Goal: Task Accomplishment & Management: Use online tool/utility

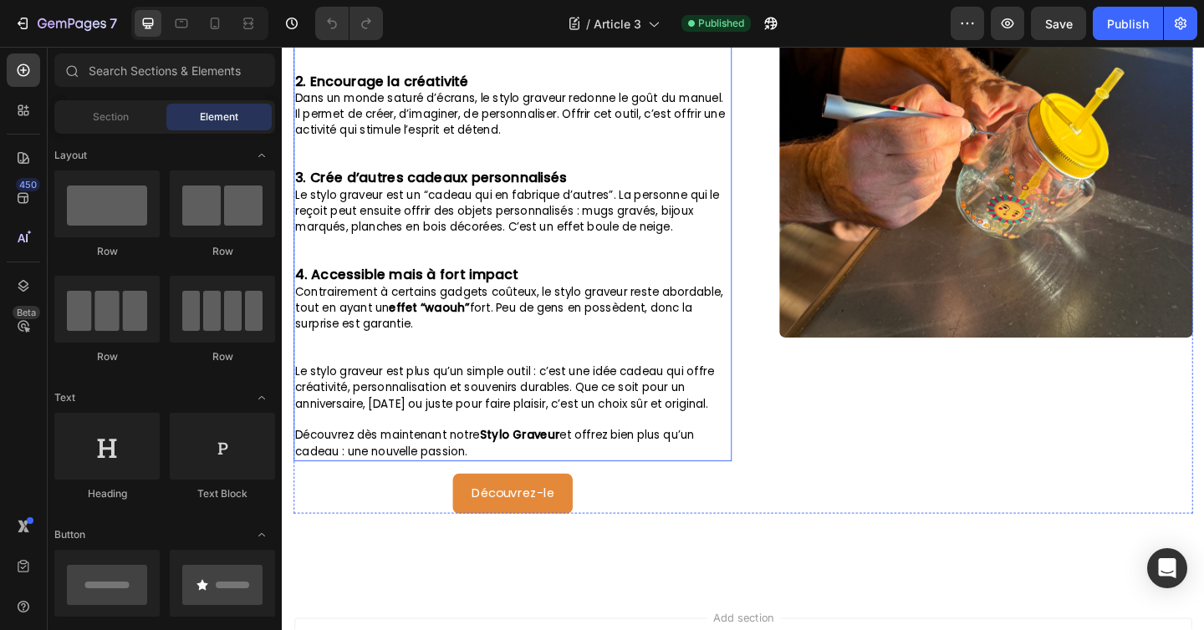
scroll to position [400, 0]
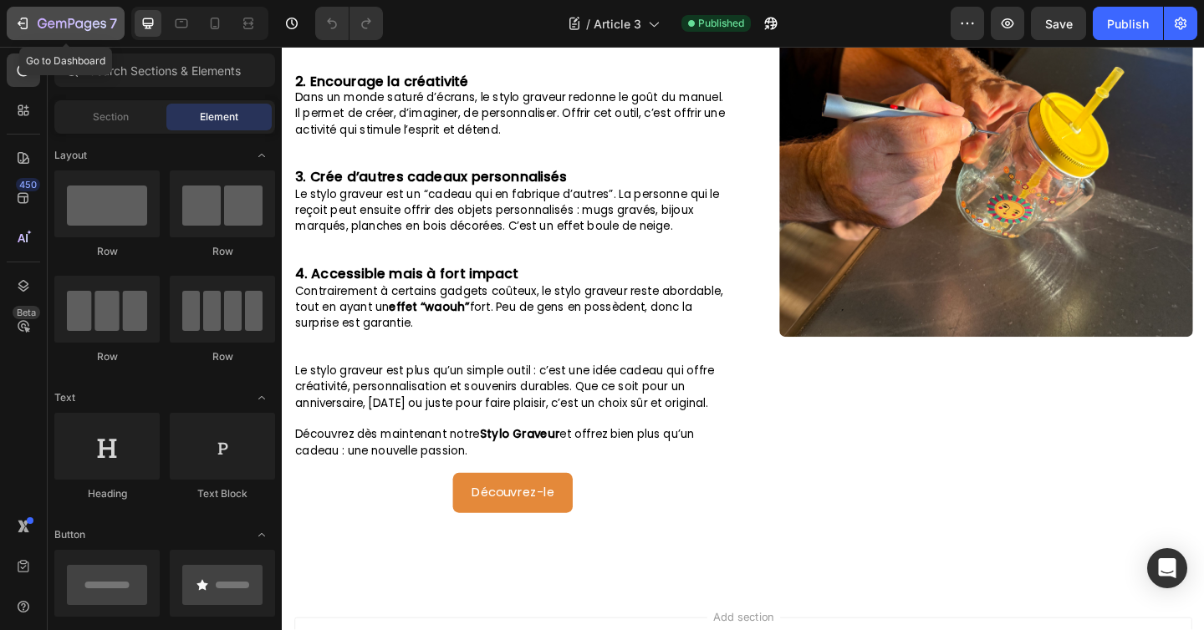
click at [38, 22] on icon "button" at bounding box center [72, 25] width 69 height 14
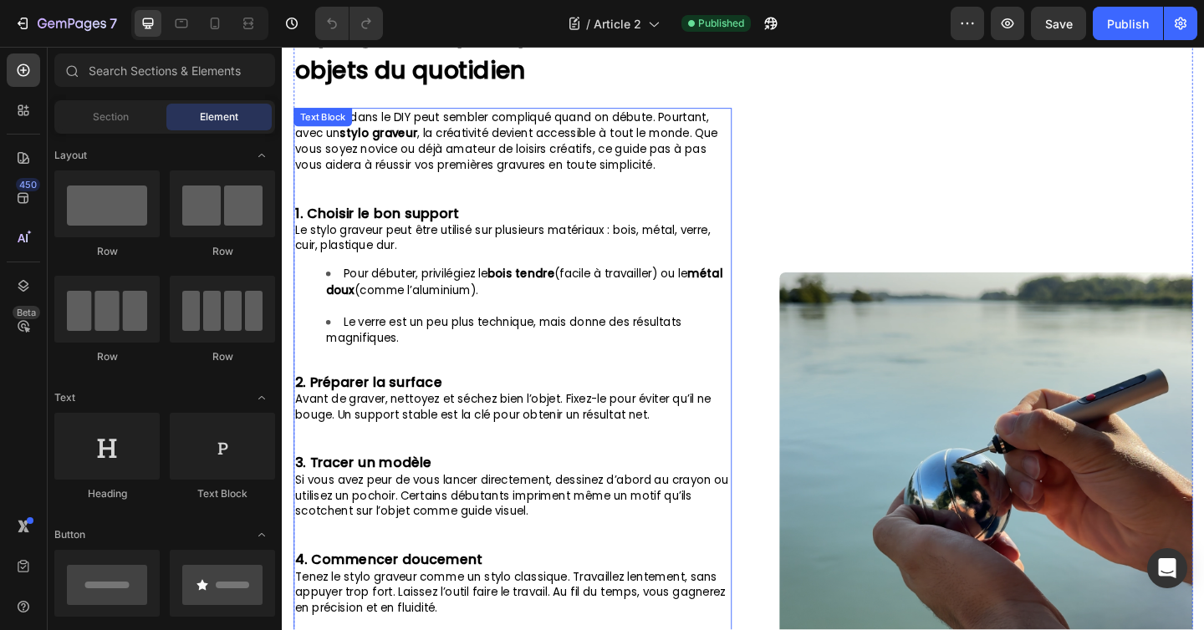
scroll to position [142, 0]
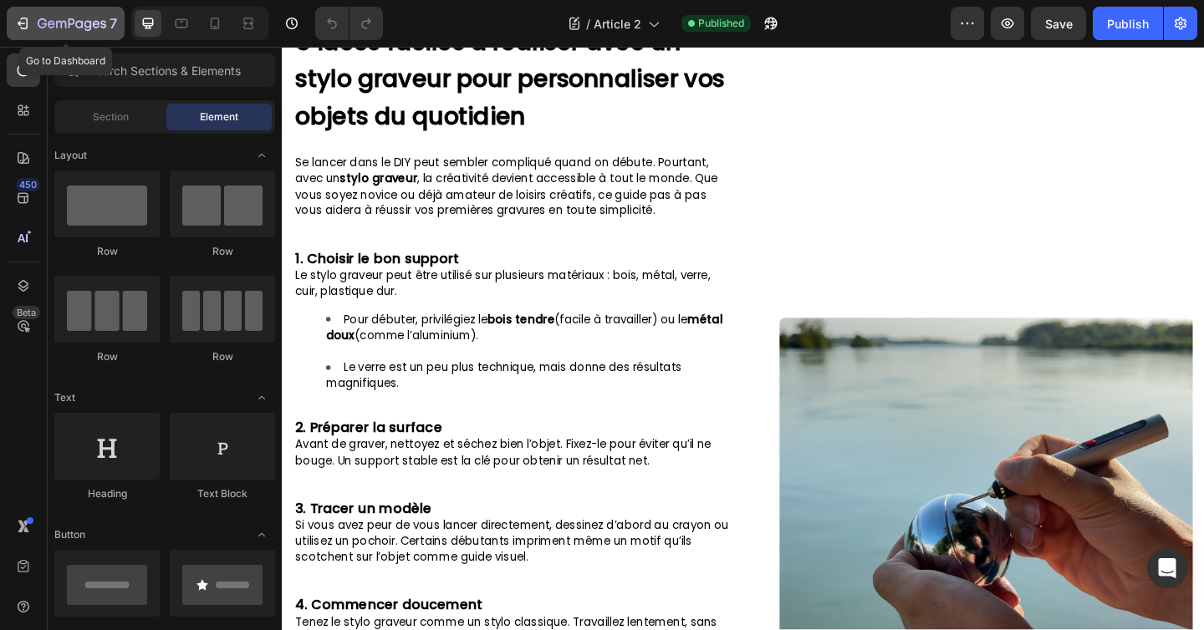
click at [59, 18] on icon "button" at bounding box center [72, 25] width 69 height 14
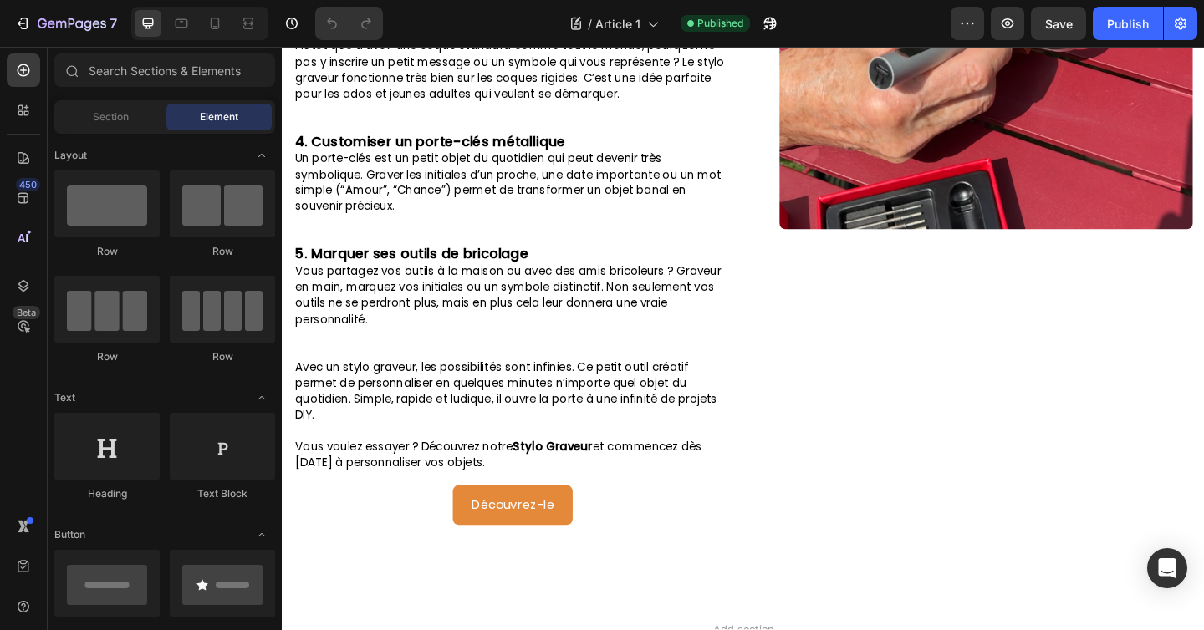
scroll to position [424, 0]
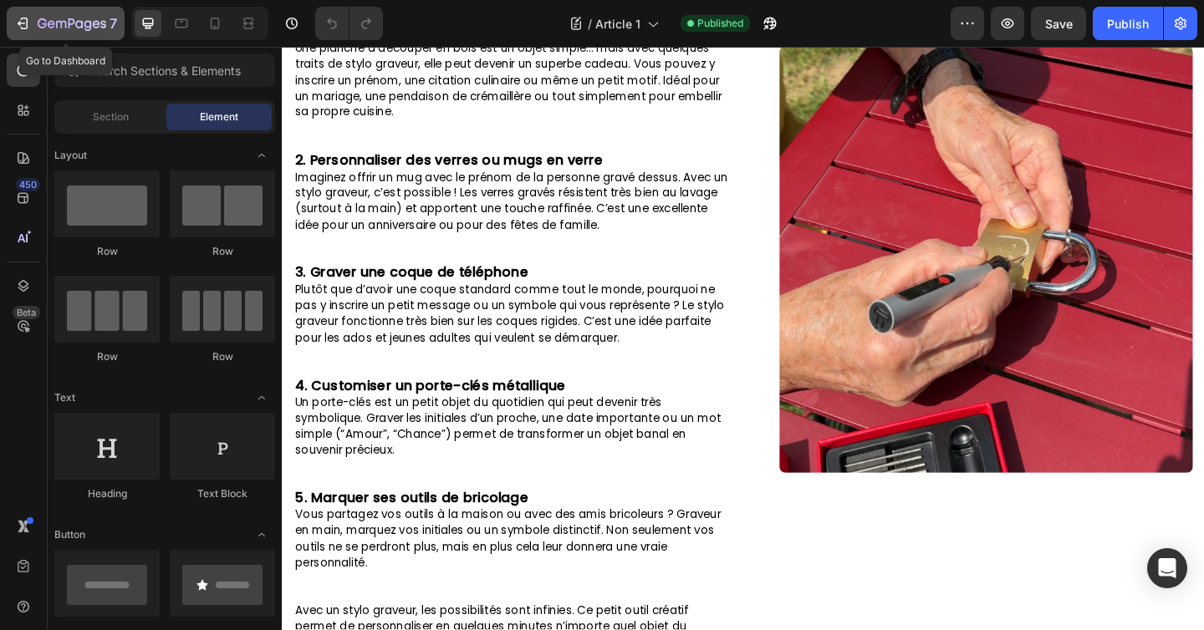
click at [80, 25] on icon "button" at bounding box center [72, 25] width 69 height 14
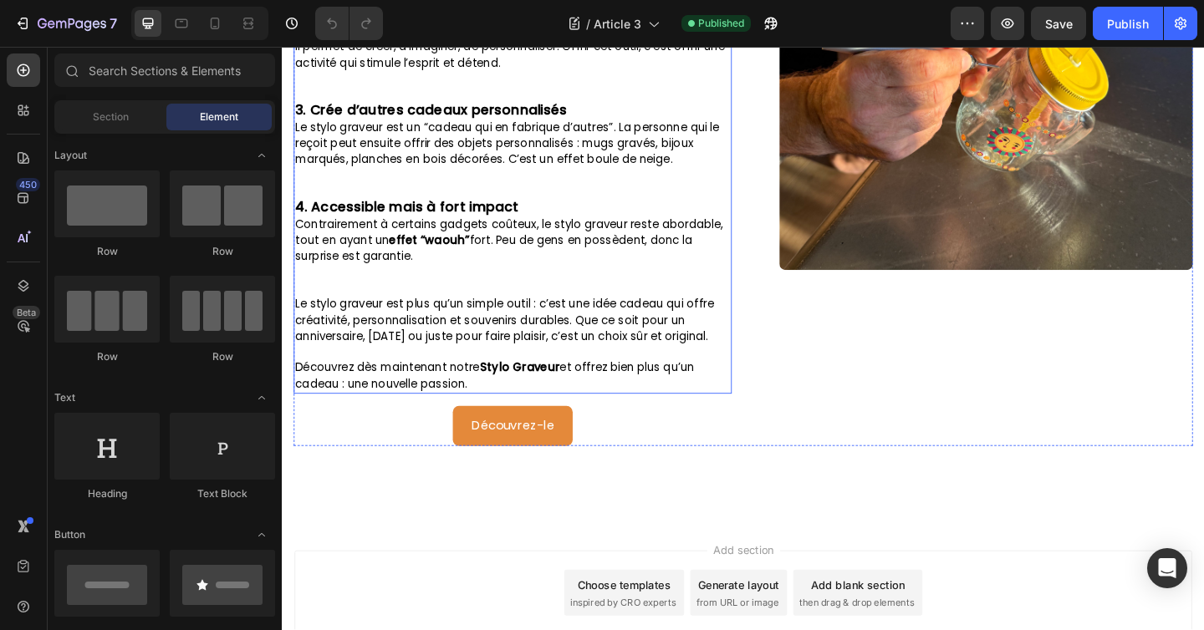
scroll to position [490, 0]
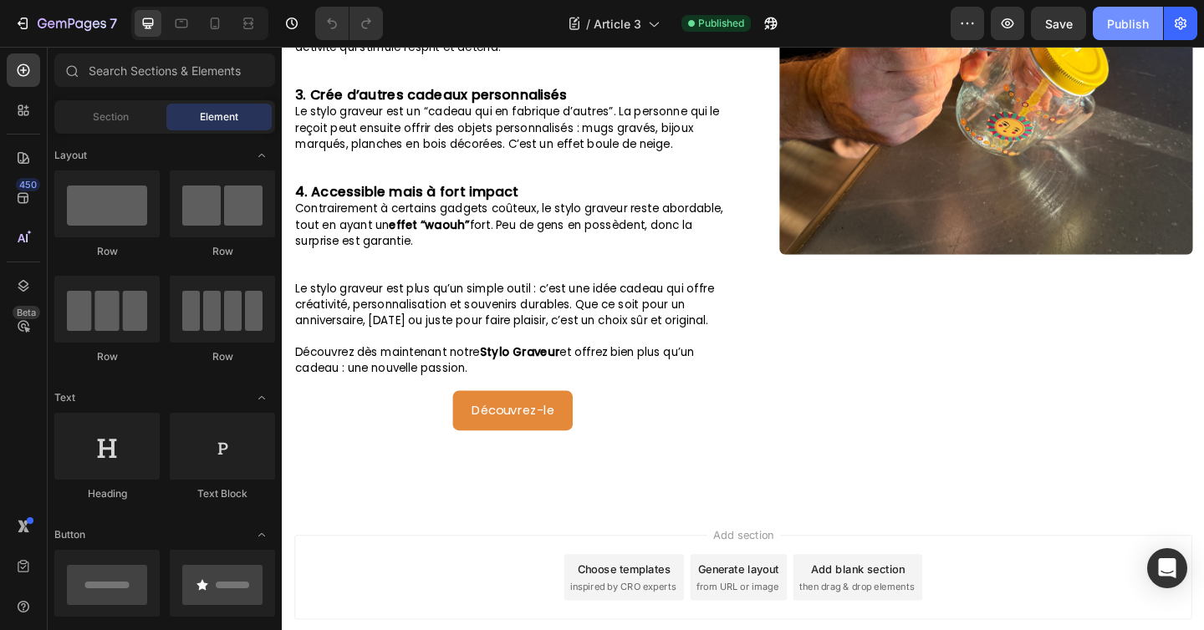
click at [1142, 20] on div "Publish" at bounding box center [1128, 24] width 42 height 18
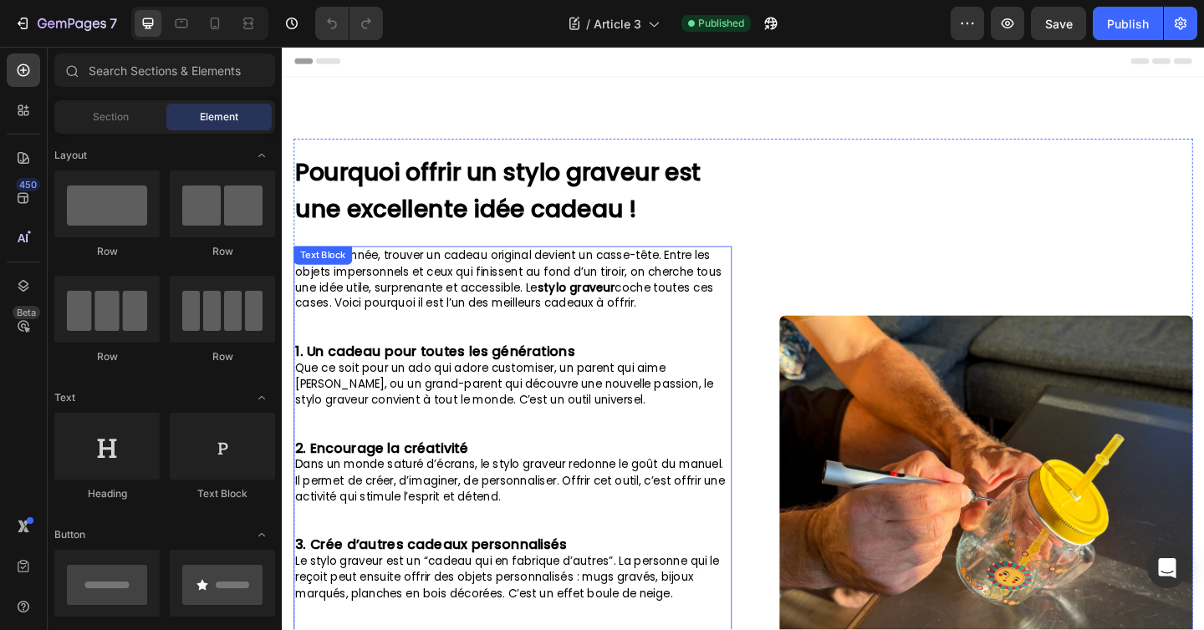
scroll to position [0, 0]
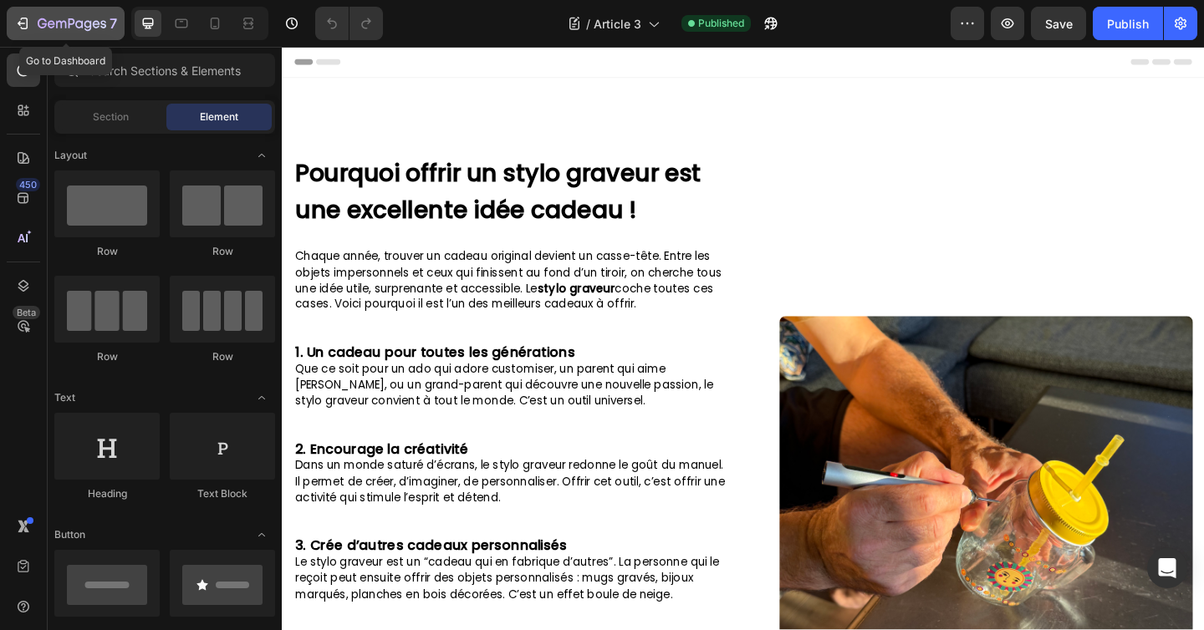
click at [68, 29] on icon "button" at bounding box center [72, 25] width 69 height 14
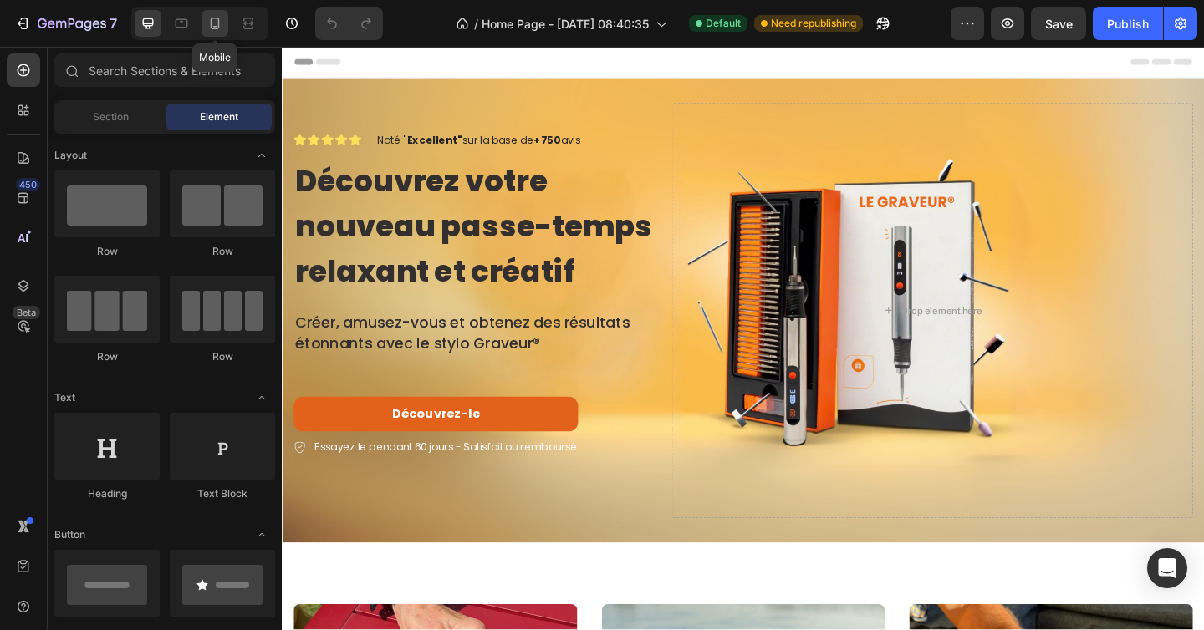
click at [216, 16] on icon at bounding box center [214, 23] width 17 height 17
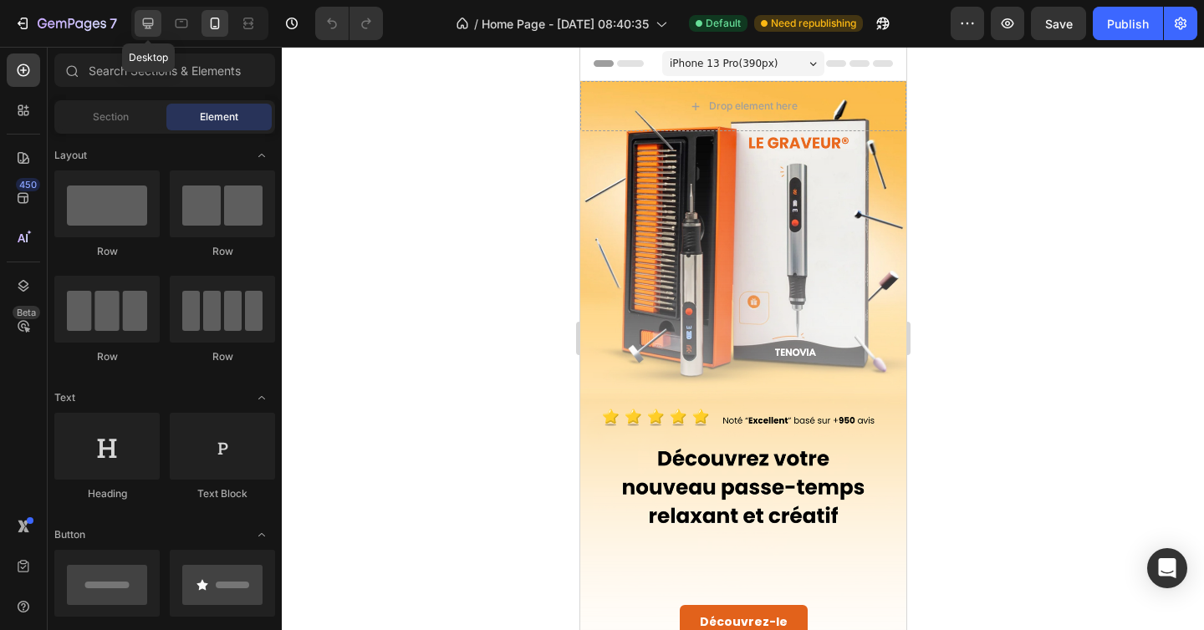
click at [148, 13] on div at bounding box center [148, 23] width 27 height 27
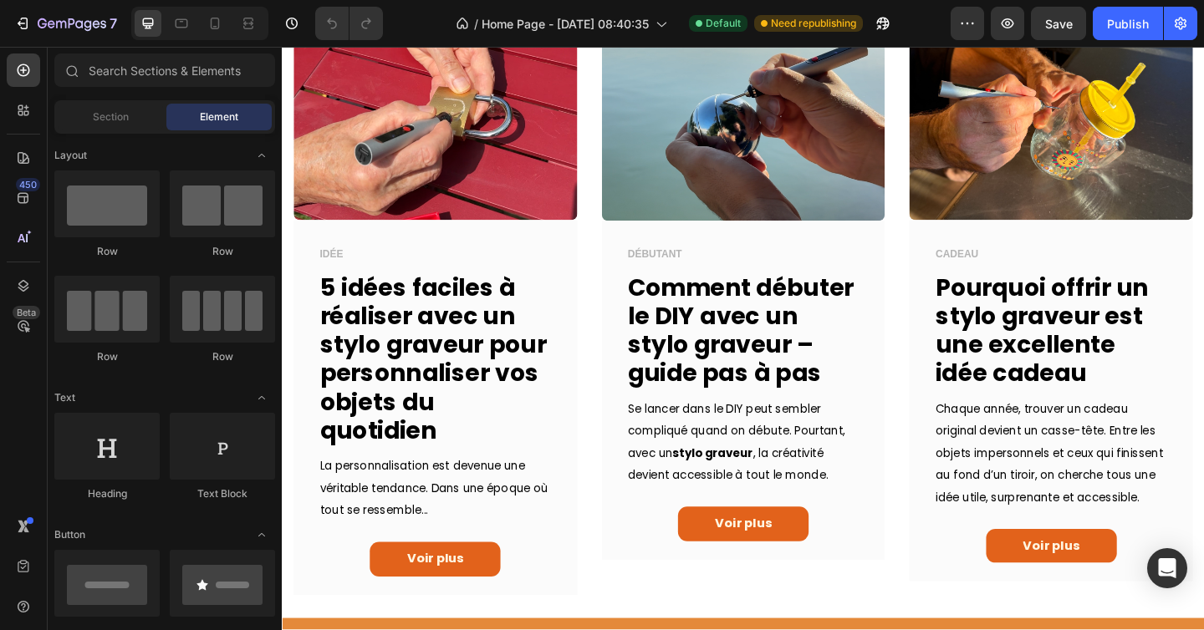
scroll to position [666, 0]
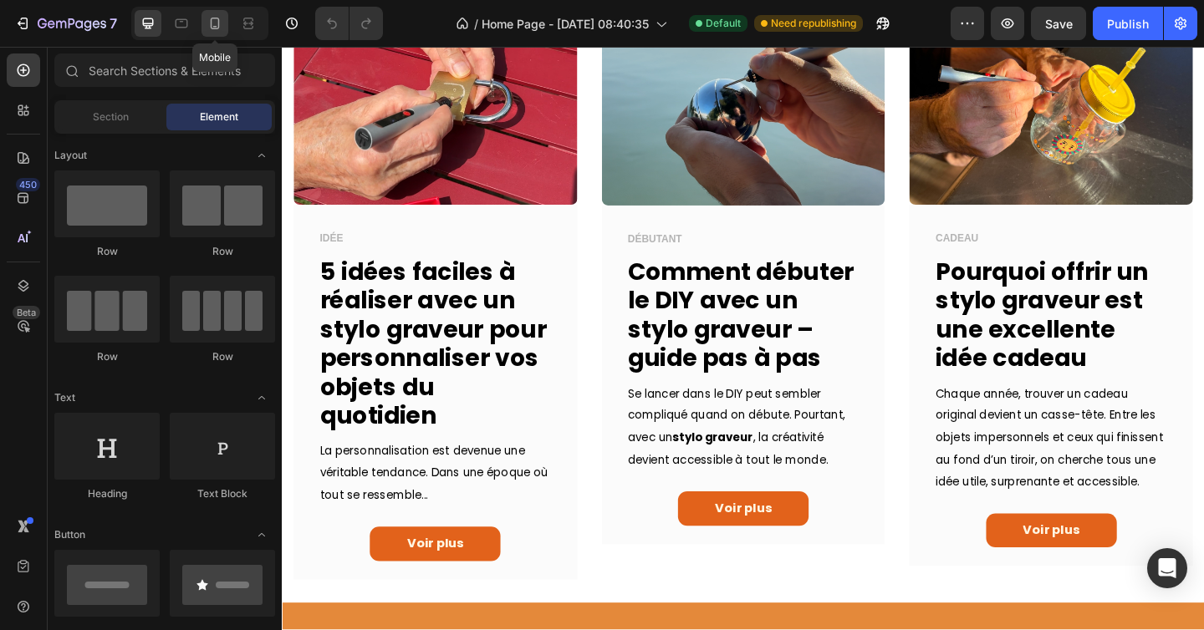
click at [218, 23] on icon at bounding box center [215, 24] width 9 height 12
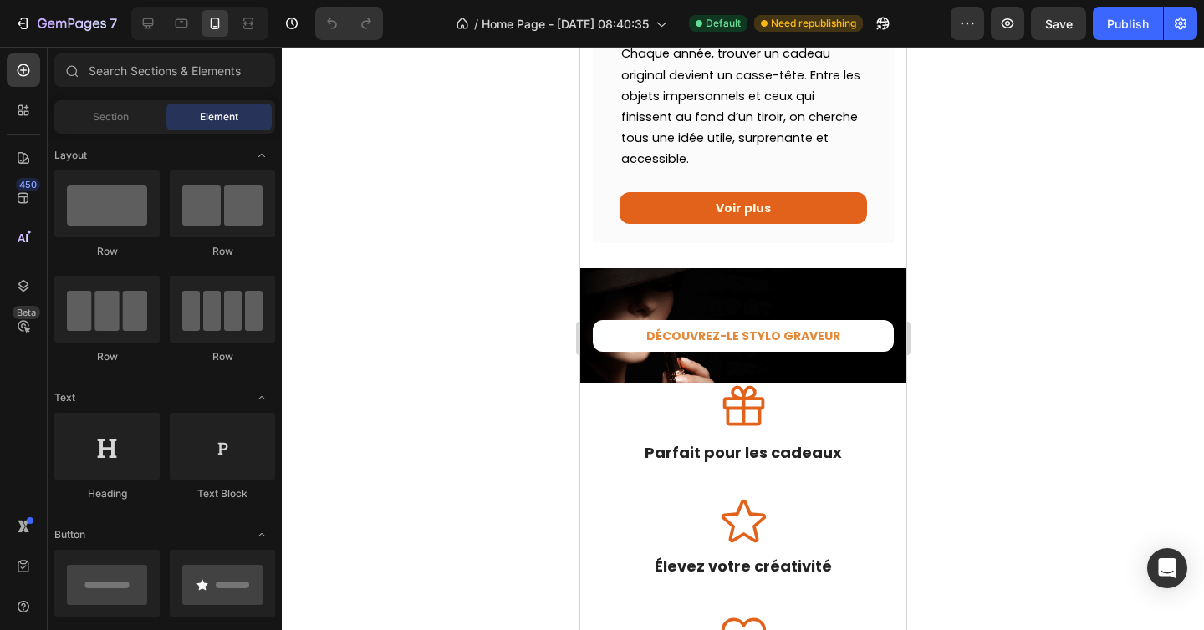
scroll to position [2413, 0]
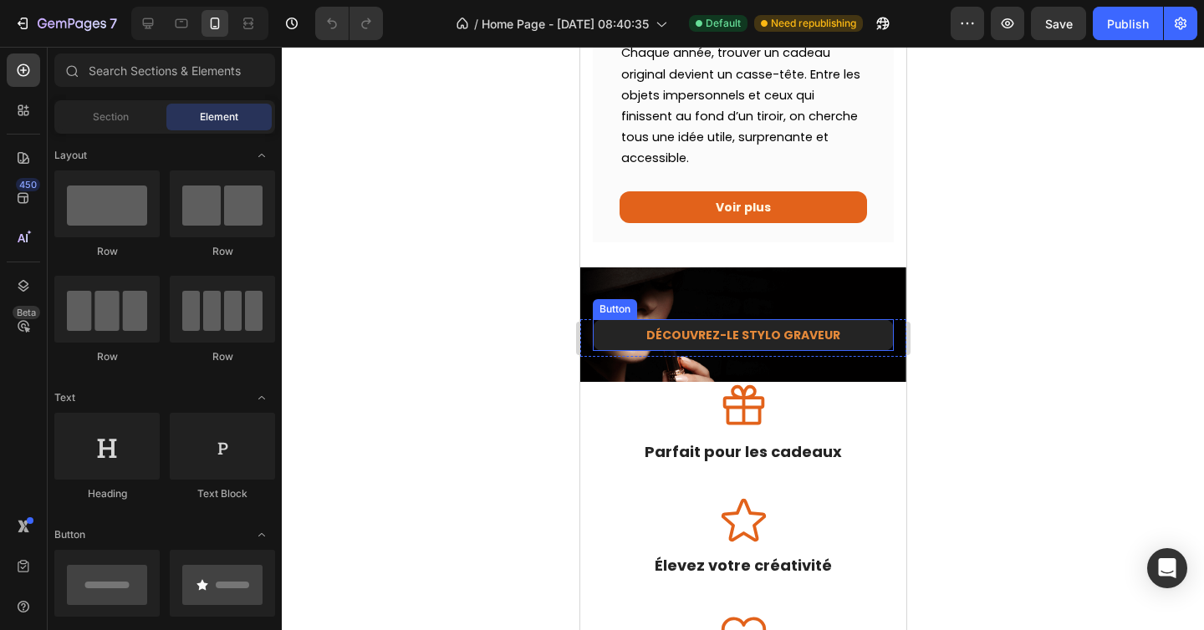
click at [615, 334] on link "DÉCOUVREZ-LE STYLO GRAVEUR" at bounding box center [742, 335] width 301 height 32
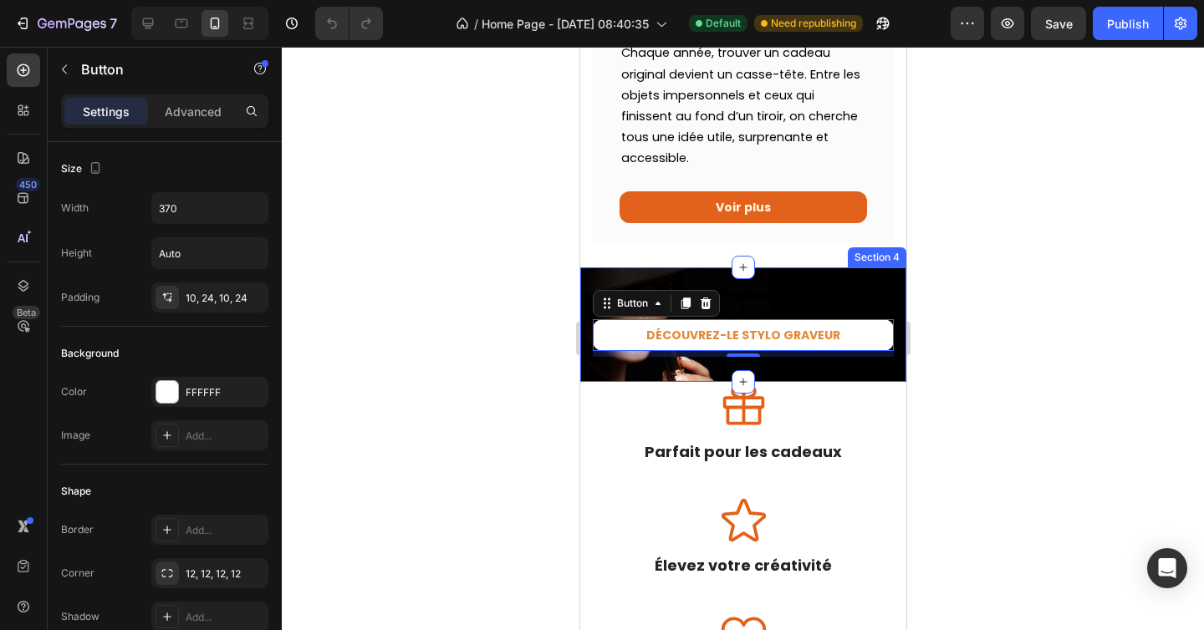
click at [696, 280] on div "DÉCOUVREZ-LE STYLO GRAVEUR Button 7 Row Section 4" at bounding box center [742, 325] width 326 height 115
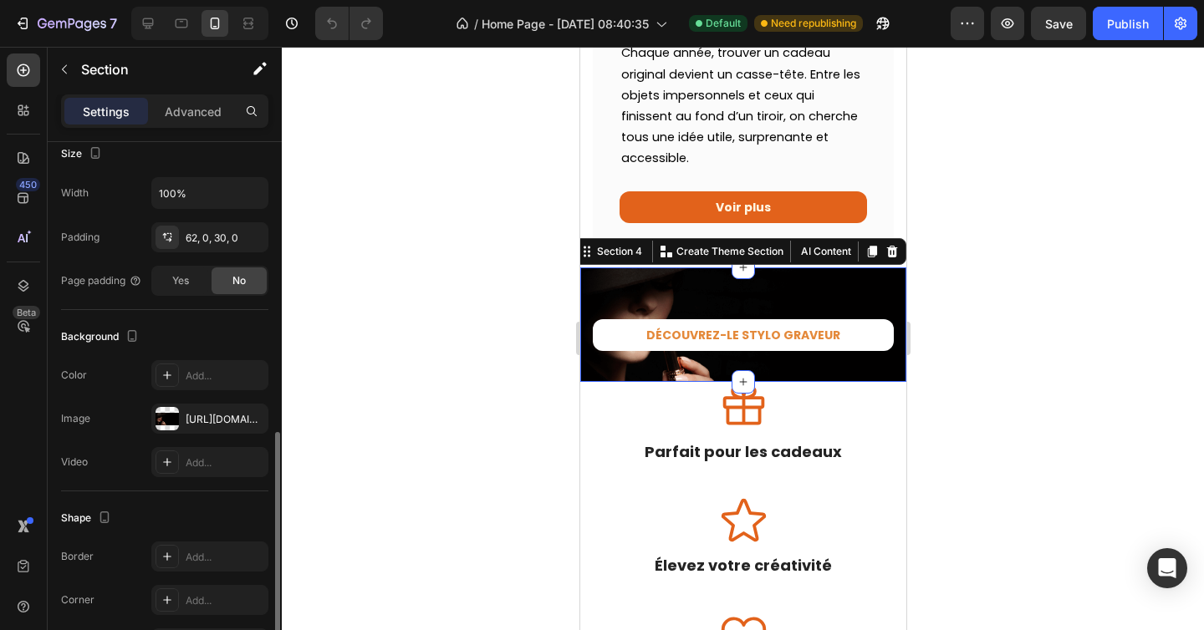
scroll to position [441, 0]
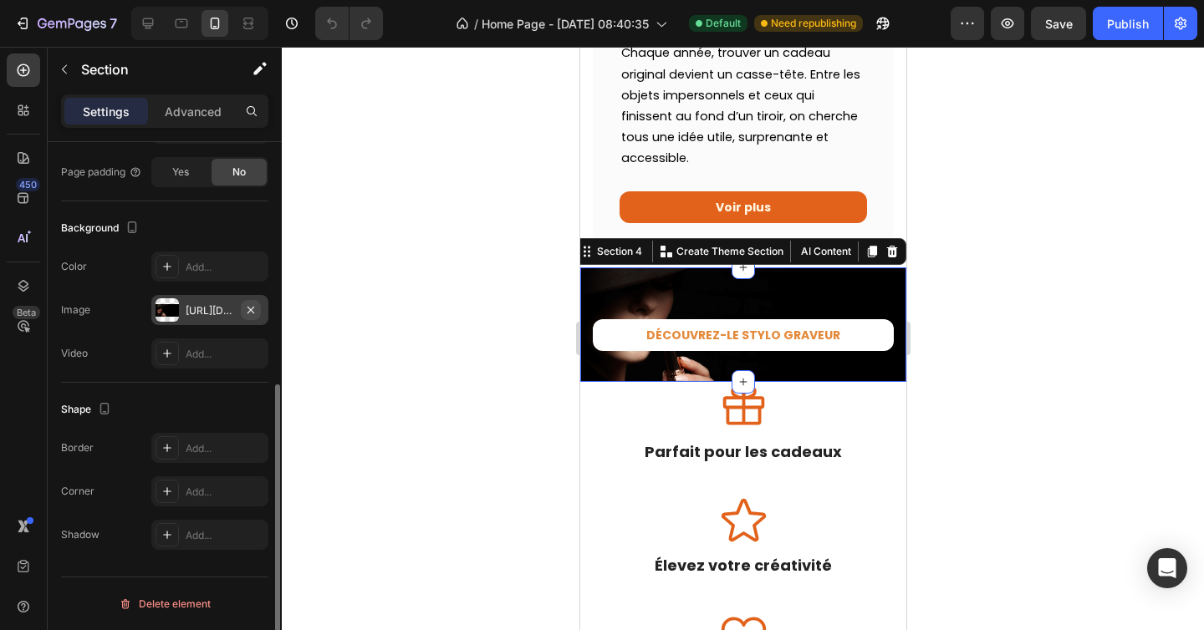
click at [250, 308] on icon "button" at bounding box center [250, 309] width 13 height 13
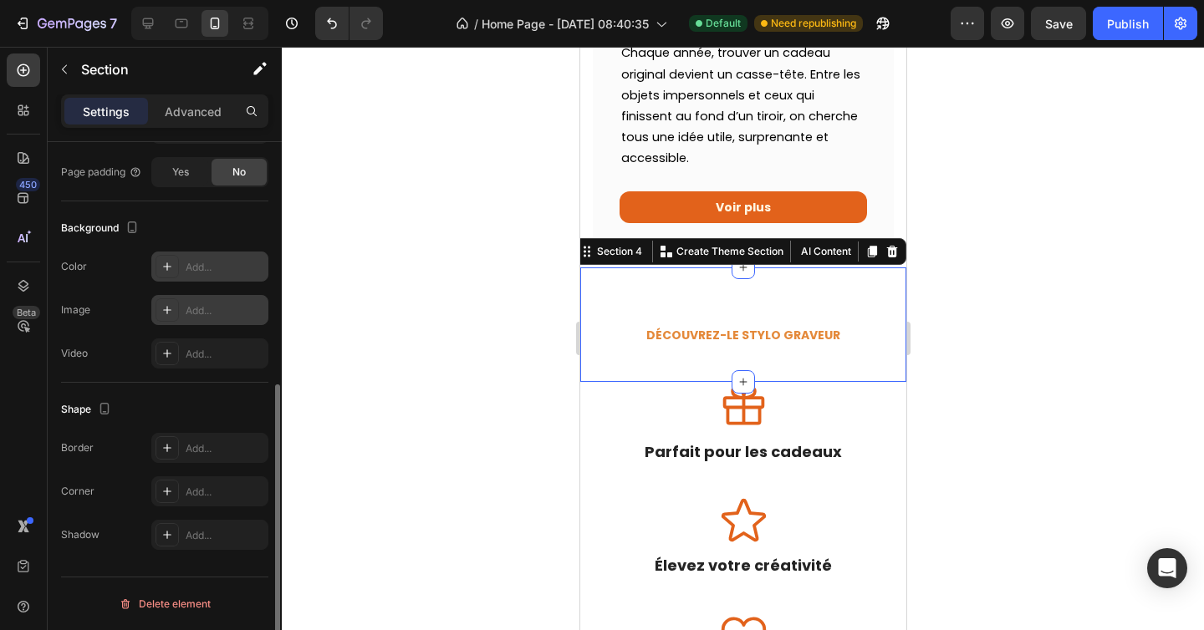
click at [209, 270] on div "Add..." at bounding box center [225, 267] width 79 height 15
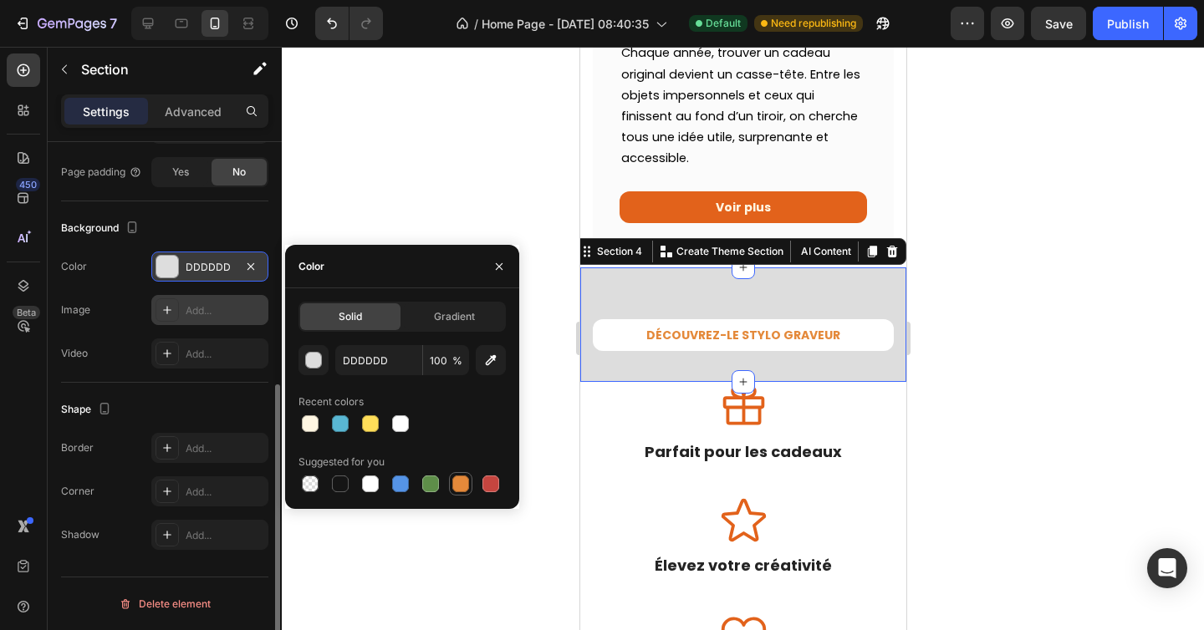
click at [467, 489] on div at bounding box center [460, 484] width 17 height 17
type input "E4893A"
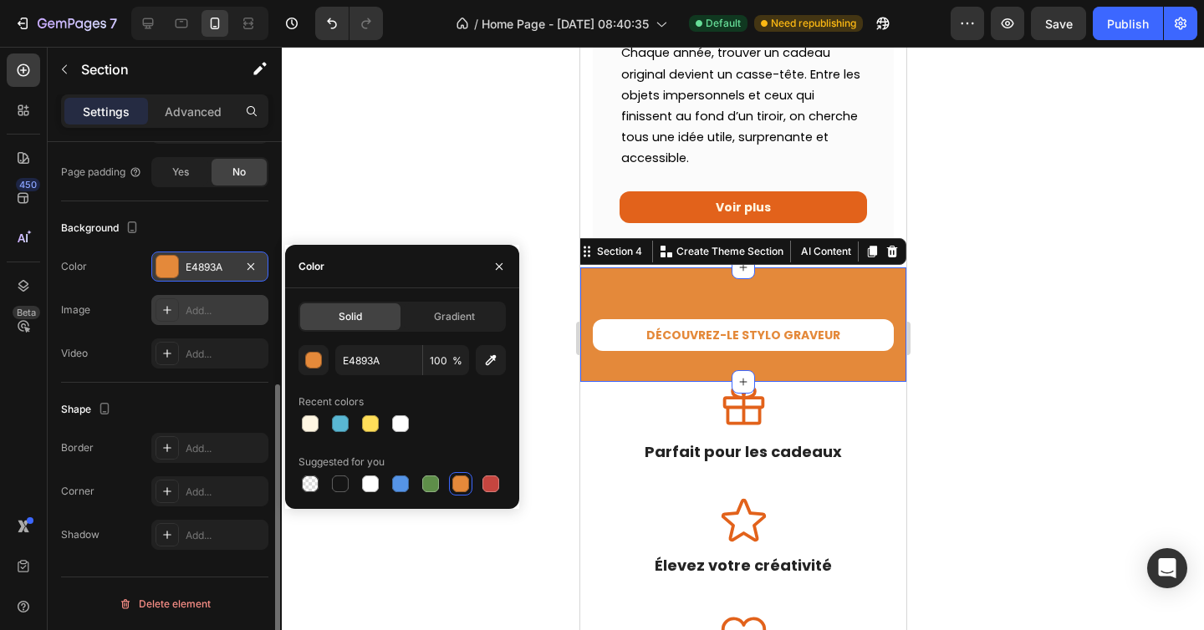
click at [472, 202] on div at bounding box center [743, 339] width 922 height 584
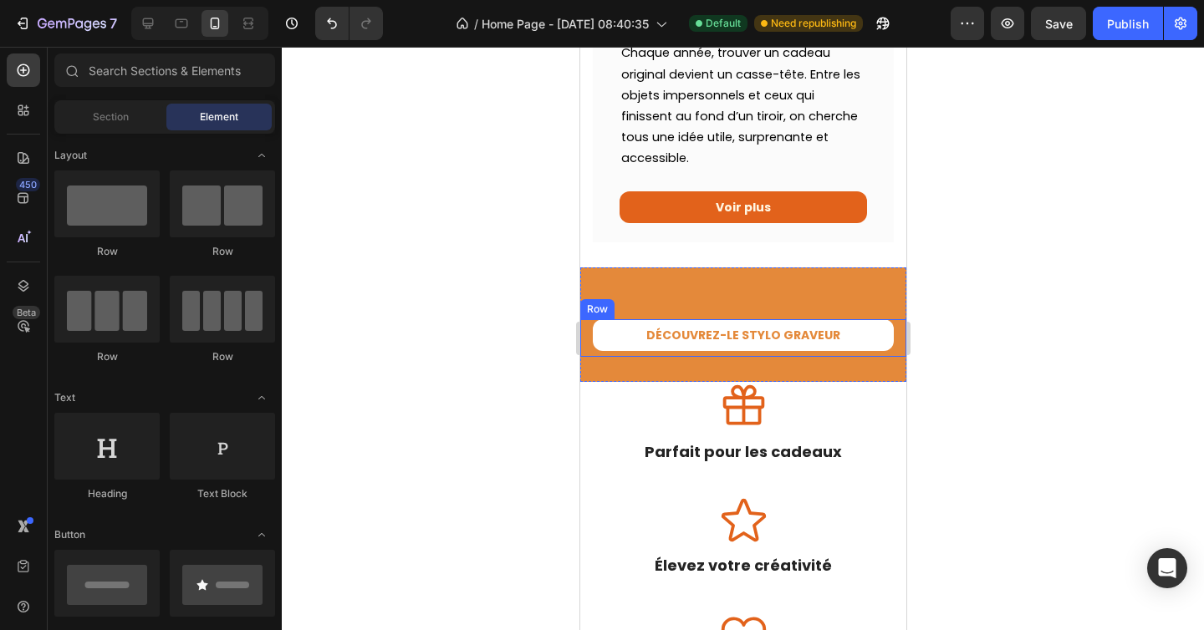
click at [502, 404] on div at bounding box center [743, 339] width 922 height 584
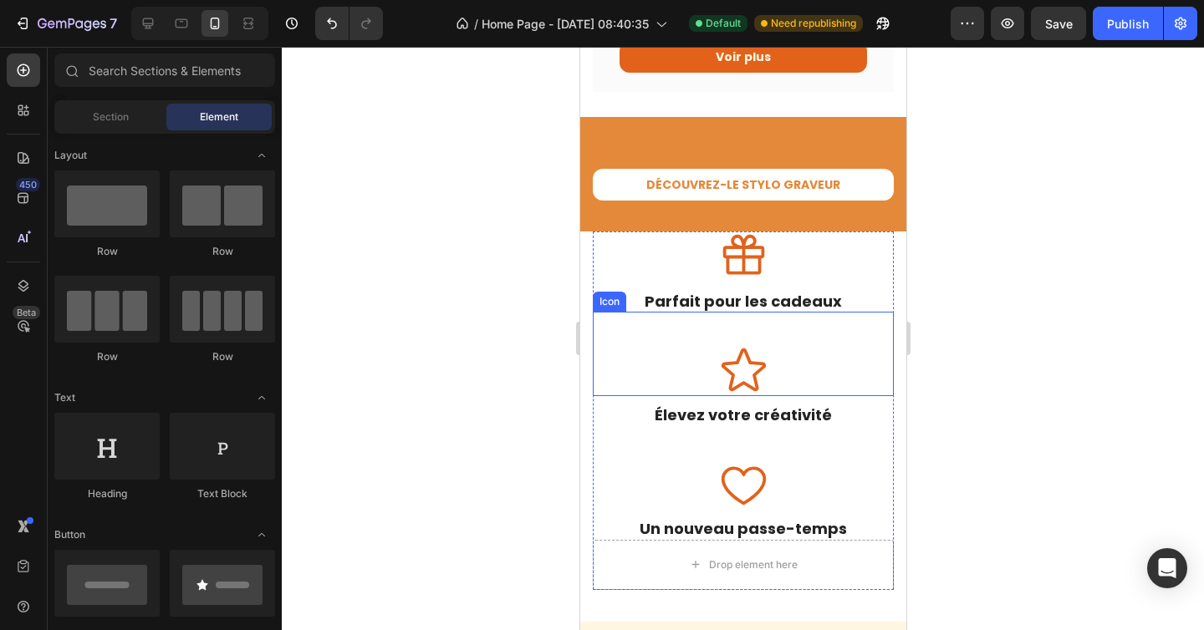
scroll to position [2600, 0]
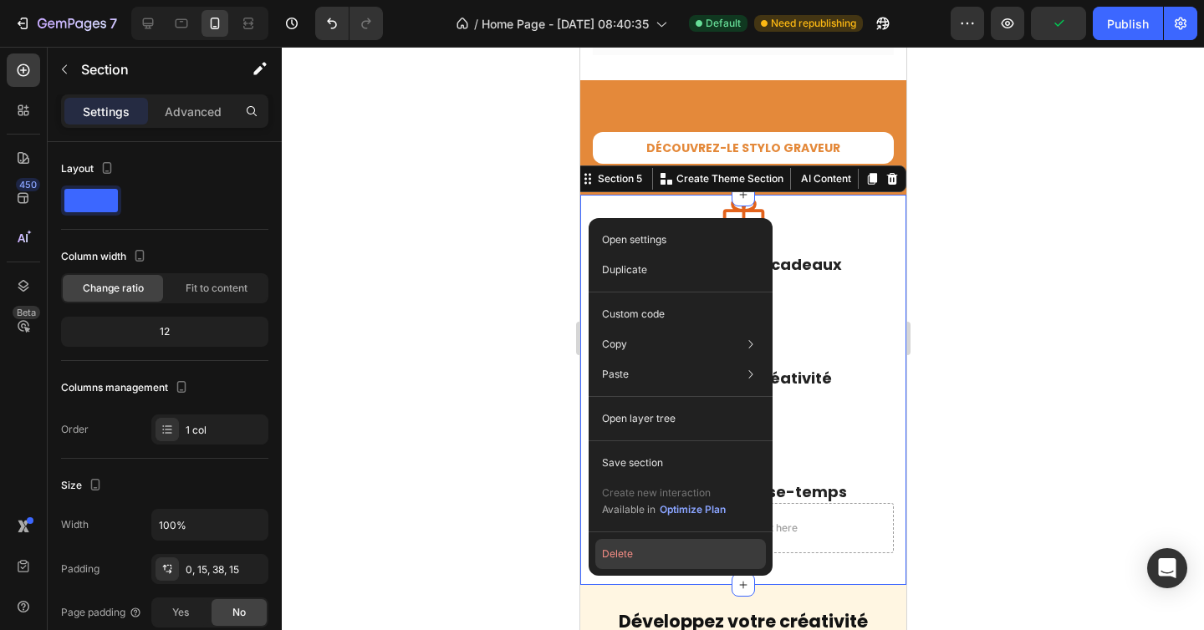
drag, startPoint x: 611, startPoint y: 554, endPoint x: 31, endPoint y: 505, distance: 582.3
click at [611, 554] on button "Delete" at bounding box center [680, 554] width 171 height 30
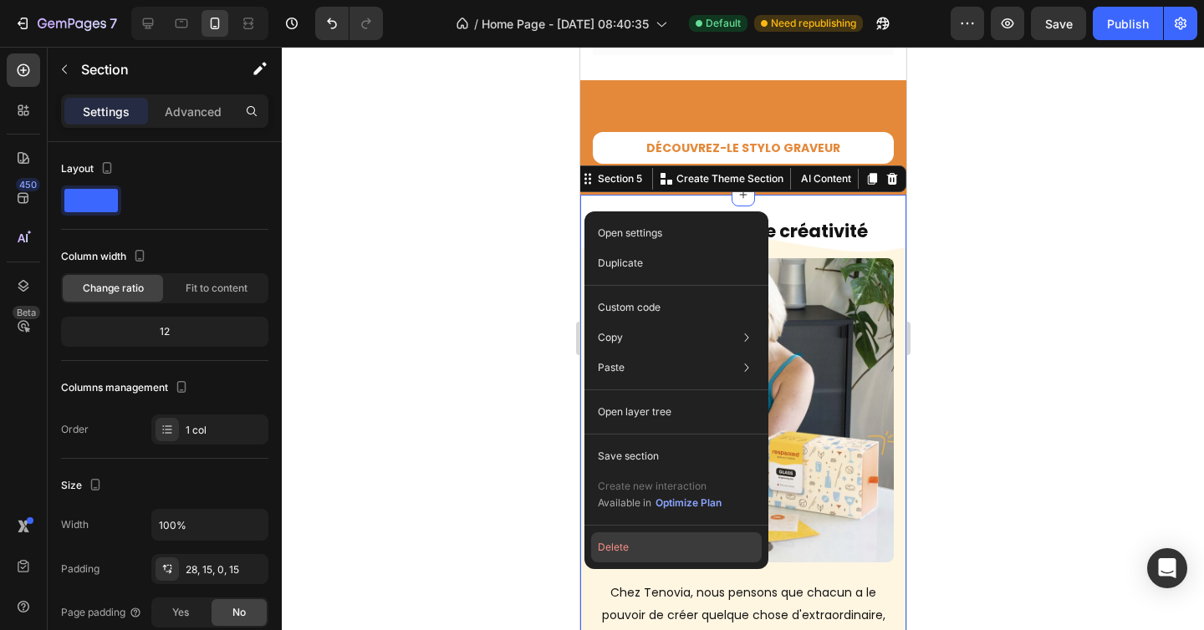
click at [619, 543] on button "Delete" at bounding box center [676, 548] width 171 height 30
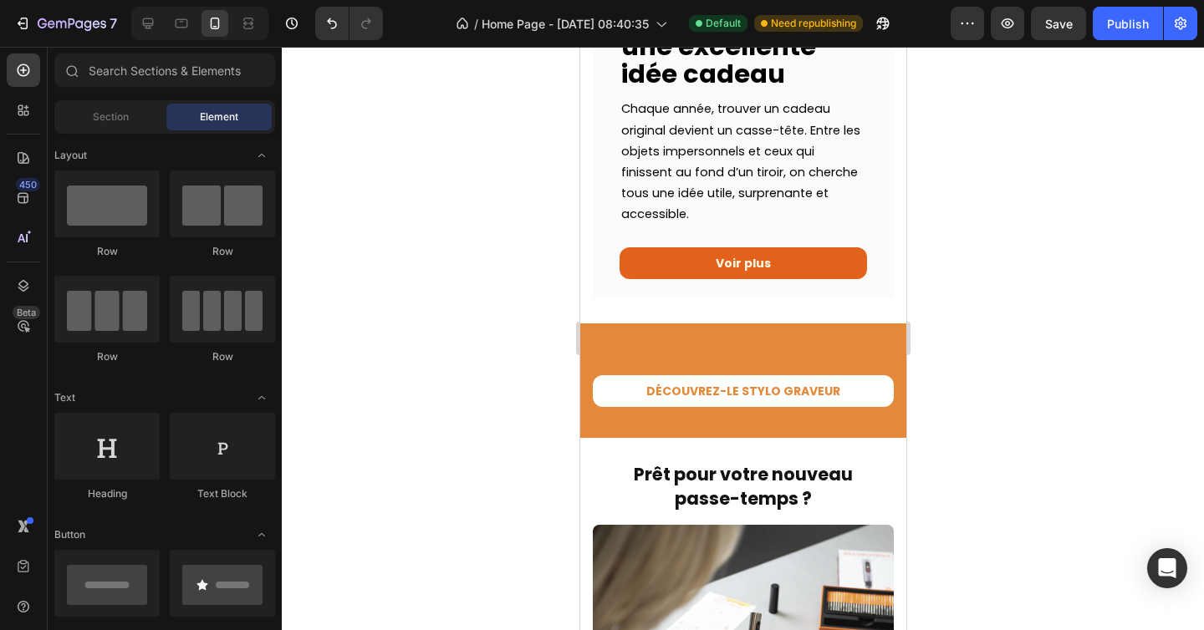
scroll to position [2397, 0]
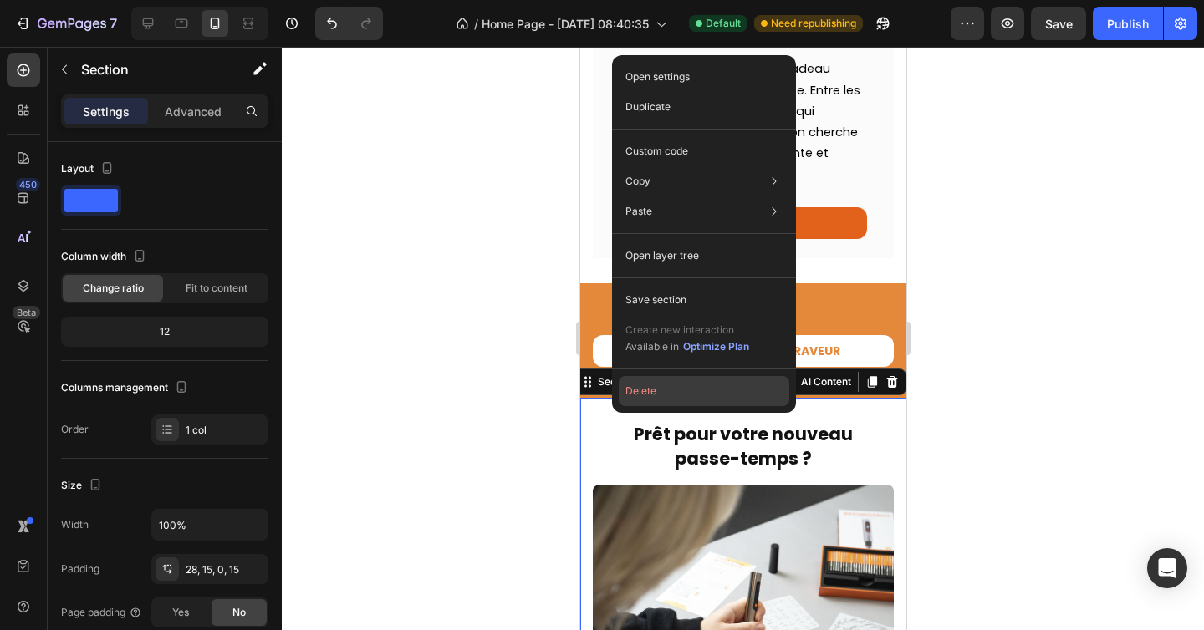
click at [635, 395] on button "Delete" at bounding box center [704, 391] width 171 height 30
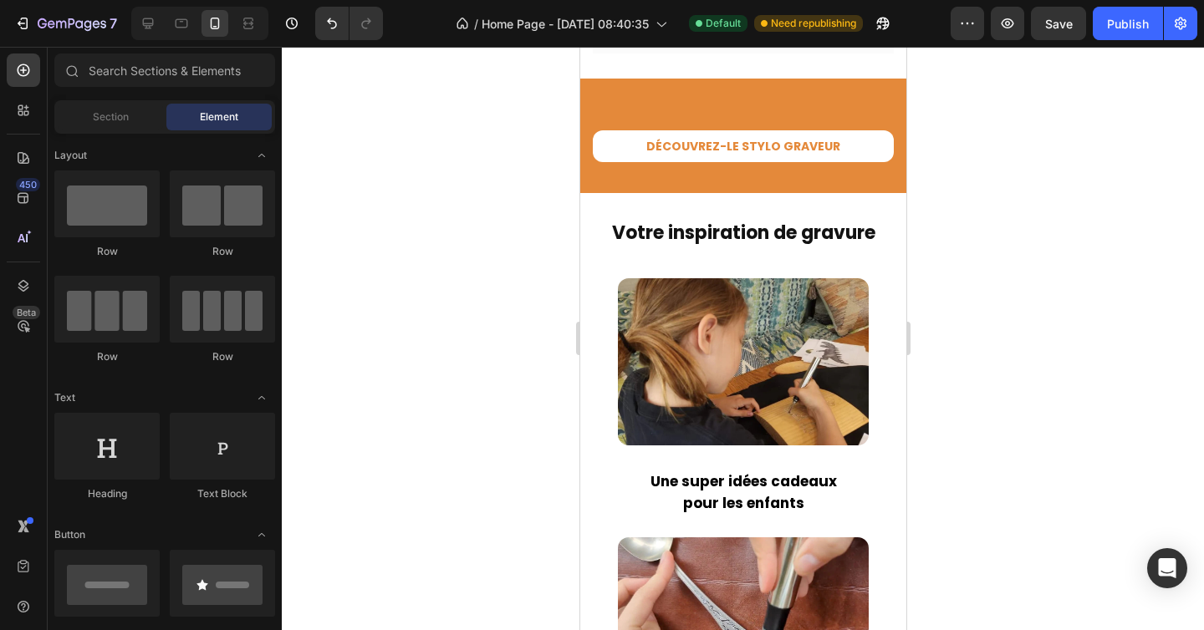
scroll to position [2682, 0]
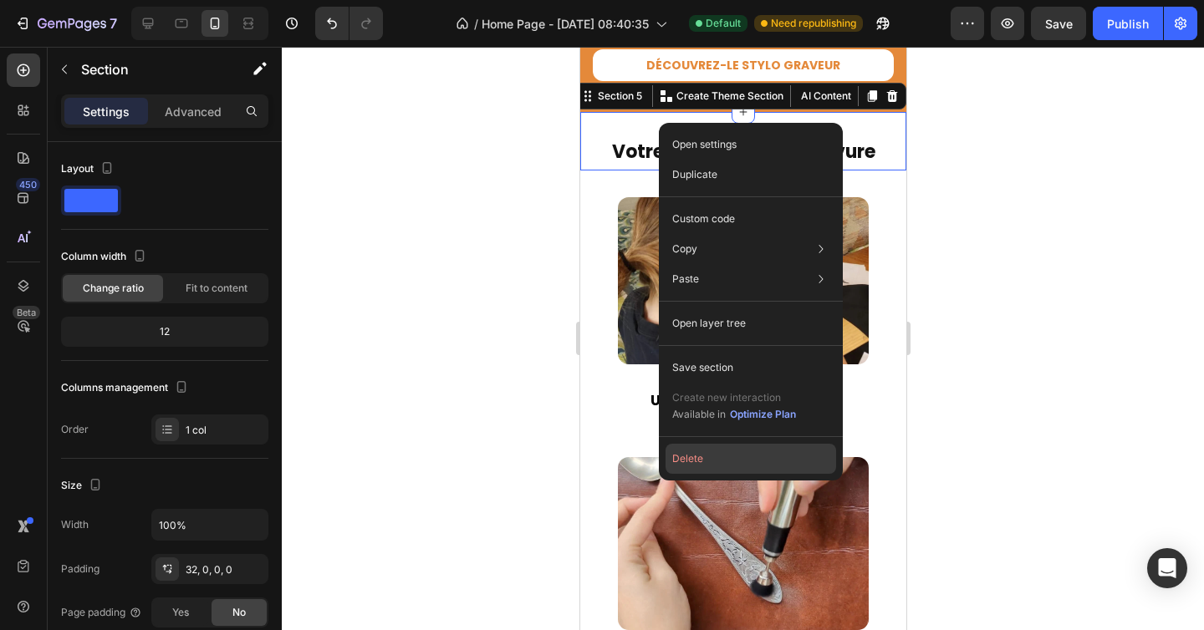
click at [694, 456] on button "Delete" at bounding box center [750, 459] width 171 height 30
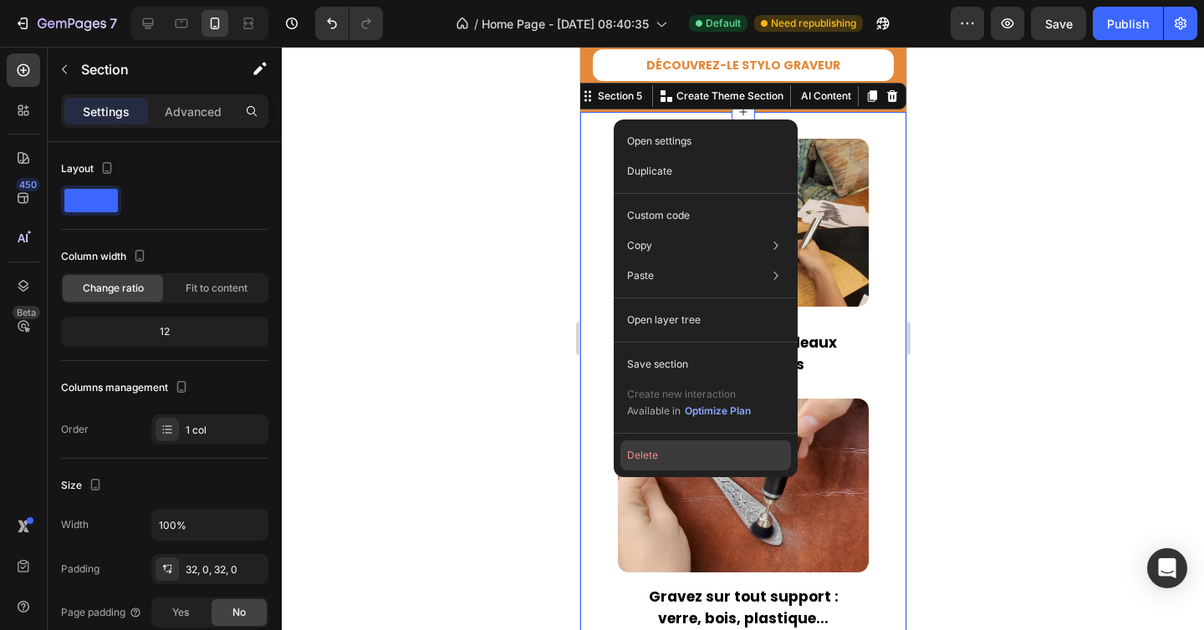
click at [659, 454] on button "Delete" at bounding box center [705, 456] width 171 height 30
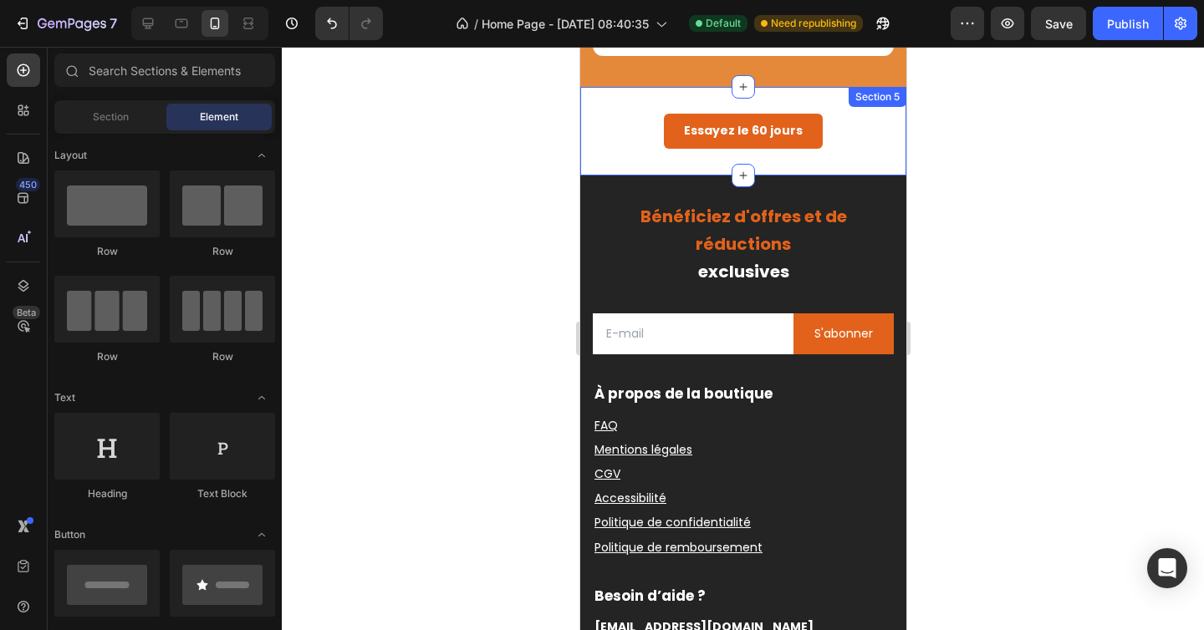
scroll to position [2441, 0]
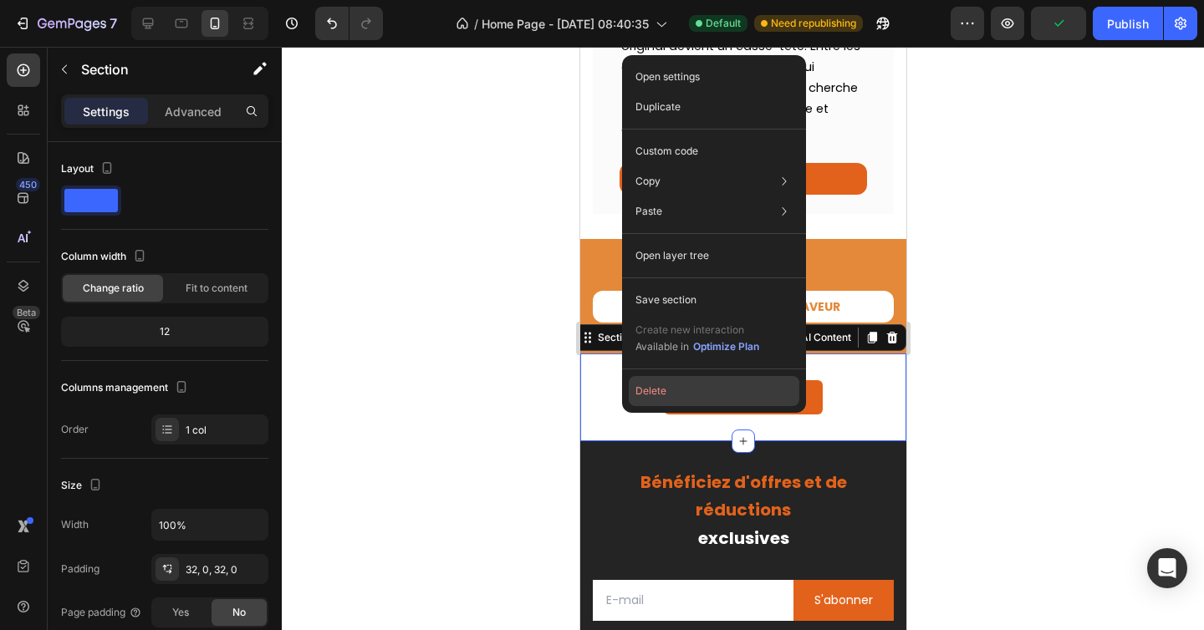
click at [654, 390] on button "Delete" at bounding box center [714, 391] width 171 height 30
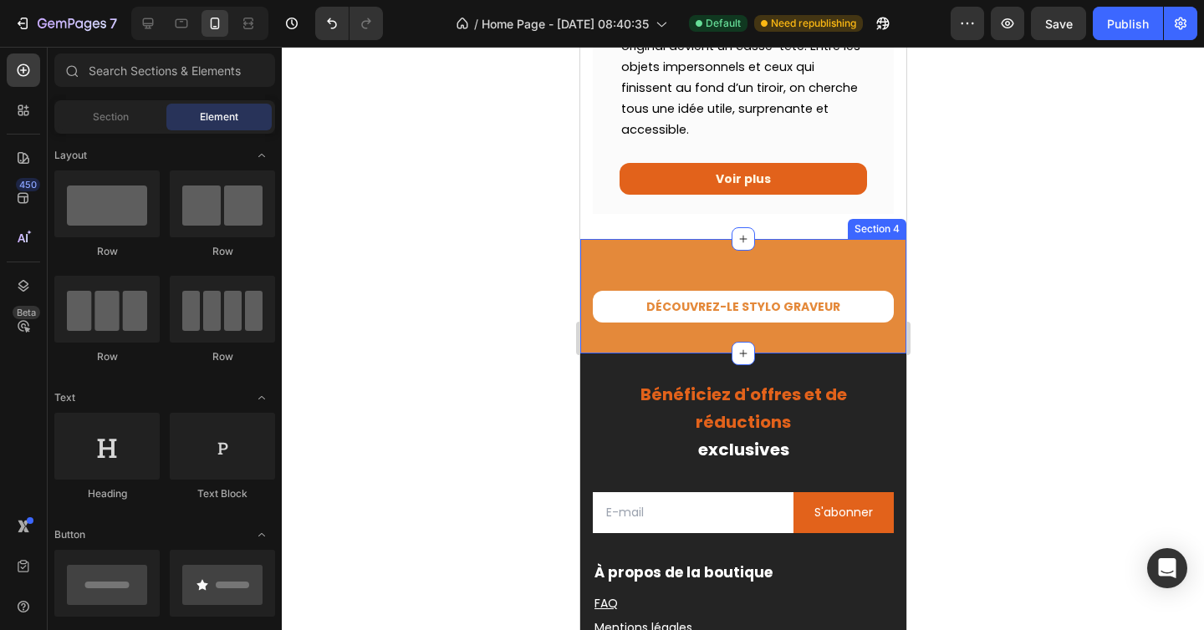
click at [626, 345] on div "DÉCOUVREZ-LE STYLO GRAVEUR Button Row Section 4" at bounding box center [742, 296] width 326 height 115
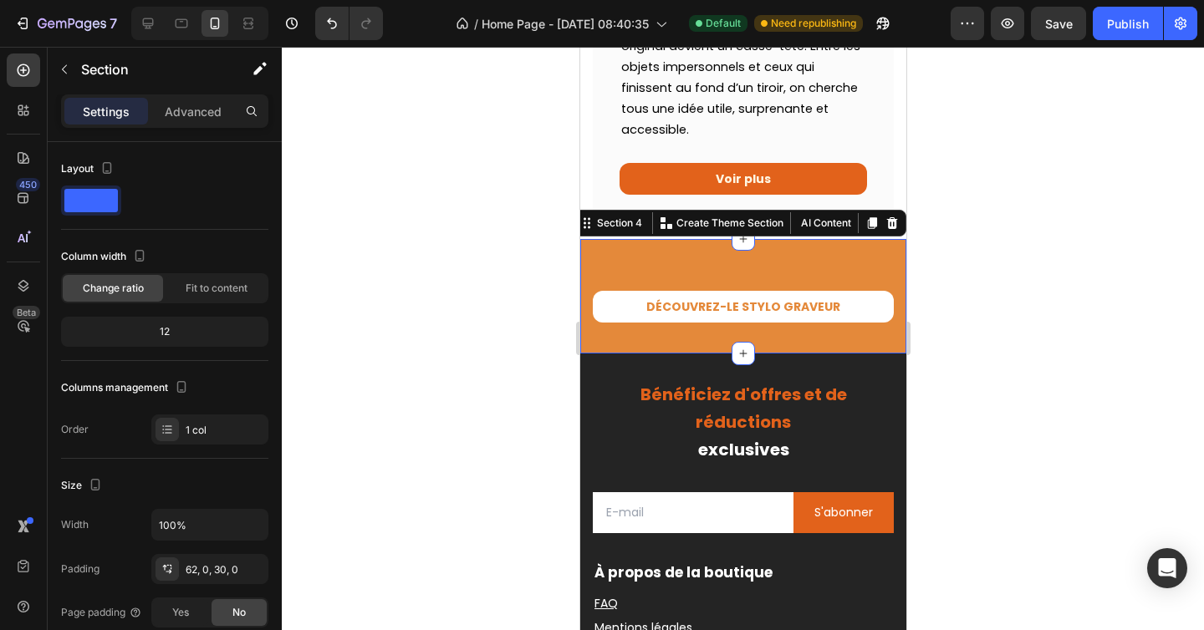
click at [957, 388] on div at bounding box center [743, 339] width 922 height 584
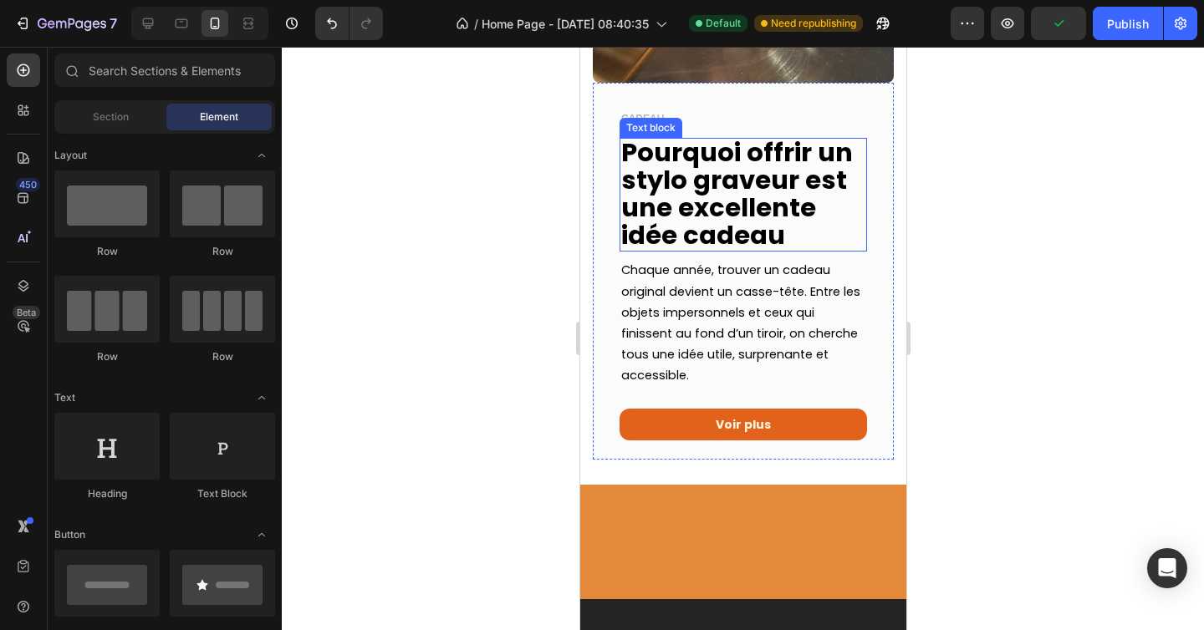
scroll to position [1993, 0]
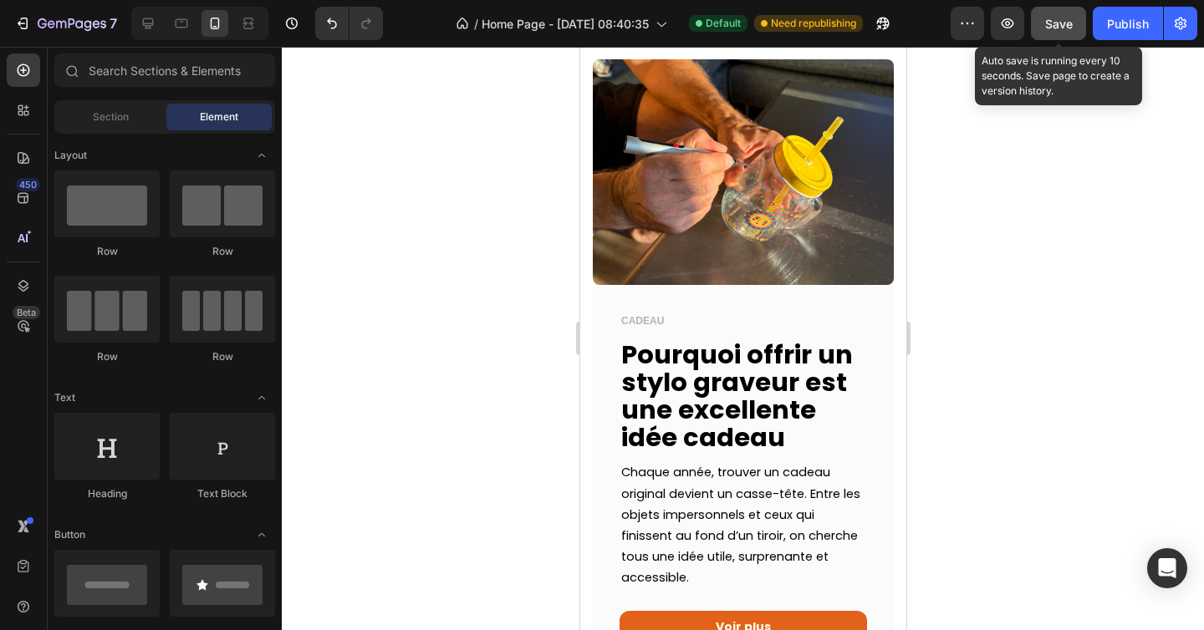
click at [1050, 18] on span "Save" at bounding box center [1059, 24] width 28 height 14
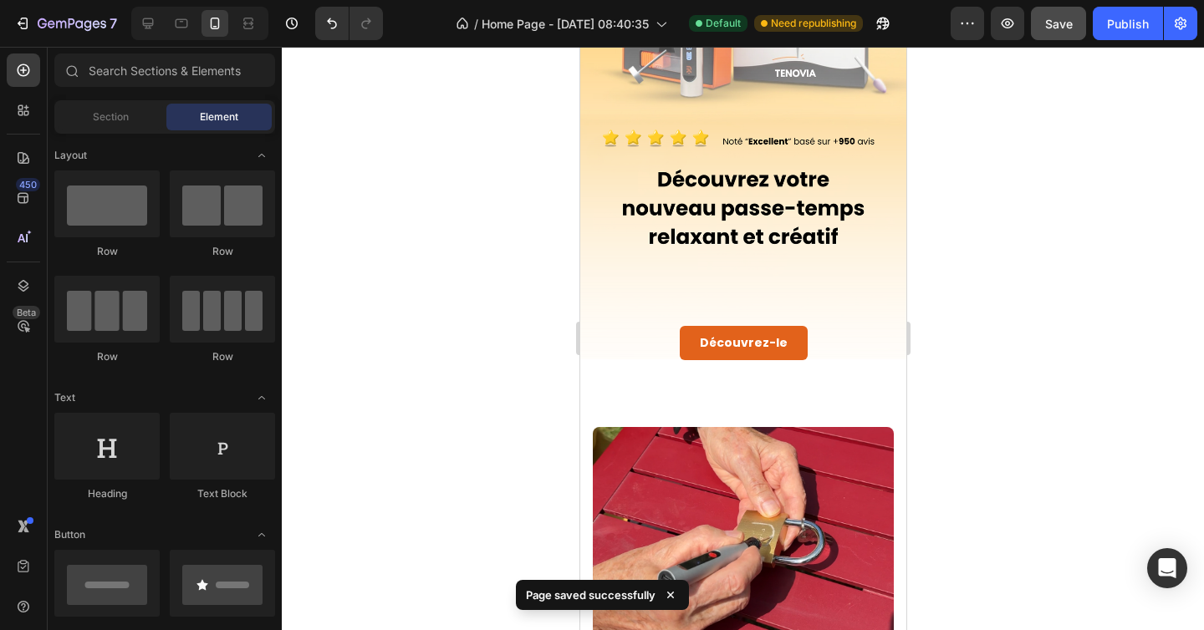
scroll to position [298, 0]
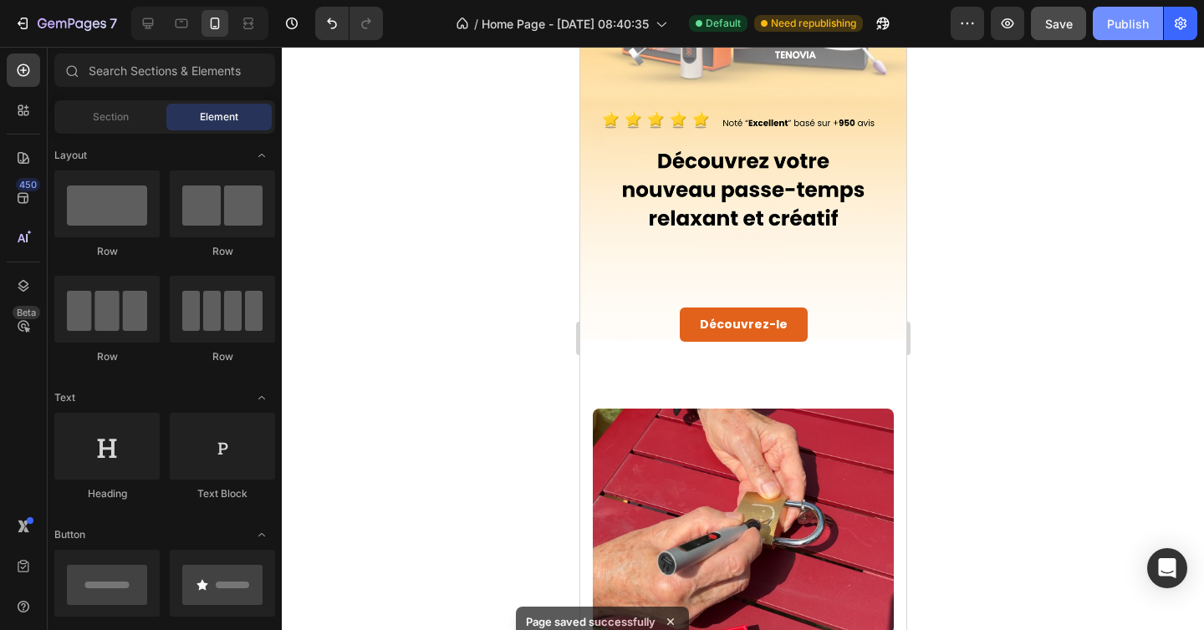
click at [1129, 28] on div "Publish" at bounding box center [1128, 24] width 42 height 18
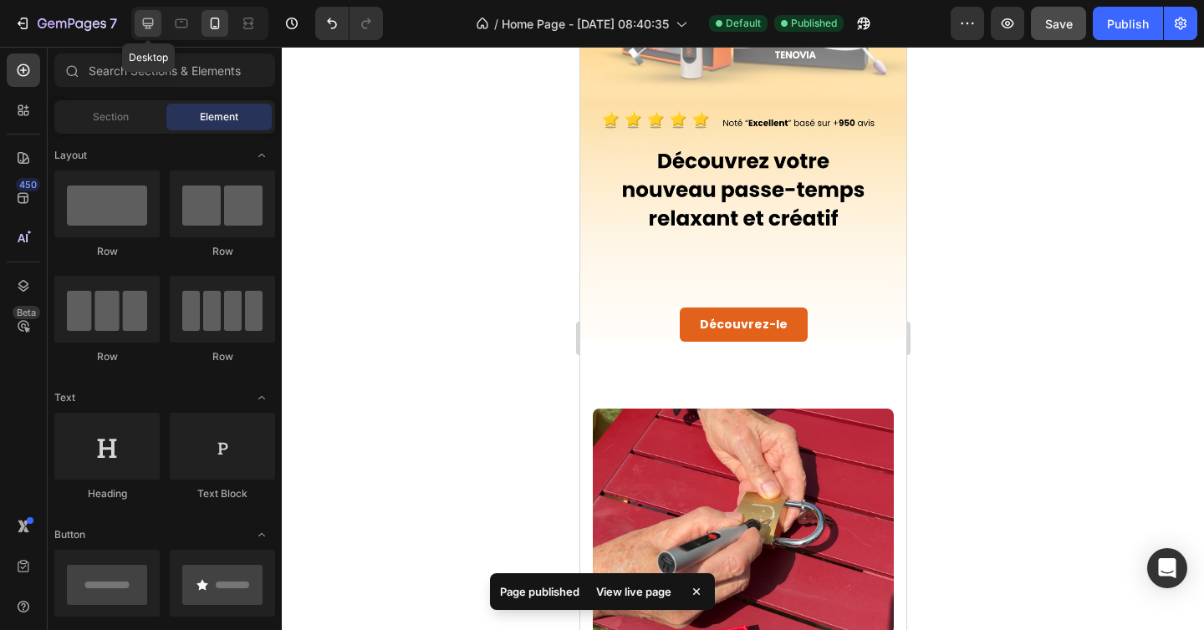
click at [141, 18] on icon at bounding box center [148, 23] width 17 height 17
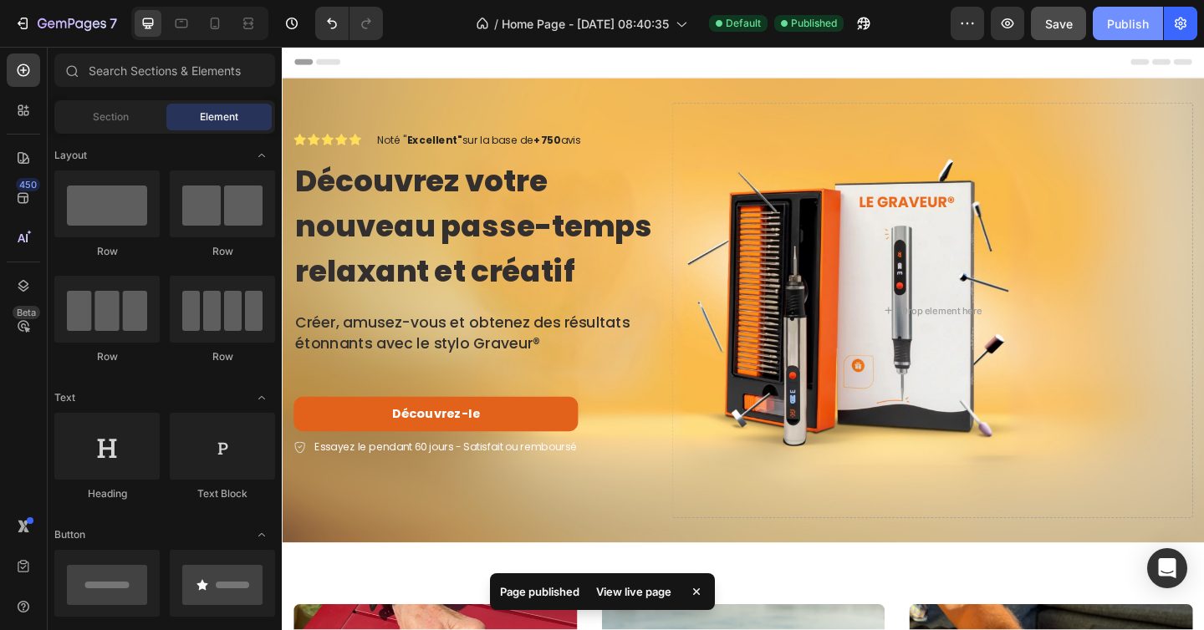
click at [1129, 25] on div "Publish" at bounding box center [1128, 24] width 42 height 18
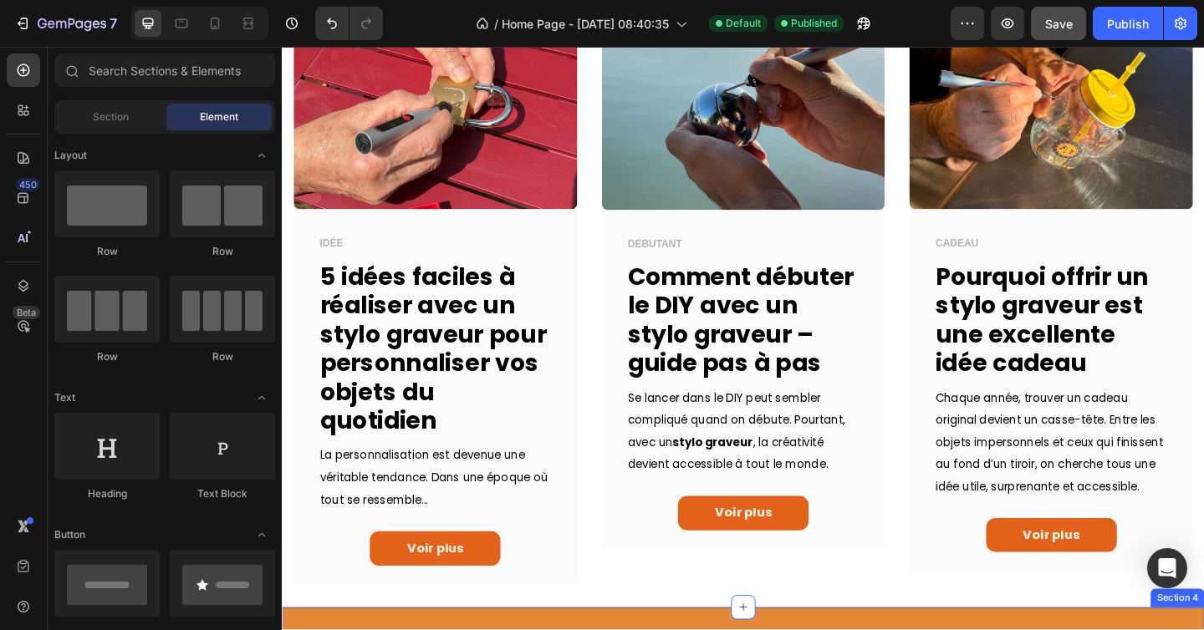
scroll to position [642, 0]
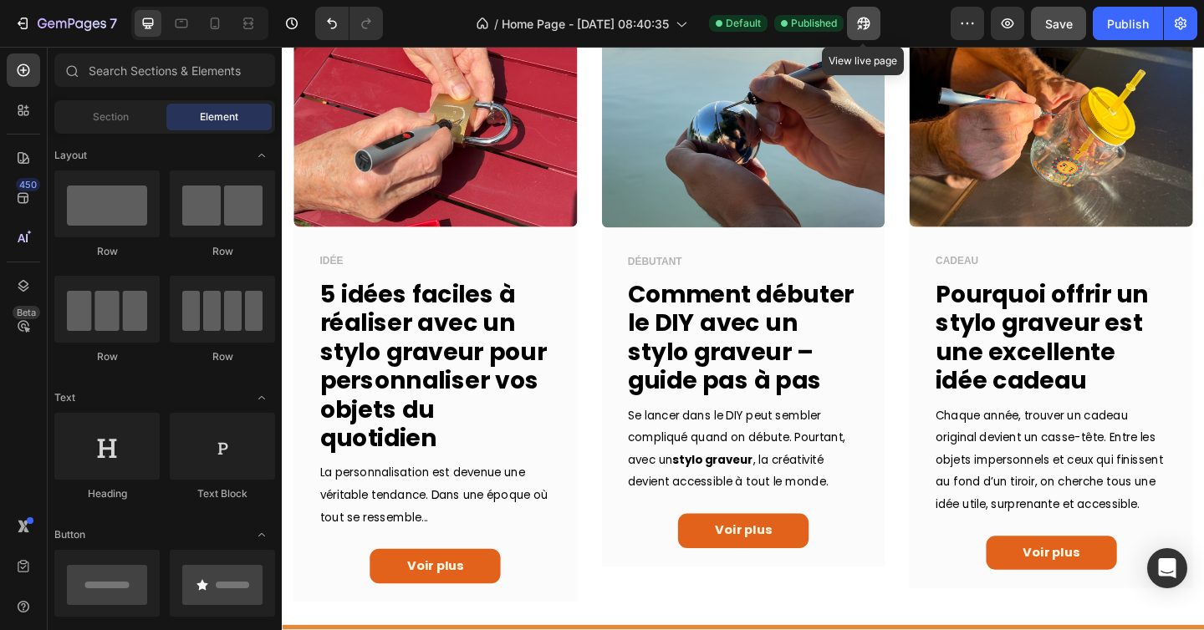
click at [866, 23] on icon "button" at bounding box center [863, 23] width 17 height 17
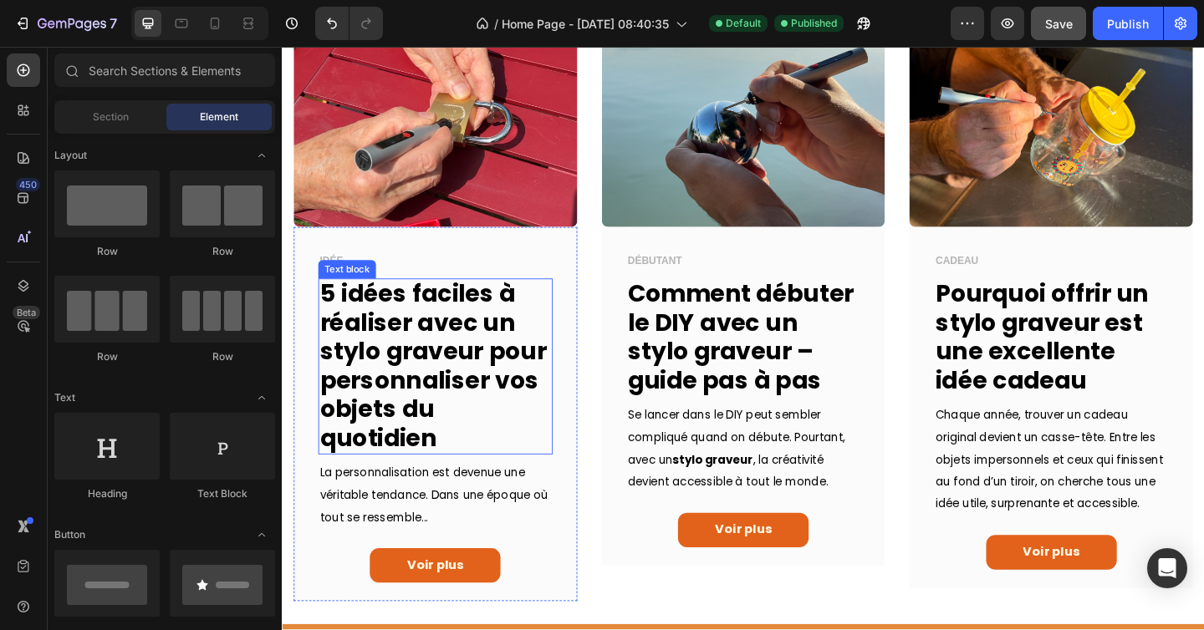
scroll to position [0, 0]
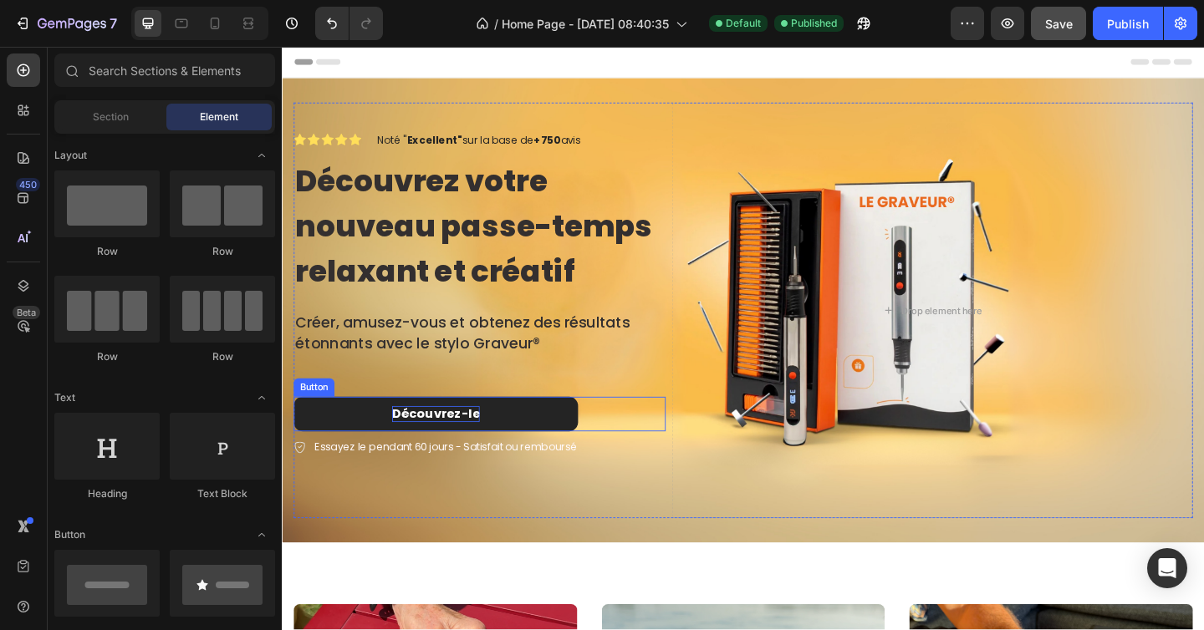
click at [484, 451] on span "Découvrez-le" at bounding box center [448, 445] width 95 height 19
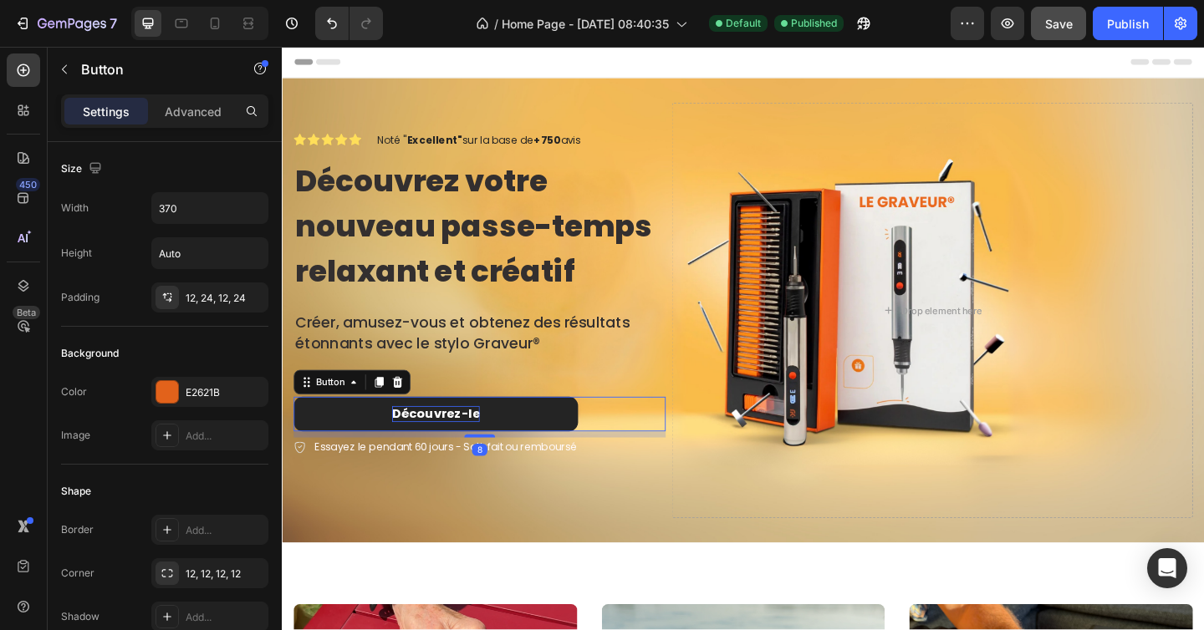
click at [483, 448] on span "Découvrez-le" at bounding box center [448, 445] width 95 height 19
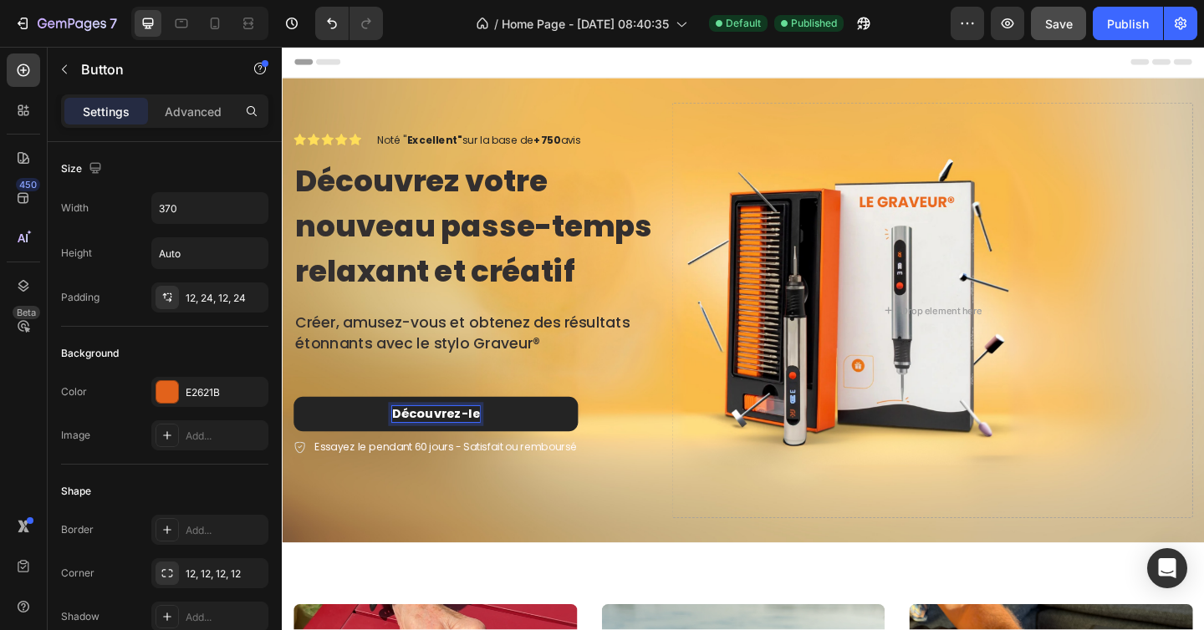
click at [483, 447] on span "Découvrez-le" at bounding box center [448, 445] width 95 height 19
click at [630, 444] on div "Découvrez-le Stylo Graveur Button 8" at bounding box center [496, 447] width 405 height 38
click at [533, 447] on span "Découvrez-le Stylo Graveur" at bounding box center [449, 445] width 196 height 19
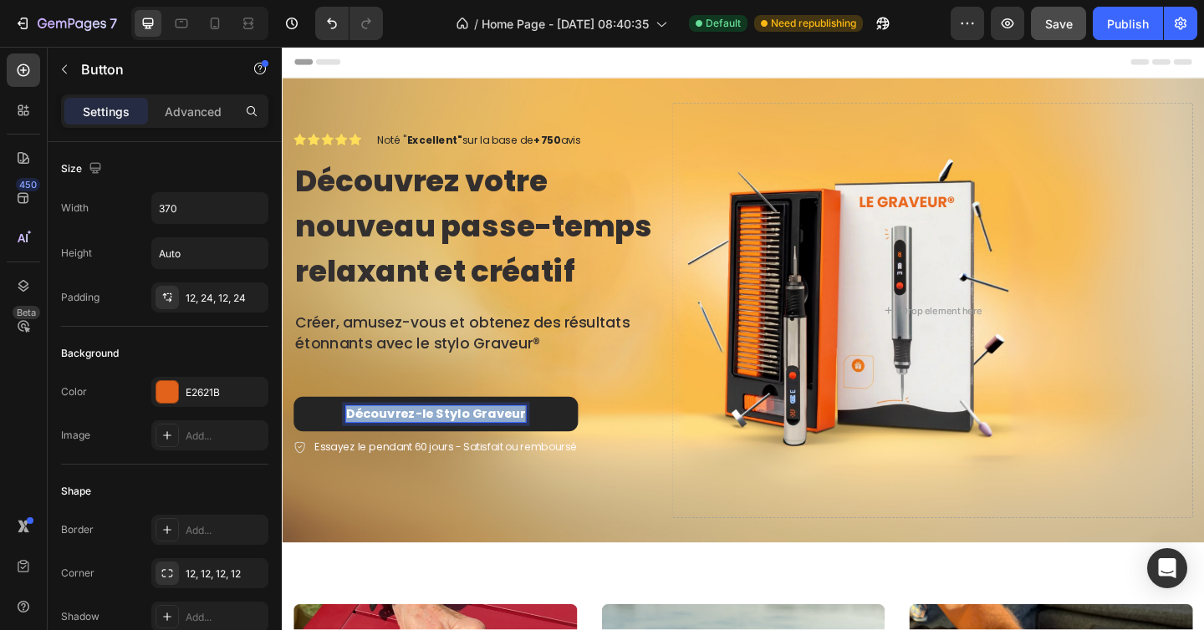
click at [533, 447] on span "Découvrez-le Stylo Graveur" at bounding box center [449, 445] width 196 height 19
click at [543, 445] on strong "®" at bounding box center [547, 445] width 8 height 19
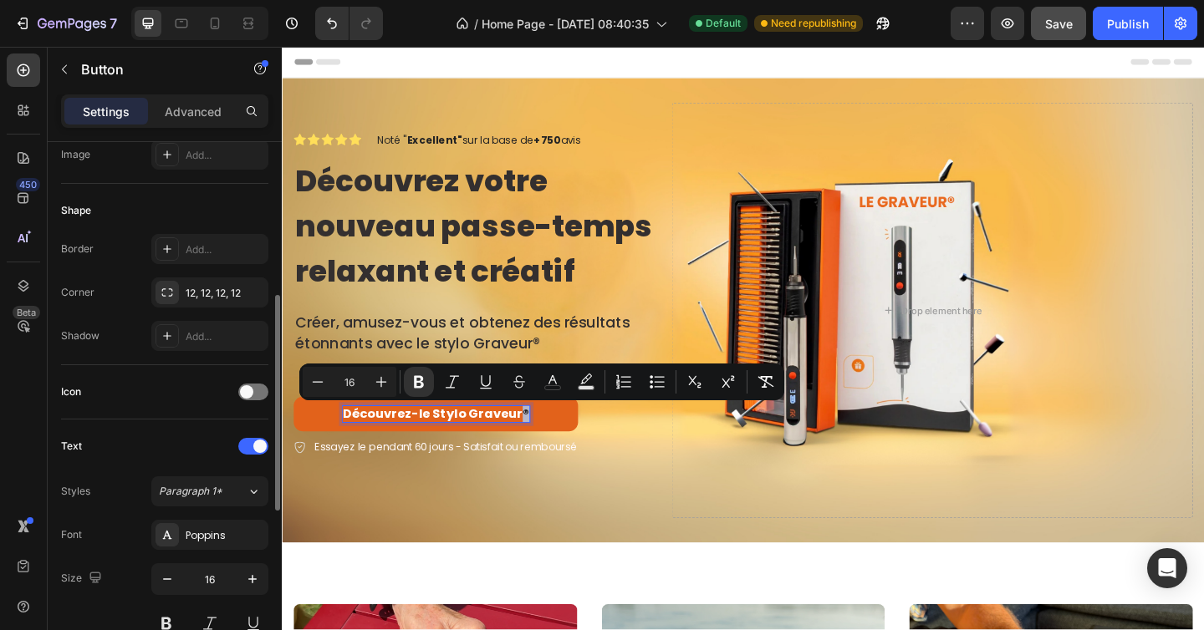
scroll to position [326, 0]
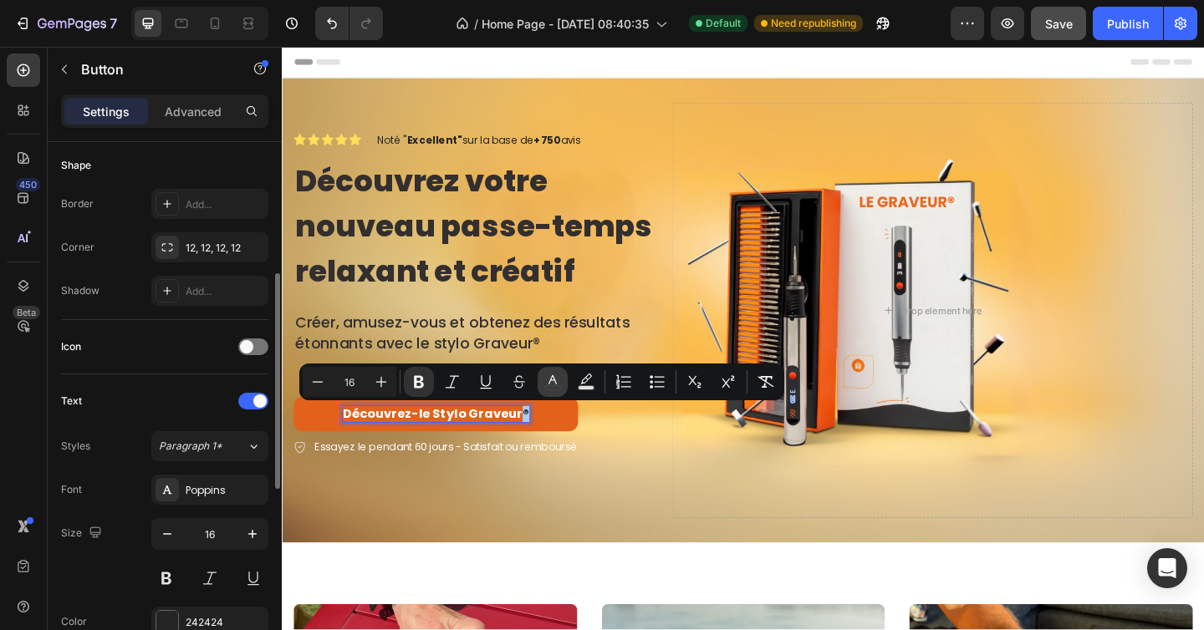
click at [561, 378] on button "color" at bounding box center [553, 382] width 30 height 30
type input "242424"
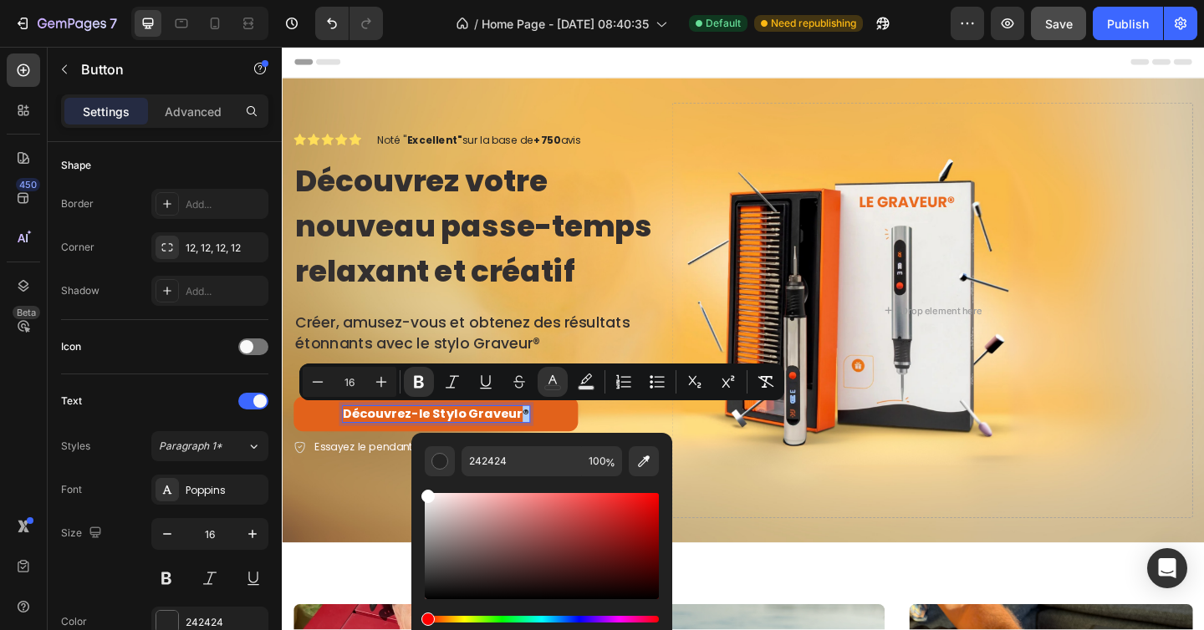
drag, startPoint x: 730, startPoint y: 556, endPoint x: 421, endPoint y: 513, distance: 312.2
type input "FFFFFF"
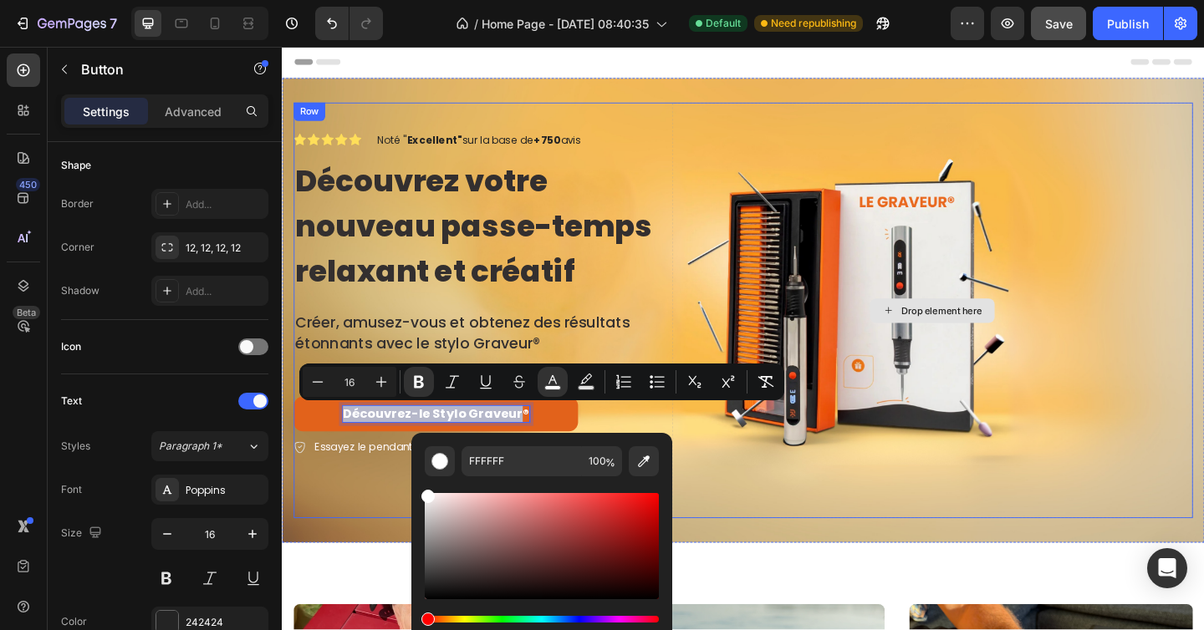
click at [804, 506] on div "Drop element here" at bounding box center [989, 334] width 567 height 452
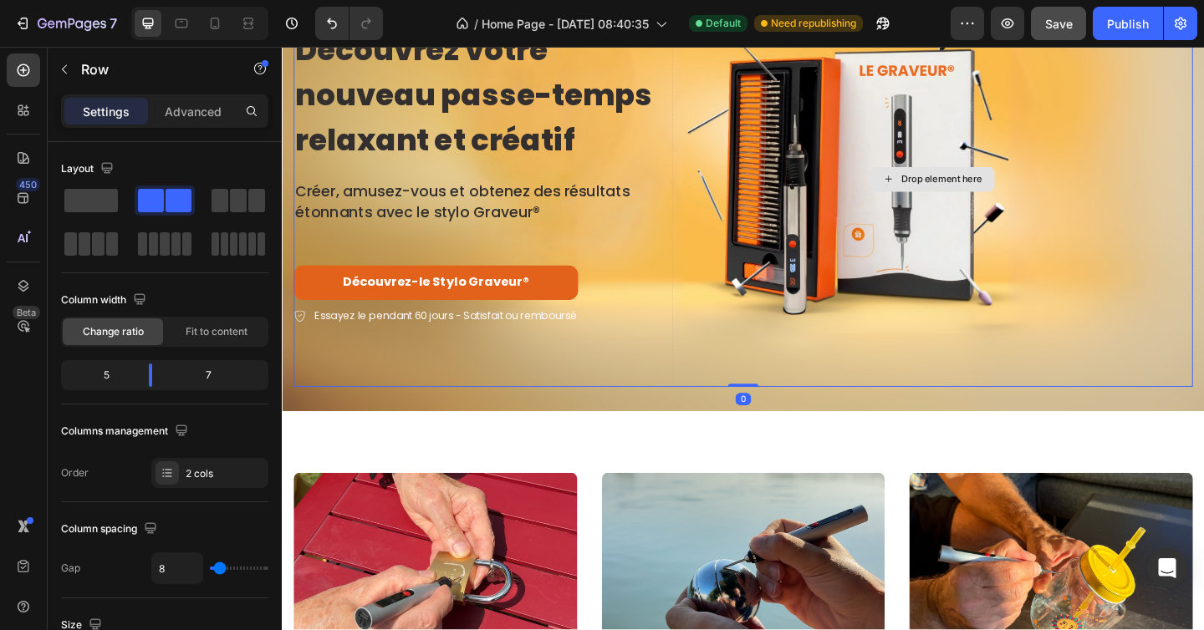
scroll to position [181, 0]
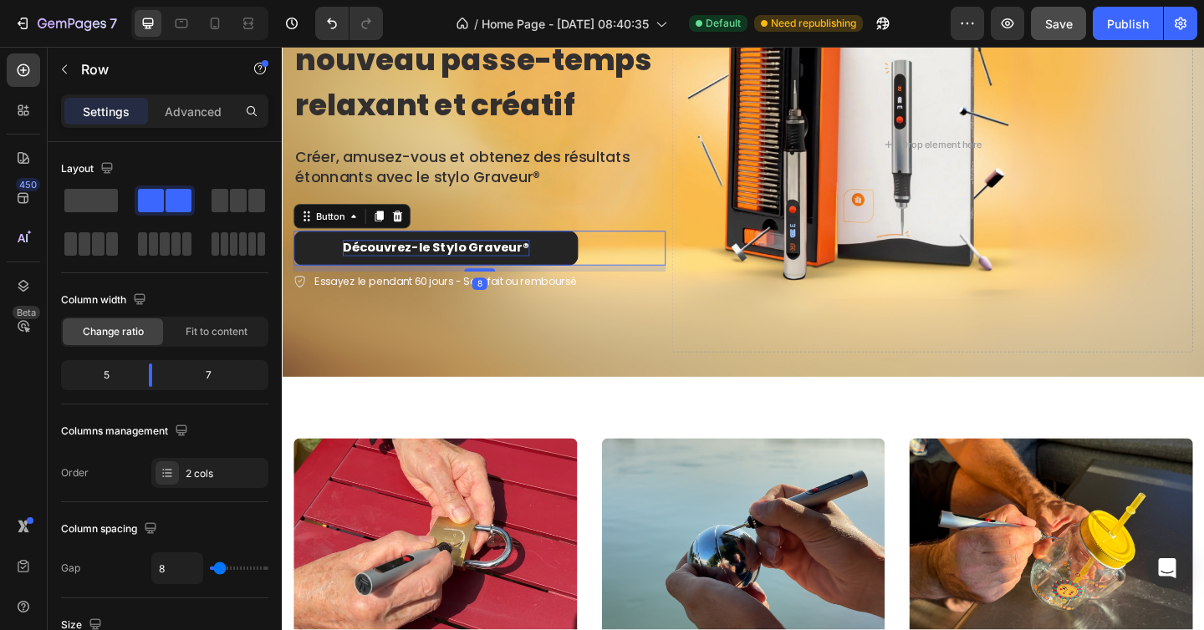
click at [441, 262] on span "Découvrez-le Stylo Graveur ®" at bounding box center [449, 265] width 203 height 19
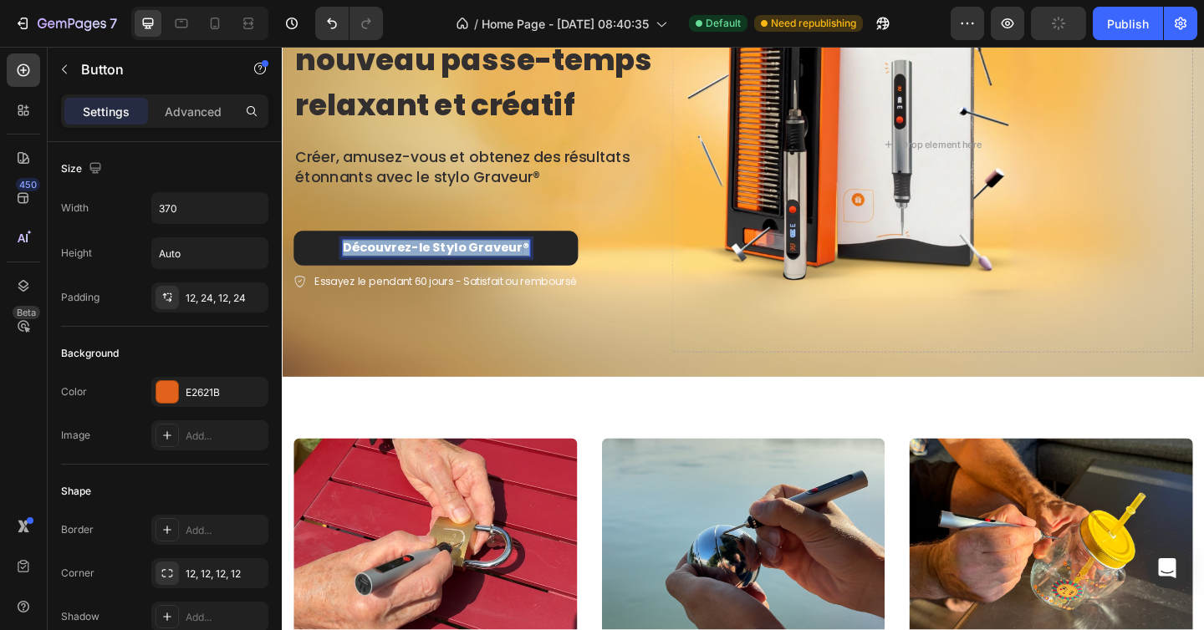
click at [441, 262] on span "Découvrez-le Stylo Graveur ®" at bounding box center [449, 265] width 203 height 19
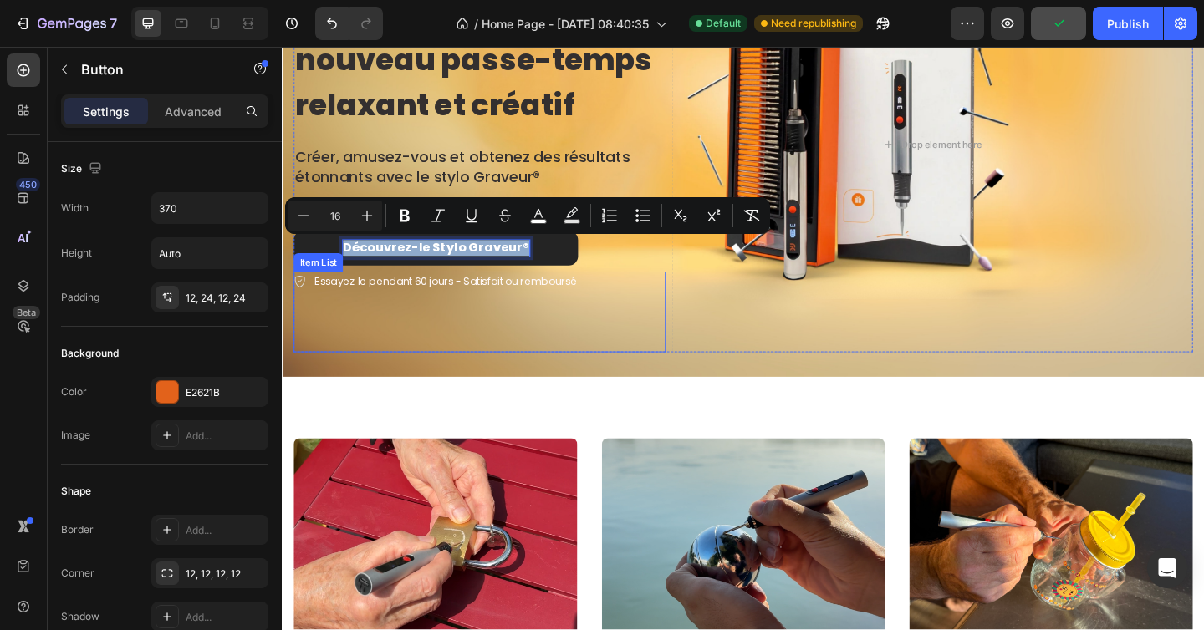
click at [580, 344] on div "Essayez le pendant 60 jours - Satisfait ou remboursé" at bounding box center [496, 336] width 405 height 89
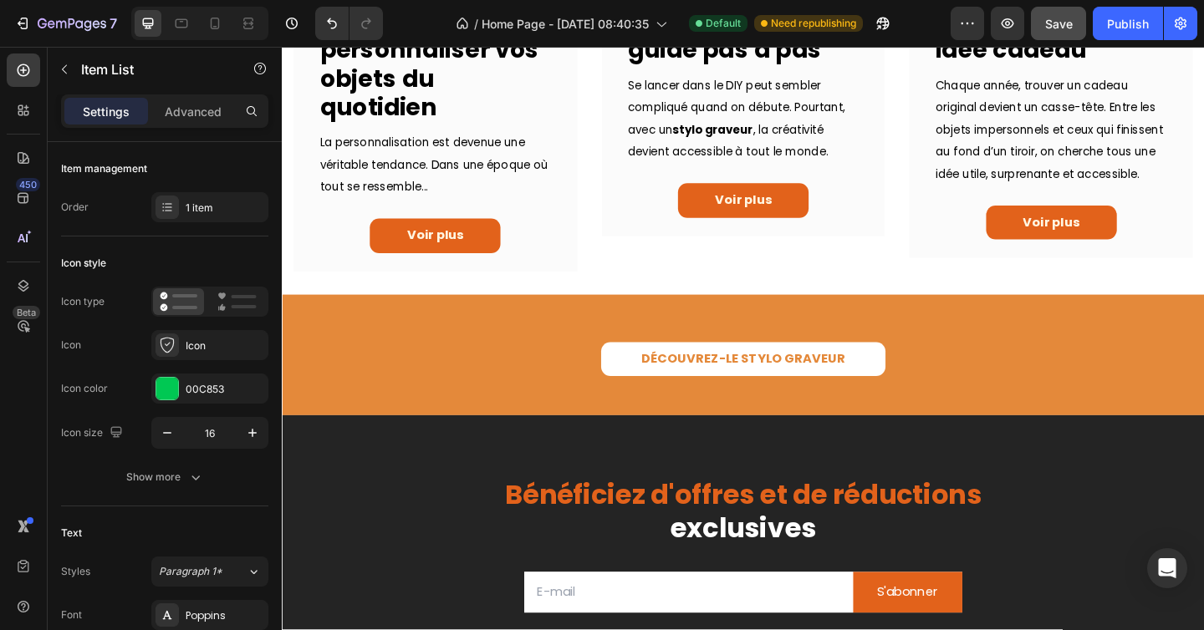
scroll to position [1015, 0]
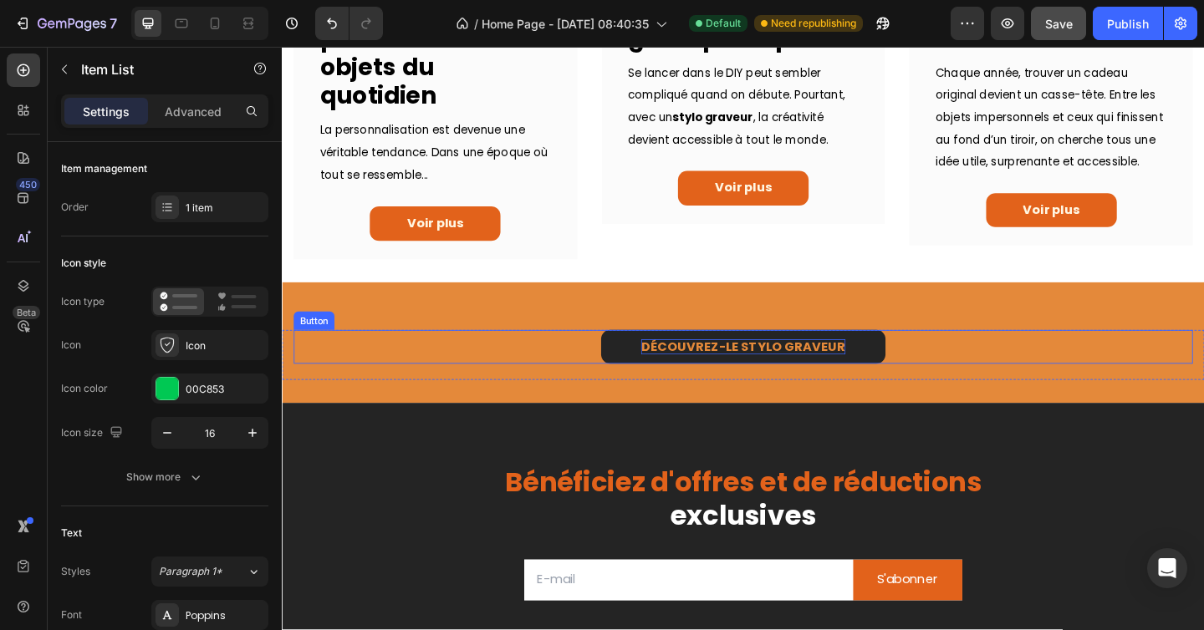
click at [796, 381] on p "DÉCOUVREZ-LE STYLO GRAVEUR" at bounding box center [783, 374] width 222 height 18
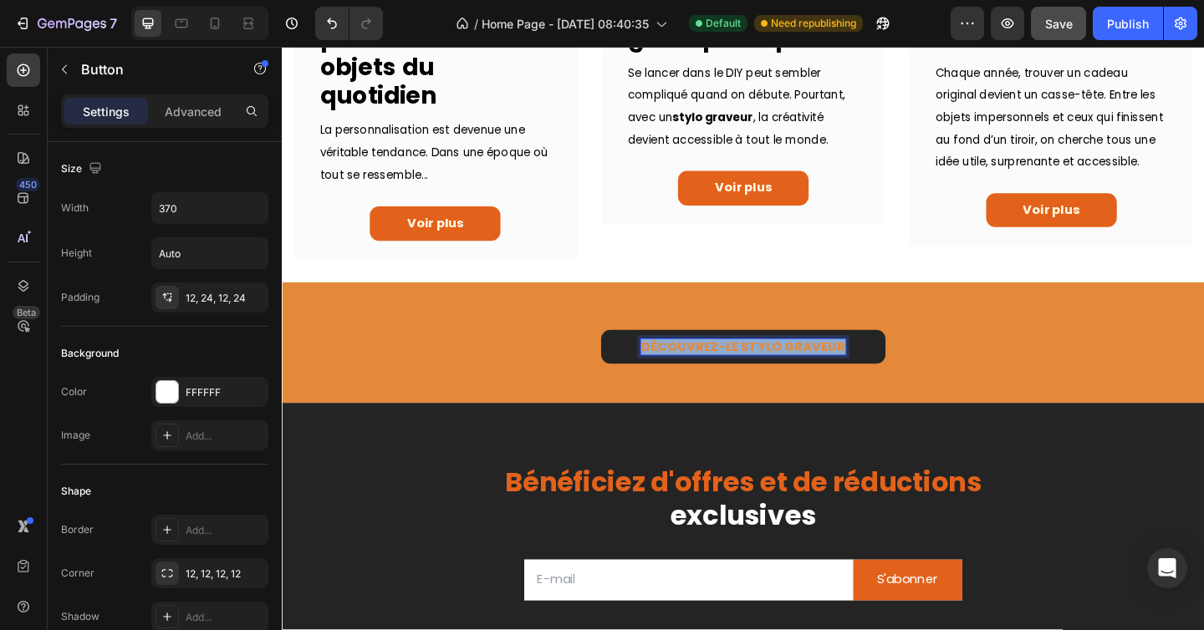
click at [796, 381] on p "DÉCOUVREZ-LE STYLO GRAVEUR" at bounding box center [783, 374] width 222 height 18
click at [783, 382] on span "Découvrez-le Stylo Graveur ®" at bounding box center [783, 373] width 203 height 19
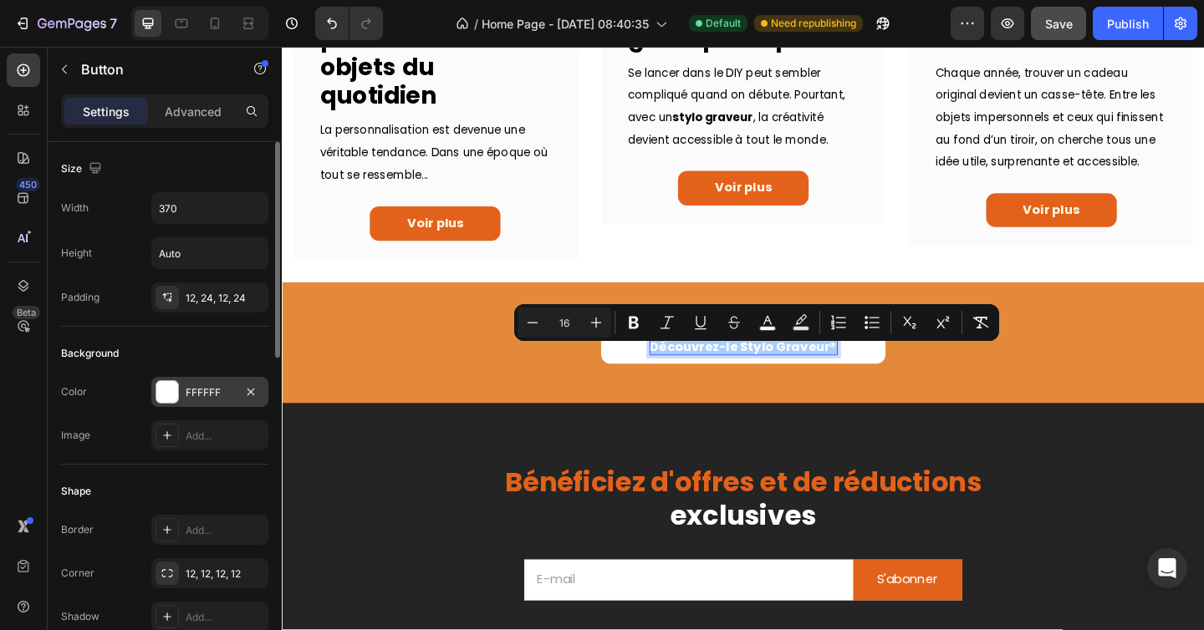
click at [172, 394] on div at bounding box center [167, 392] width 22 height 22
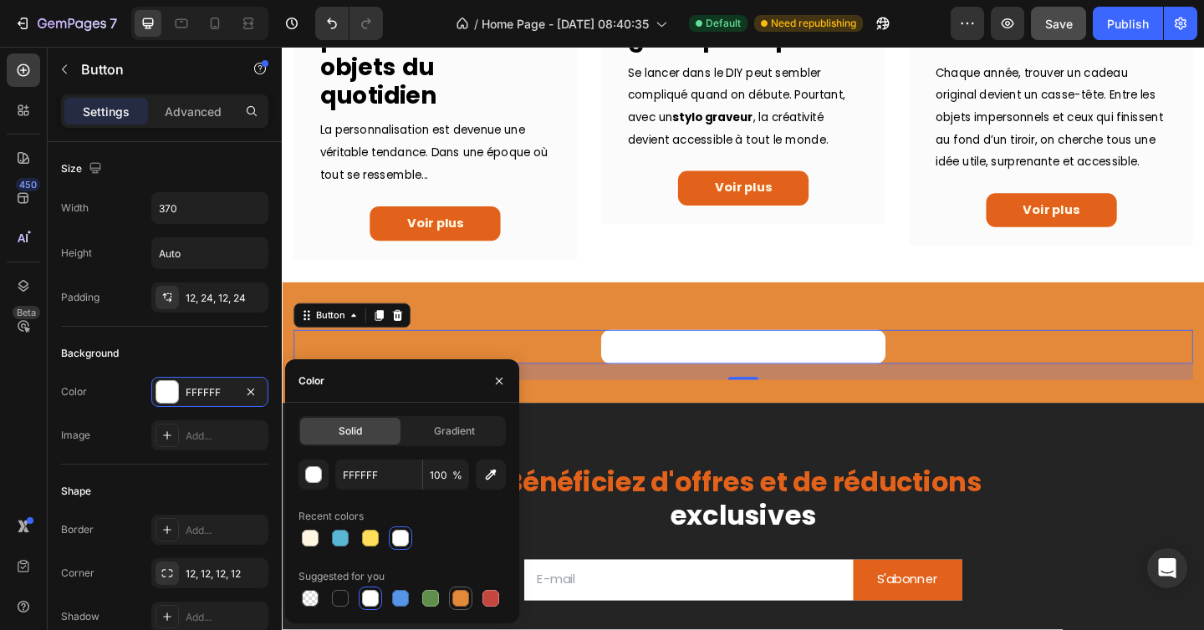
click at [460, 595] on div at bounding box center [460, 598] width 17 height 17
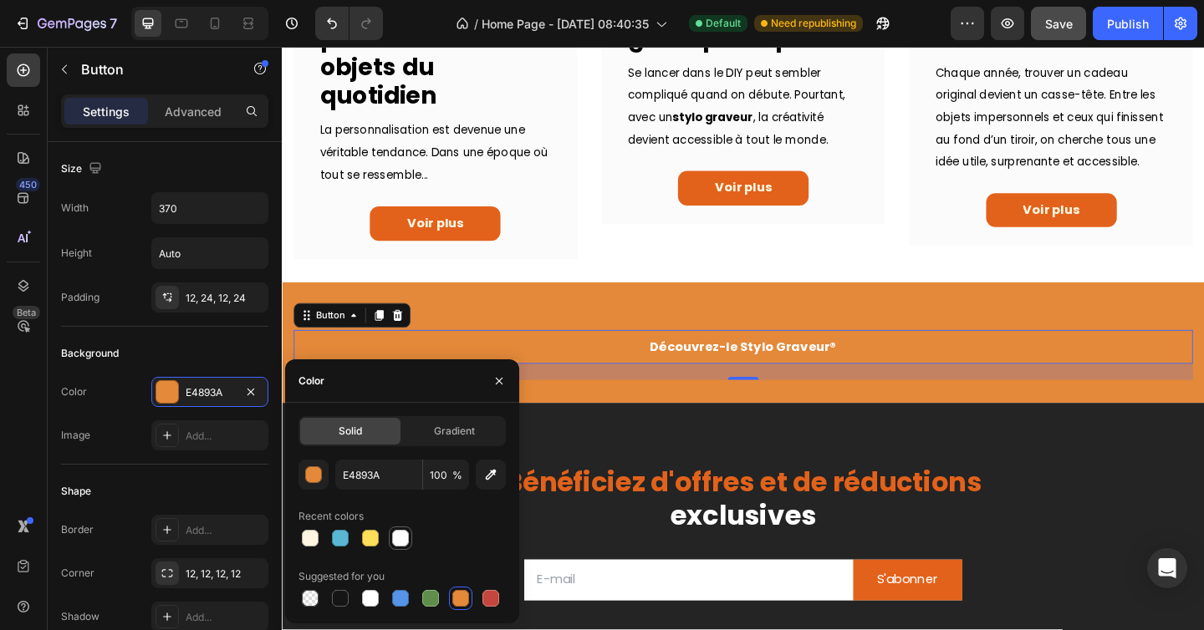
click at [402, 537] on div at bounding box center [400, 538] width 17 height 17
type input "FFFFFF"
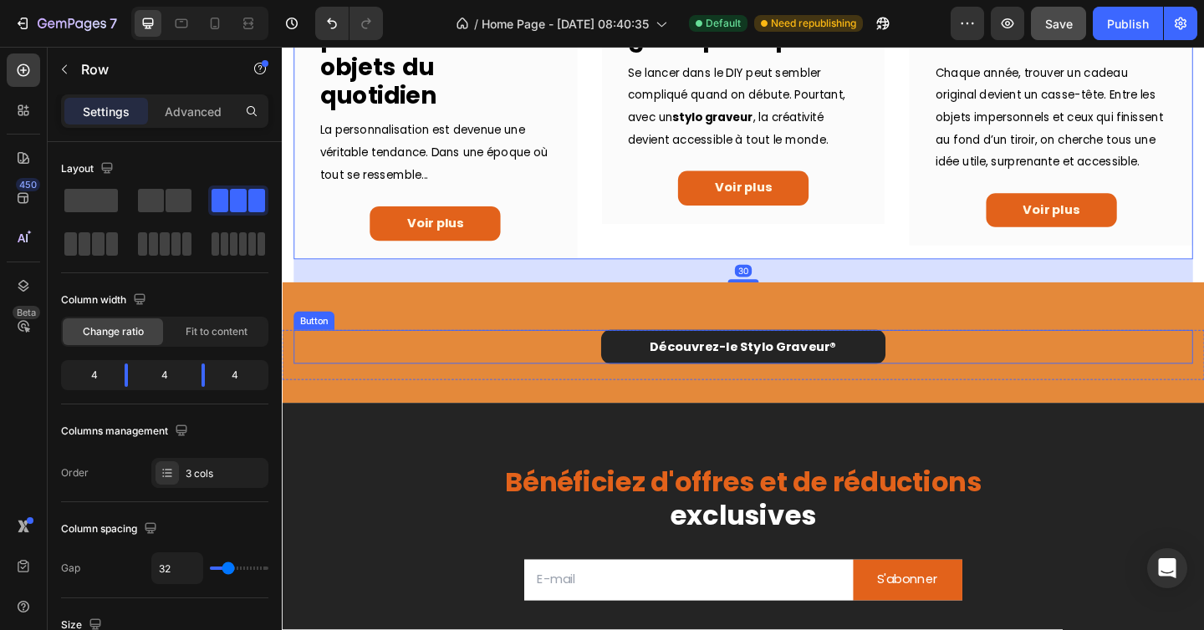
click at [655, 382] on link "Découvrez-le Stylo Graveur ®" at bounding box center [783, 374] width 309 height 38
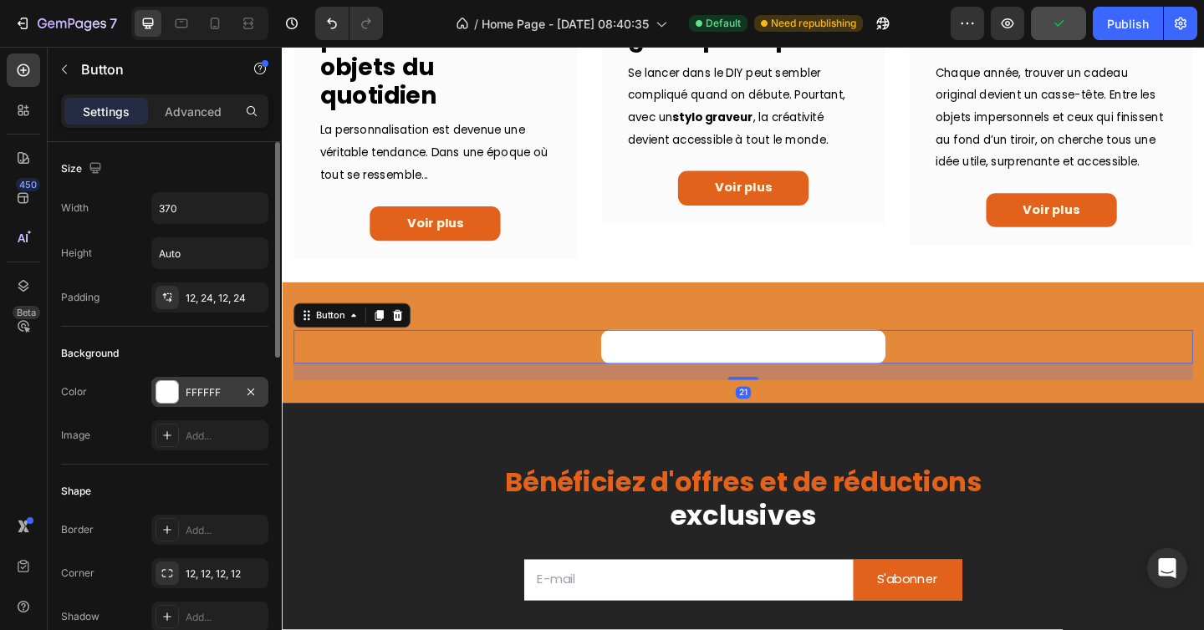
click at [168, 392] on div at bounding box center [167, 392] width 22 height 22
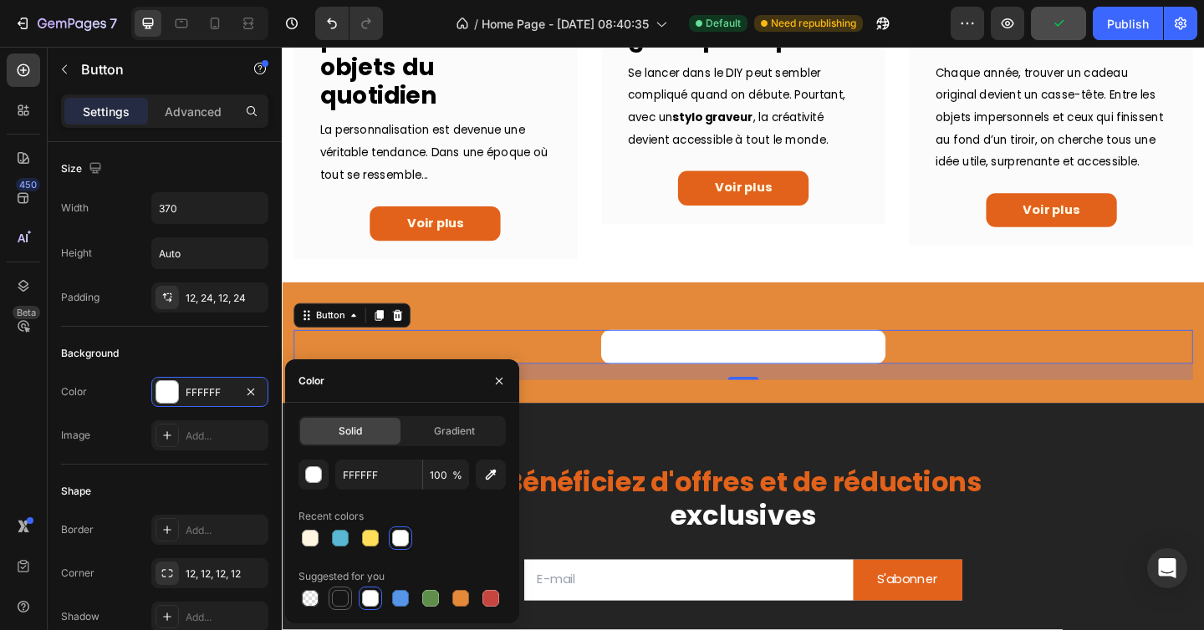
click at [344, 599] on div at bounding box center [340, 598] width 17 height 17
type input "151515"
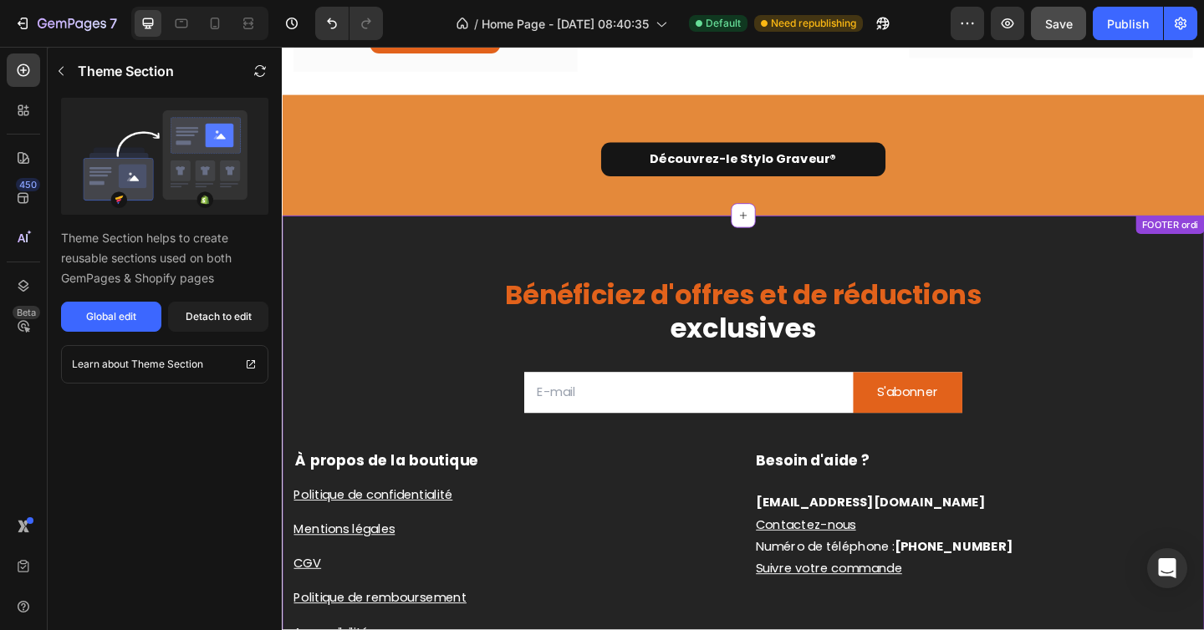
scroll to position [1144, 0]
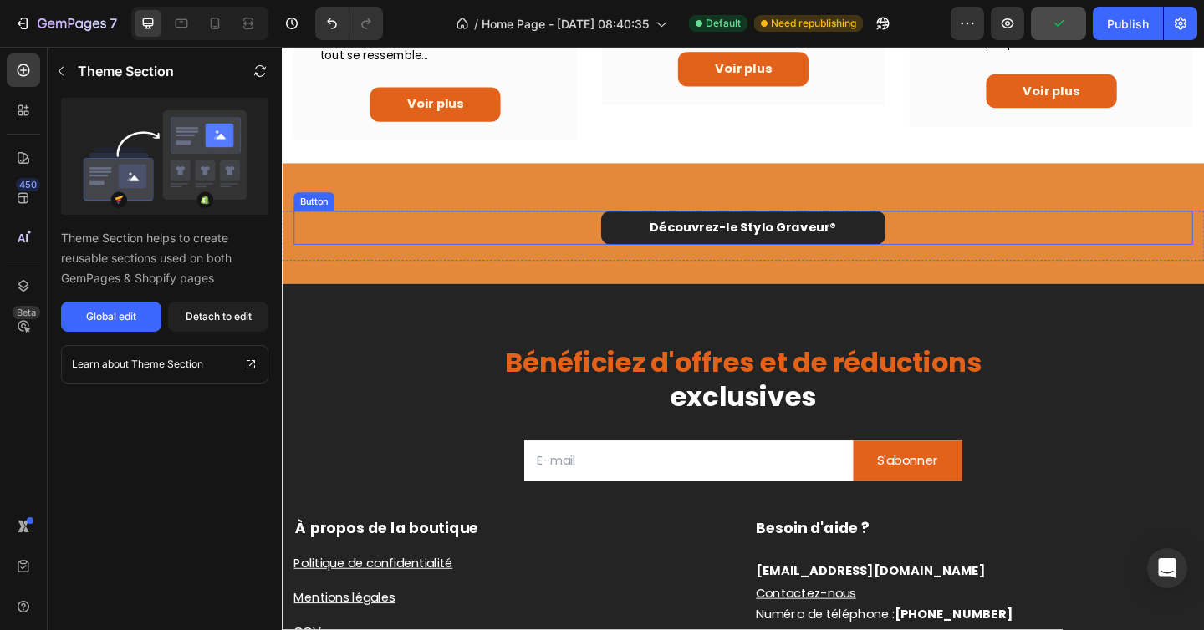
click at [656, 252] on link "Découvrez-le Stylo Graveur ®" at bounding box center [783, 245] width 309 height 38
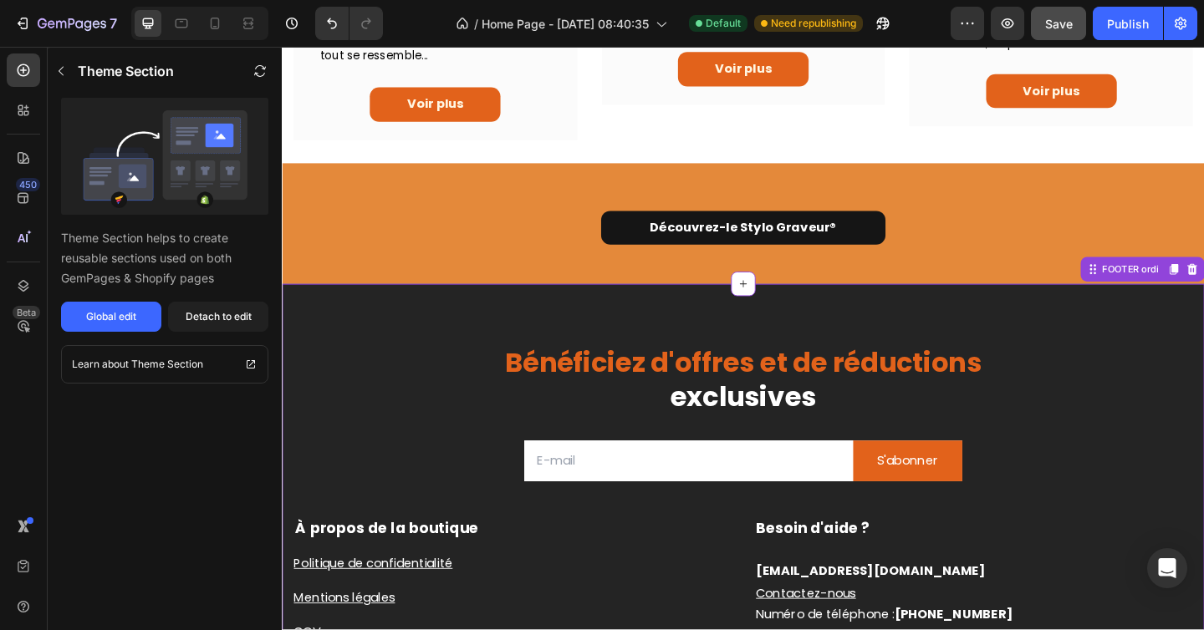
click at [590, 344] on div "Bénéficiez d'offres et de réductions exclusives Heading Email Field S'abonner S…" at bounding box center [783, 640] width 1003 height 670
click at [139, 319] on button "Global edit" at bounding box center [111, 317] width 100 height 30
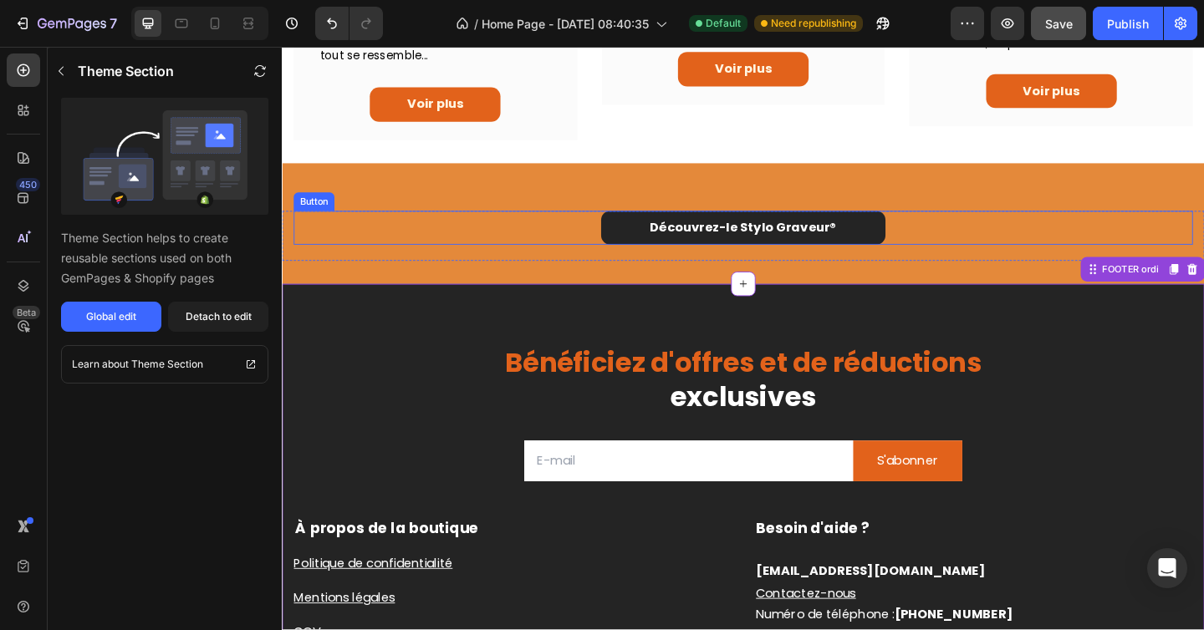
click at [644, 240] on link "Découvrez-le Stylo Graveur ®" at bounding box center [783, 245] width 309 height 38
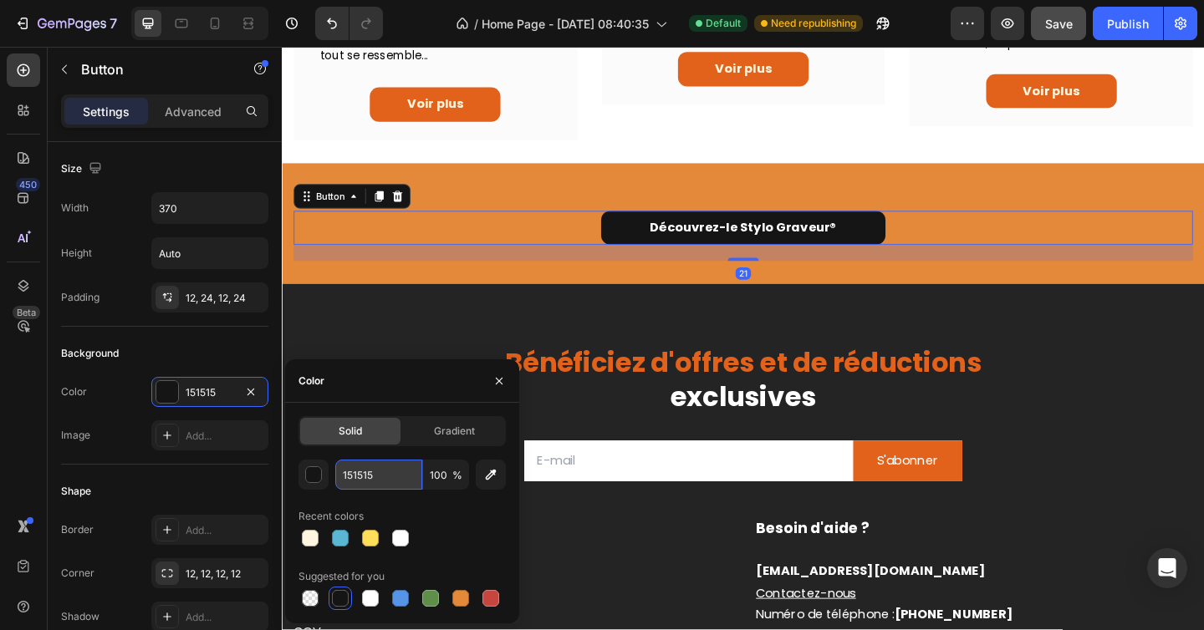
click at [390, 473] on input "151515" at bounding box center [378, 475] width 87 height 30
type input "242424"
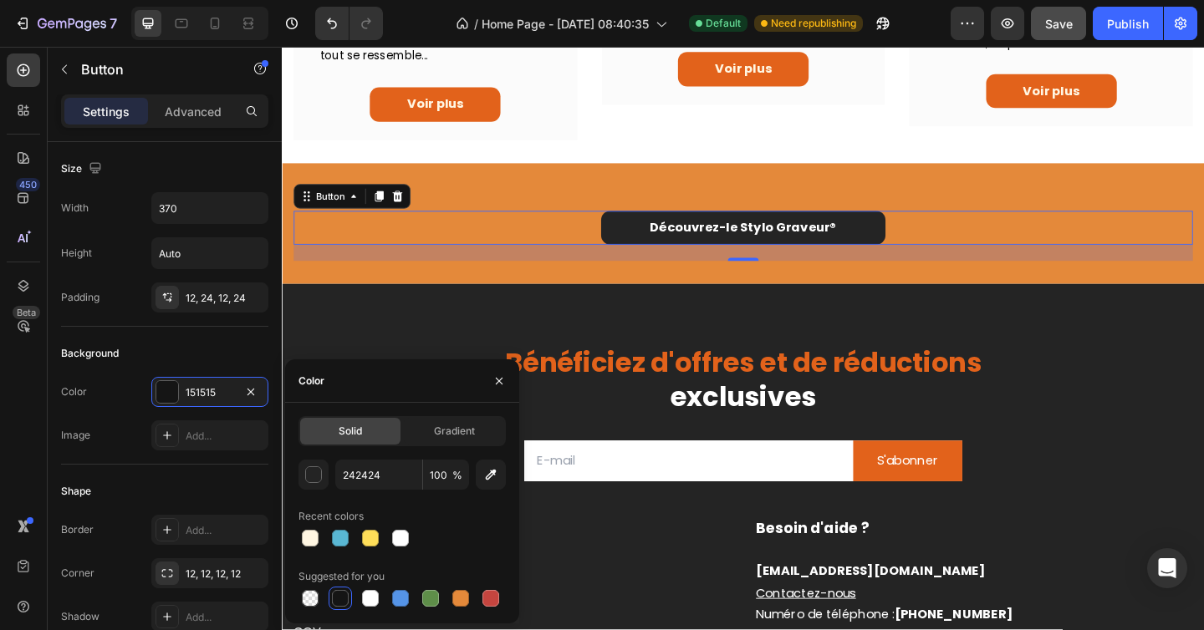
click at [382, 392] on div "Color" at bounding box center [402, 380] width 234 height 43
click at [634, 206] on div "Découvrez-le Stylo Graveur ® Button 21 Row Section 4" at bounding box center [783, 240] width 1003 height 132
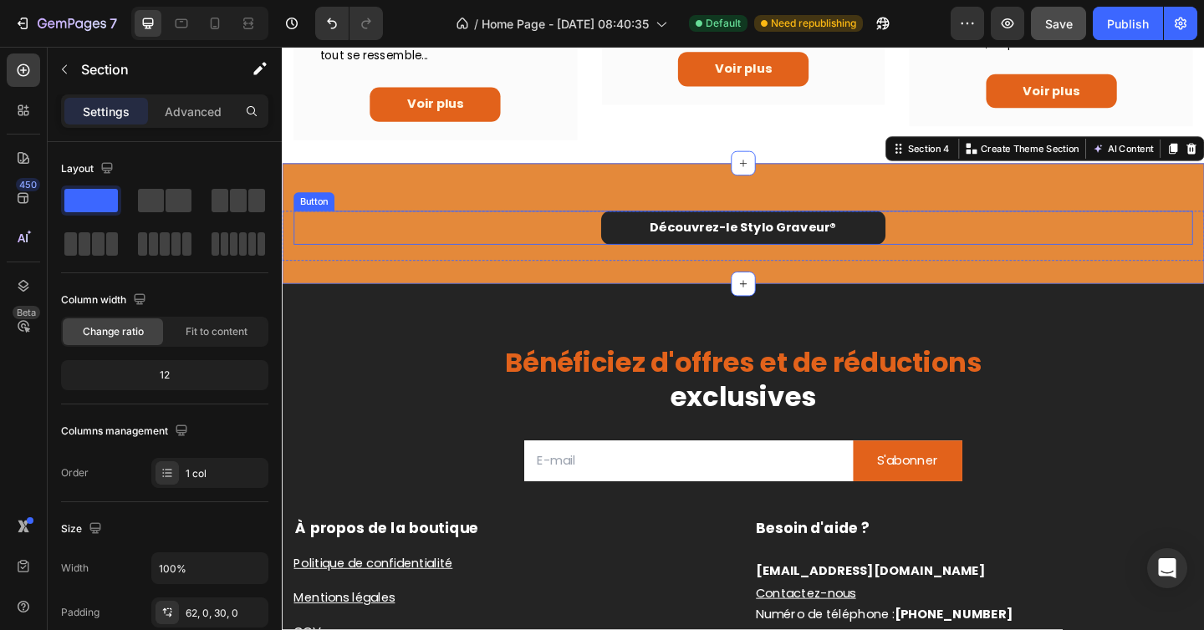
click at [640, 248] on link "Découvrez-le Stylo Graveur ®" at bounding box center [783, 245] width 309 height 38
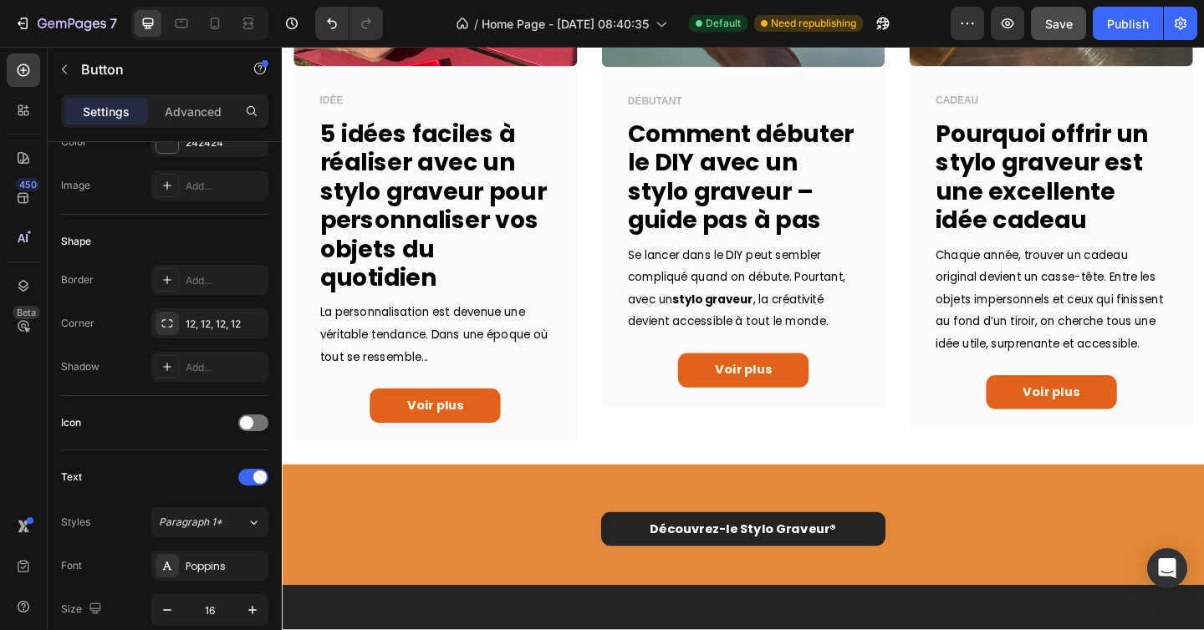
scroll to position [967, 0]
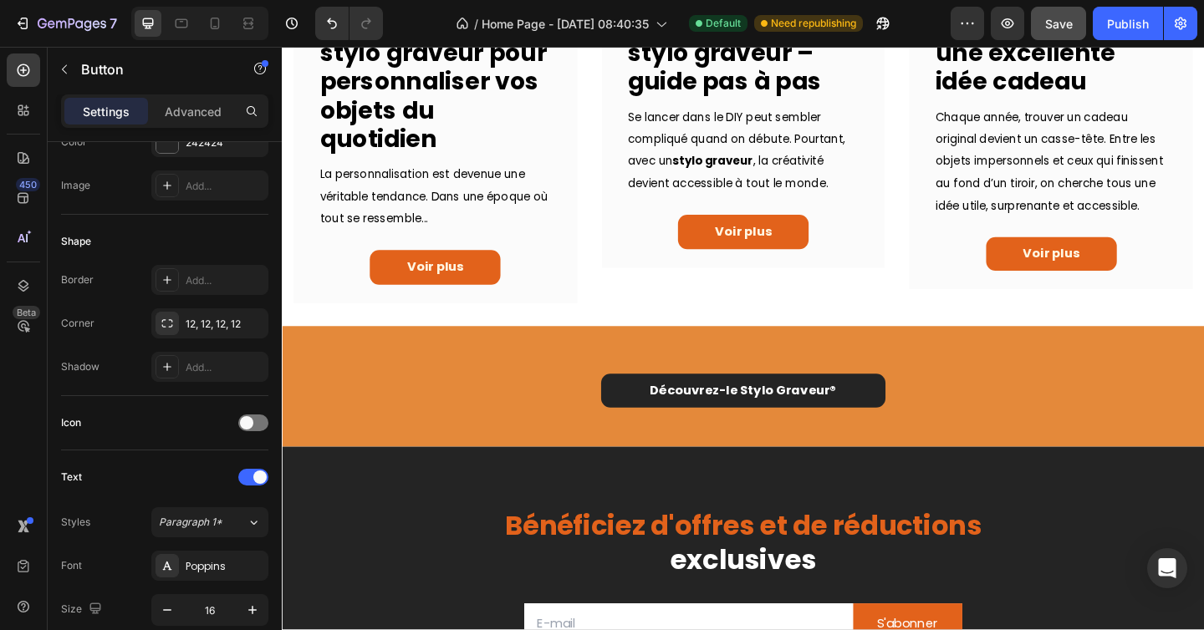
click at [652, 426] on link "Découvrez-le Stylo Graveur ®" at bounding box center [783, 422] width 309 height 38
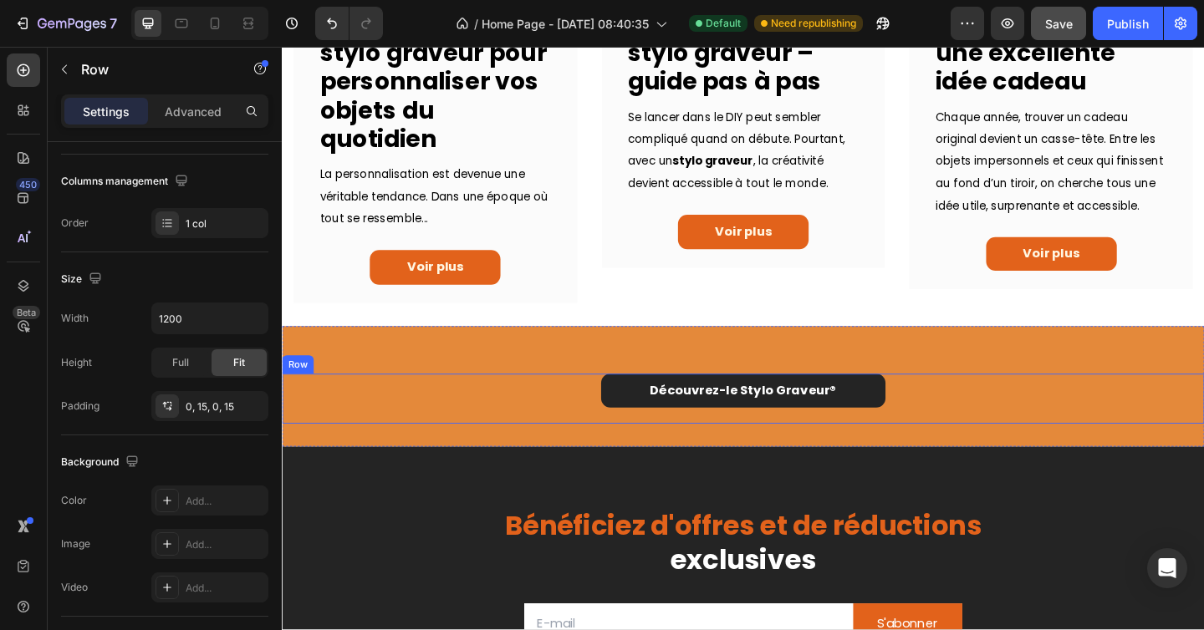
click at [643, 456] on div "Découvrez-le Stylo Graveur ® Button" at bounding box center [783, 430] width 978 height 55
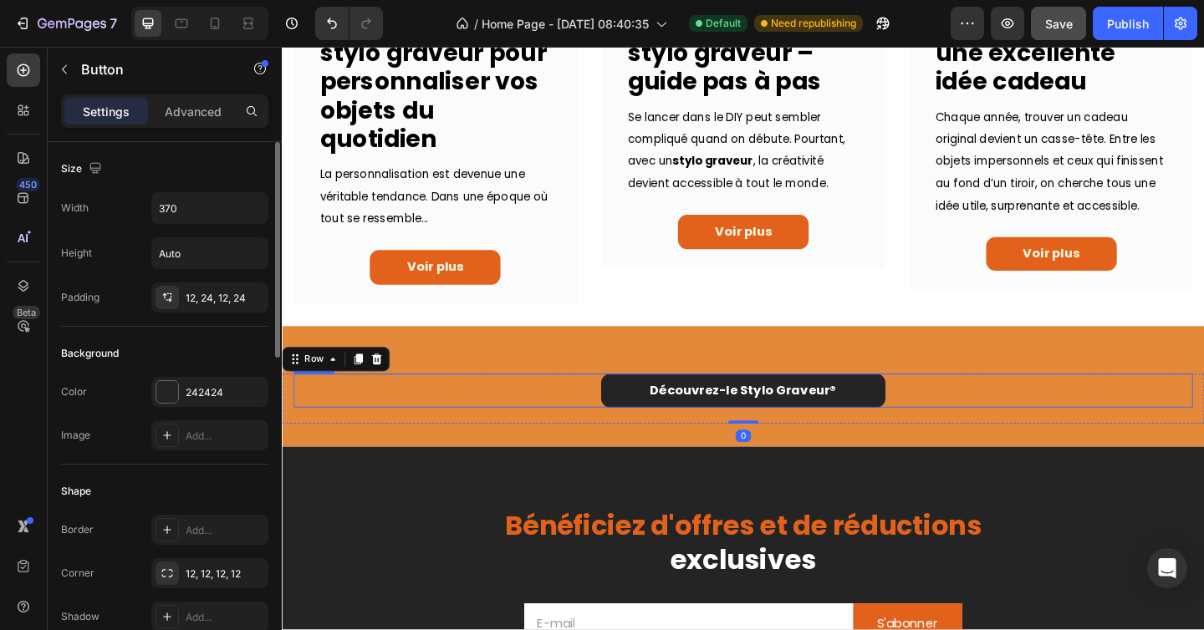
click at [643, 429] on link "Découvrez-le Stylo Graveur ®" at bounding box center [783, 422] width 309 height 38
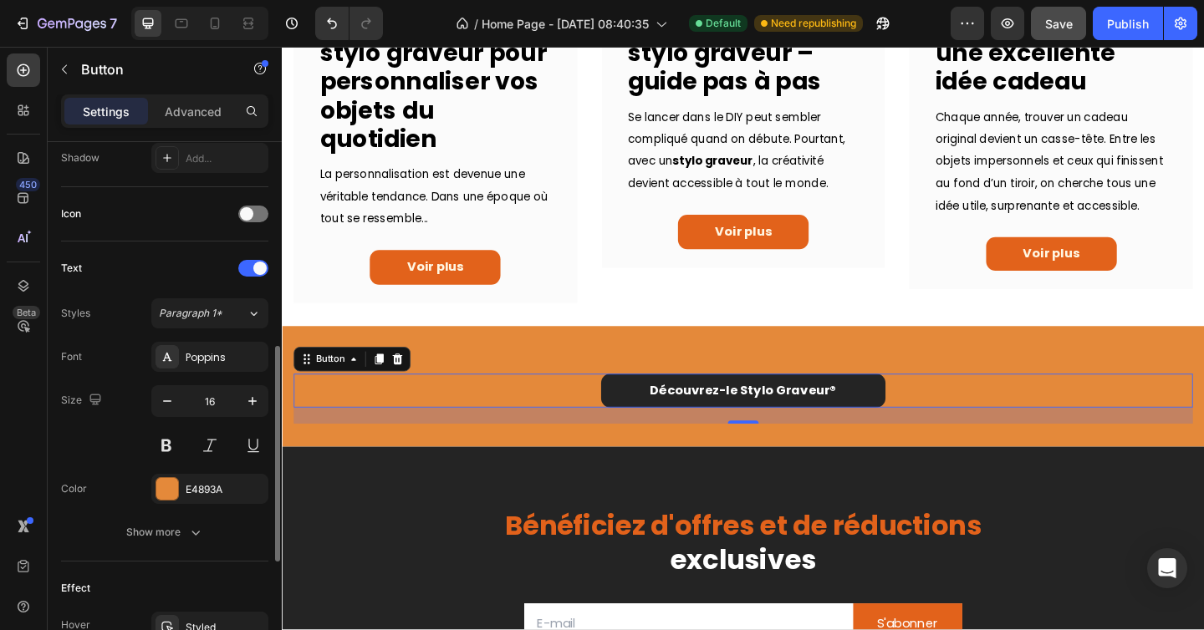
scroll to position [495, 0]
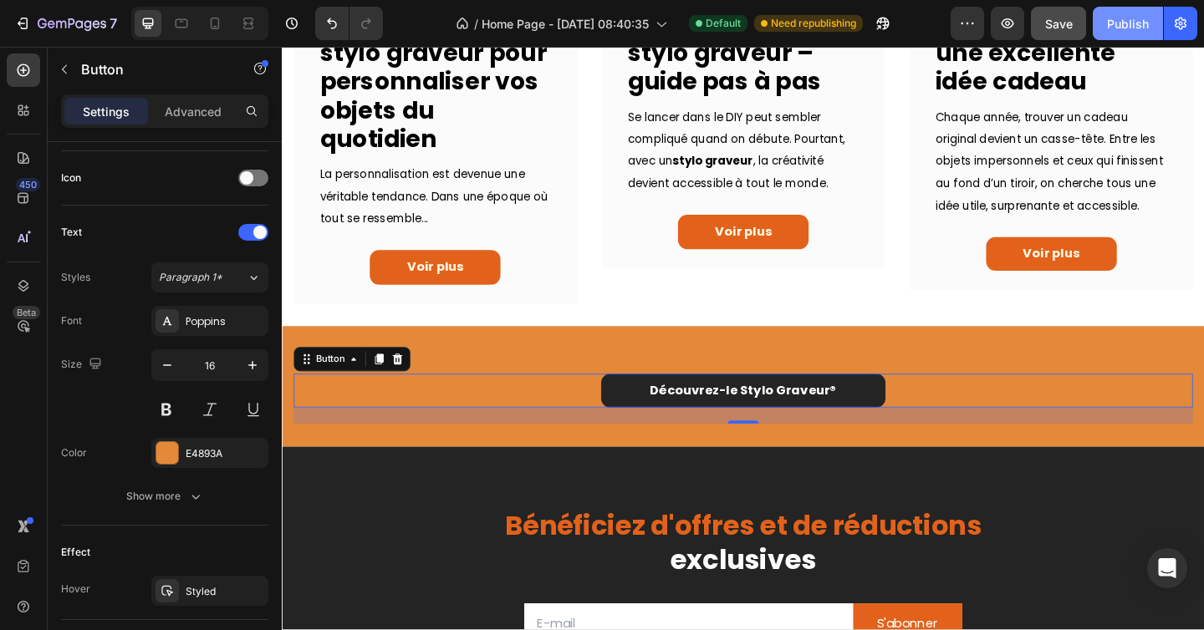
click at [1113, 7] on button "Publish" at bounding box center [1128, 23] width 70 height 33
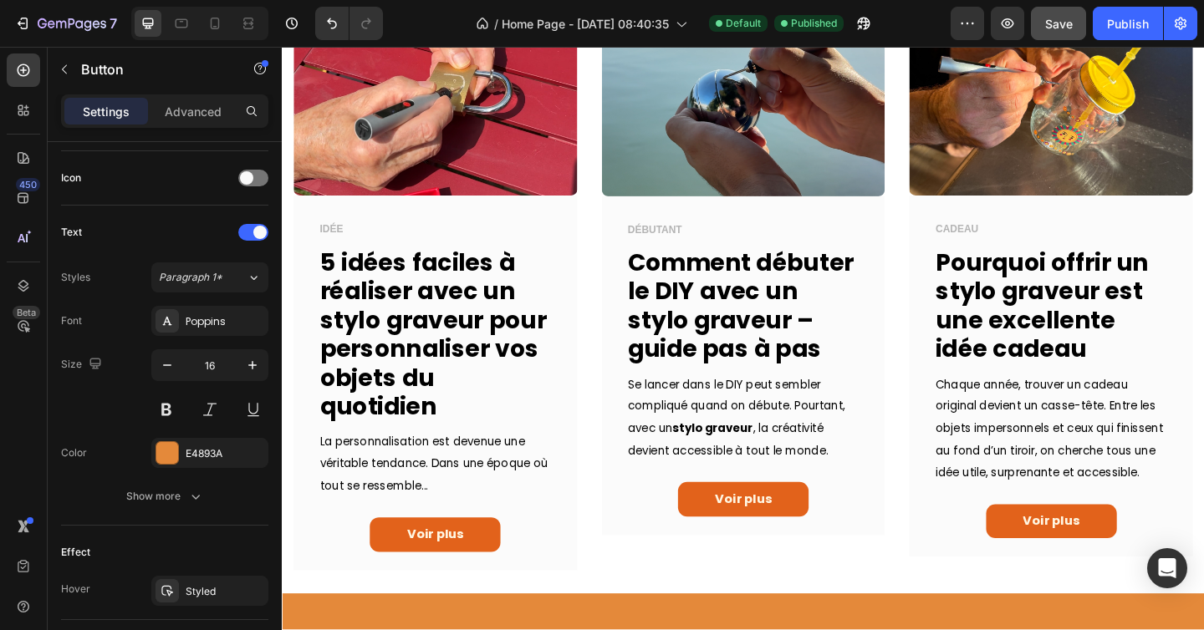
scroll to position [639, 0]
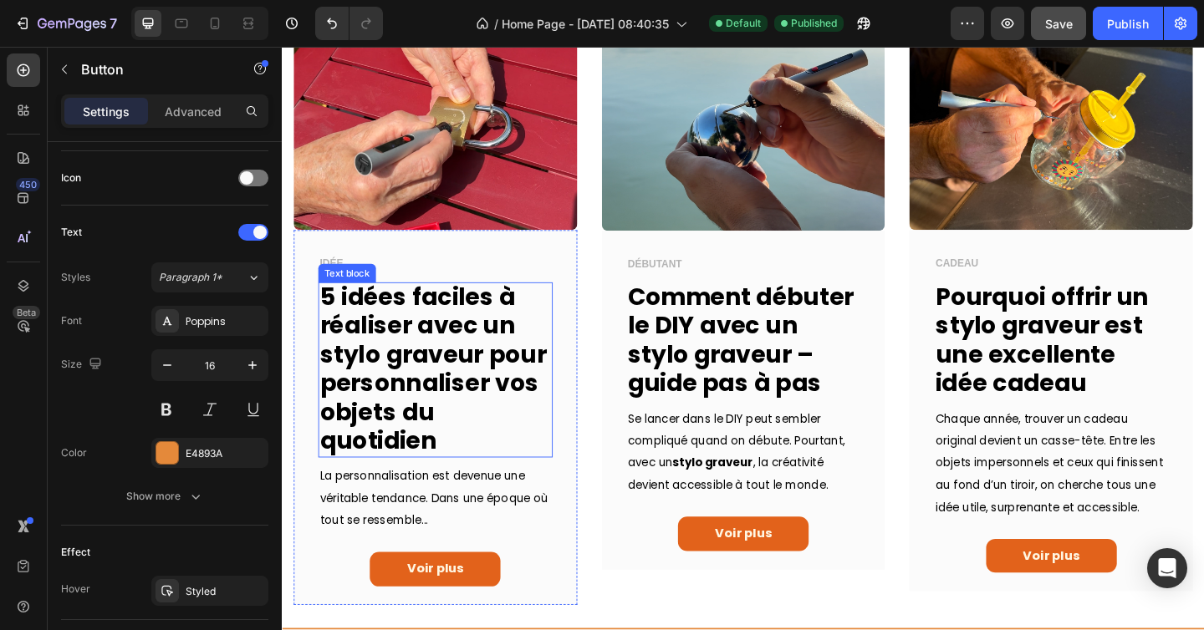
click at [411, 326] on strong "5 idées faciles à réaliser avec un stylo graveur pour personnaliser vos objets …" at bounding box center [446, 398] width 247 height 192
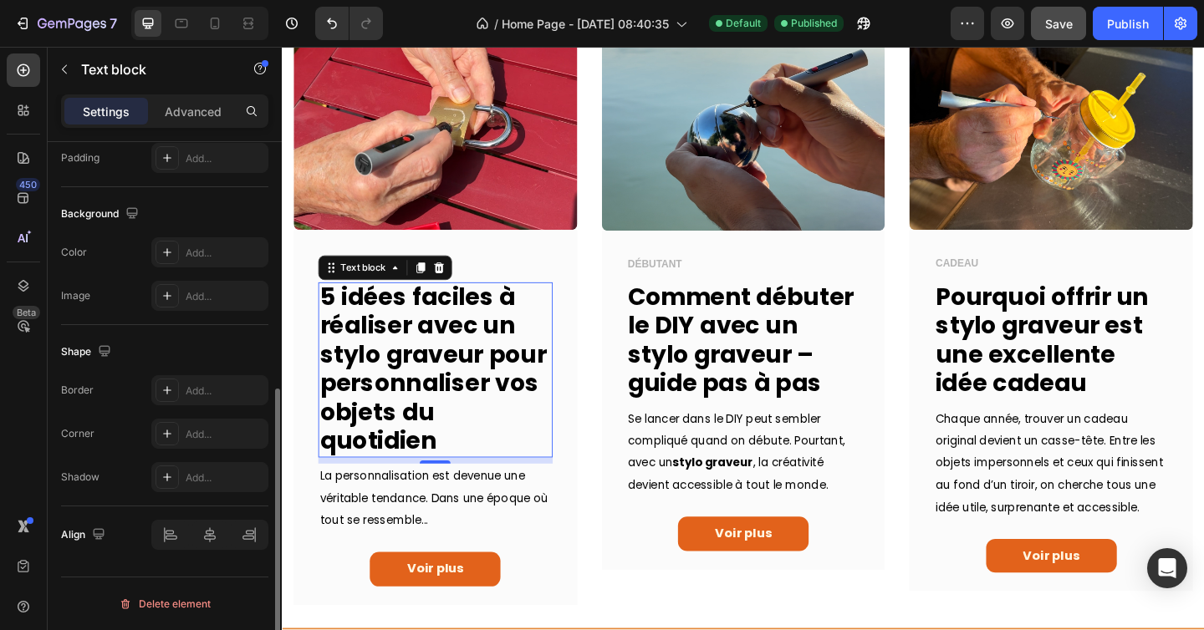
scroll to position [0, 0]
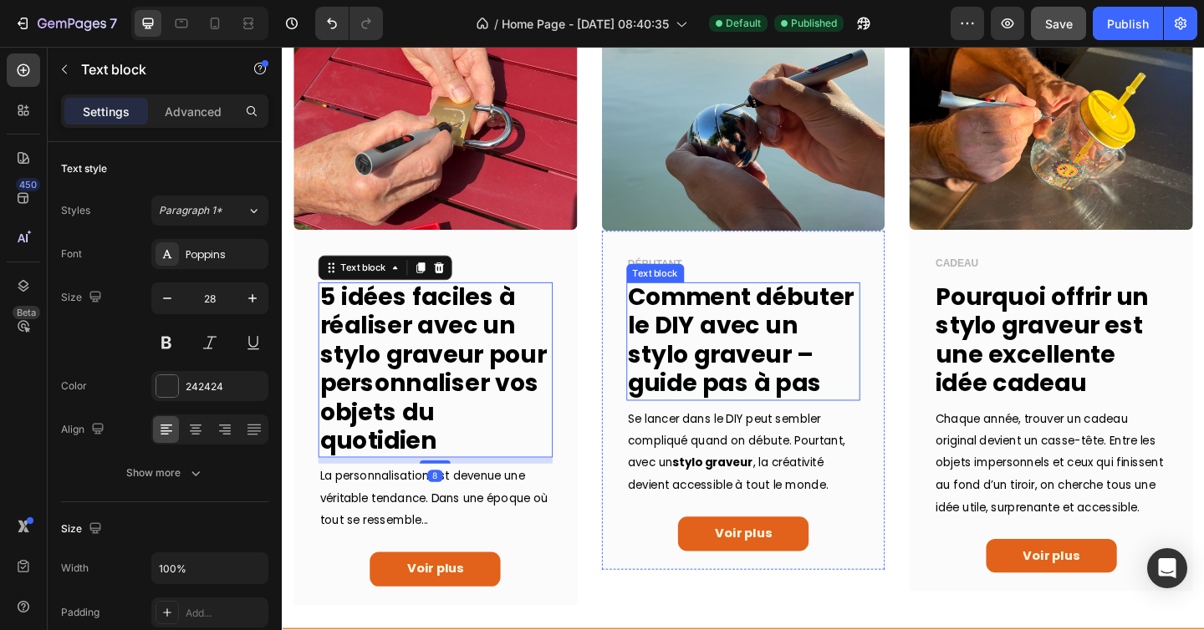
click at [734, 373] on strong "Comment débuter le DIY avec un stylo graveur – guide pas à pas" at bounding box center [781, 367] width 246 height 130
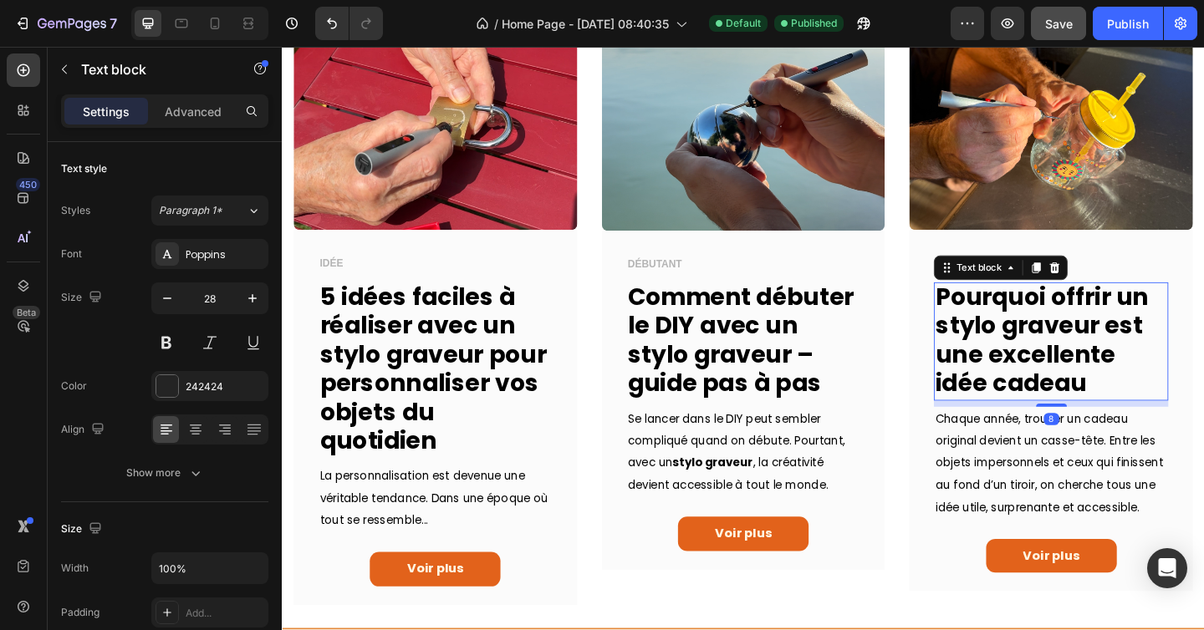
click at [1146, 338] on strong "Pourquoi offrir un stylo graveur est une excellente idée cadeau" at bounding box center [1108, 367] width 232 height 130
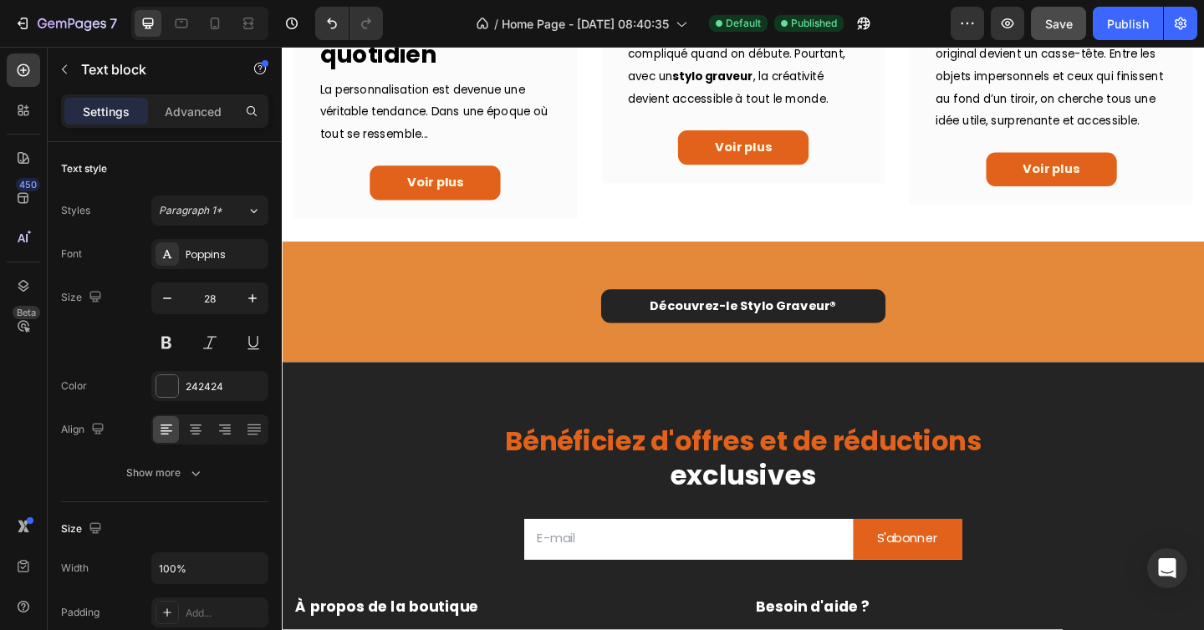
scroll to position [971, 0]
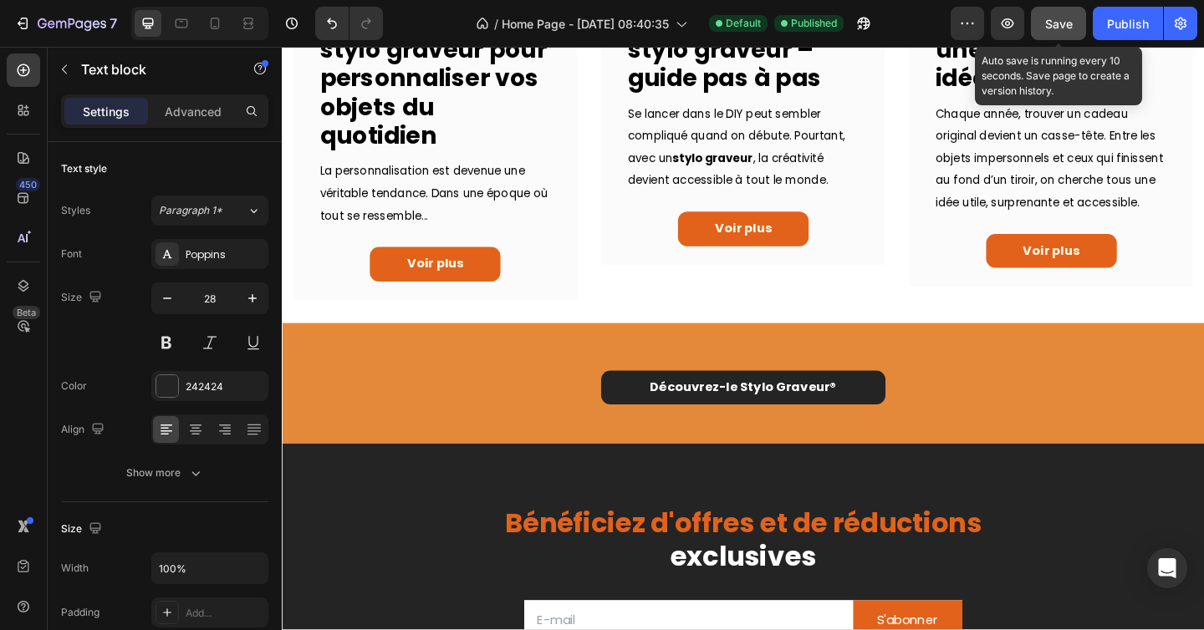
click at [1062, 18] on span "Save" at bounding box center [1059, 24] width 28 height 14
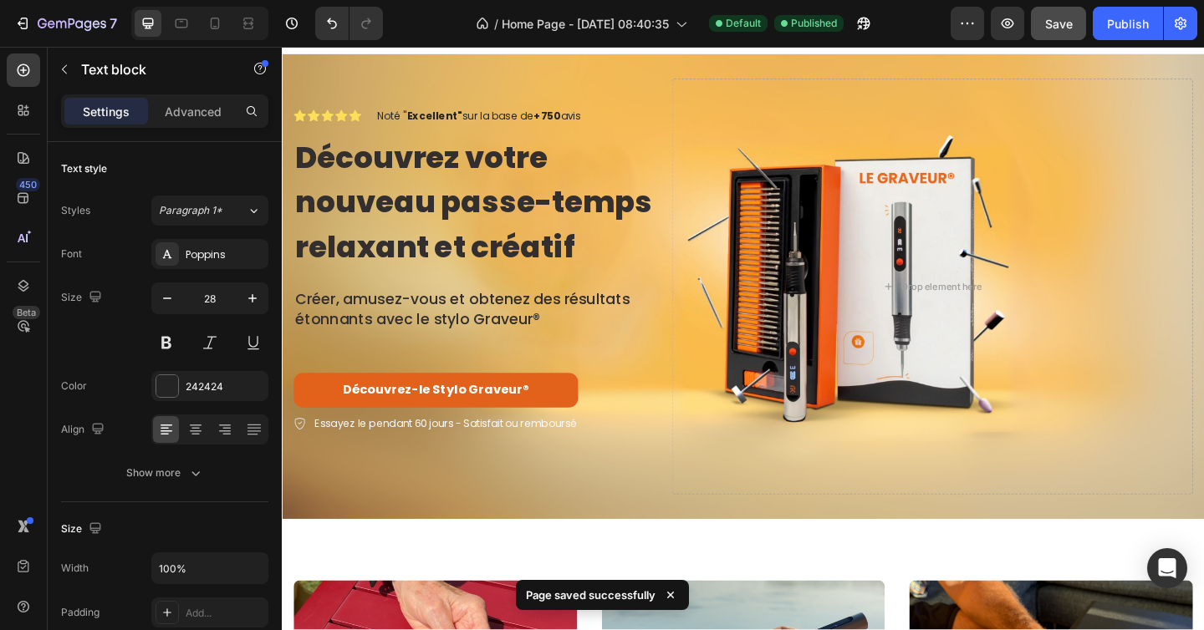
scroll to position [0, 0]
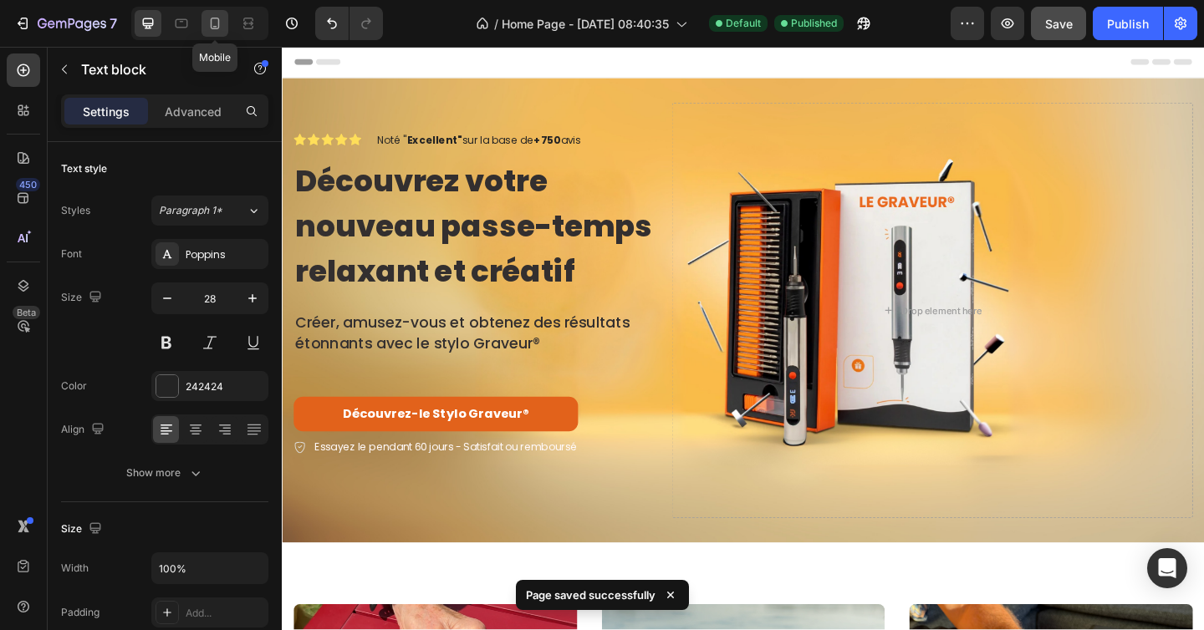
click at [218, 25] on icon at bounding box center [215, 24] width 9 height 12
type input "24"
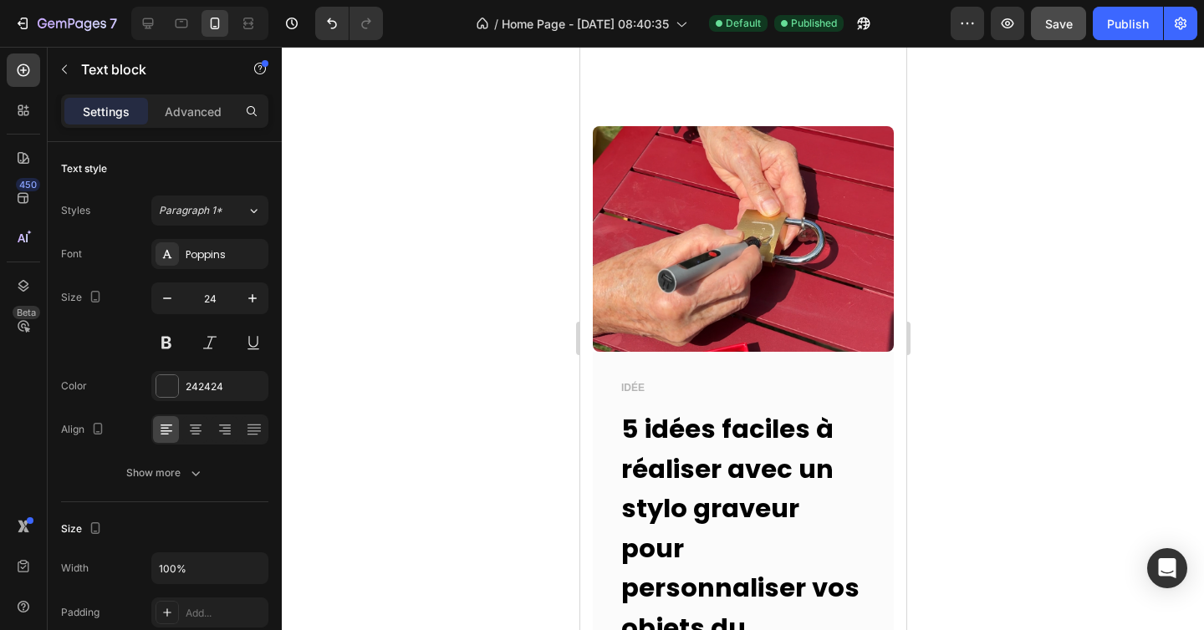
scroll to position [566, 0]
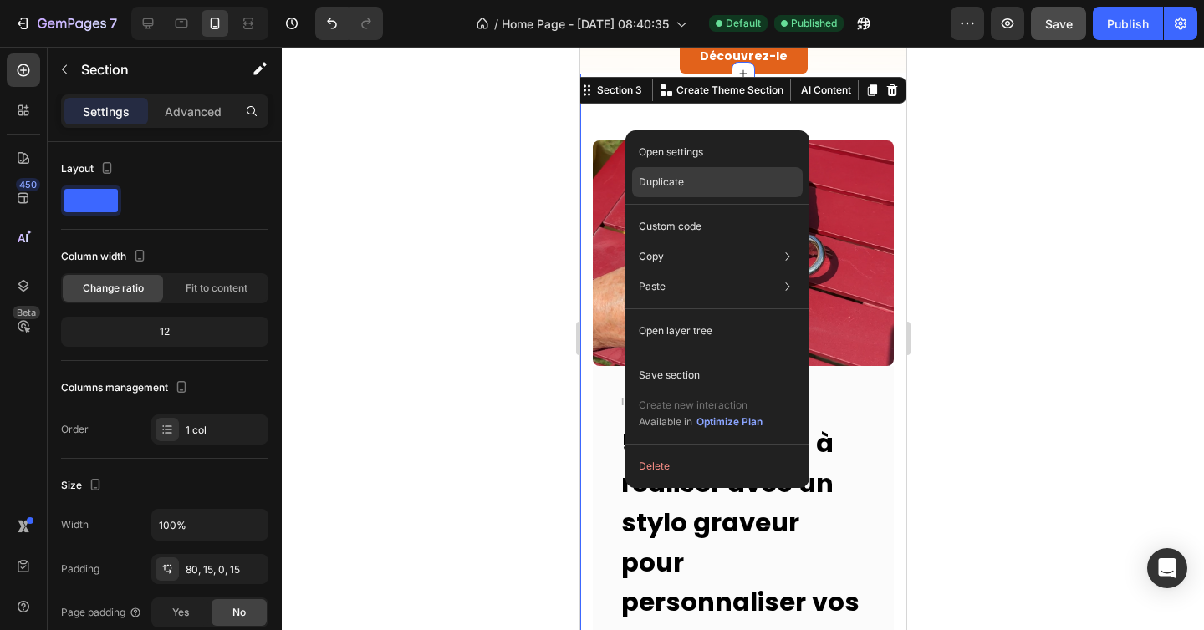
click at [655, 176] on p "Duplicate" at bounding box center [661, 182] width 45 height 15
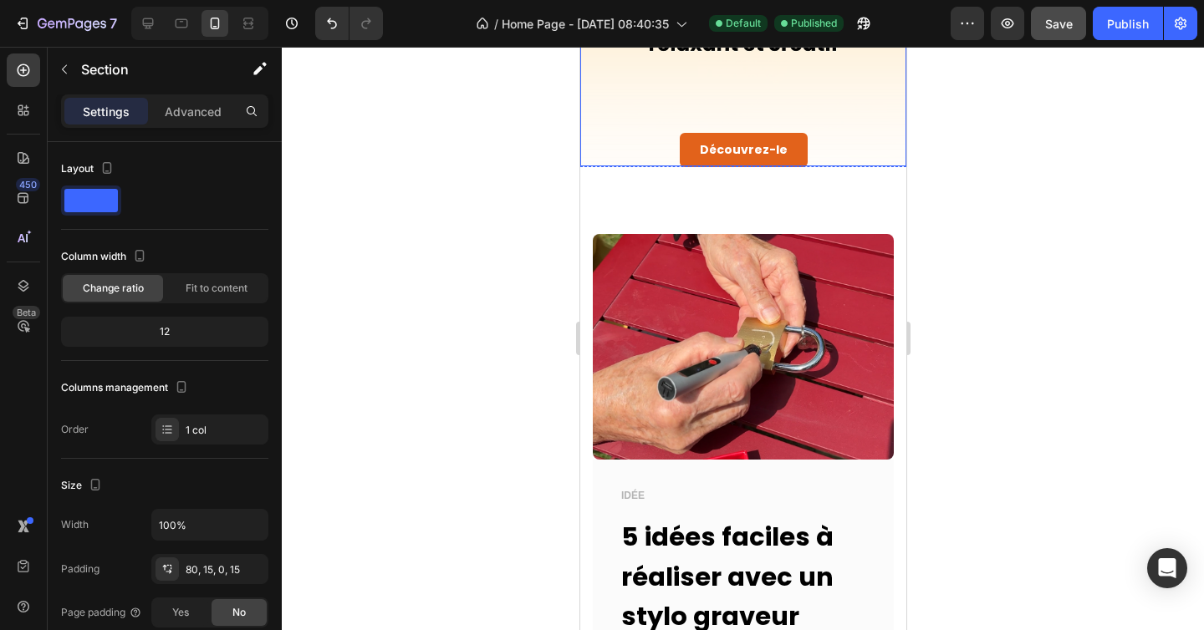
scroll to position [491, 0]
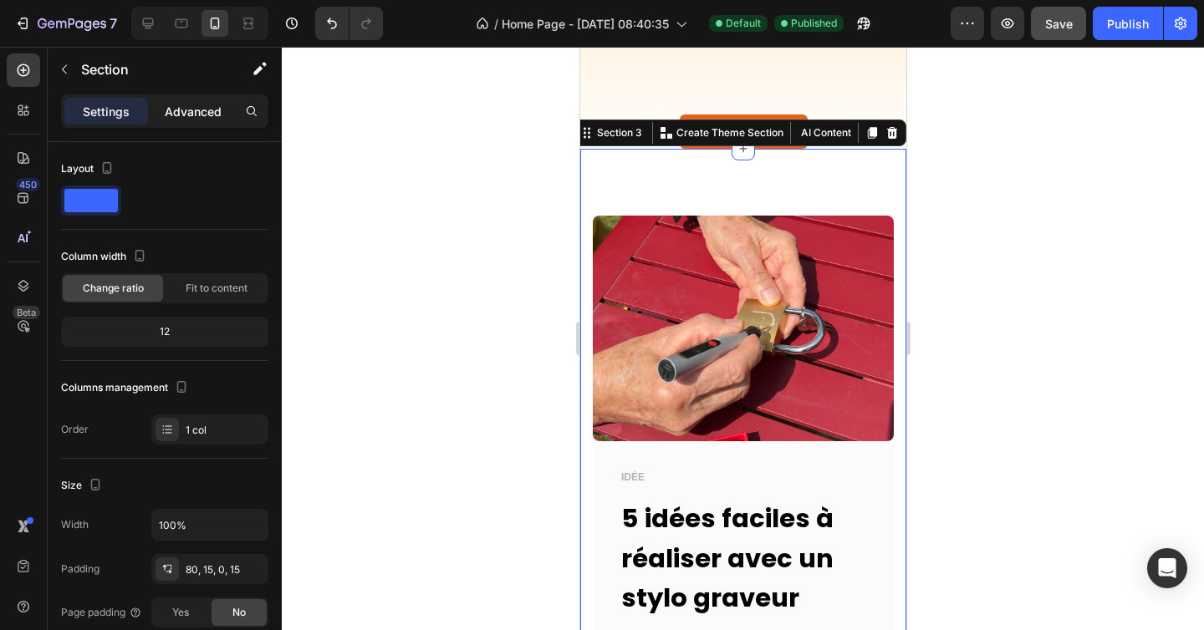
click at [196, 111] on p "Advanced" at bounding box center [193, 112] width 57 height 18
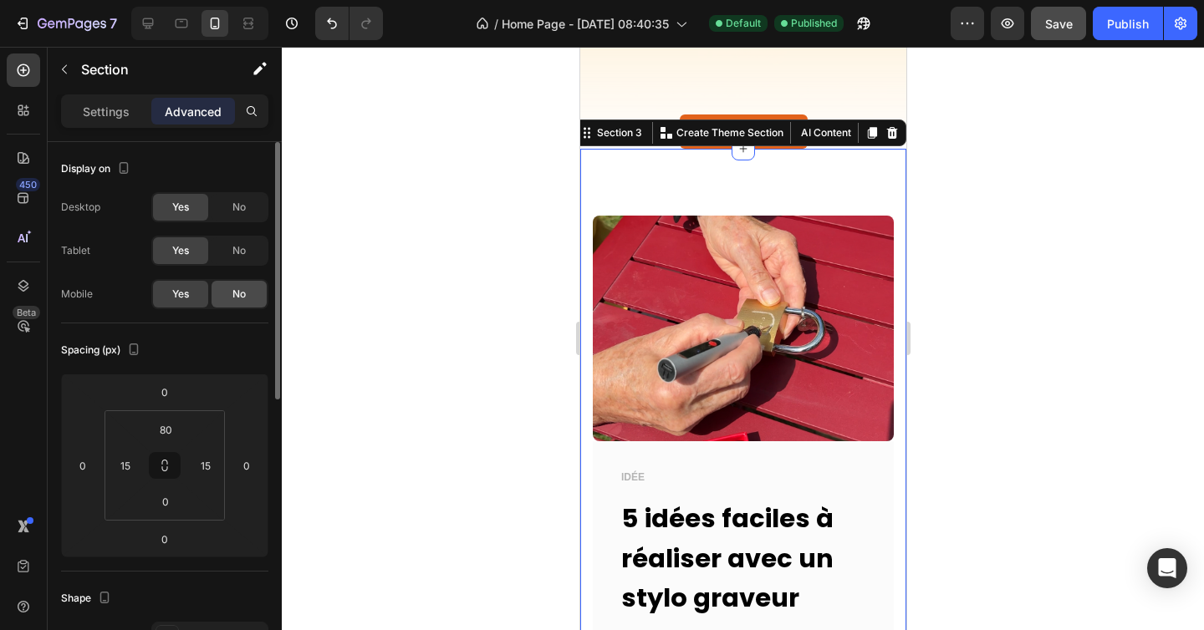
click at [241, 293] on span "No" at bounding box center [238, 294] width 13 height 15
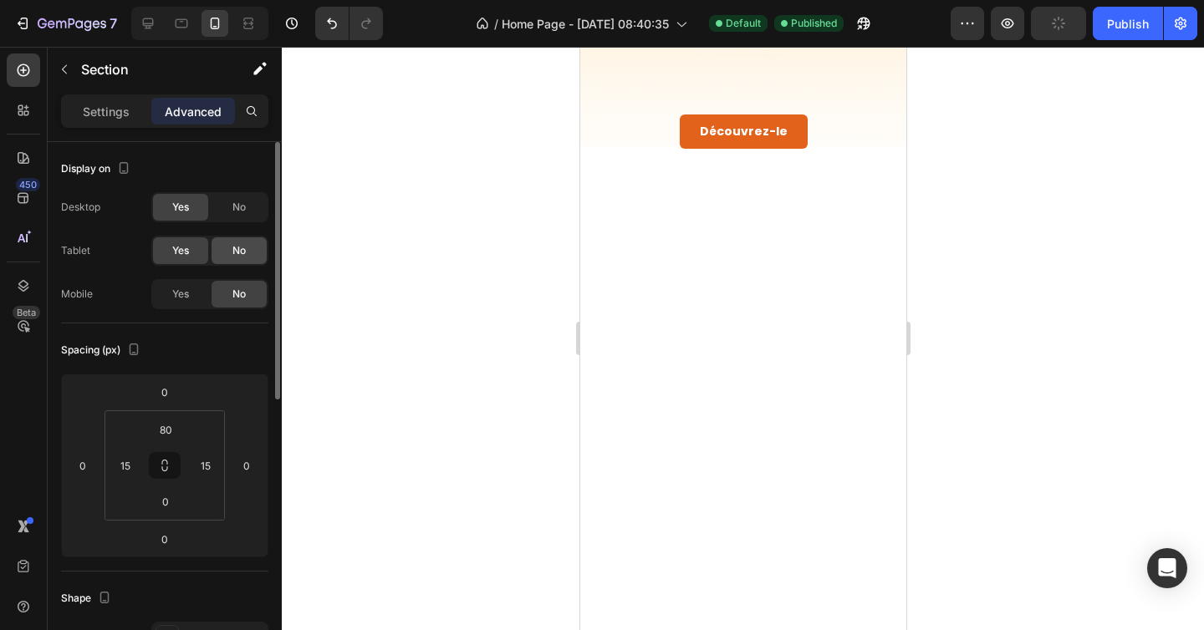
click at [242, 245] on span "No" at bounding box center [238, 250] width 13 height 15
click at [243, 252] on span "No" at bounding box center [238, 250] width 13 height 15
click at [186, 251] on span "Yes" at bounding box center [180, 250] width 17 height 15
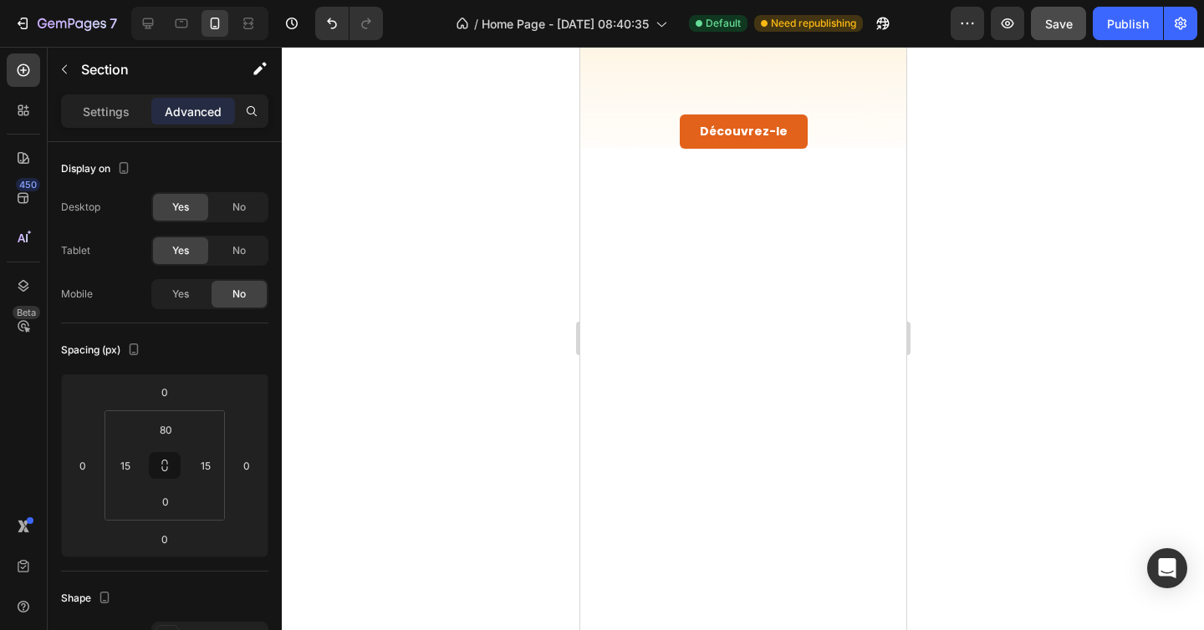
click at [504, 257] on div at bounding box center [743, 339] width 922 height 584
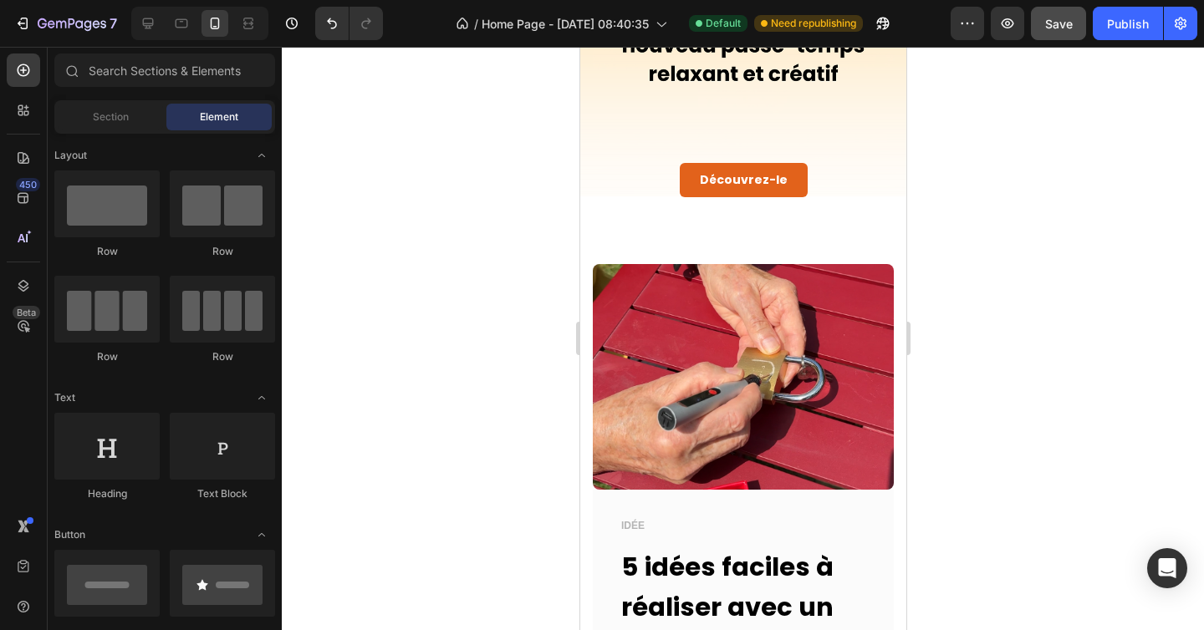
scroll to position [402, 0]
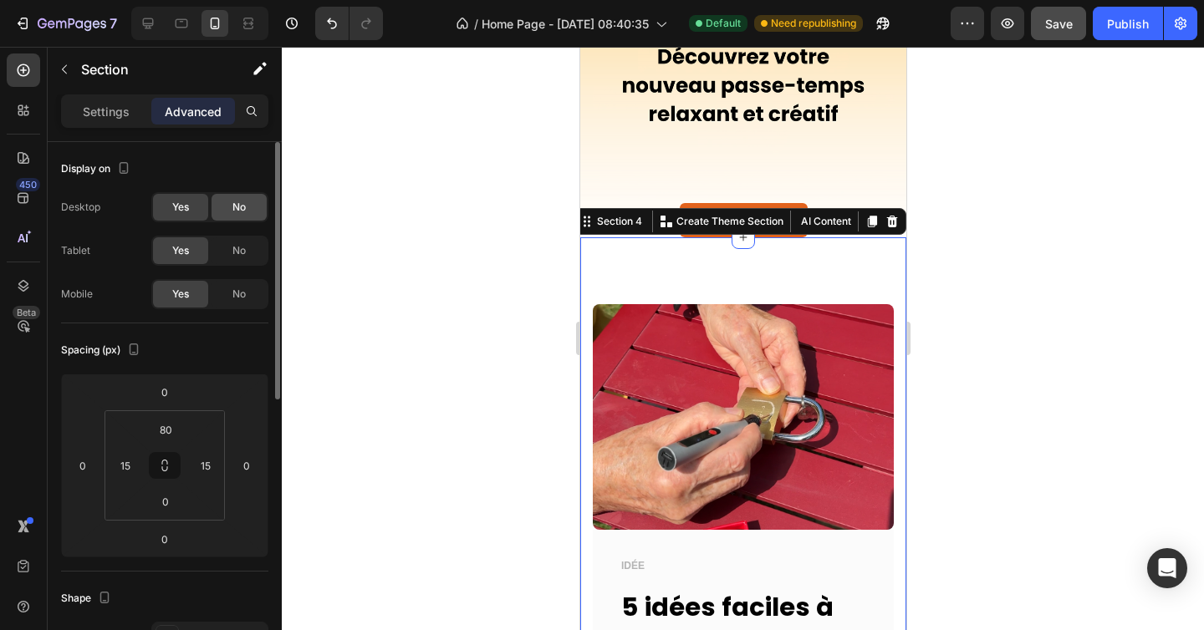
click at [235, 203] on span "No" at bounding box center [238, 207] width 13 height 15
click at [235, 250] on span "No" at bounding box center [238, 250] width 13 height 15
click at [510, 250] on div at bounding box center [743, 339] width 922 height 584
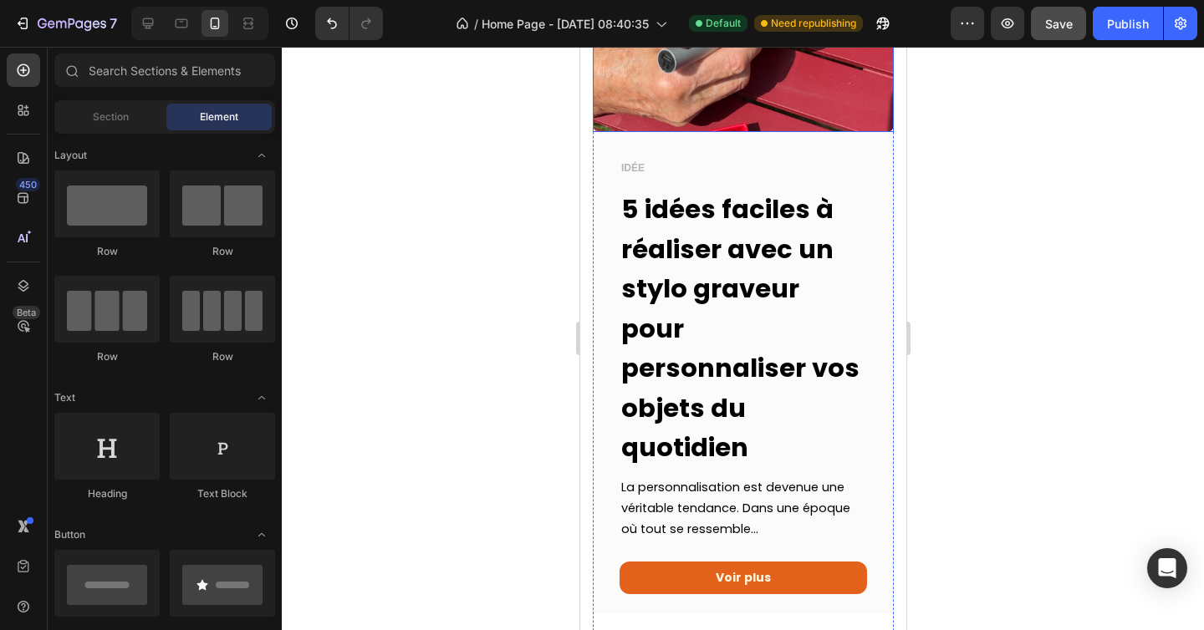
scroll to position [844, 0]
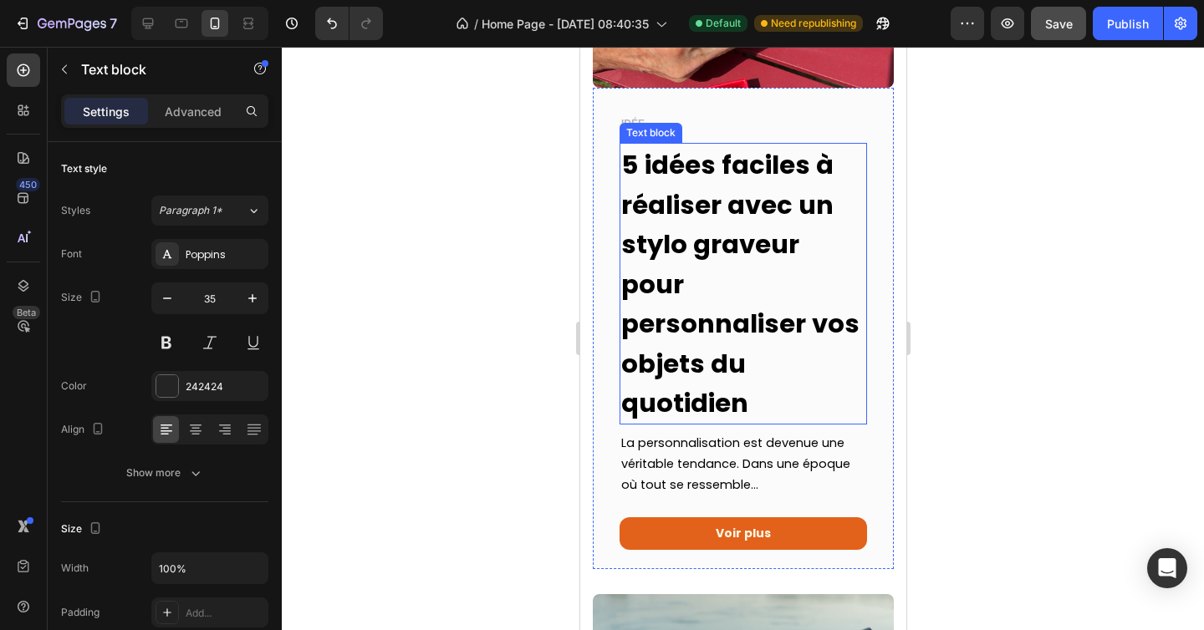
click at [704, 217] on strong "5 idées faciles à réaliser avec un stylo graveur pour personnaliser vos objets …" at bounding box center [739, 284] width 238 height 274
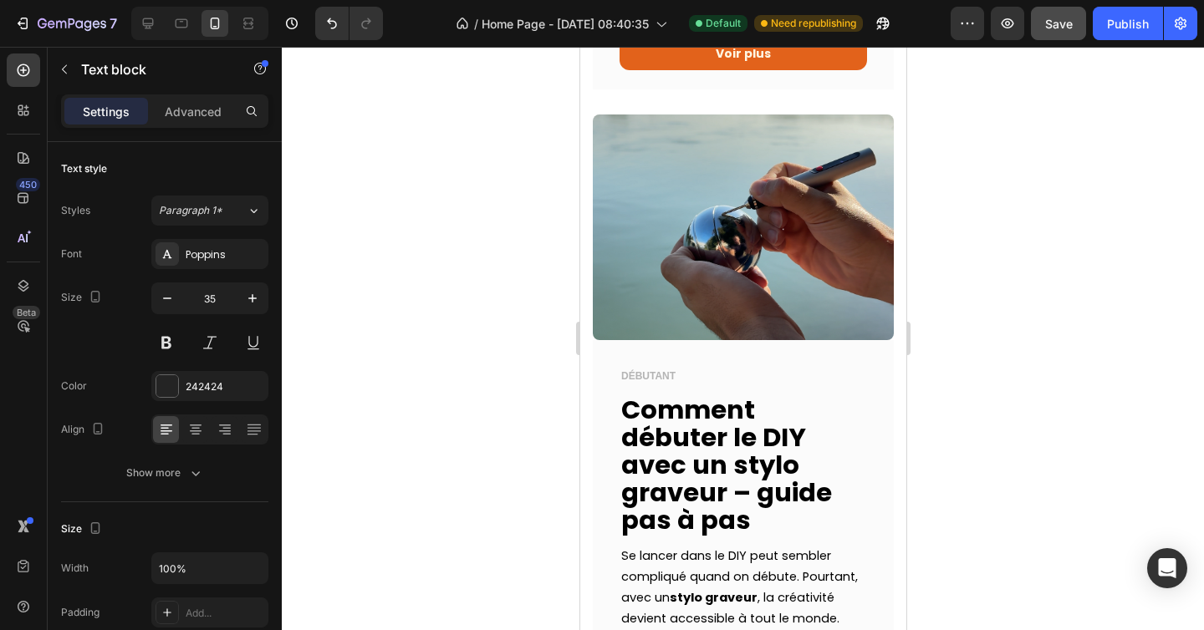
scroll to position [1338, 0]
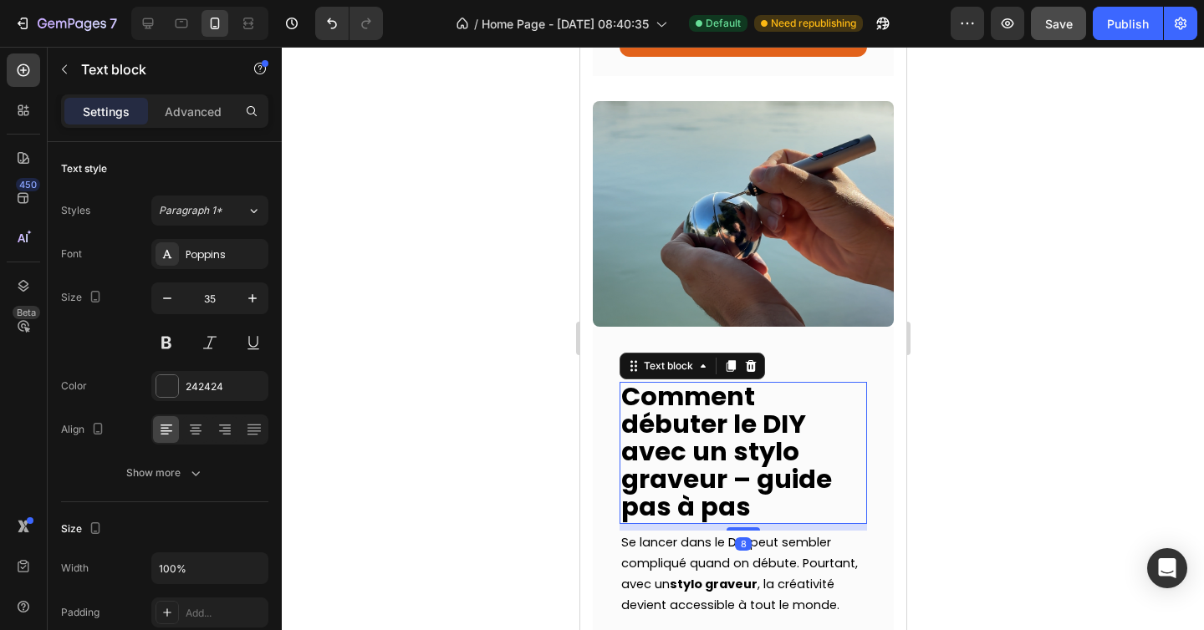
click at [707, 392] on strong "Comment débuter le DIY avec un stylo graveur – guide pas à pas" at bounding box center [725, 452] width 211 height 147
click at [729, 360] on icon at bounding box center [730, 366] width 9 height 12
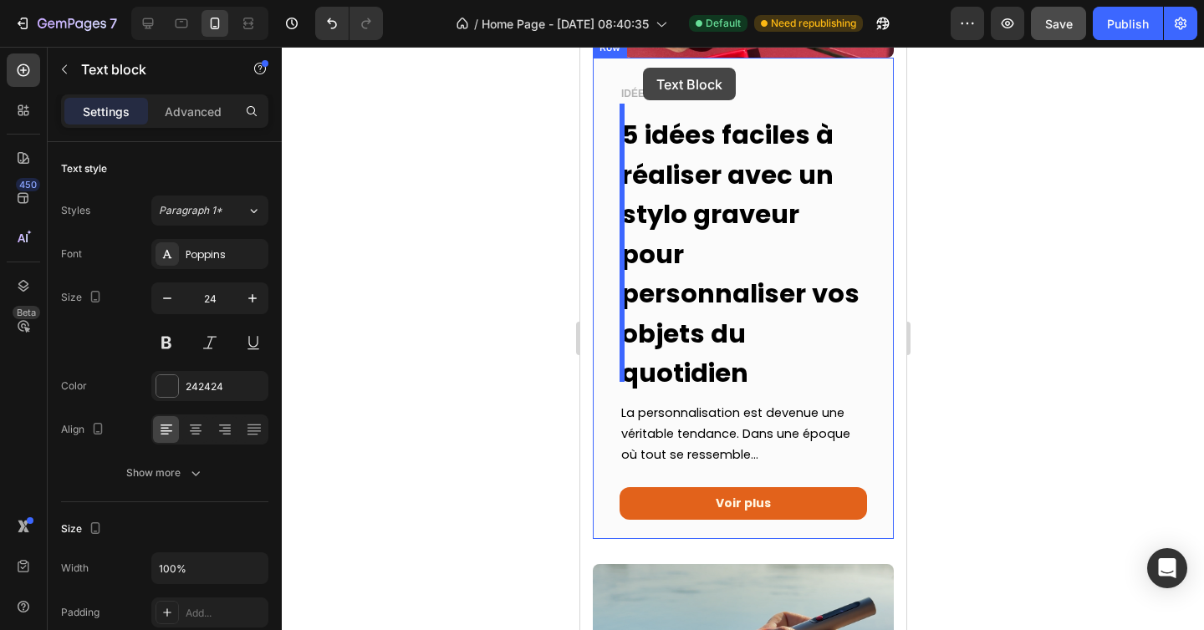
scroll to position [820, 0]
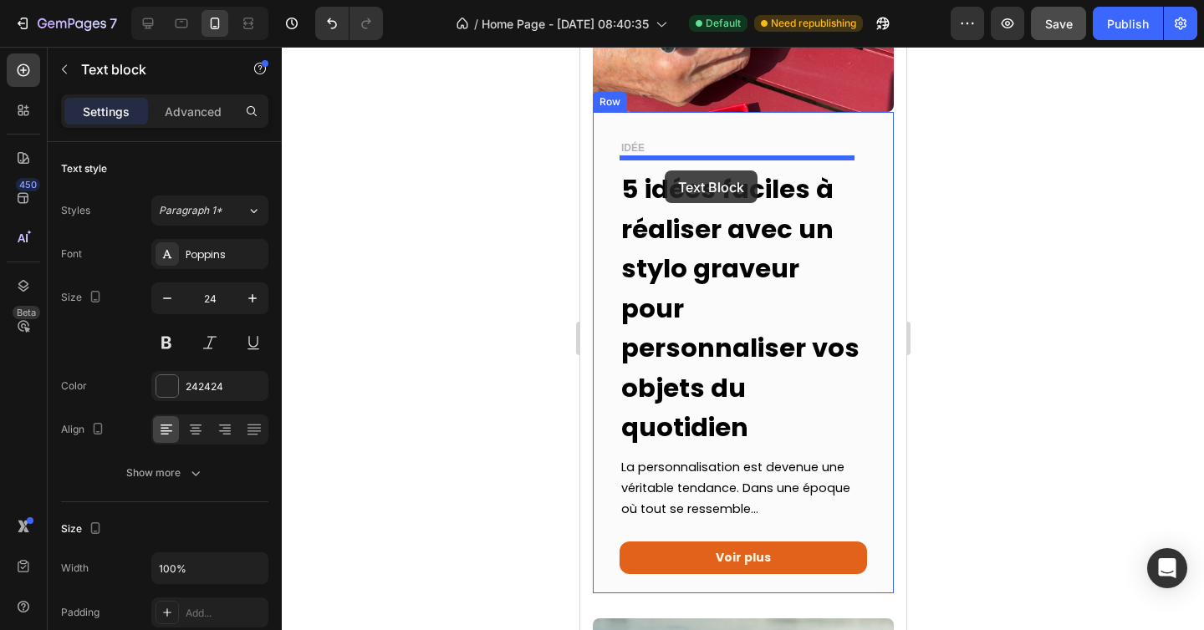
drag, startPoint x: 634, startPoint y: 502, endPoint x: 664, endPoint y: 171, distance: 332.4
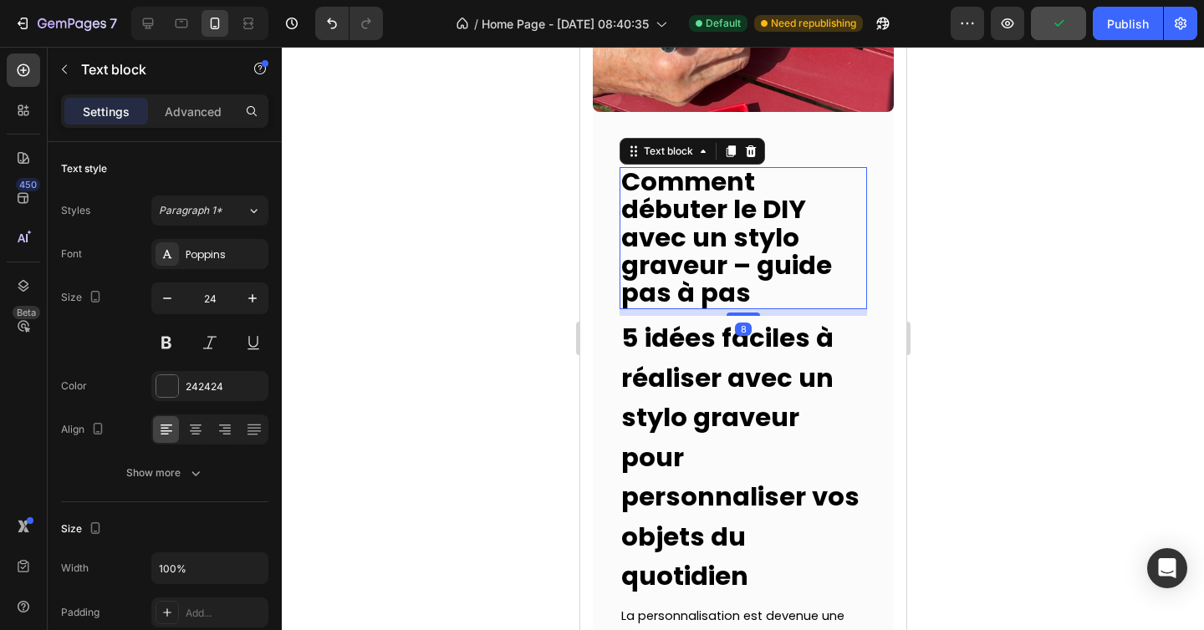
click at [678, 209] on strong "Comment débuter le DIY avec un stylo graveur – guide pas à pas" at bounding box center [725, 237] width 211 height 147
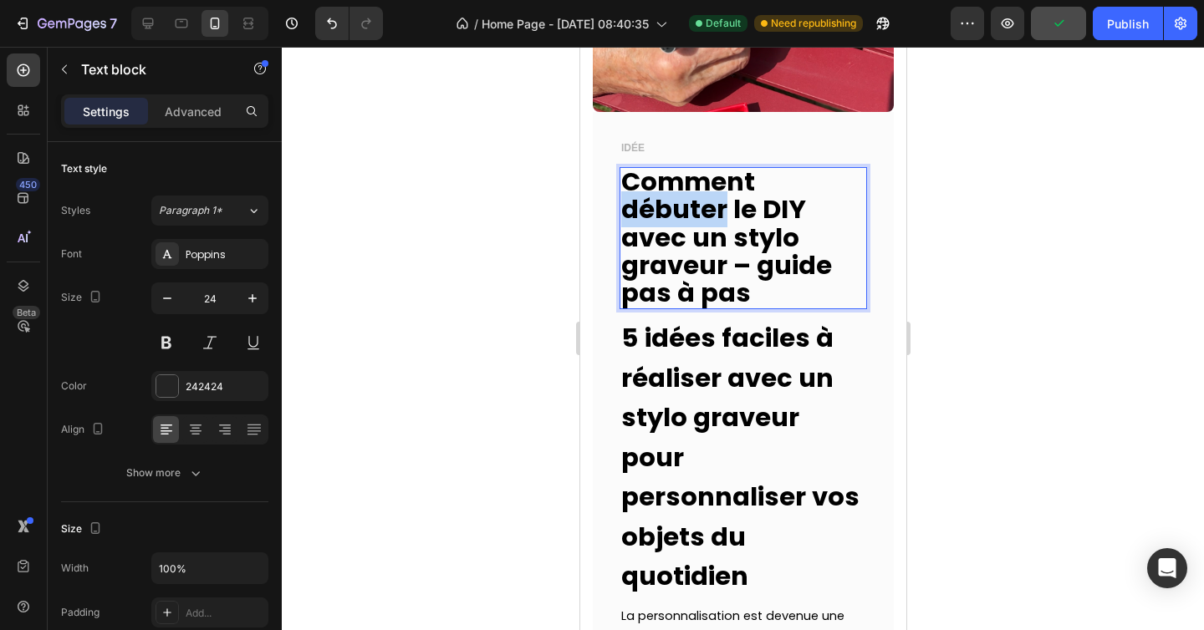
click at [678, 209] on strong "Comment débuter le DIY avec un stylo graveur – guide pas à pas" at bounding box center [725, 237] width 211 height 147
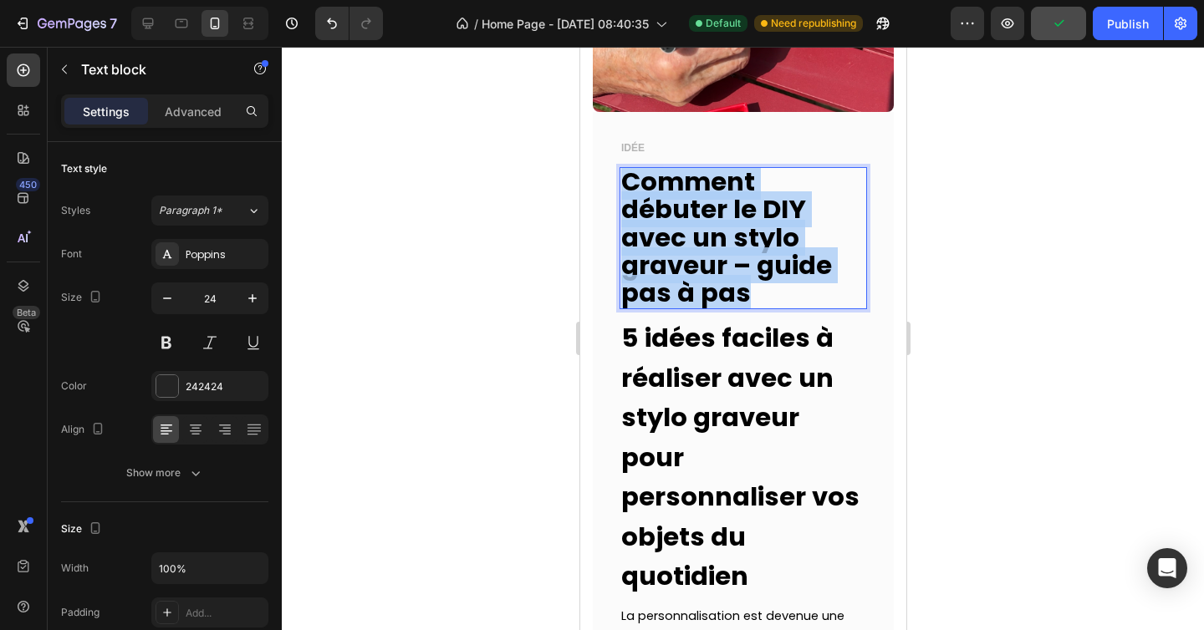
click at [678, 209] on strong "Comment débuter le DIY avec un stylo graveur – guide pas à pas" at bounding box center [725, 237] width 211 height 147
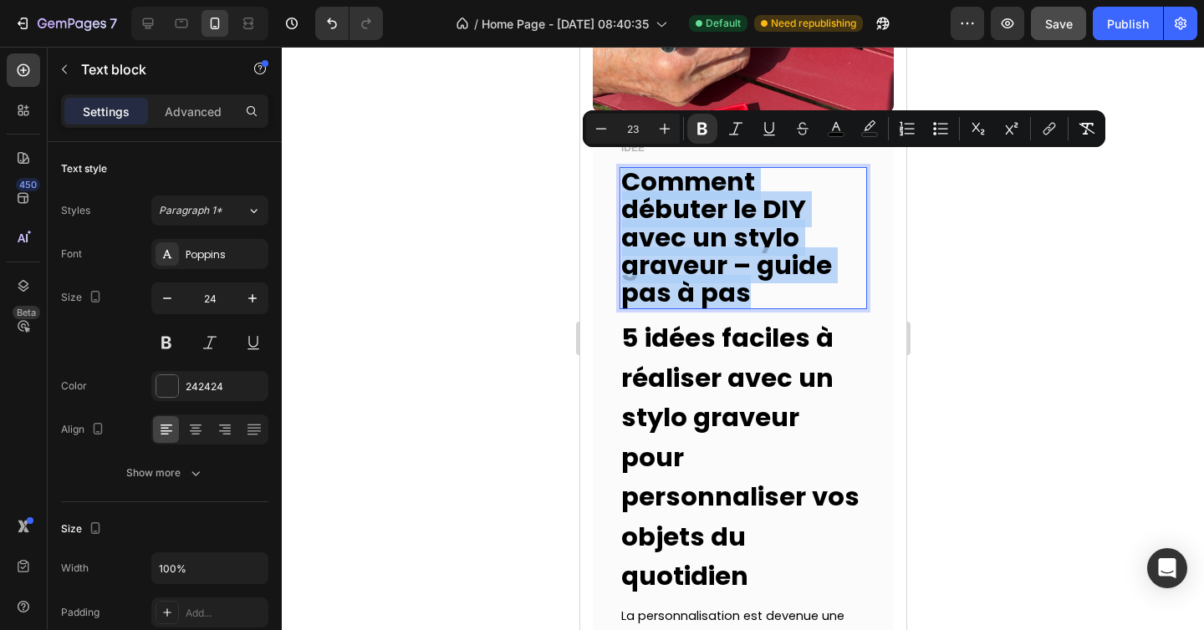
click at [632, 173] on strong "Comment débuter le DIY avec un stylo graveur – guide pas à pas" at bounding box center [725, 237] width 211 height 147
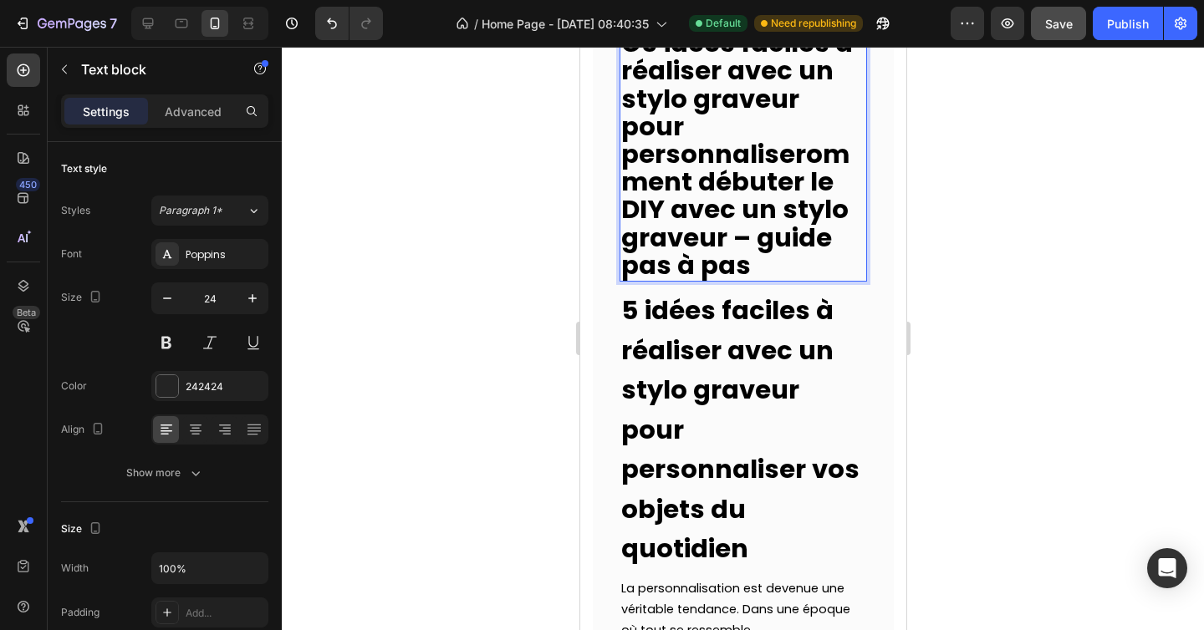
scroll to position [960, 0]
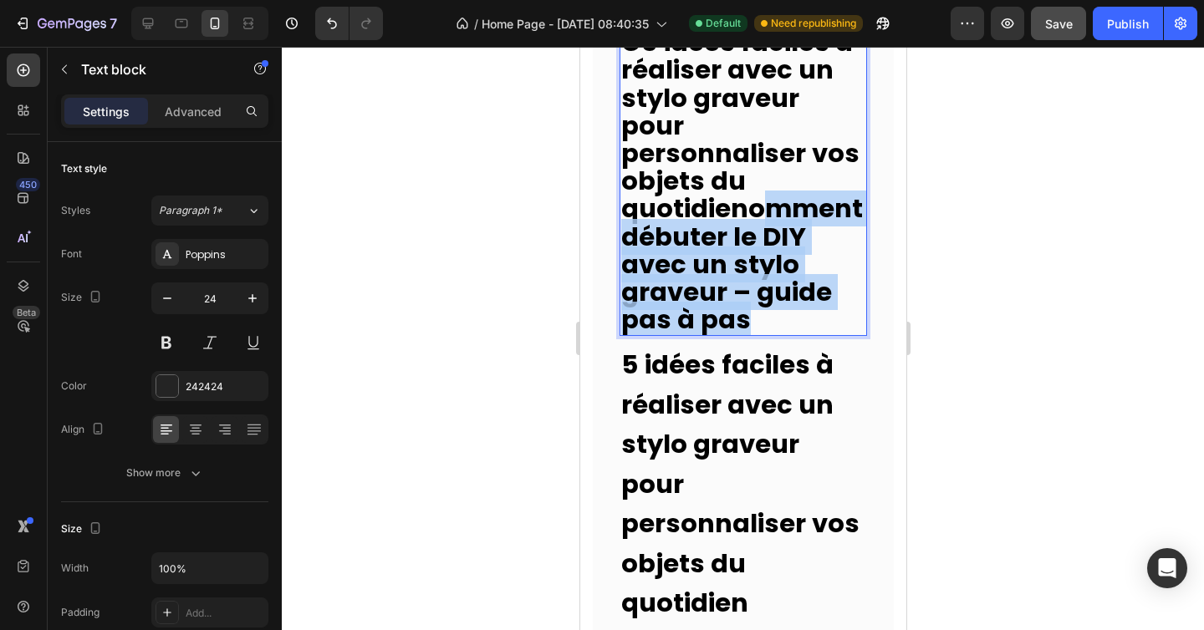
drag, startPoint x: 763, startPoint y: 328, endPoint x: 760, endPoint y: 196, distance: 131.3
click at [760, 196] on p "C5 idées faciles à réaliser avec un stylo graveur pour personnaliser vos objets…" at bounding box center [742, 181] width 244 height 305
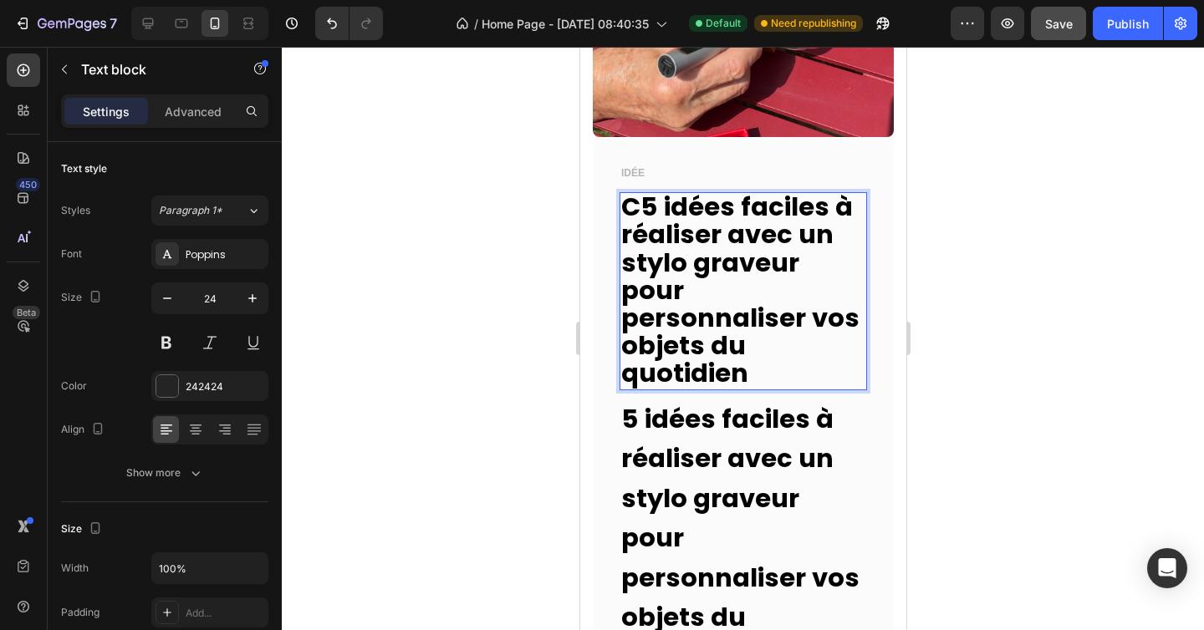
scroll to position [716, 0]
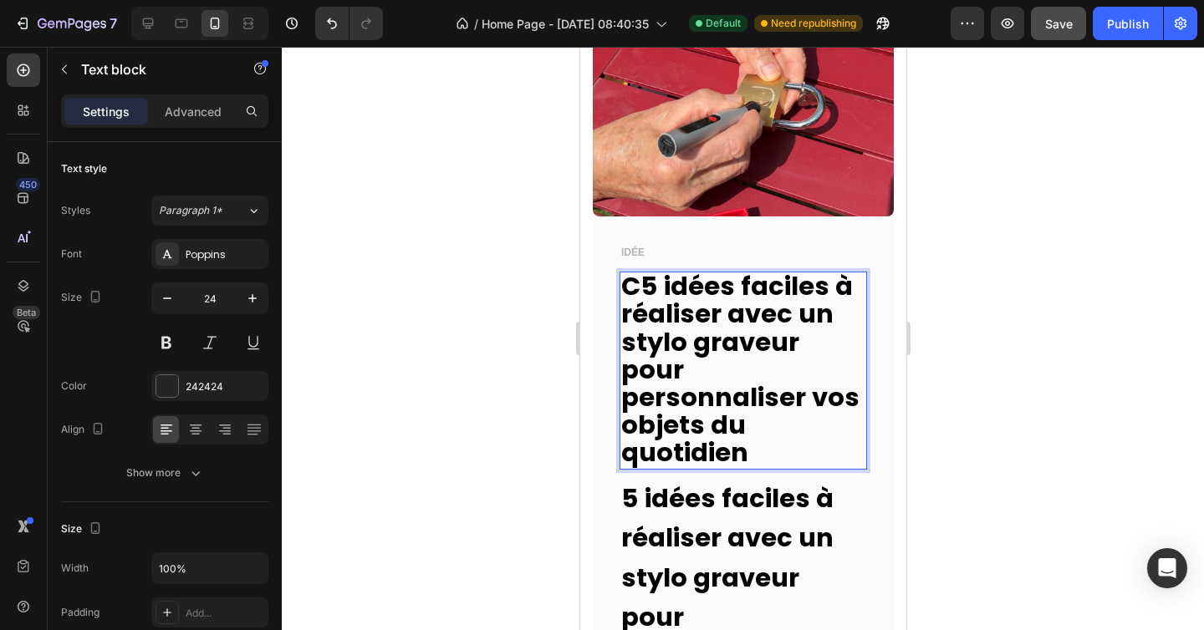
click at [642, 278] on strong "C5 idées faciles à réaliser avec un stylo graveur pour personnaliser vos objets…" at bounding box center [739, 369] width 238 height 202
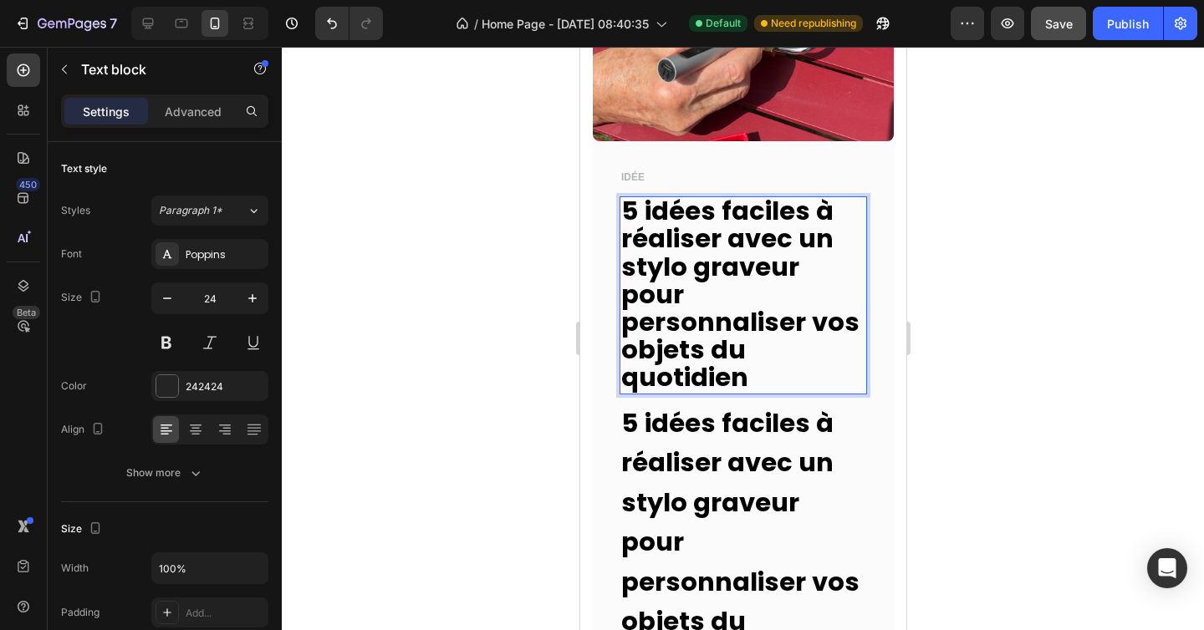
scroll to position [857, 0]
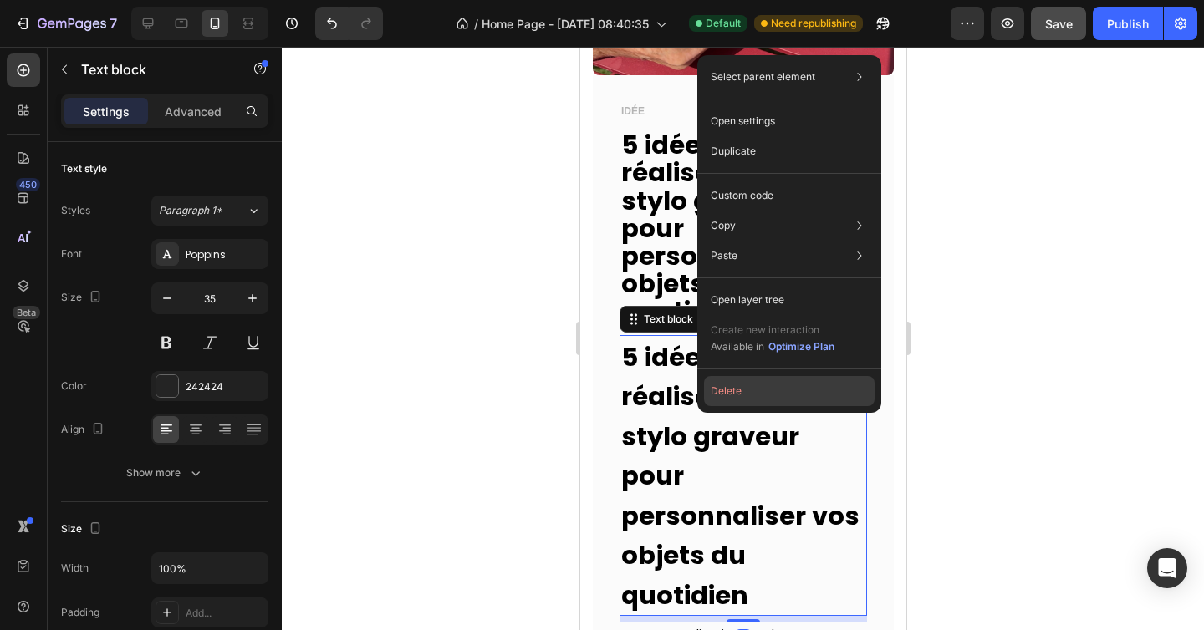
click at [725, 391] on button "Delete" at bounding box center [789, 391] width 171 height 30
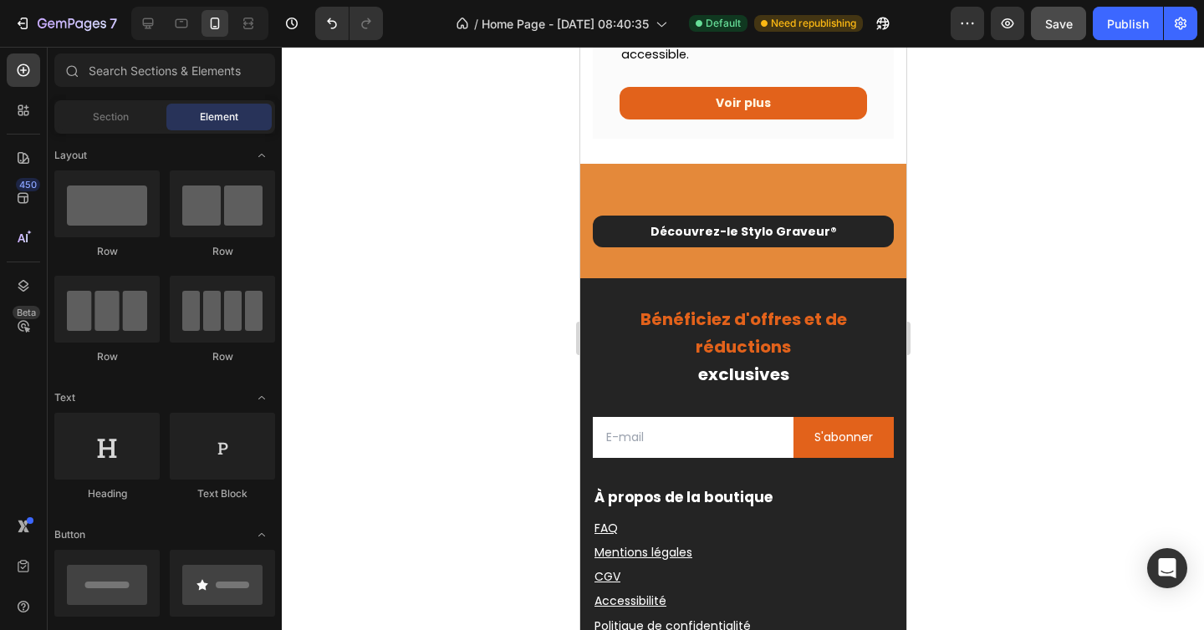
scroll to position [2430, 0]
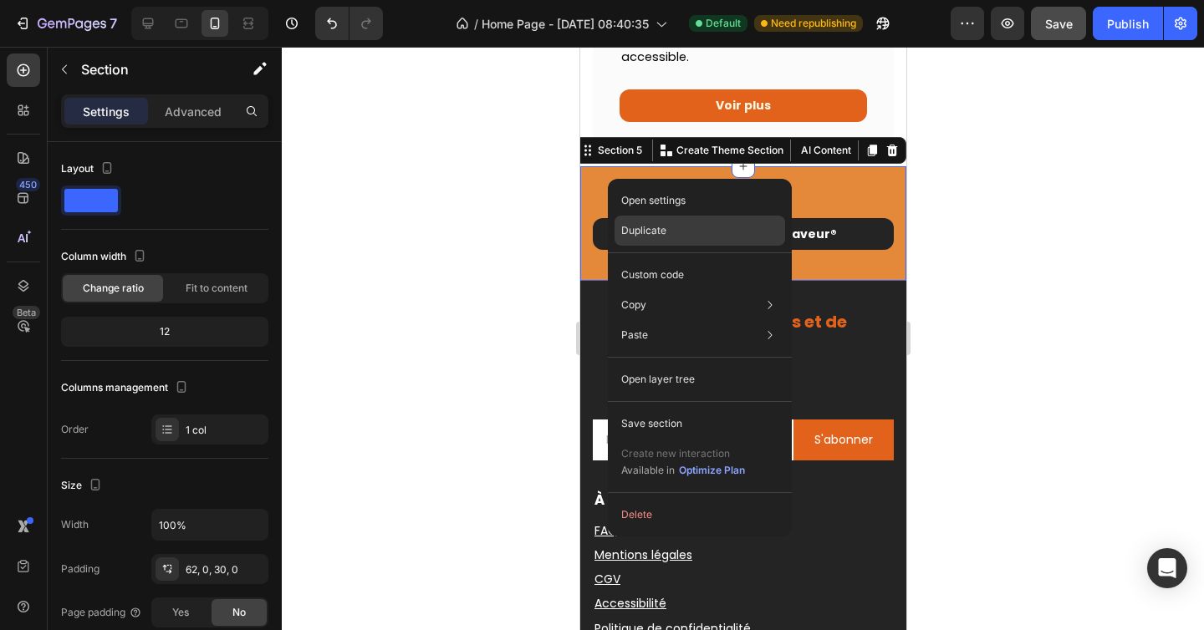
click at [644, 235] on p "Duplicate" at bounding box center [643, 230] width 45 height 15
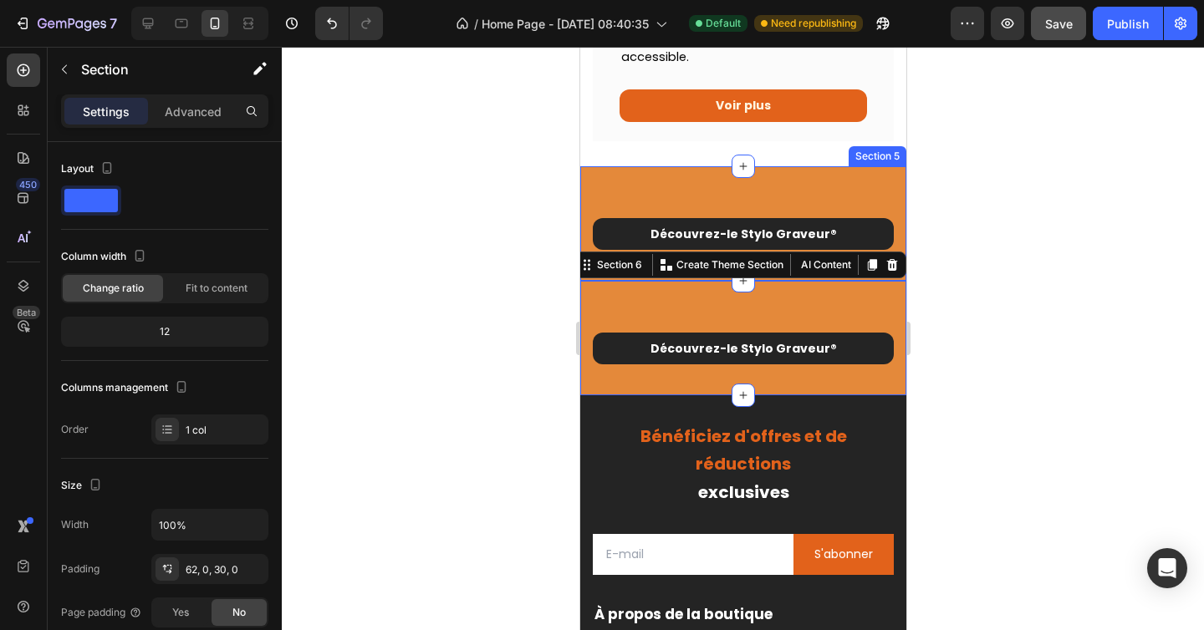
click at [596, 174] on div "Découvrez-le Stylo Graveur ® Button Row Section 5" at bounding box center [742, 223] width 326 height 115
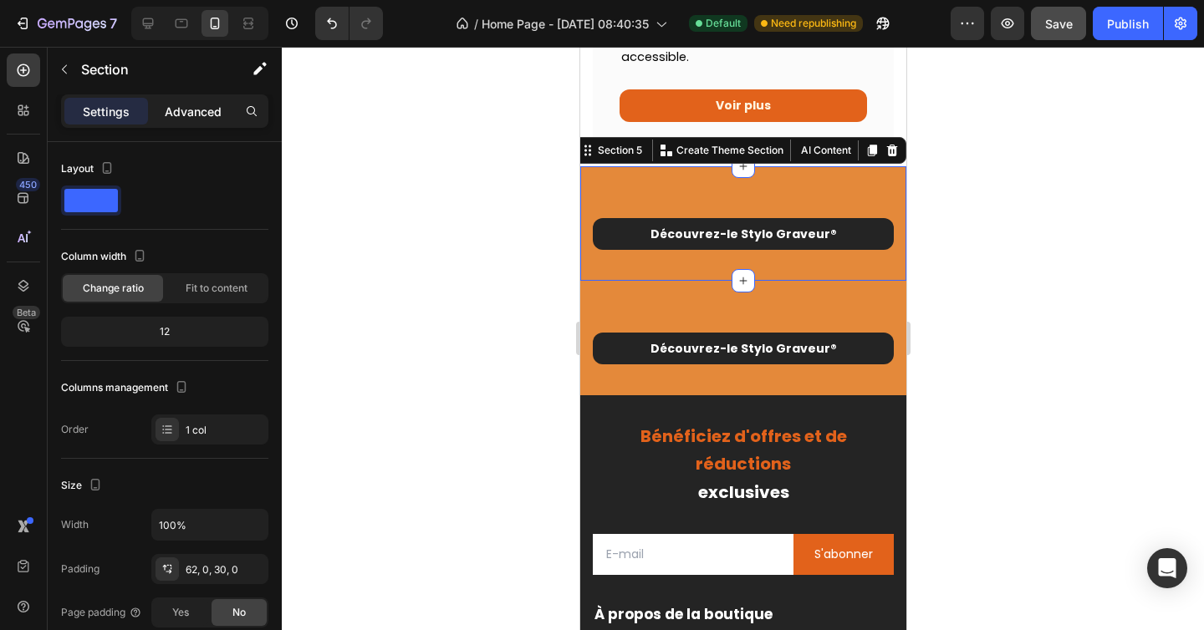
click at [201, 118] on p "Advanced" at bounding box center [193, 112] width 57 height 18
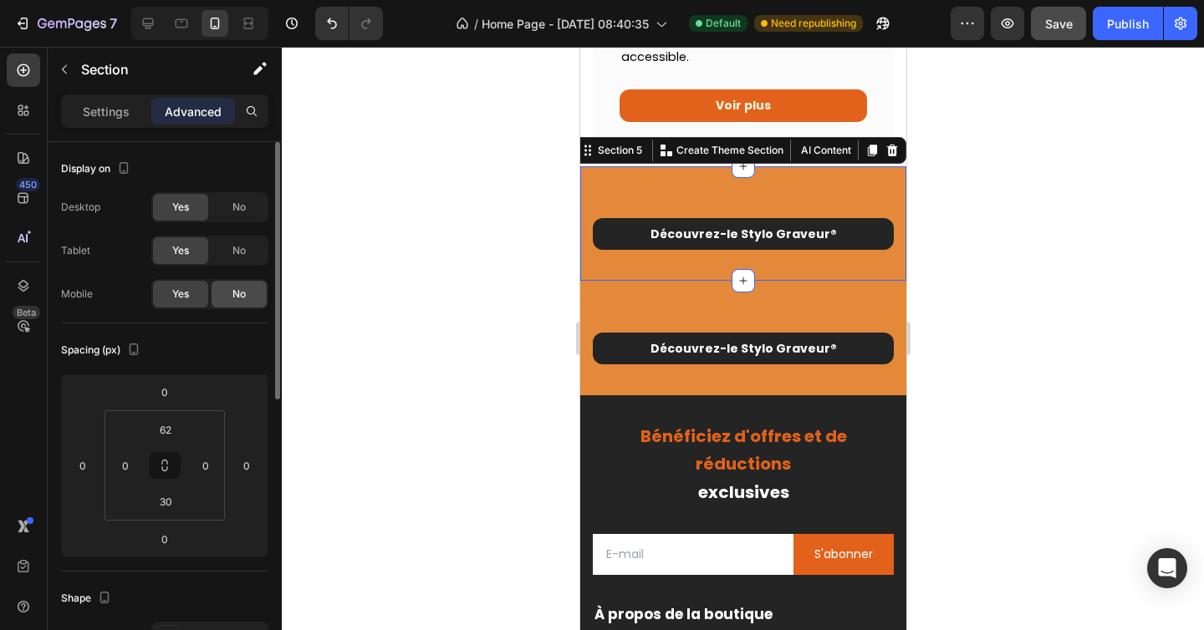
click at [242, 293] on span "No" at bounding box center [238, 294] width 13 height 15
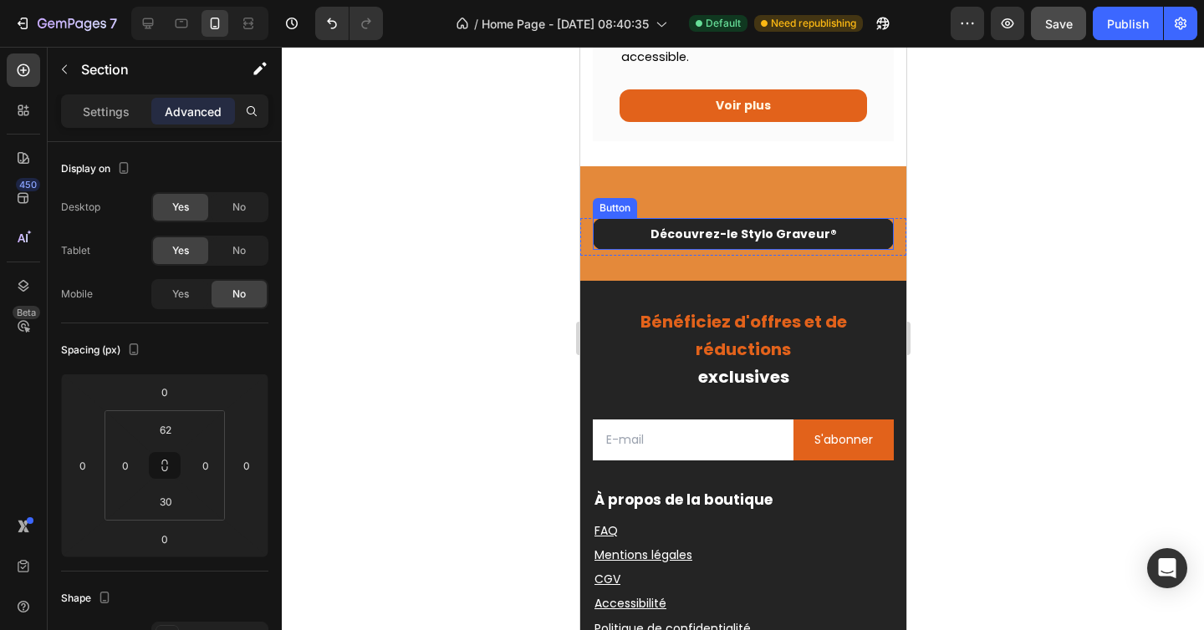
click at [648, 191] on div "Découvrez-le Stylo Graveur ® Button Row Section 6" at bounding box center [742, 223] width 326 height 115
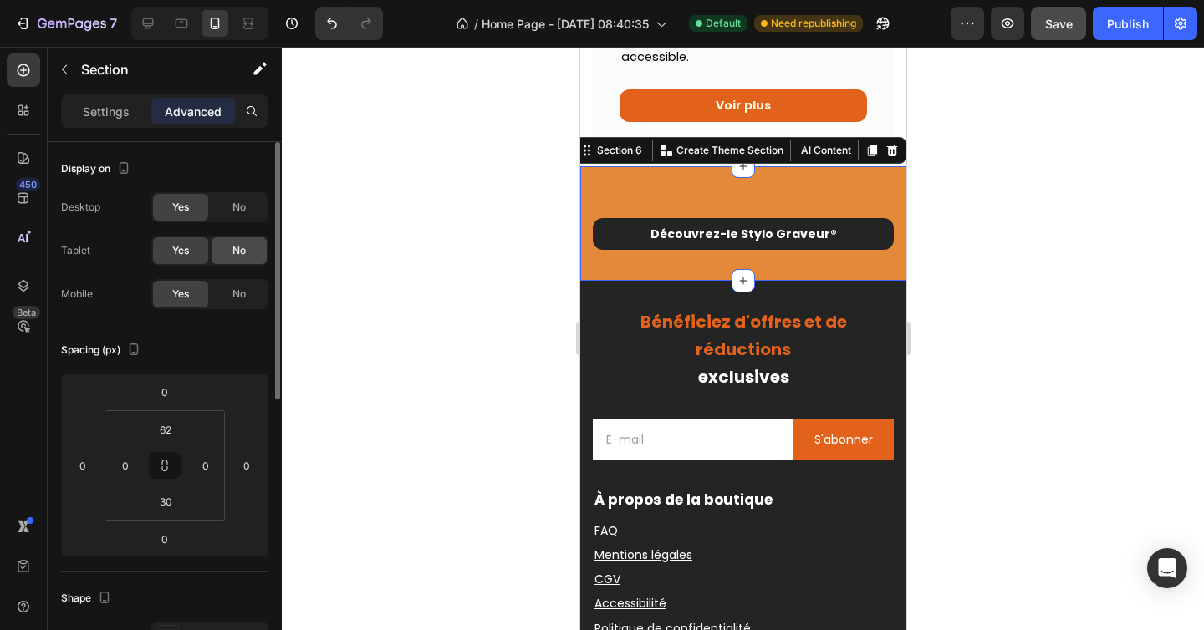
click at [237, 241] on div "No" at bounding box center [239, 250] width 55 height 27
click at [237, 210] on span "No" at bounding box center [238, 207] width 13 height 15
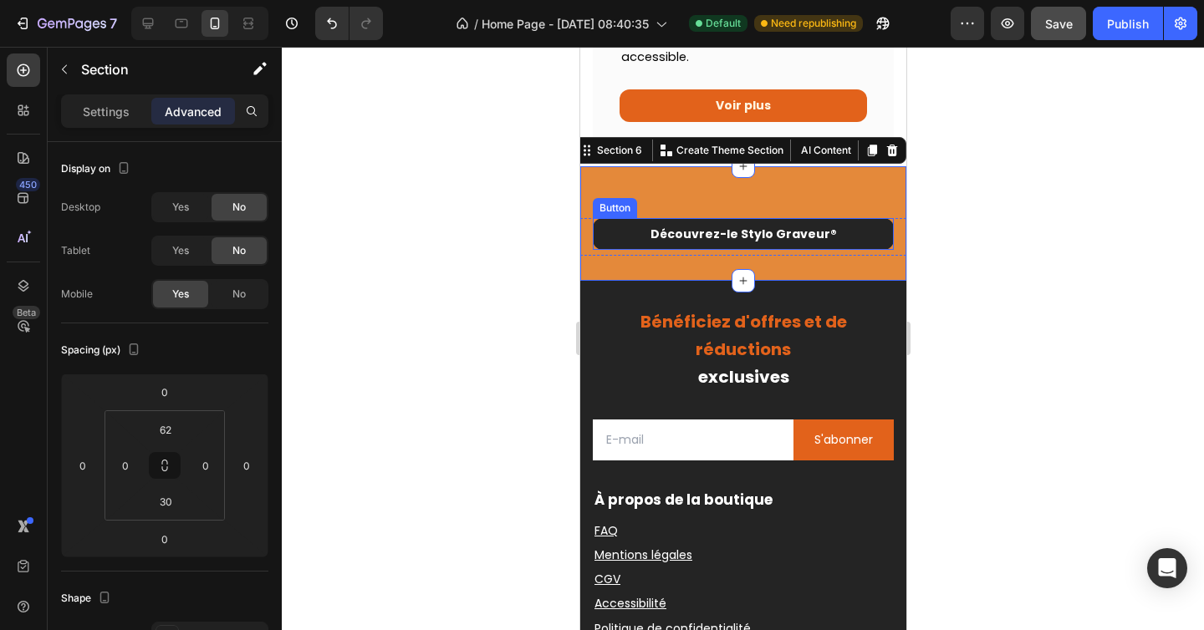
click at [613, 218] on div "Button" at bounding box center [614, 208] width 44 height 20
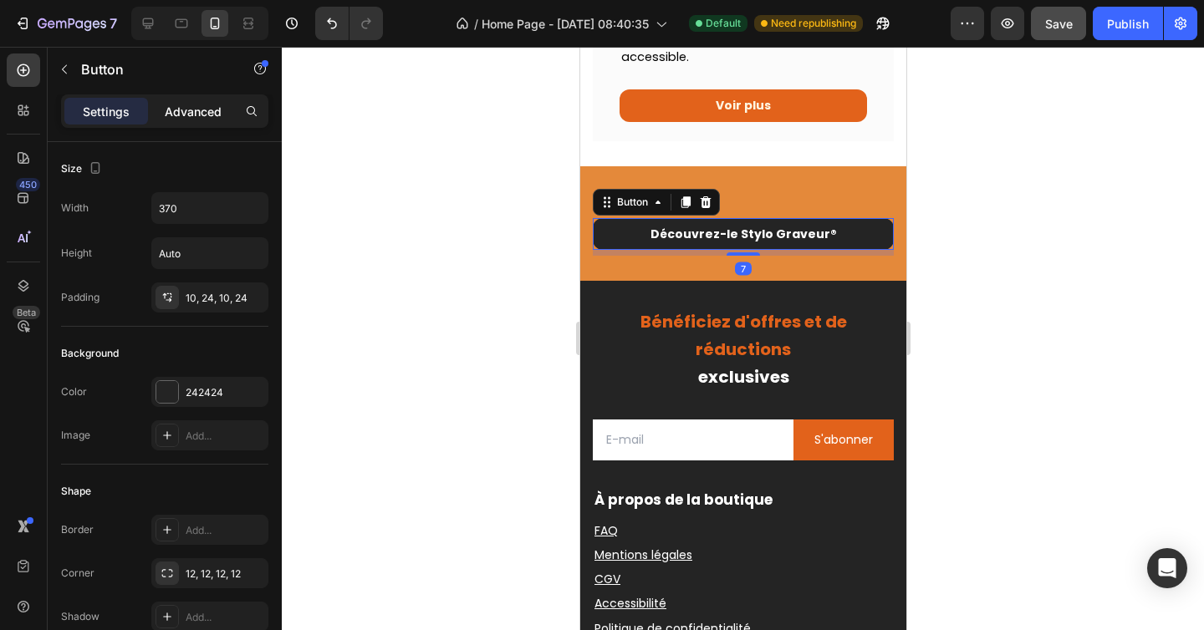
click at [200, 105] on p "Advanced" at bounding box center [193, 112] width 57 height 18
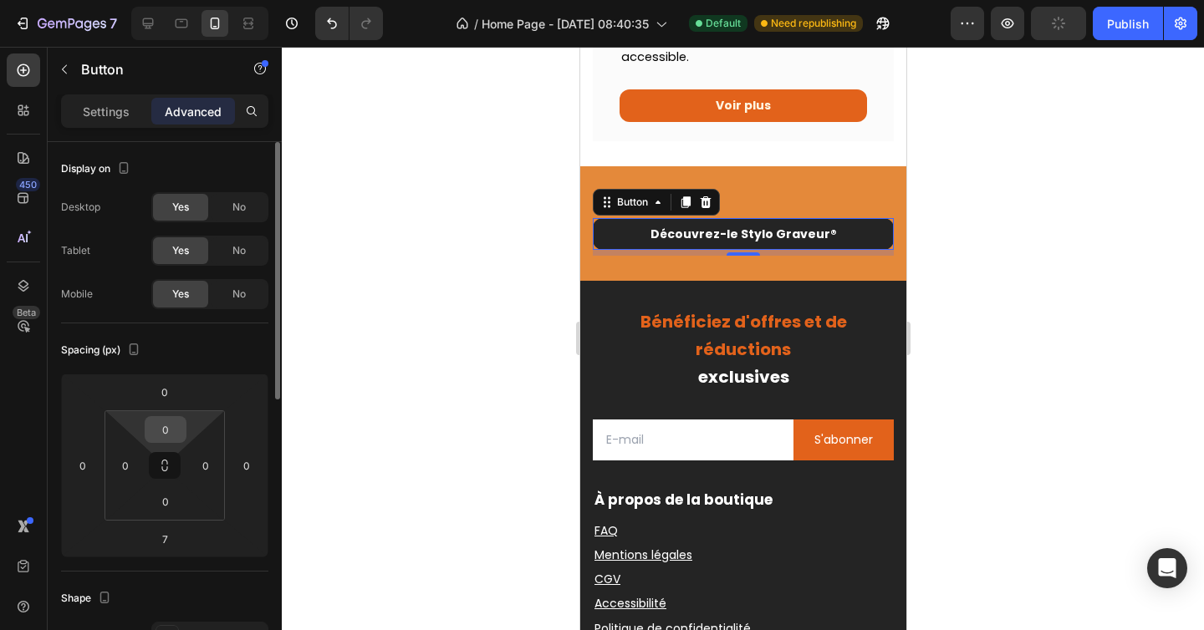
click at [168, 424] on input "0" at bounding box center [165, 429] width 33 height 25
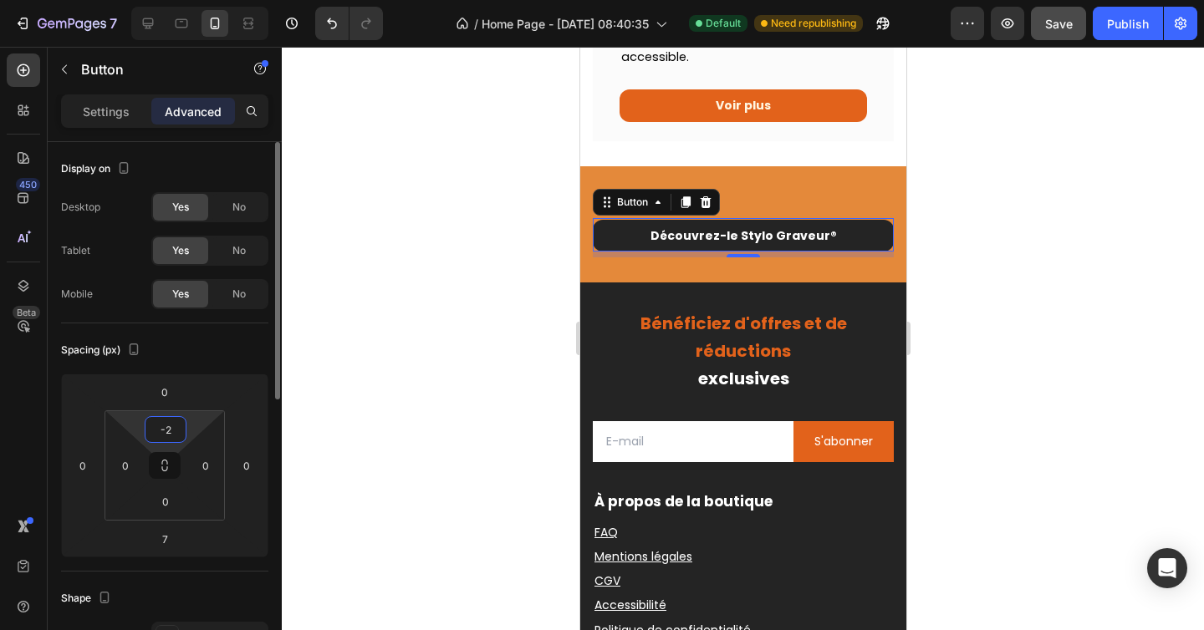
type input "-"
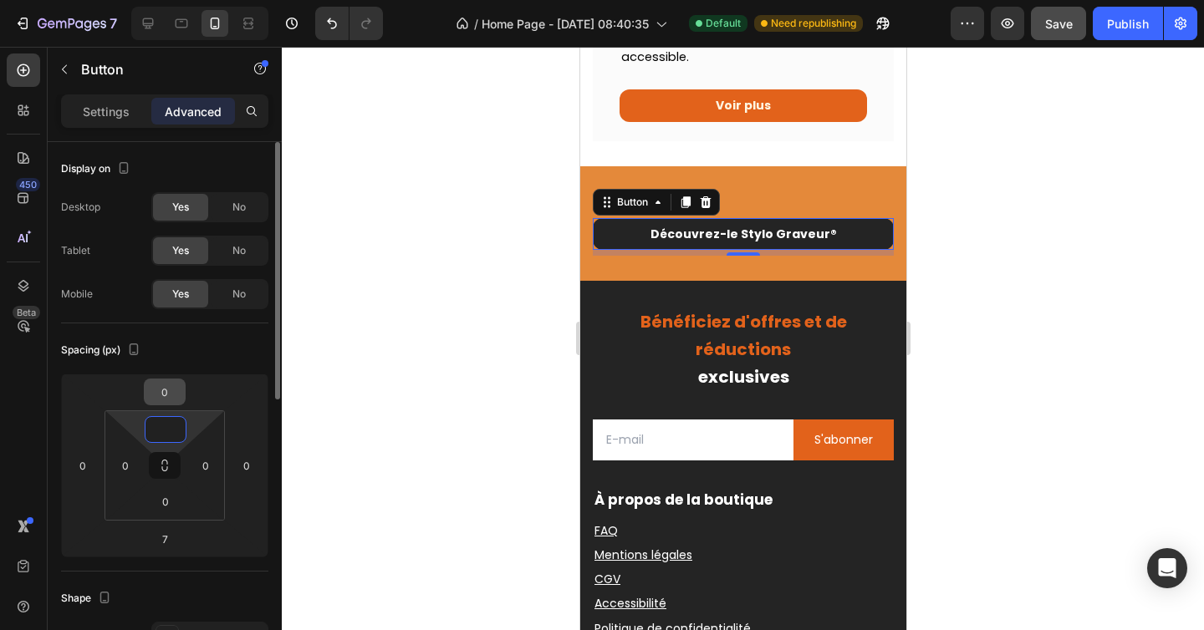
click at [173, 389] on input "0" at bounding box center [164, 392] width 33 height 25
type input "0"
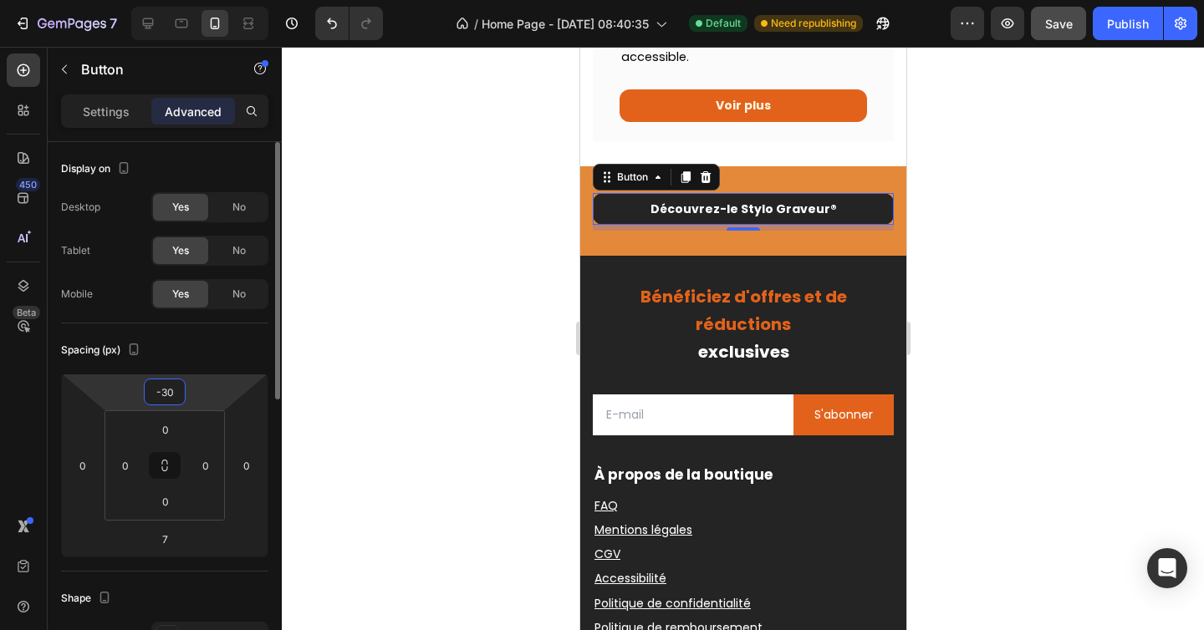
type input "-3"
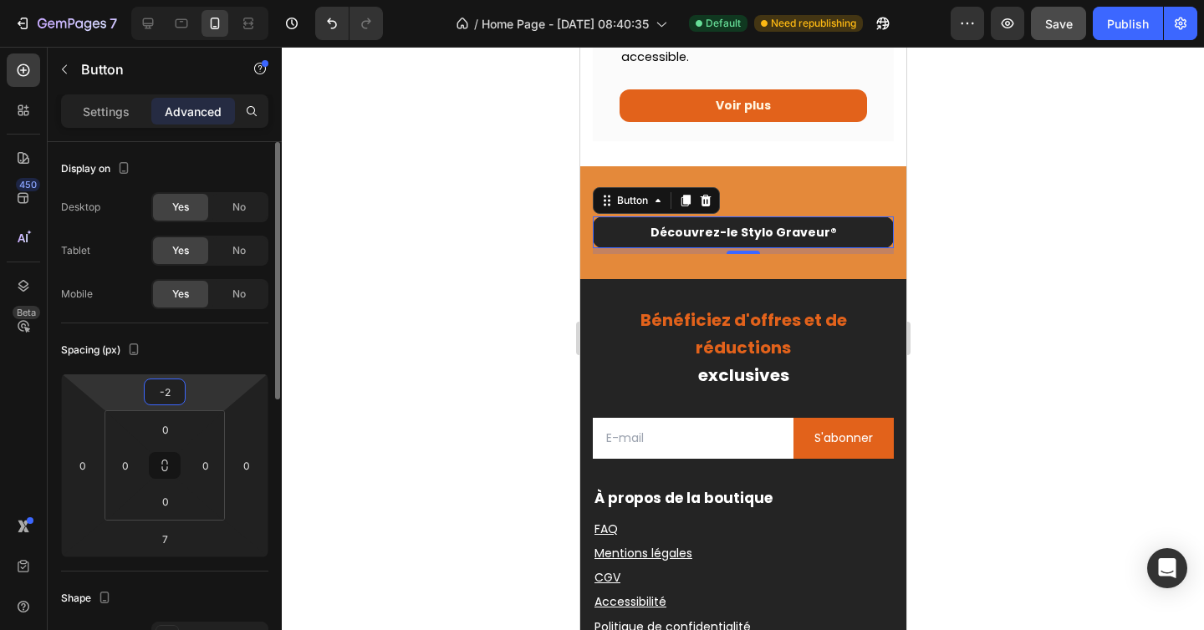
type input "-20"
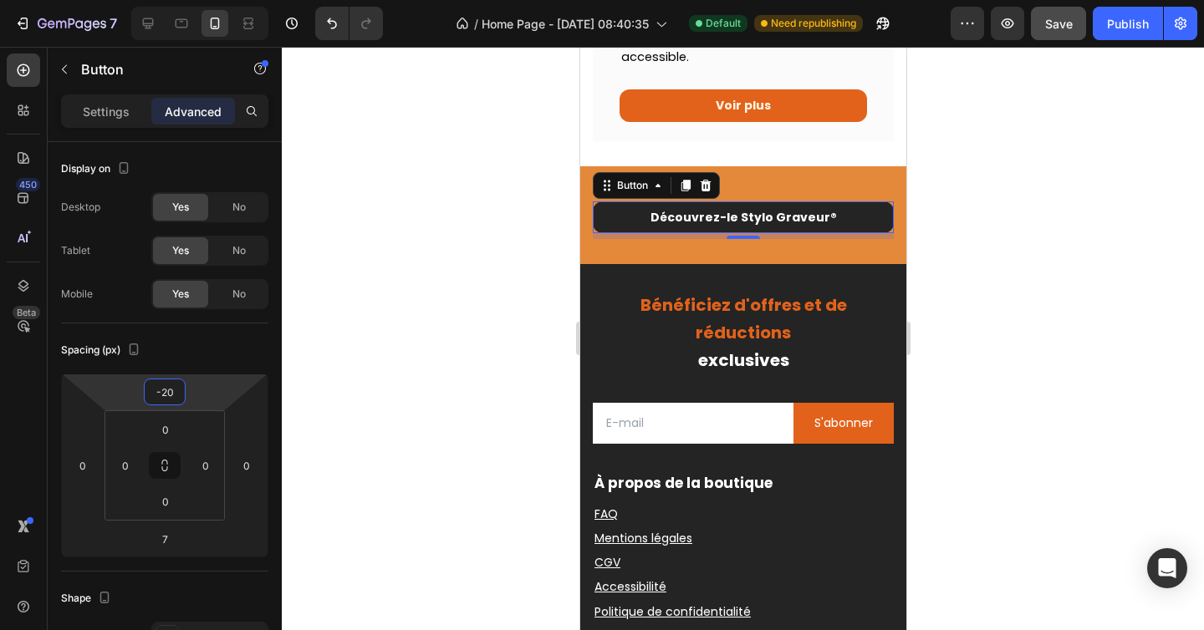
click at [436, 325] on div at bounding box center [743, 339] width 922 height 584
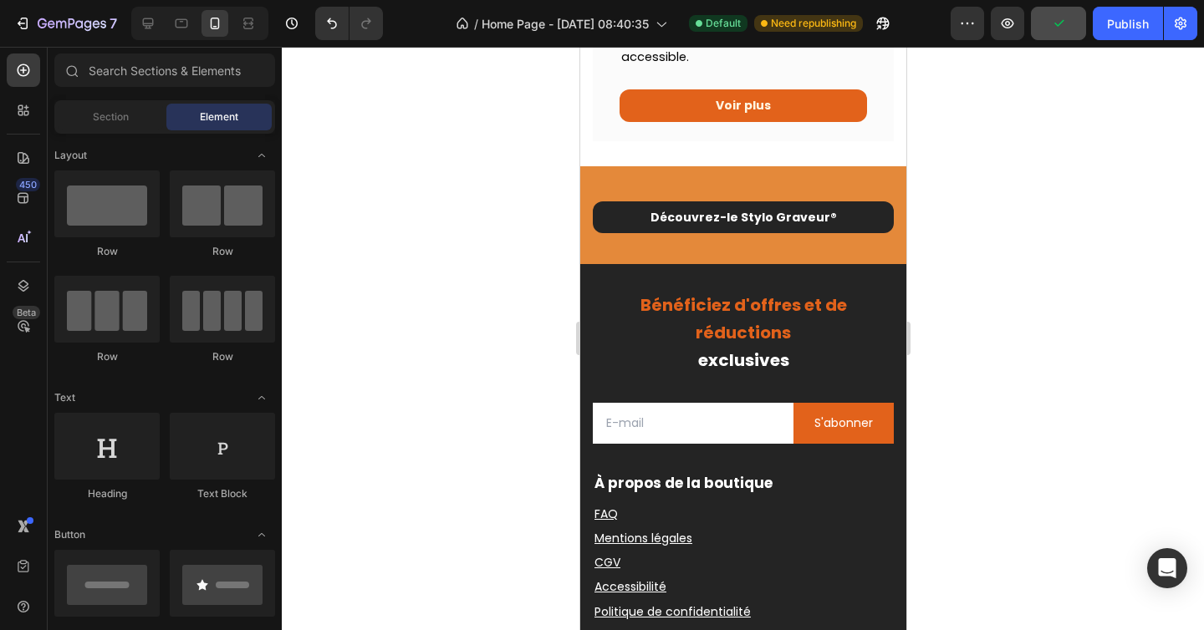
click at [1011, 296] on div at bounding box center [743, 339] width 922 height 584
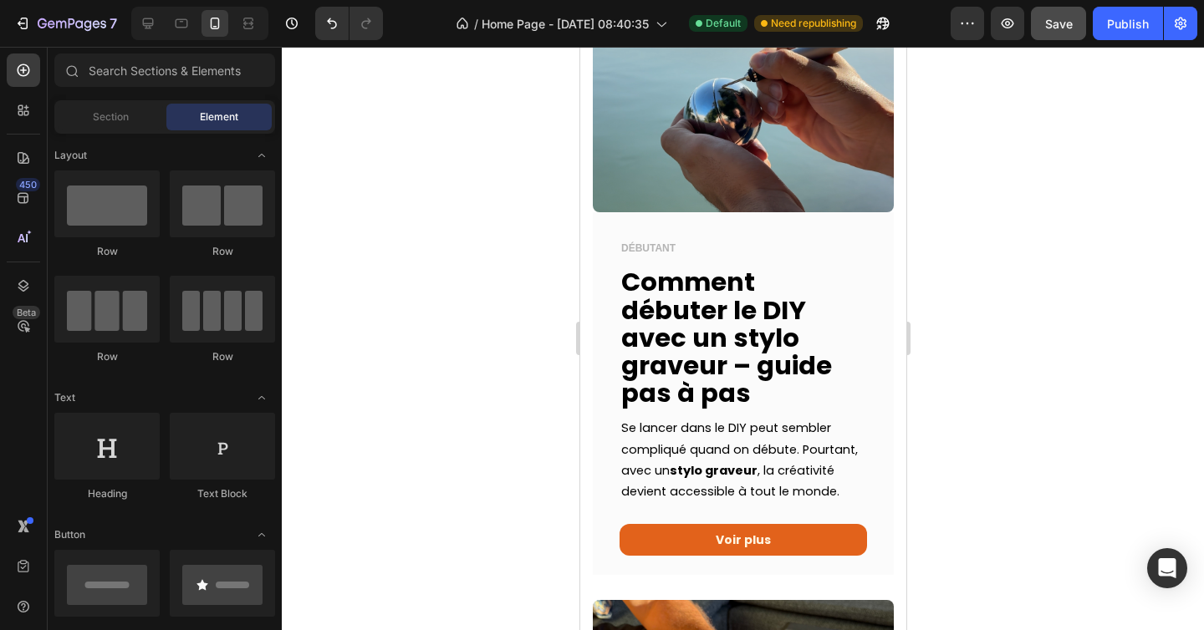
scroll to position [919, 0]
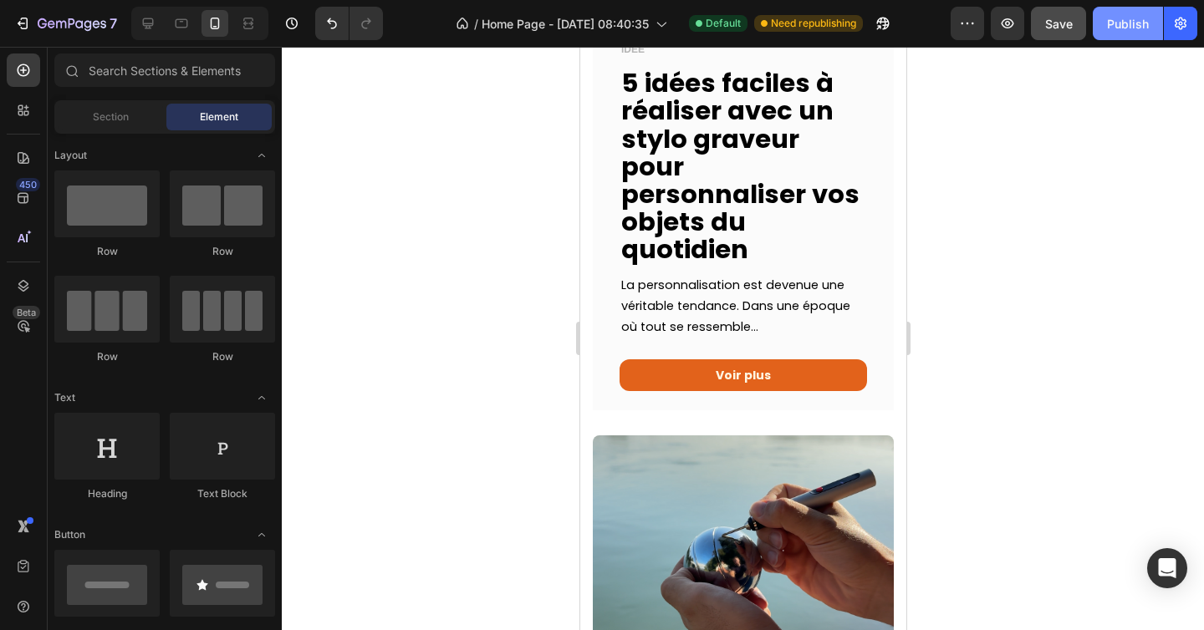
click at [1134, 23] on div "Publish" at bounding box center [1128, 24] width 42 height 18
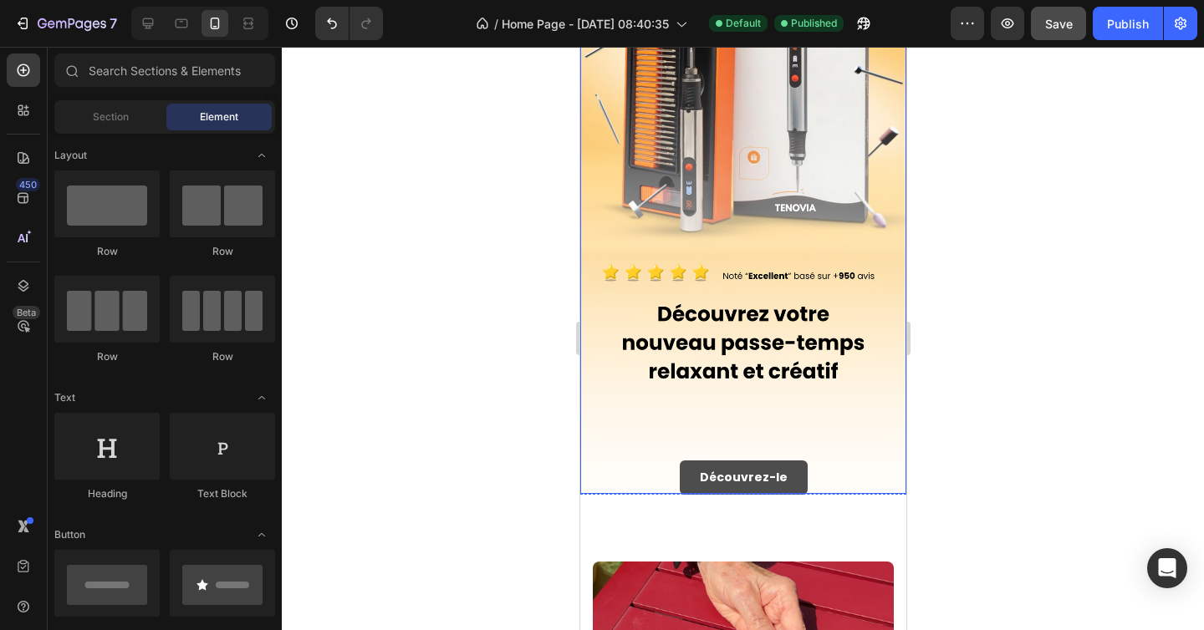
scroll to position [229, 0]
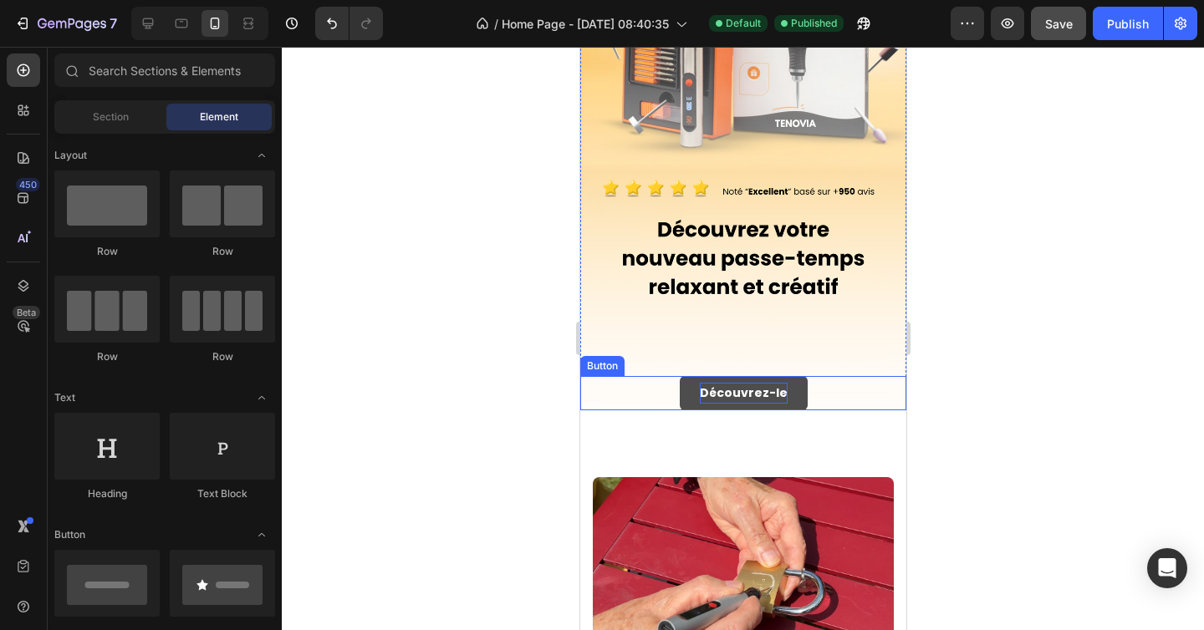
click at [750, 392] on p "Découvrez-le" at bounding box center [743, 393] width 88 height 21
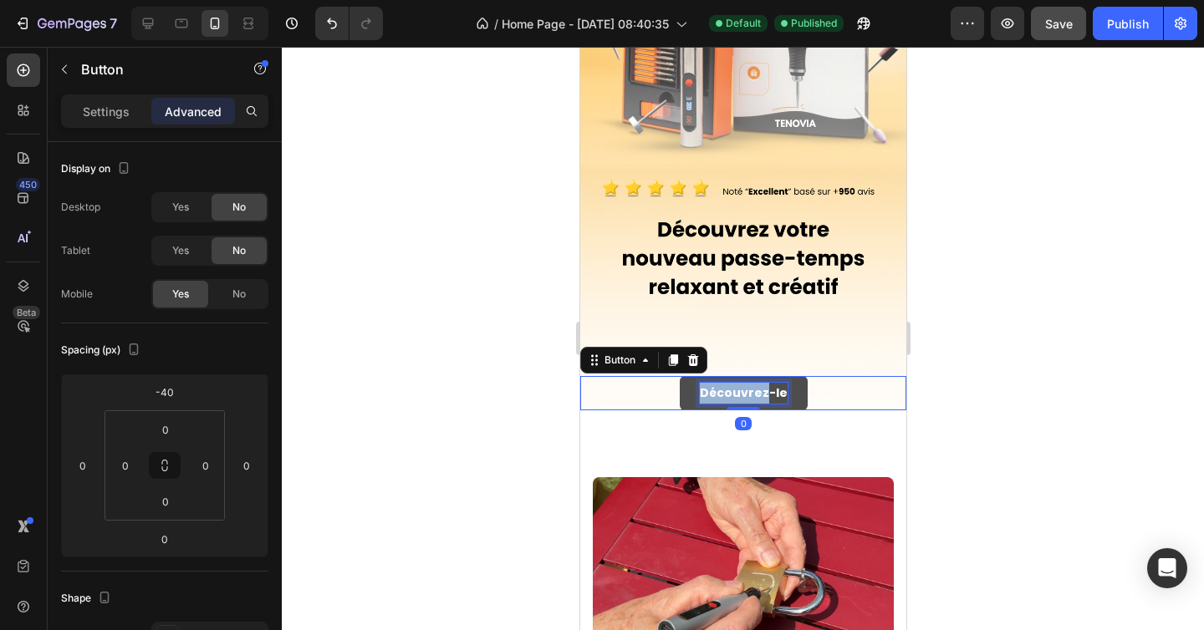
click at [750, 391] on p "Découvrez-le" at bounding box center [743, 393] width 88 height 21
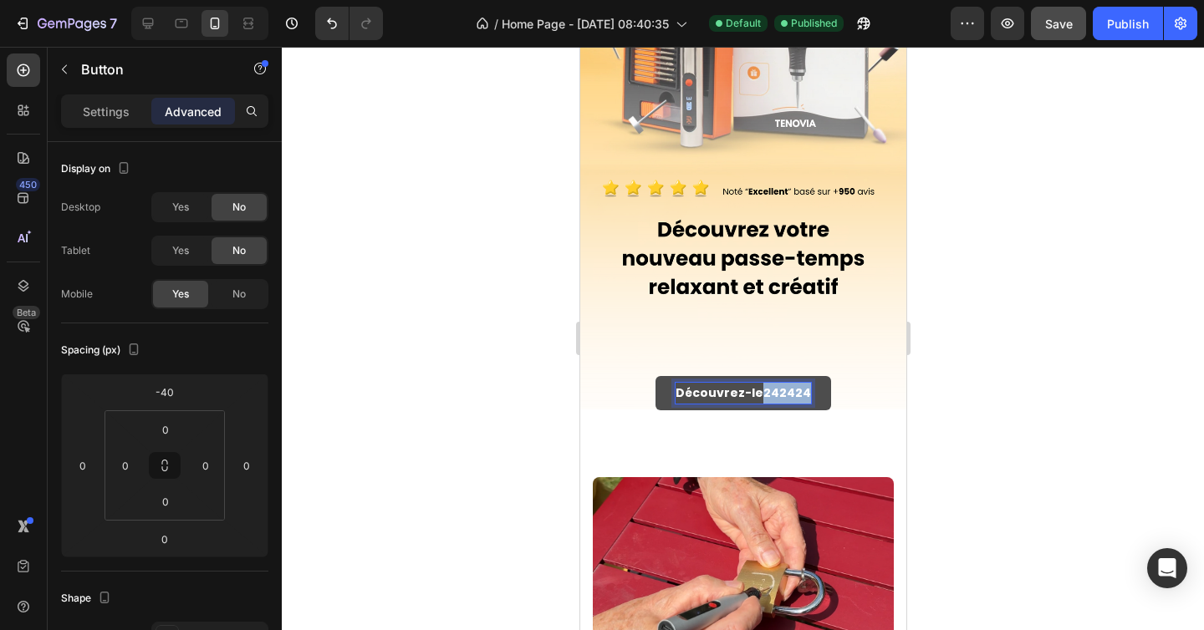
drag, startPoint x: 757, startPoint y: 393, endPoint x: 813, endPoint y: 393, distance: 56.0
click at [751, 392] on p "RUEVARg OLYTs Découvrez-le" at bounding box center [743, 393] width 186 height 21
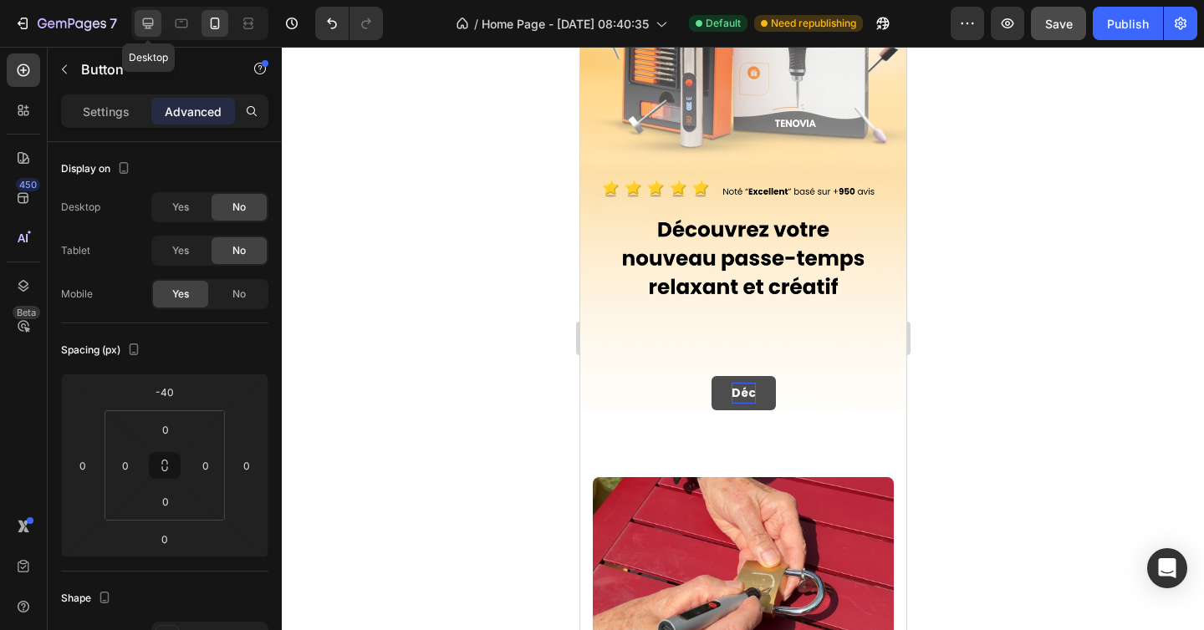
click at [151, 20] on icon at bounding box center [148, 23] width 17 height 17
type input "0"
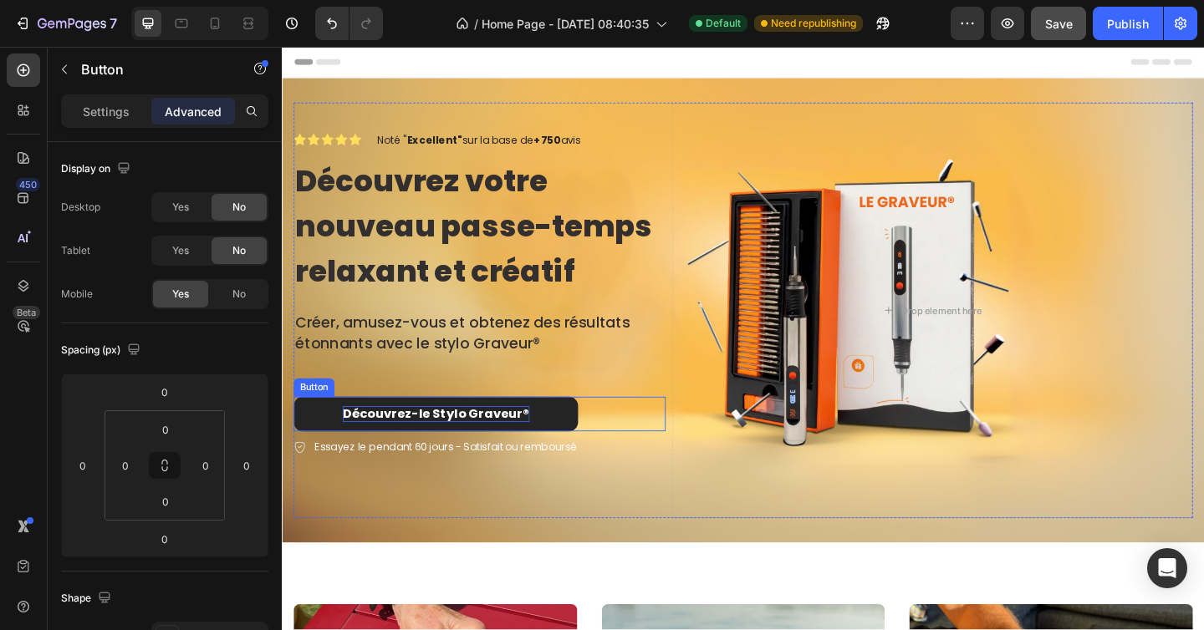
click at [442, 450] on span "Découvrez-le Stylo Graveur ®" at bounding box center [449, 445] width 203 height 19
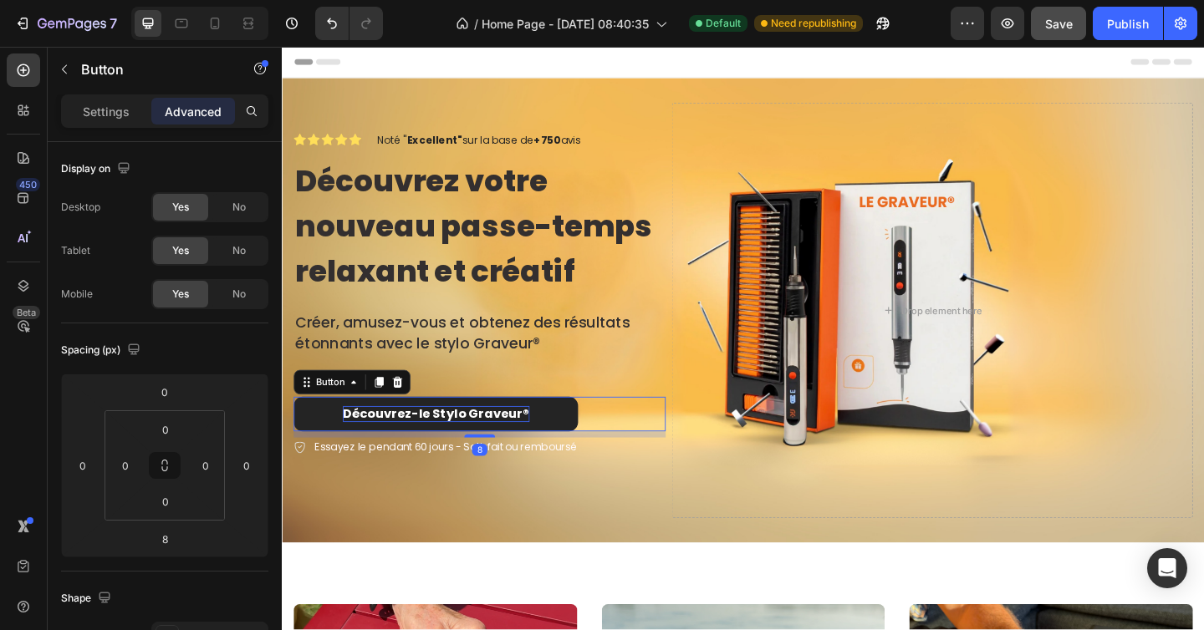
click at [442, 450] on span "Découvrez-le Stylo Graveur ®" at bounding box center [449, 445] width 203 height 19
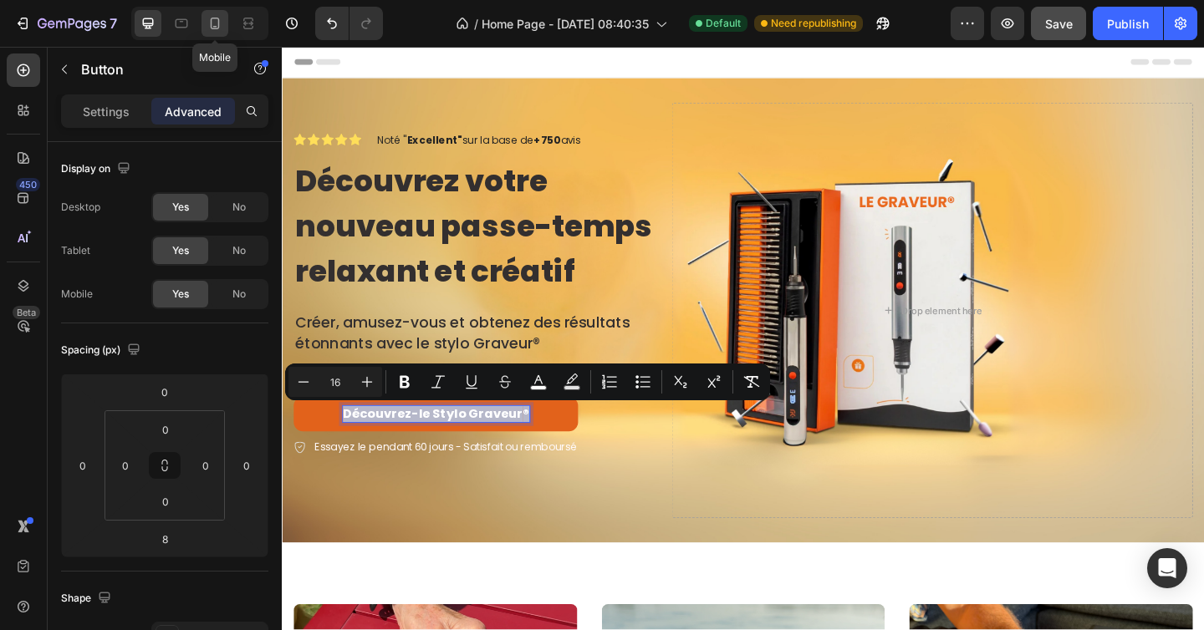
click at [212, 24] on icon at bounding box center [214, 23] width 17 height 17
type input "7"
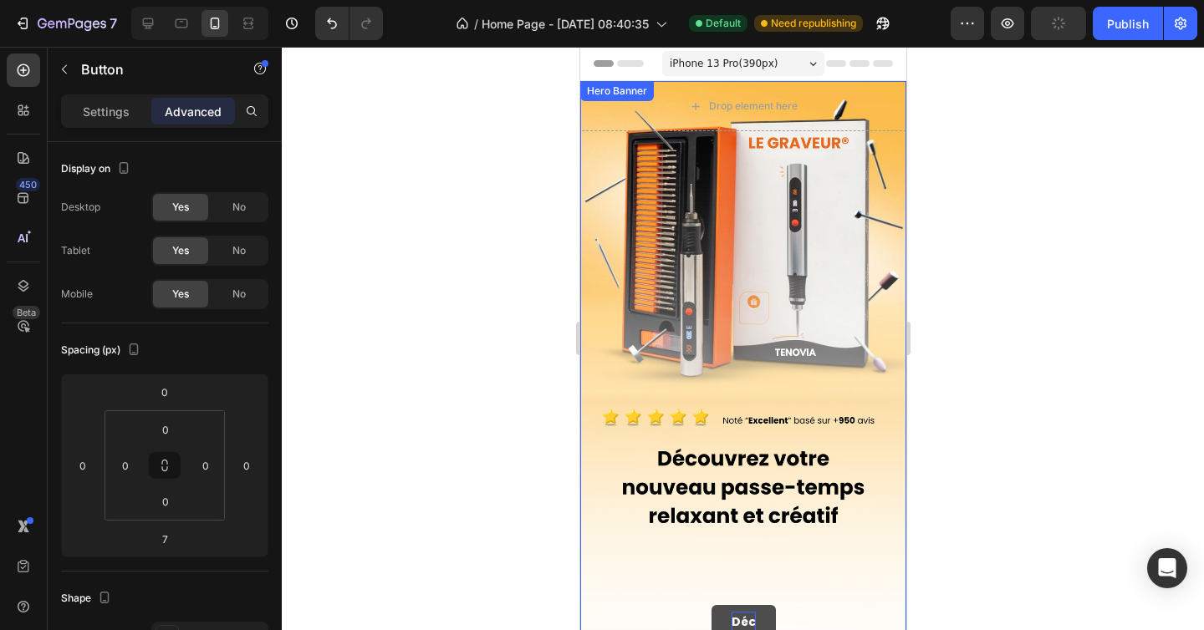
scroll to position [50, 0]
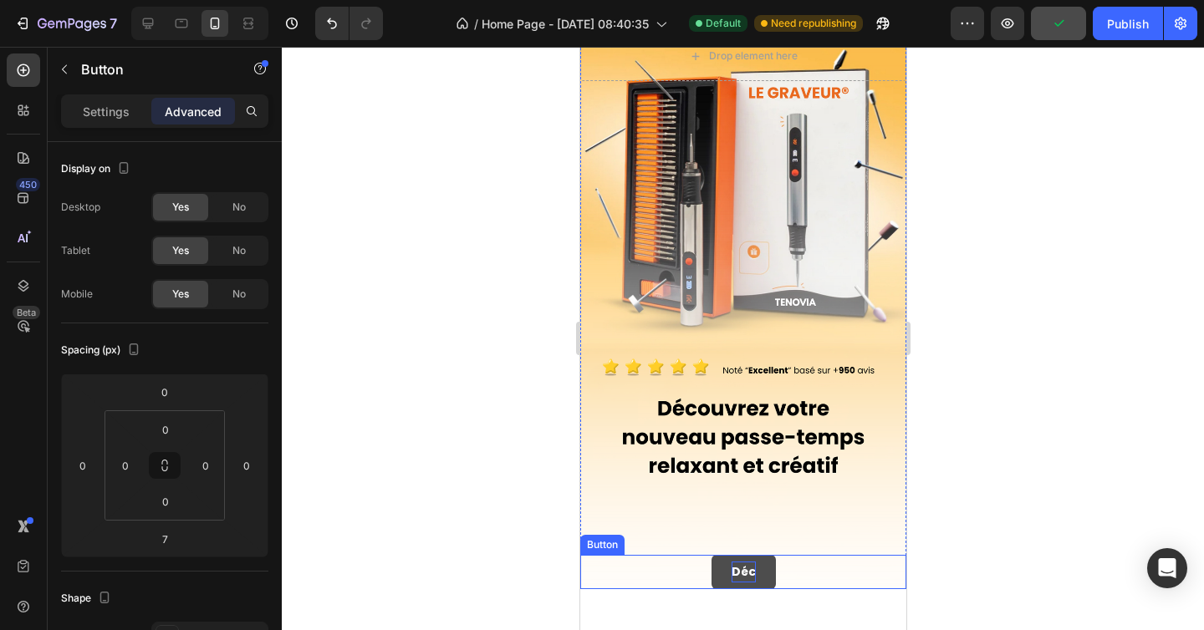
click at [740, 570] on p "Déc" at bounding box center [743, 572] width 24 height 21
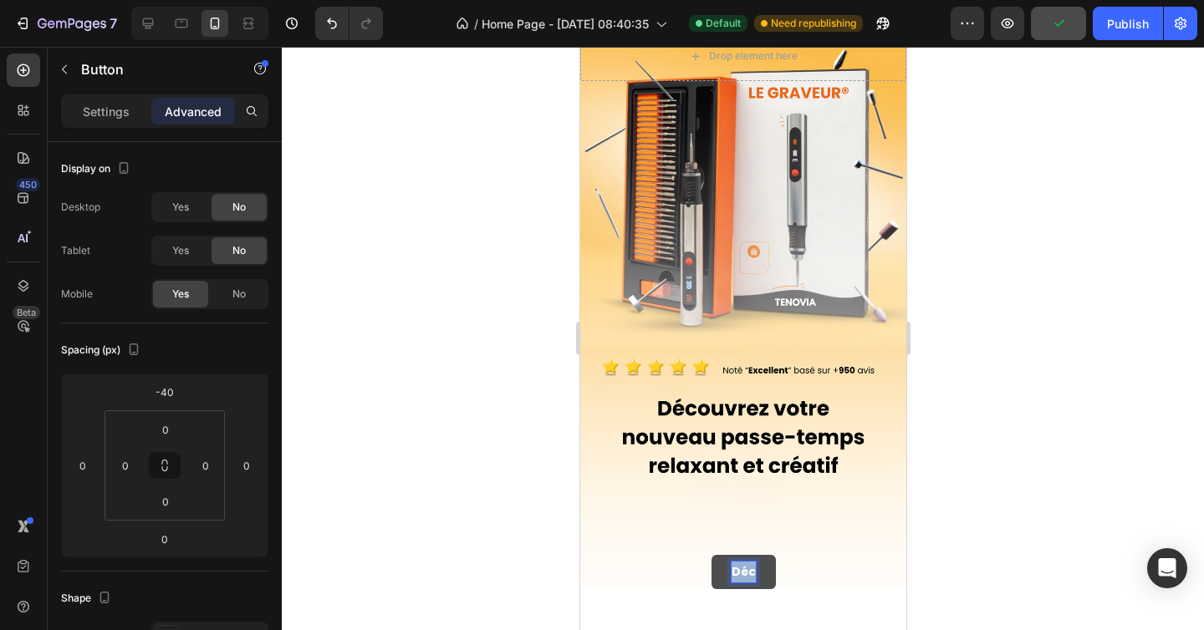
click at [740, 570] on p "Déc" at bounding box center [743, 572] width 24 height 21
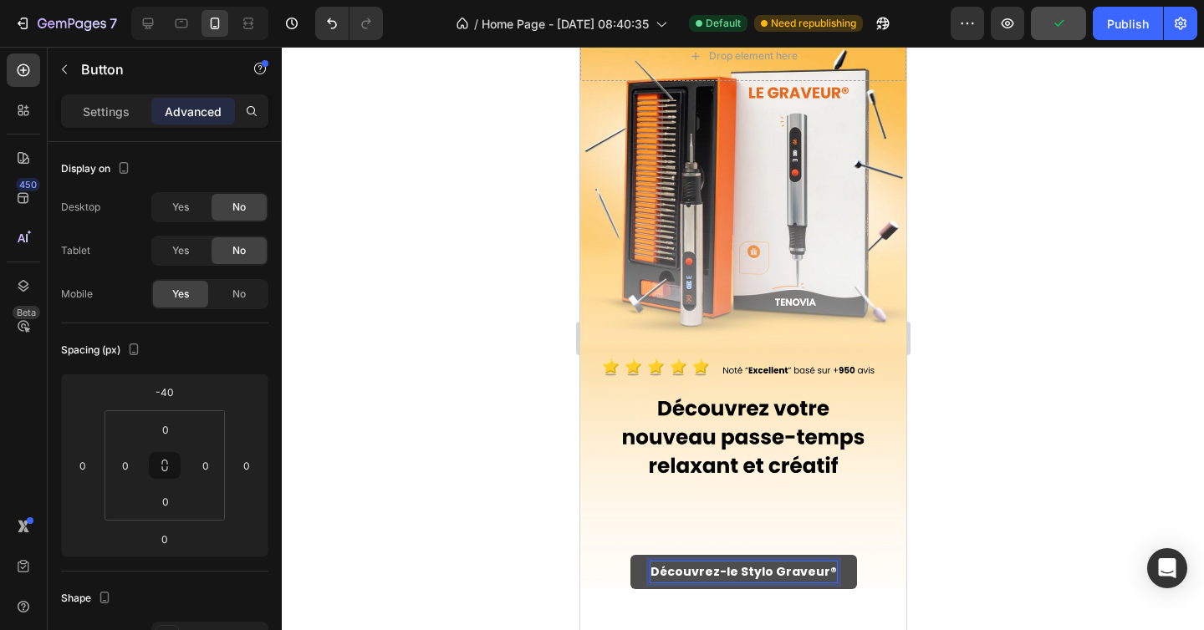
click at [1042, 518] on div at bounding box center [743, 339] width 922 height 584
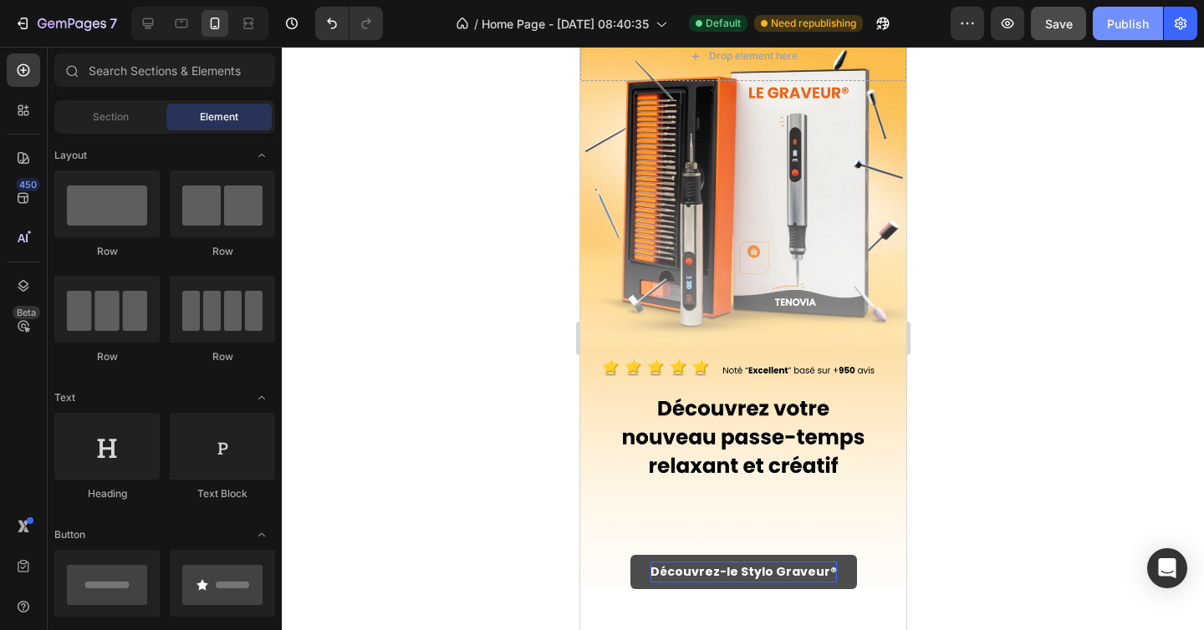
click at [1132, 12] on button "Publish" at bounding box center [1128, 23] width 70 height 33
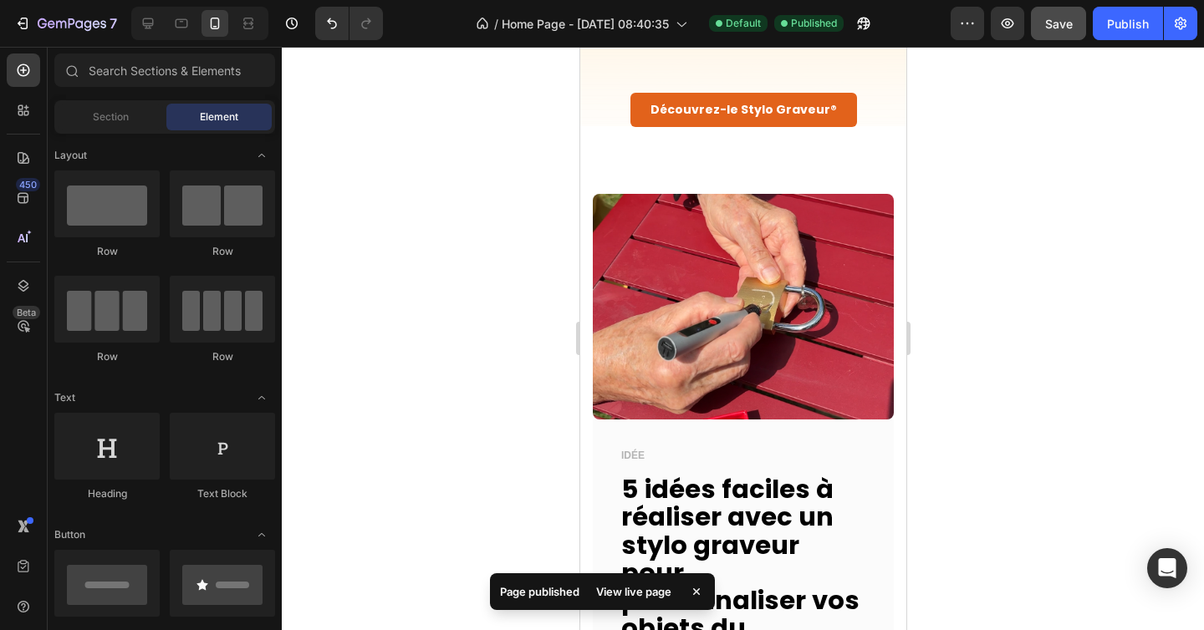
scroll to position [0, 0]
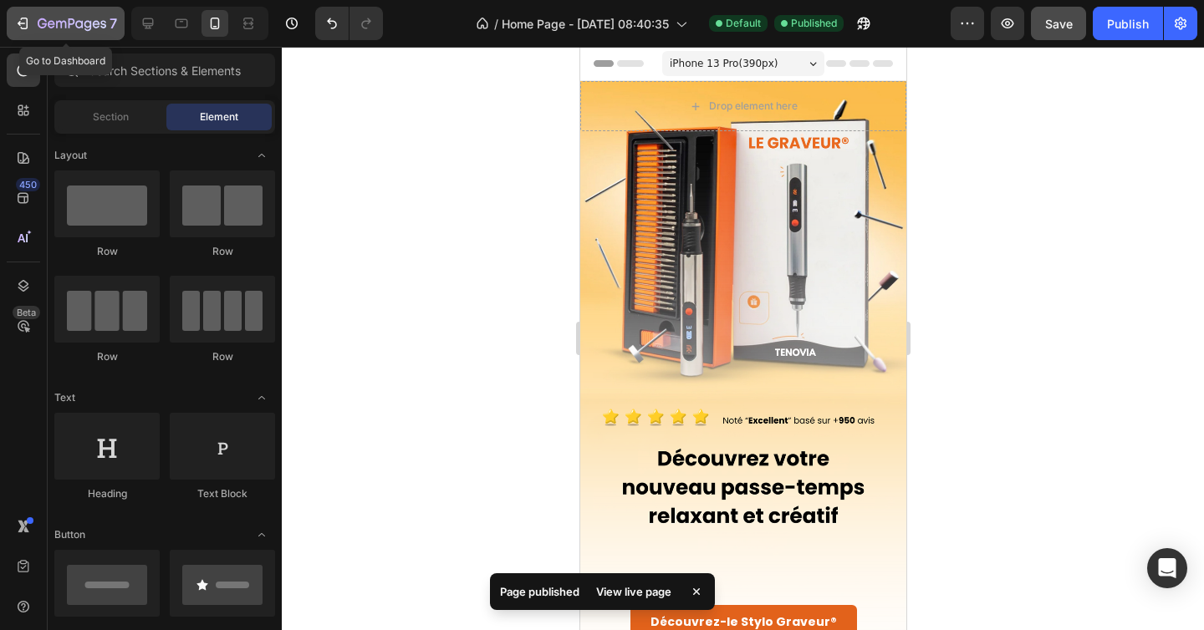
click at [86, 23] on icon "button" at bounding box center [72, 25] width 69 height 14
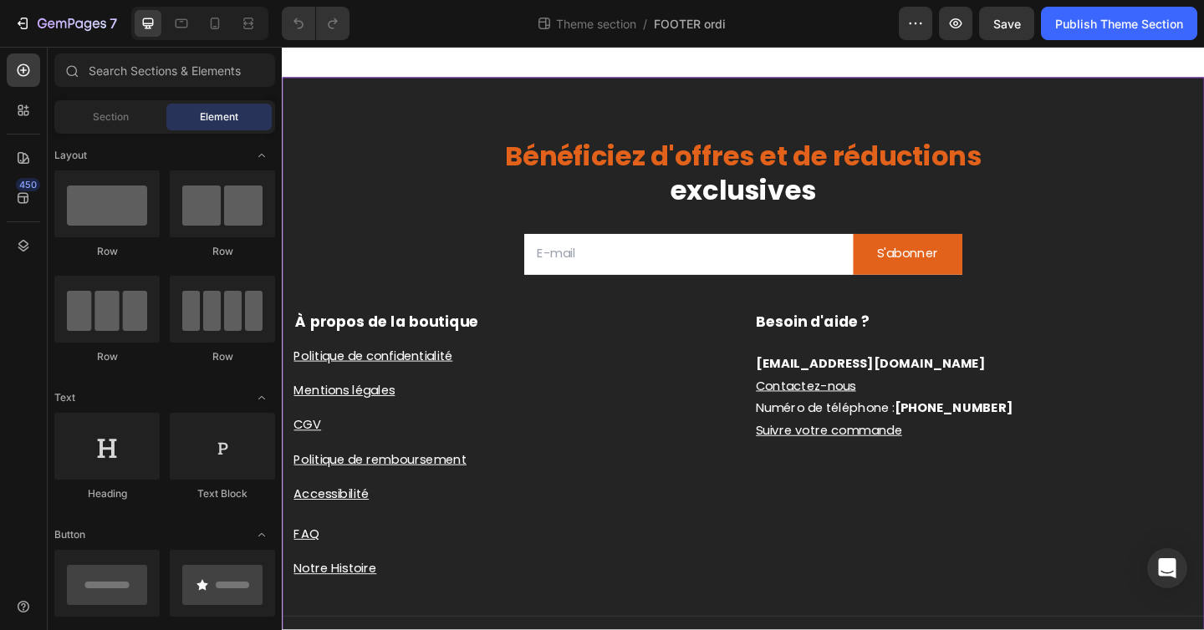
click at [387, 124] on div "Bénéficiez d'offres et de réductions exclusives Heading Email Field S'abonner S…" at bounding box center [783, 415] width 1003 height 670
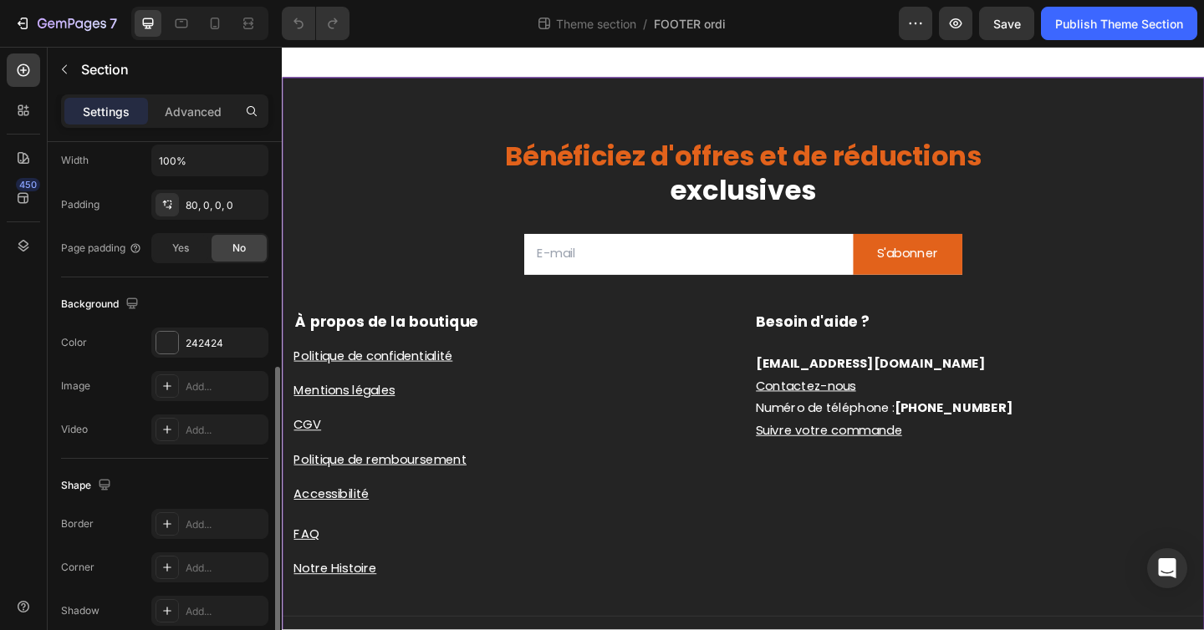
scroll to position [415, 0]
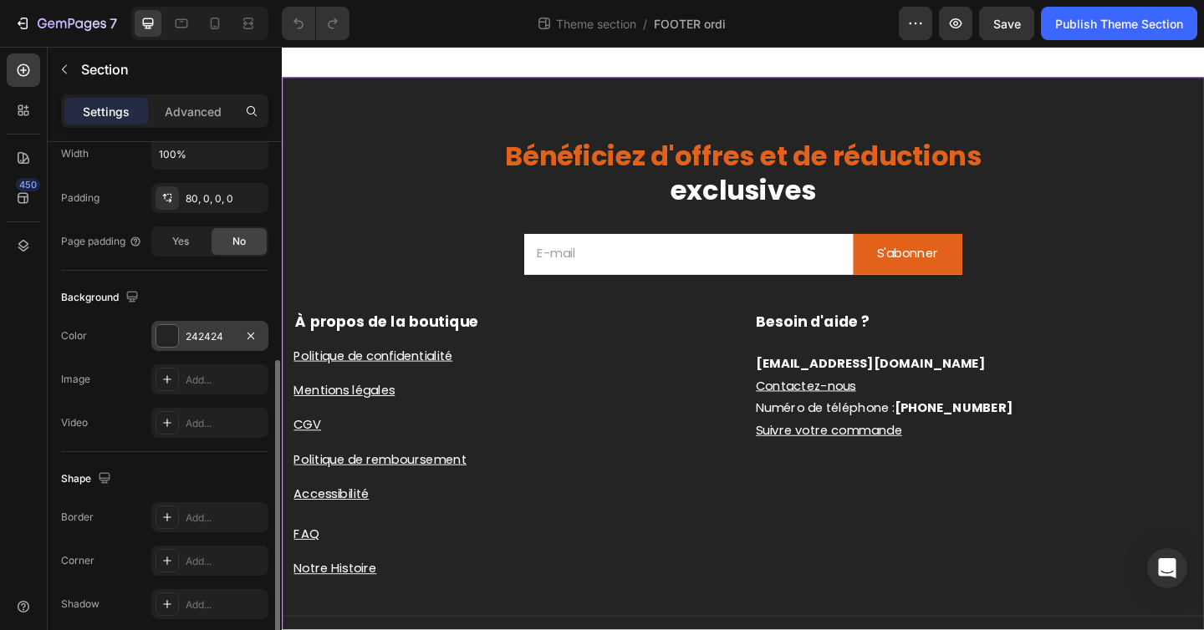
click at [202, 339] on div "242424" at bounding box center [210, 336] width 48 height 15
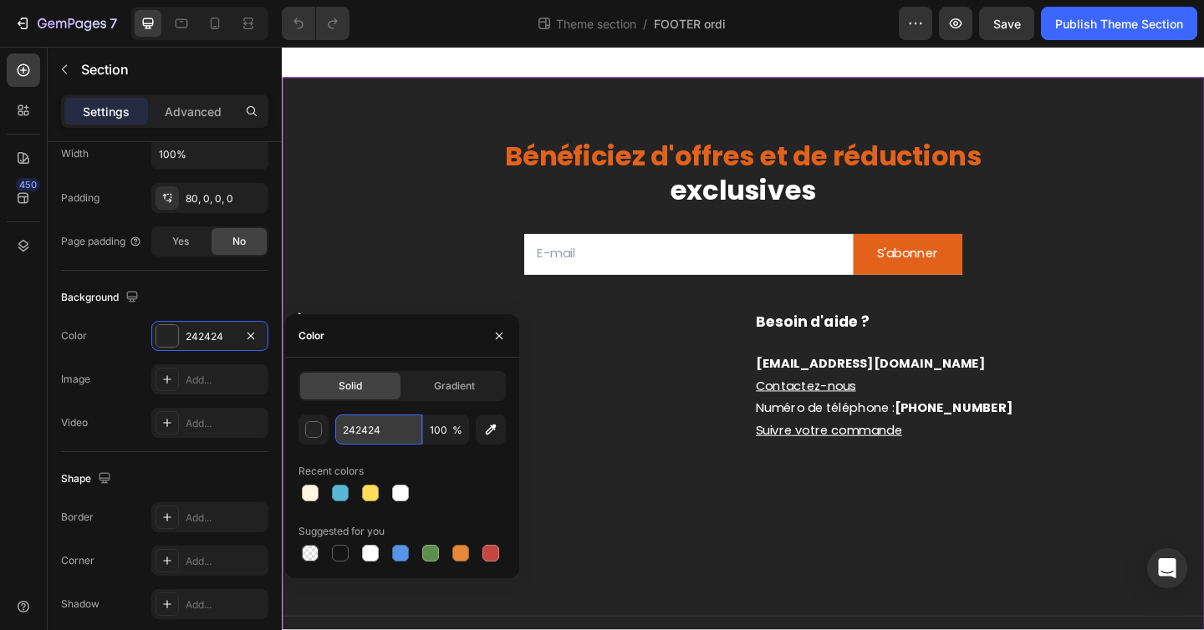
click at [378, 429] on input "242424" at bounding box center [378, 430] width 87 height 30
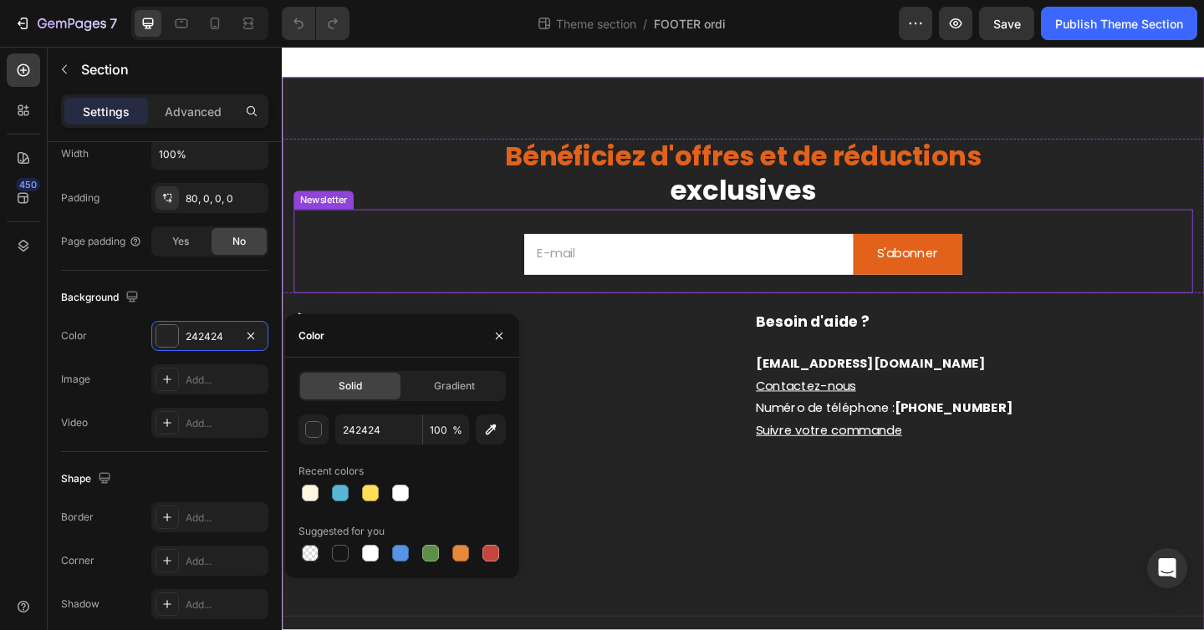
click at [381, 263] on div "Email Field S'abonner Submit Button Row Newsletter" at bounding box center [783, 269] width 978 height 91
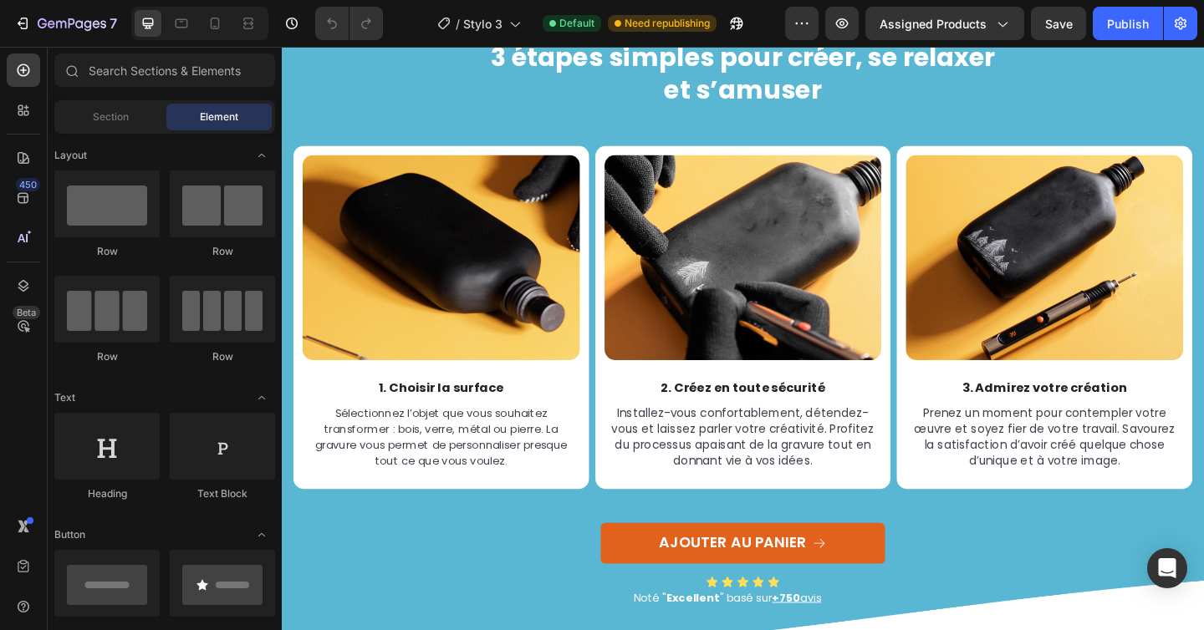
scroll to position [1906, 0]
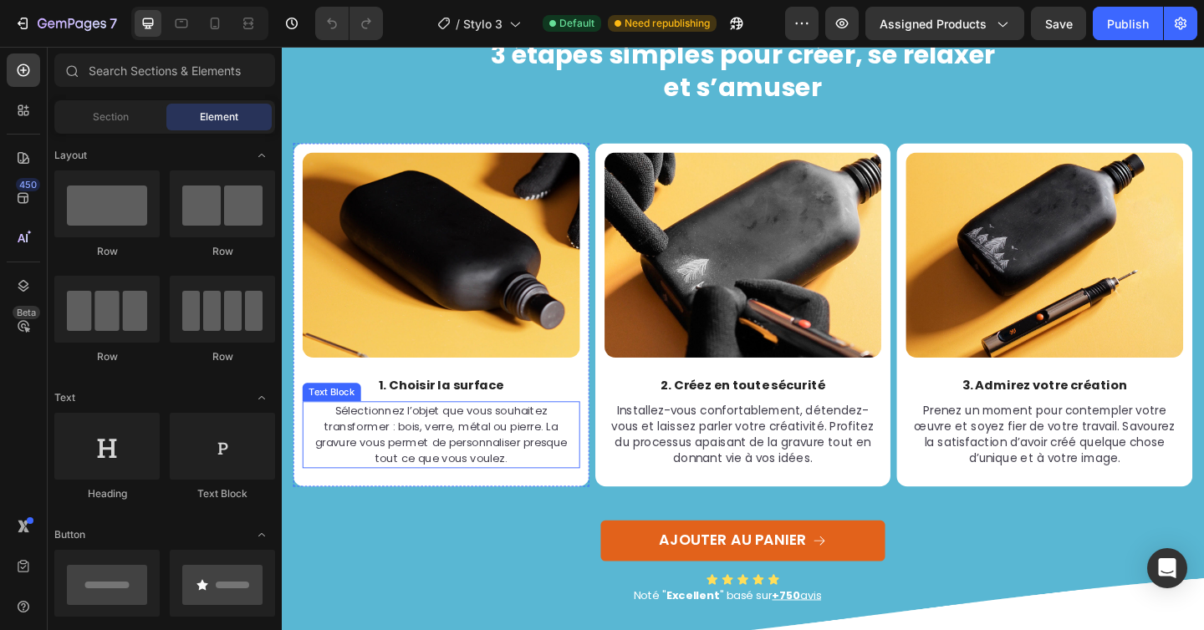
click at [456, 458] on span "Sélectionnez l’objet que vous souhaitez transformer : bois, verre, métal ou pie…" at bounding box center [455, 469] width 274 height 69
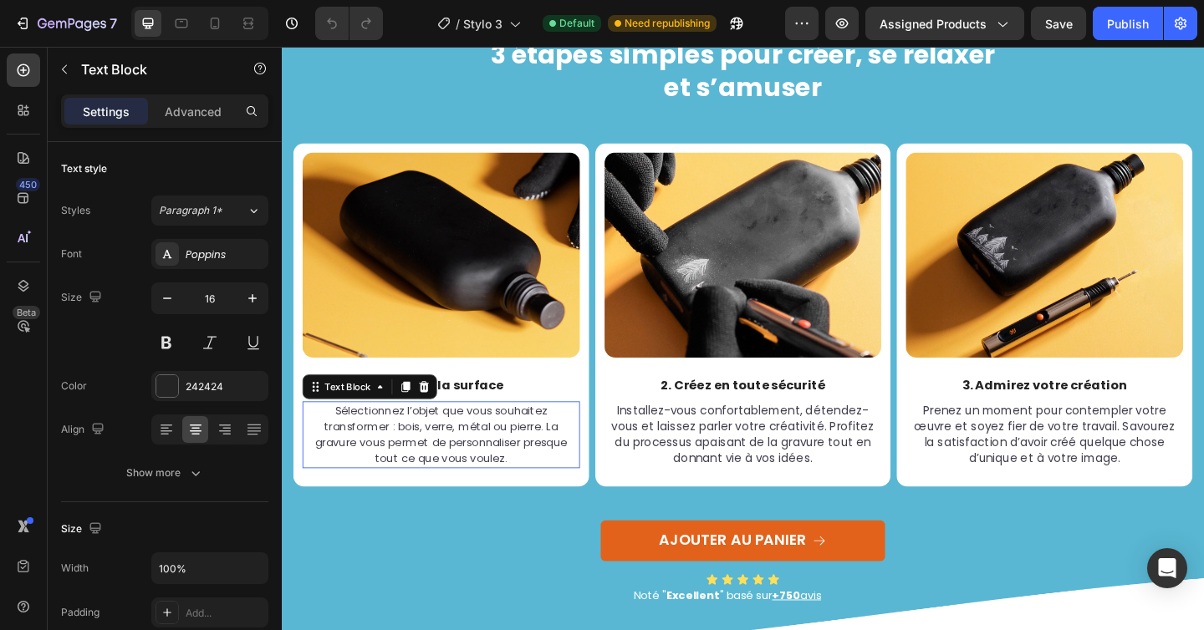
click at [456, 458] on span "Sélectionnez l’objet que vous souhaitez transformer : bois, verre, métal ou pie…" at bounding box center [455, 469] width 274 height 69
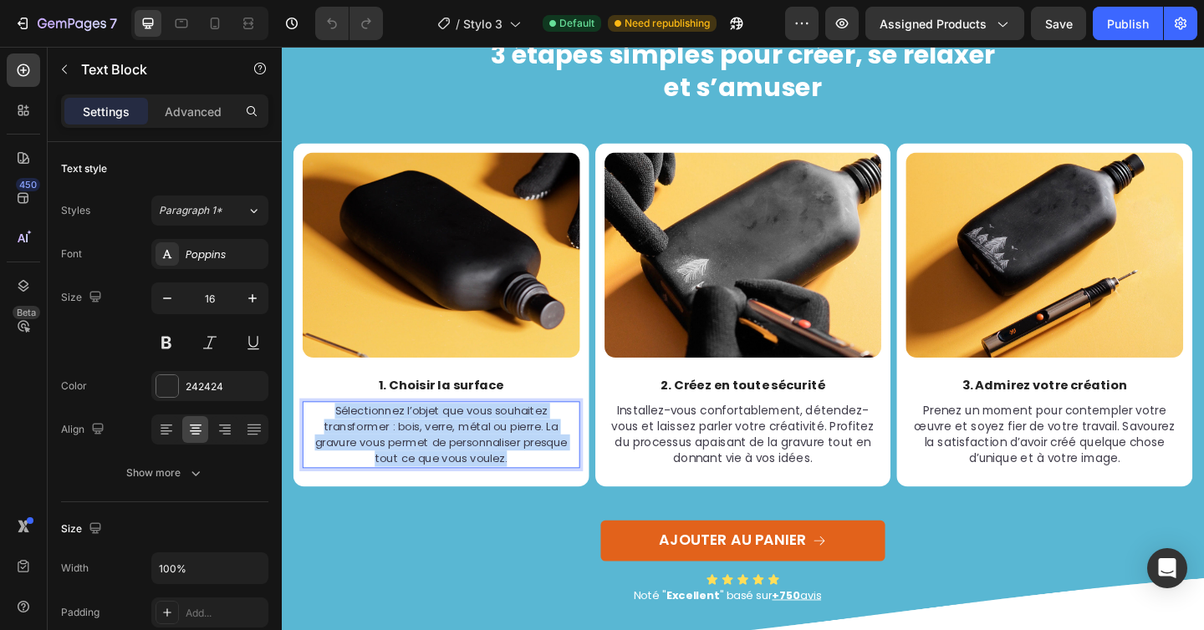
click at [456, 458] on span "Sélectionnez l’objet que vous souhaitez transformer : bois, verre, métal ou pie…" at bounding box center [455, 469] width 274 height 69
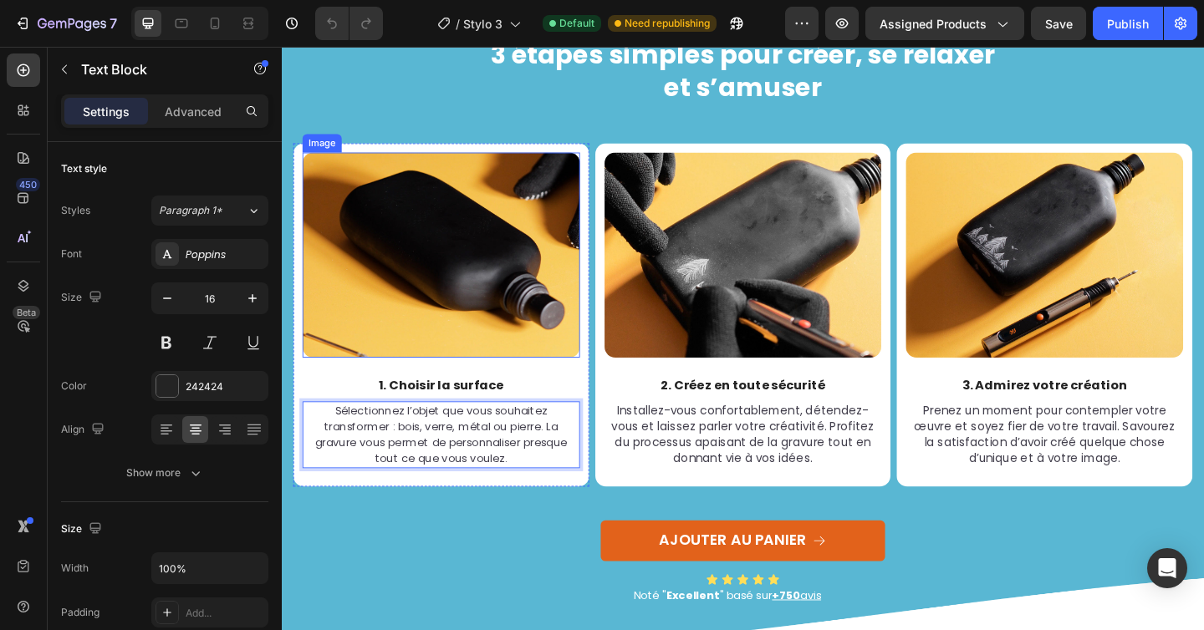
click at [447, 262] on img at bounding box center [455, 273] width 302 height 223
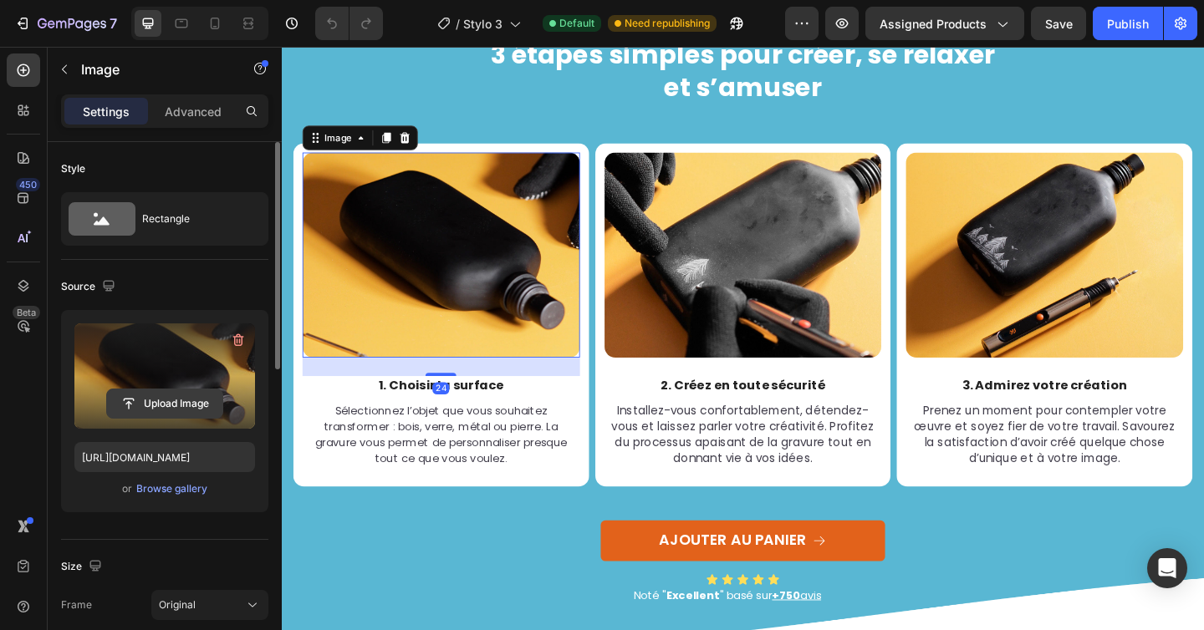
click at [174, 407] on input "file" at bounding box center [164, 404] width 115 height 28
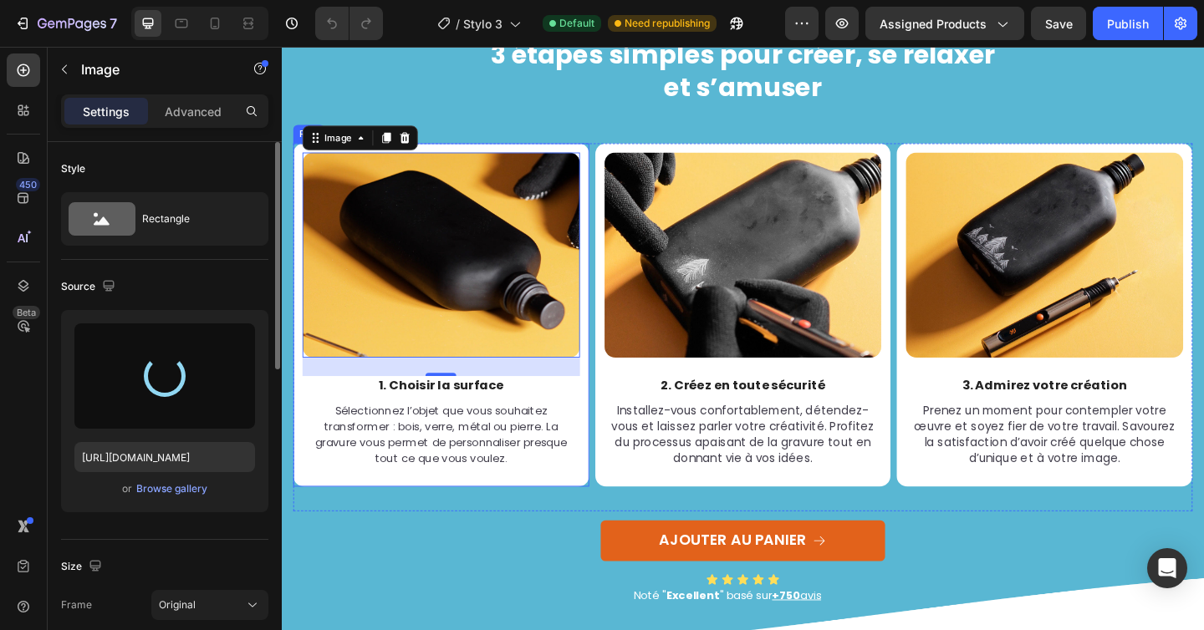
type input "https://cdn.shopify.com/s/files/1/0696/9353/8503/files/gempages_560741977759417…"
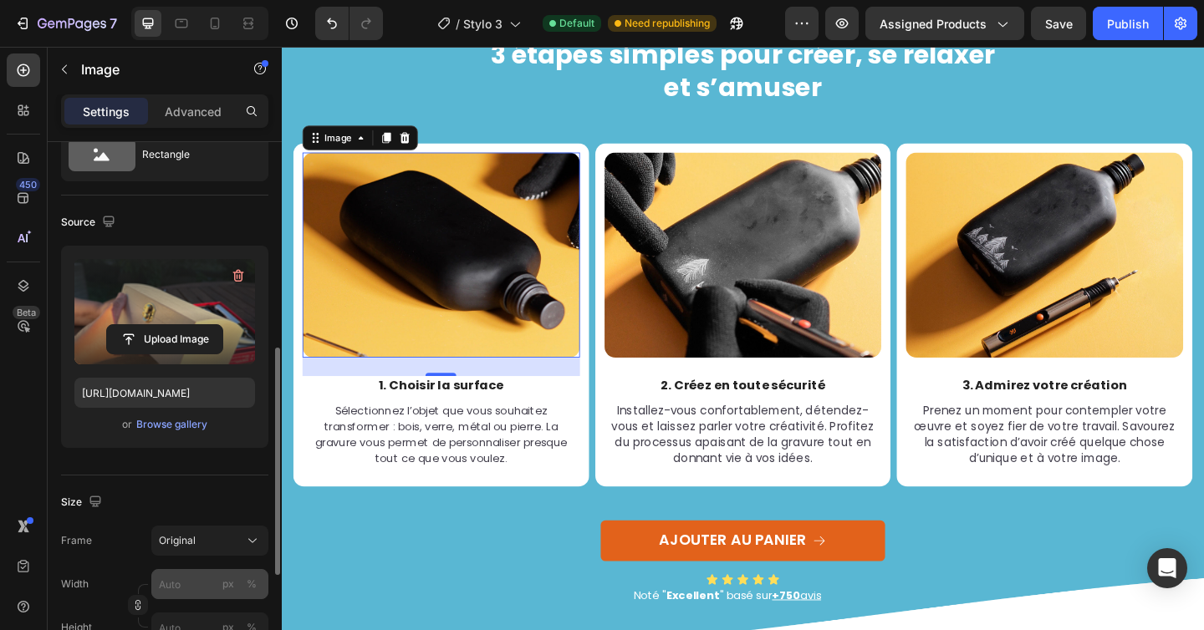
scroll to position [190, 0]
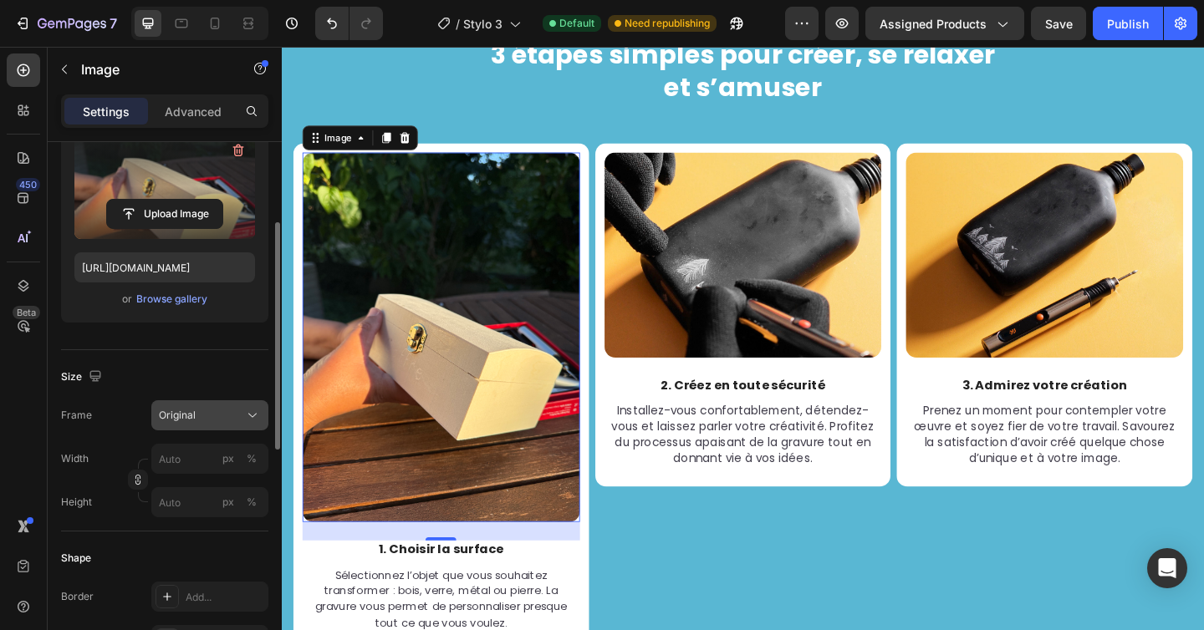
click at [204, 410] on div "Original" at bounding box center [200, 415] width 82 height 15
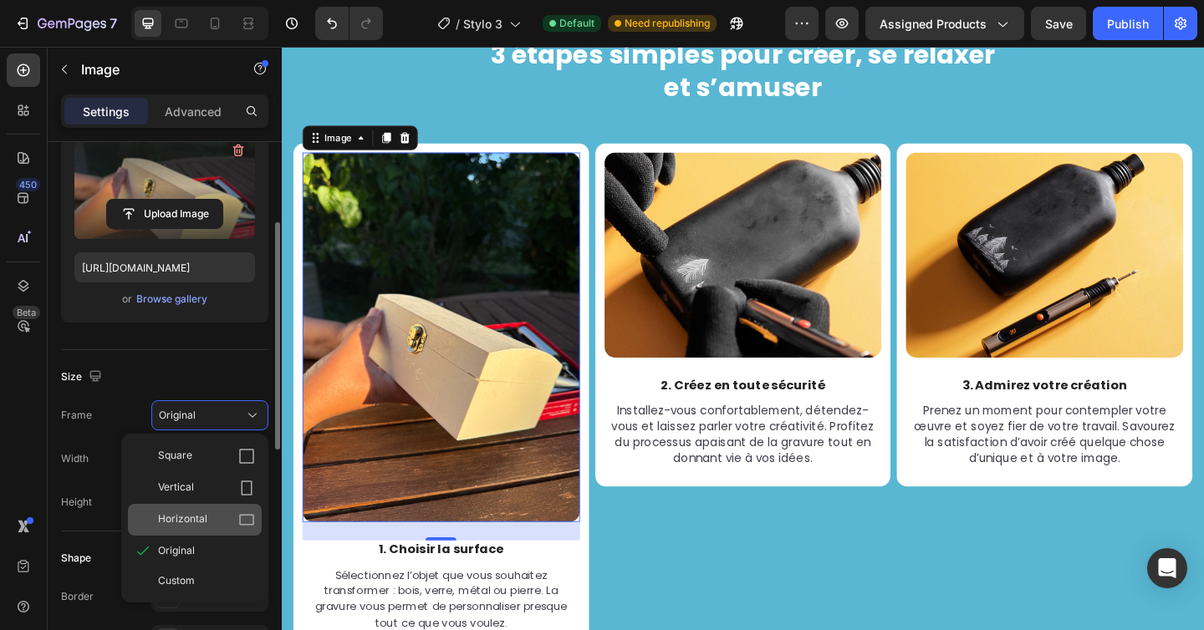
click at [191, 513] on span "Horizontal" at bounding box center [182, 520] width 49 height 17
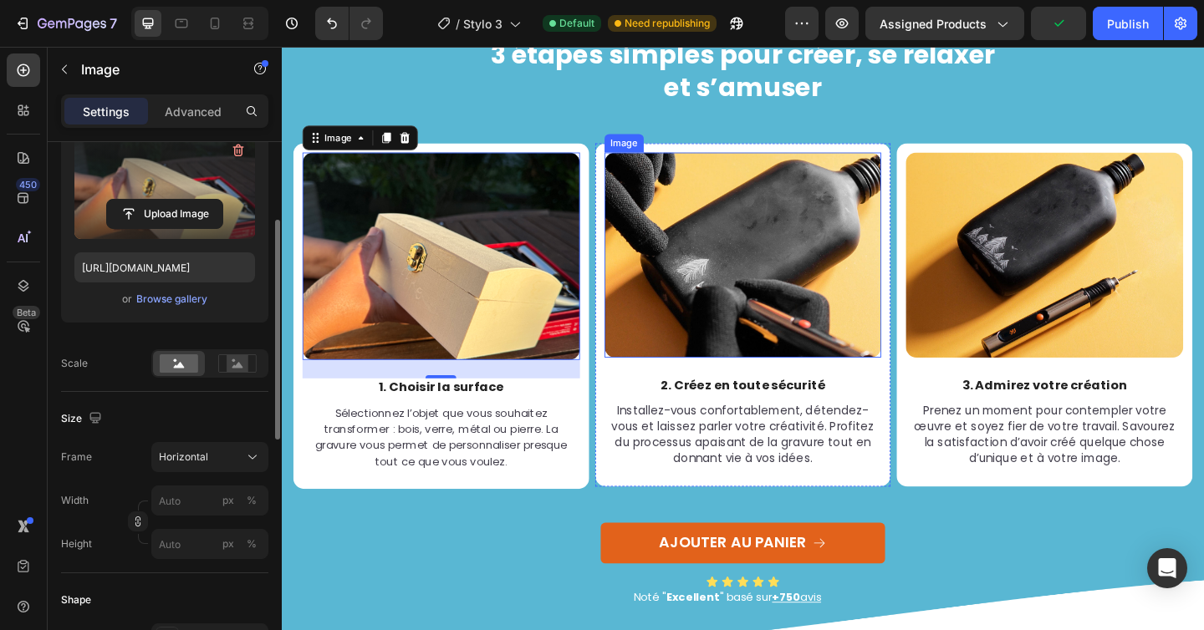
click at [719, 277] on img at bounding box center [784, 273] width 302 height 223
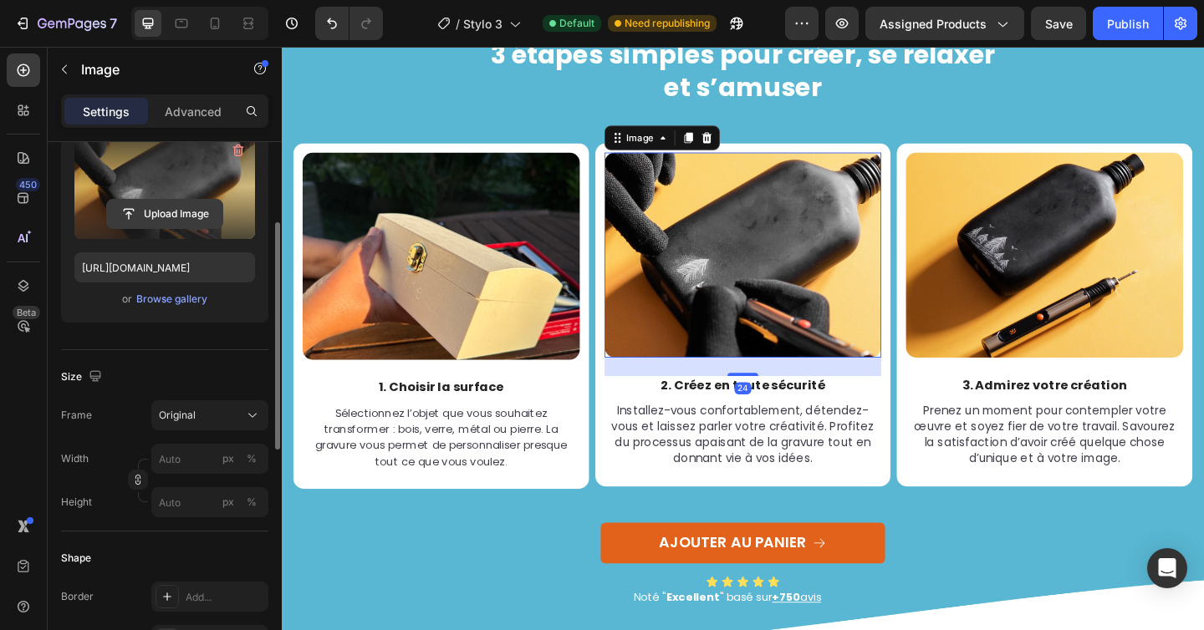
click at [156, 201] on input "file" at bounding box center [164, 214] width 115 height 28
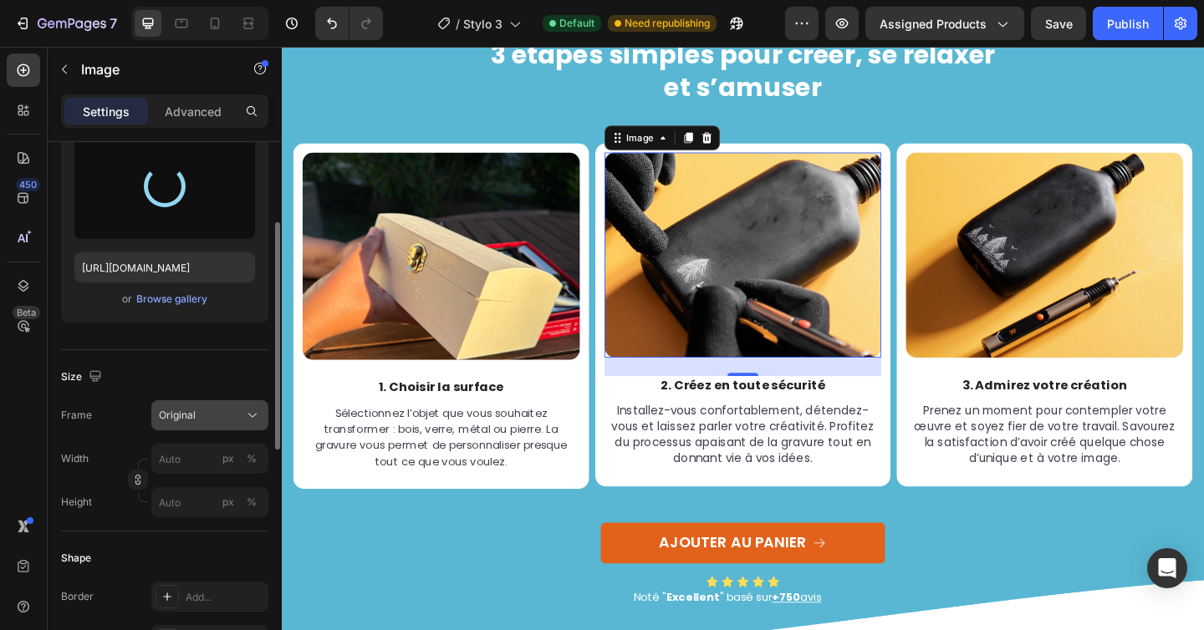
click at [242, 405] on button "Original" at bounding box center [209, 415] width 117 height 30
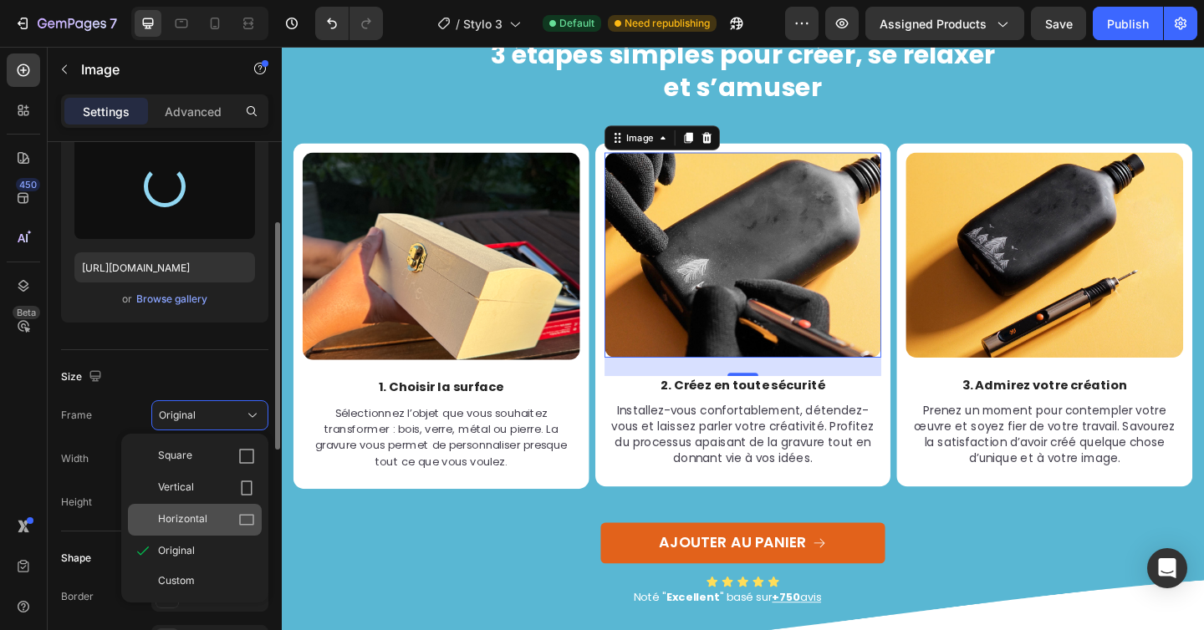
click at [206, 516] on div "Horizontal" at bounding box center [206, 520] width 97 height 17
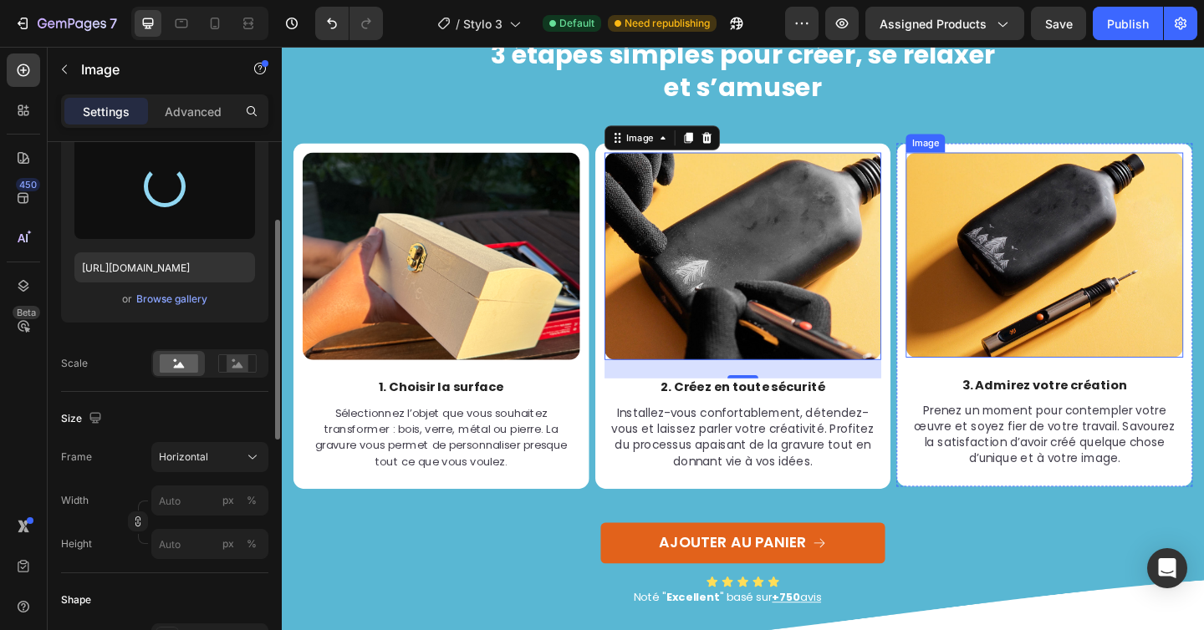
type input "https://cdn.shopify.com/s/files/1/0696/9353/8503/files/gempages_560741977759417…"
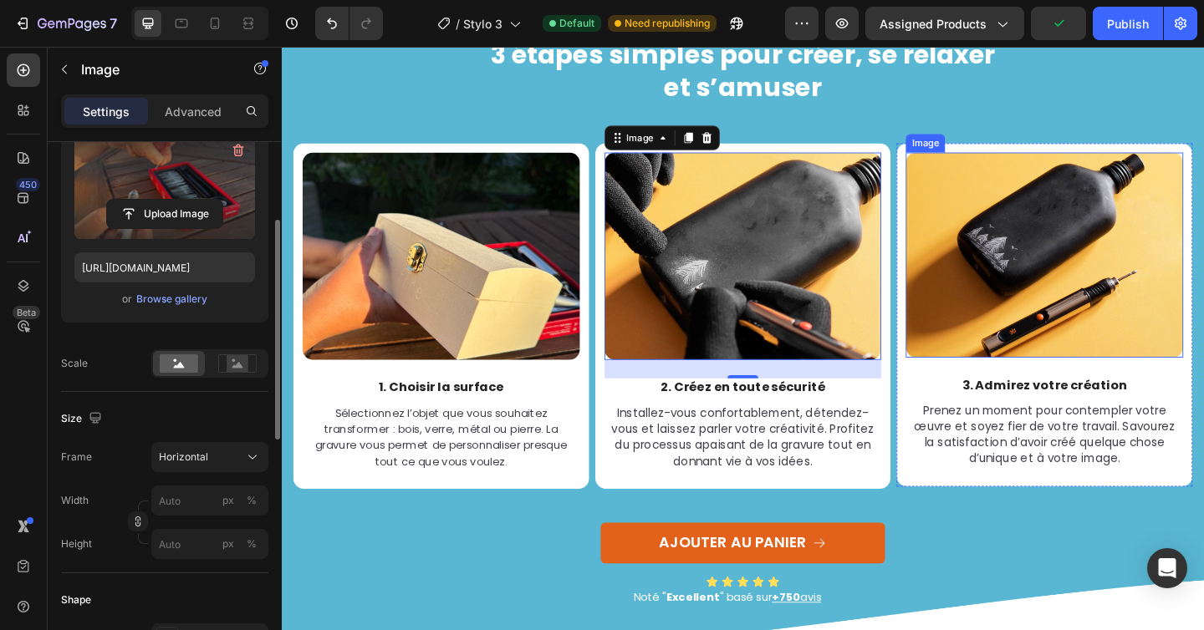
click at [1060, 224] on img at bounding box center [1112, 273] width 302 height 223
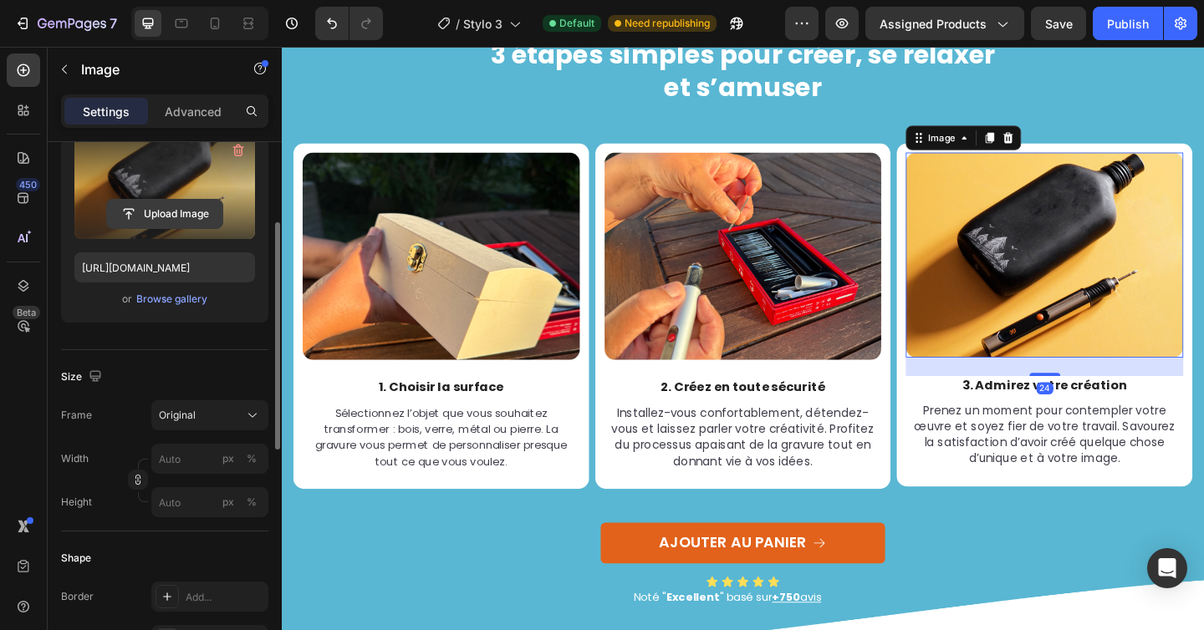
click at [168, 206] on input "file" at bounding box center [164, 214] width 115 height 28
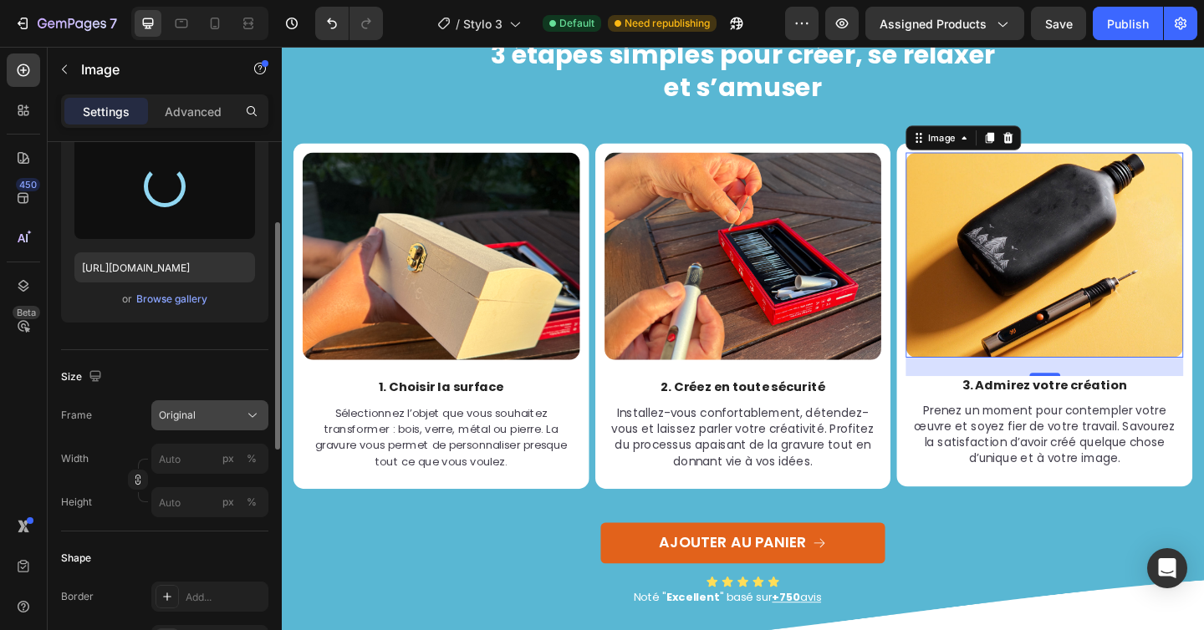
click at [232, 411] on div "Original" at bounding box center [200, 415] width 82 height 15
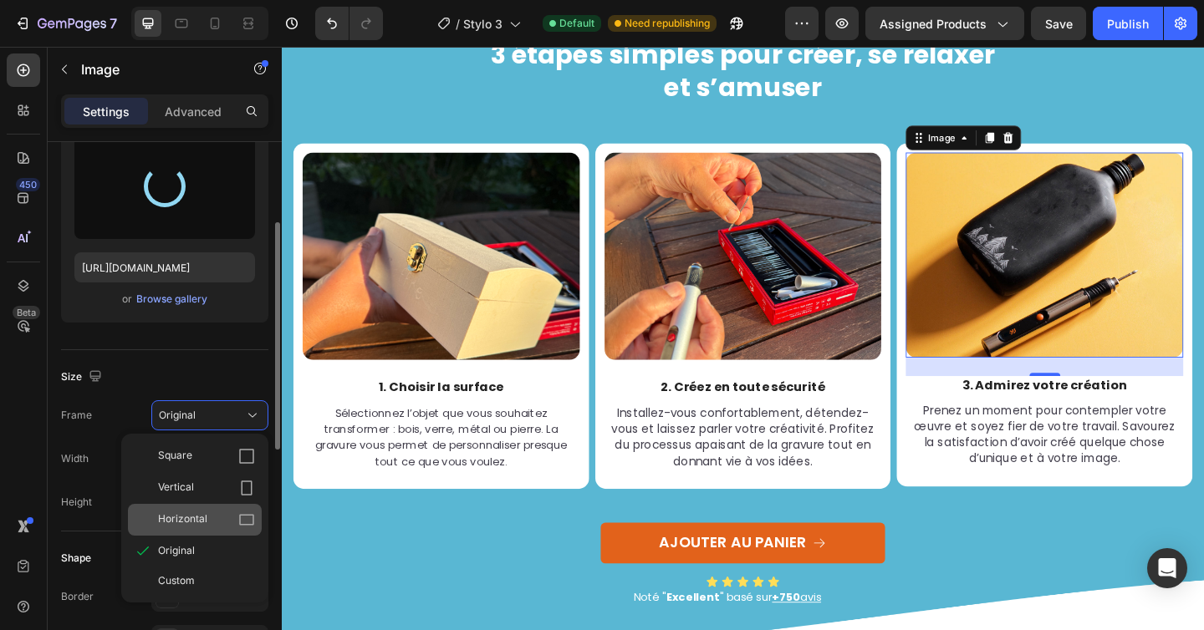
click at [204, 525] on span "Horizontal" at bounding box center [182, 520] width 49 height 17
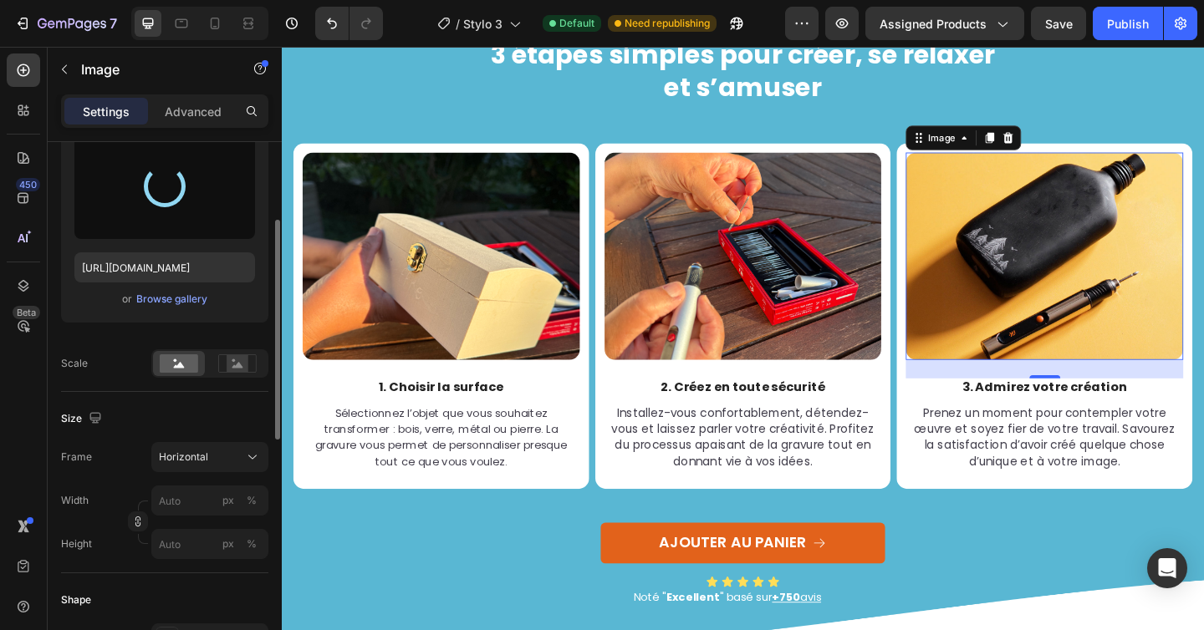
type input "https://cdn.shopify.com/s/files/1/0696/9353/8503/files/gempages_560741977759417…"
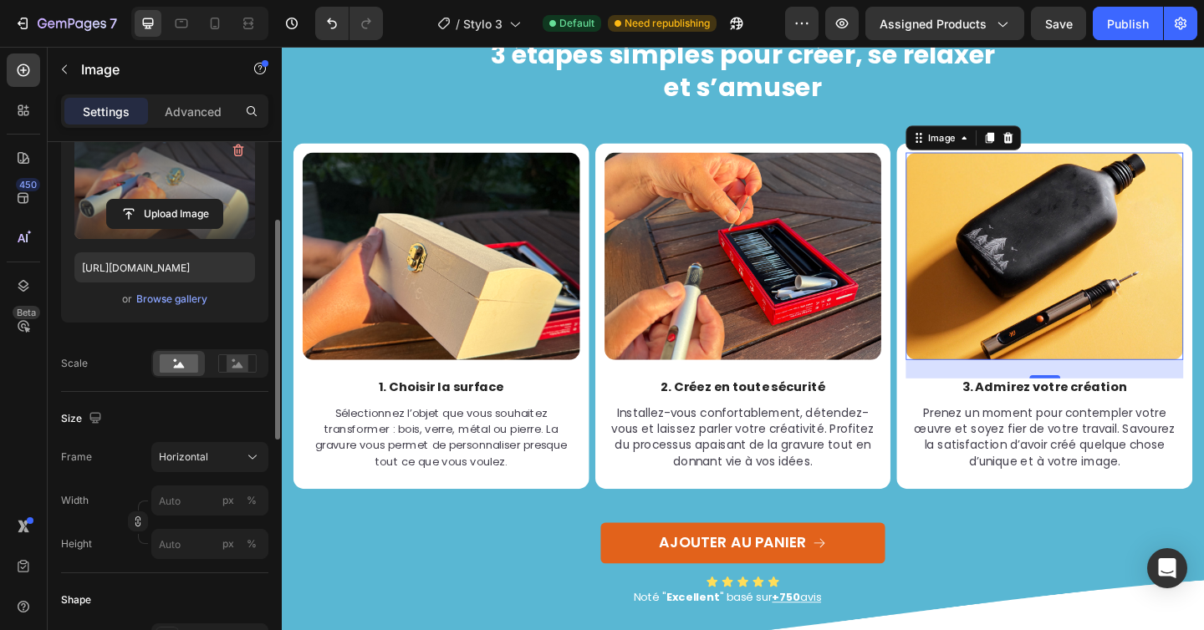
click at [487, 253] on img at bounding box center [455, 275] width 302 height 226
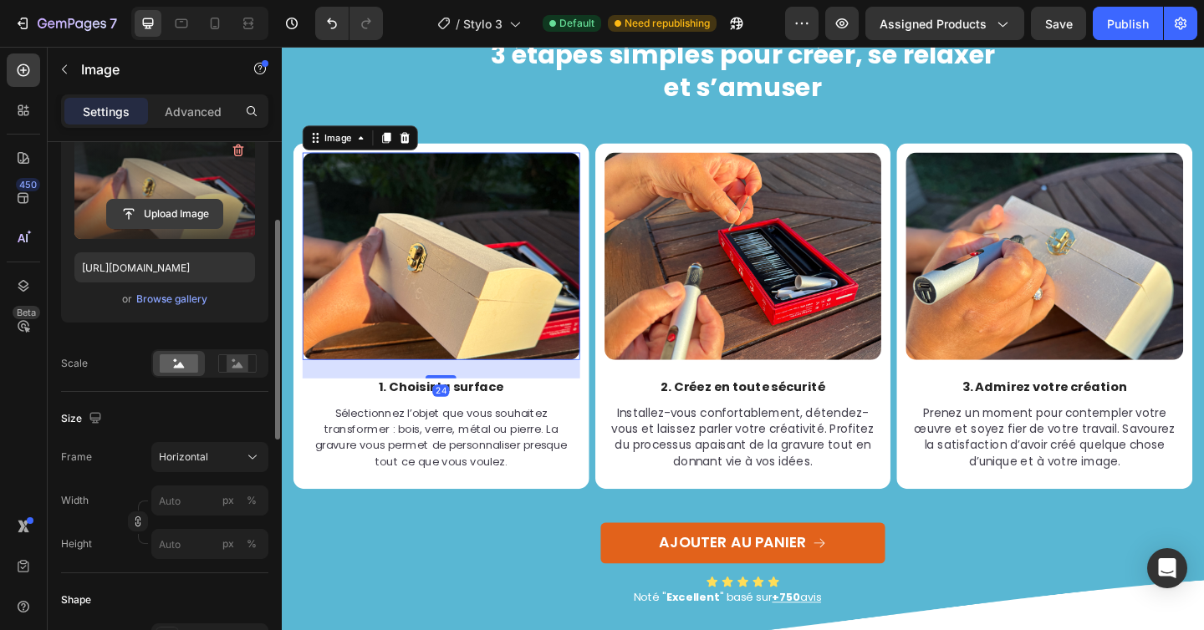
click at [160, 221] on input "file" at bounding box center [164, 214] width 115 height 28
click at [150, 217] on input "file" at bounding box center [164, 214] width 115 height 28
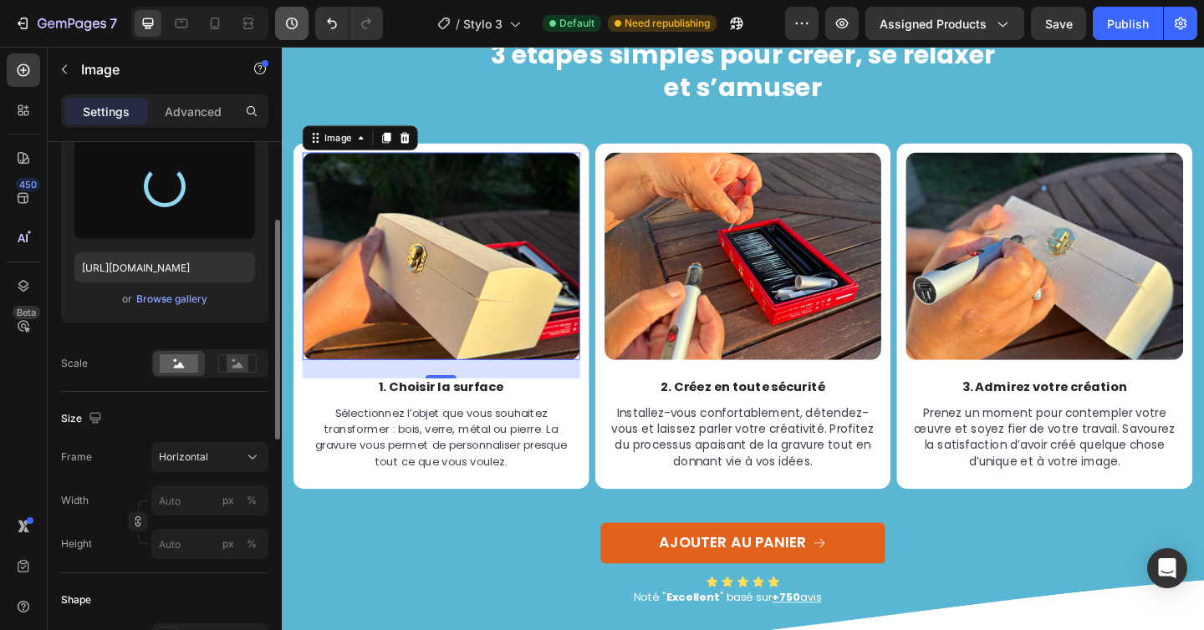
type input "https://cdn.shopify.com/s/files/1/0696/9353/8503/files/gempages_560741977759417…"
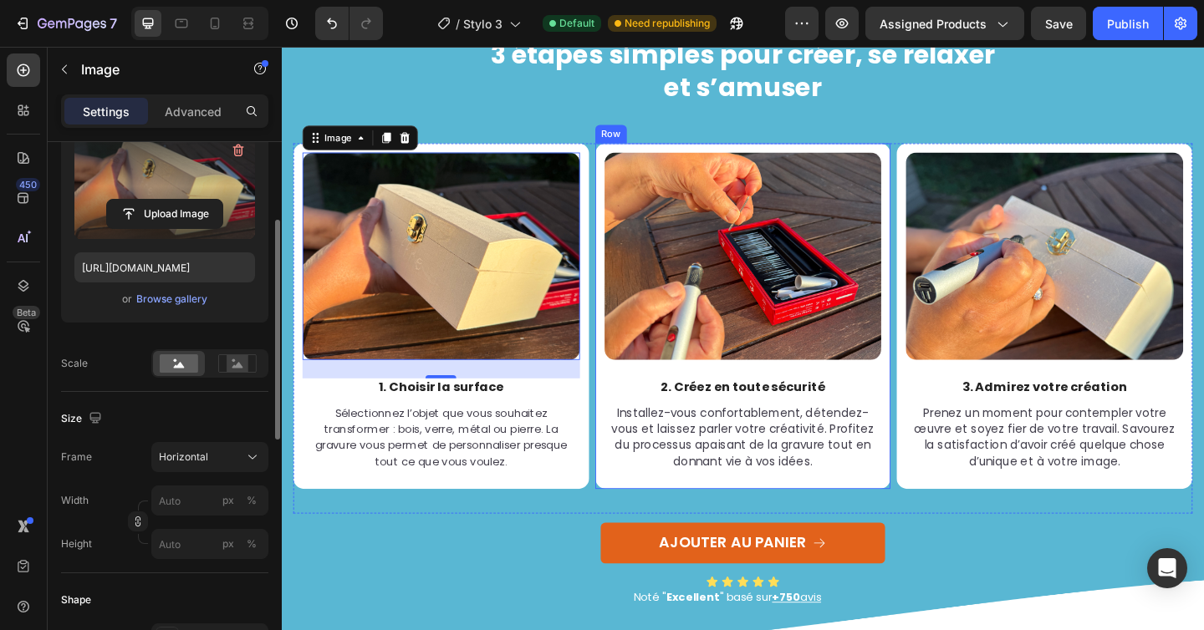
click at [880, 127] on div "3 étapes simples pour créer, se relaxer et s’amuser Heading Row Image 24 1. Cho…" at bounding box center [783, 326] width 978 height 679
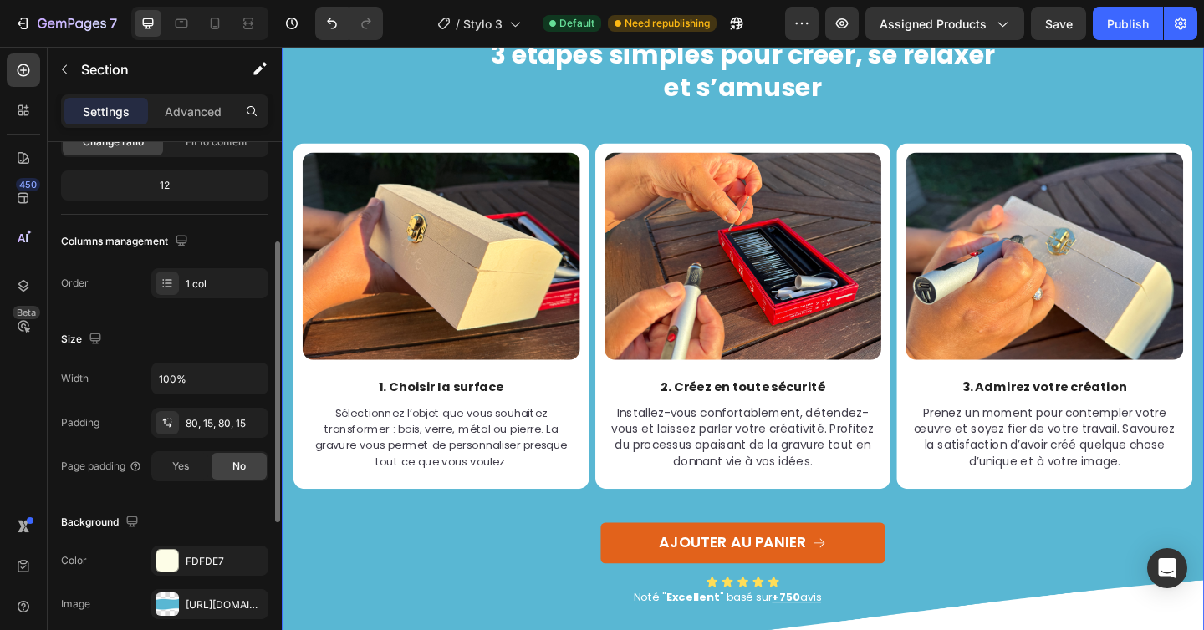
scroll to position [0, 0]
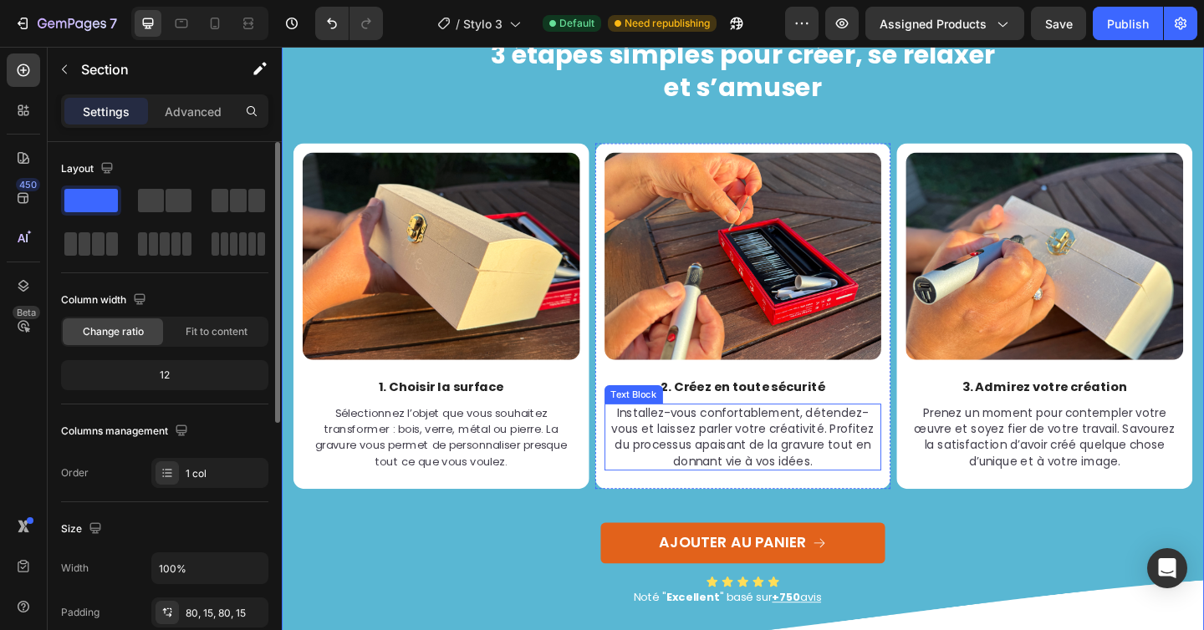
click at [728, 459] on span "Installez-vous confortablement, détendez-vous et laissez parler votre créativit…" at bounding box center [783, 470] width 286 height 69
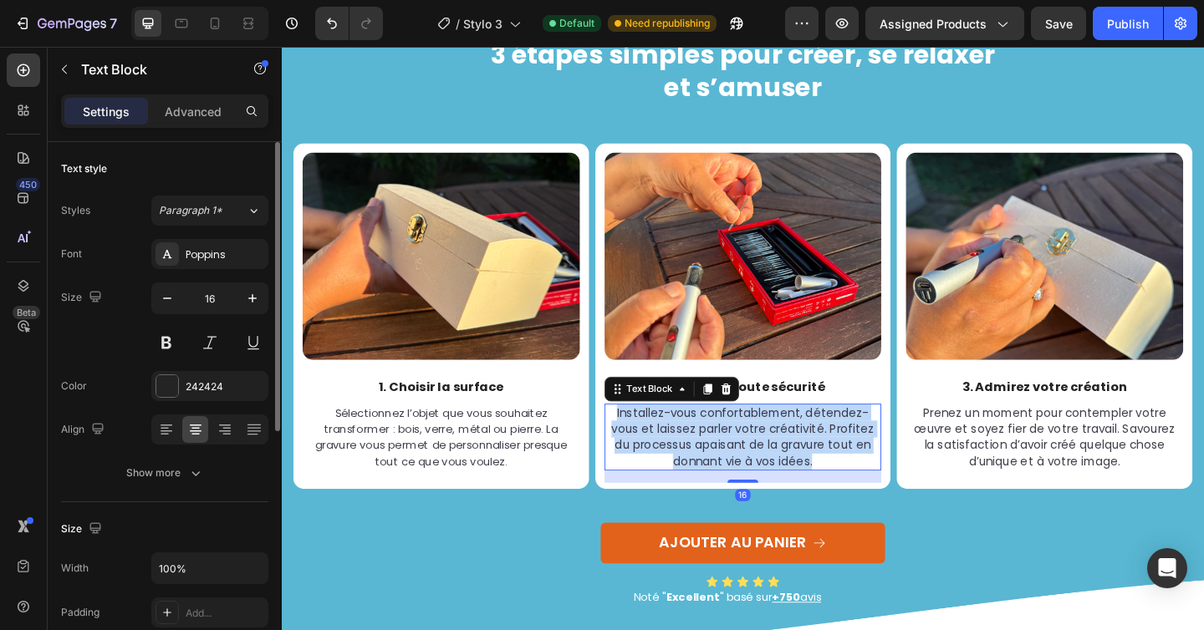
click at [728, 459] on span "Installez-vous confortablement, détendez-vous et laissez parler votre créativit…" at bounding box center [783, 470] width 286 height 69
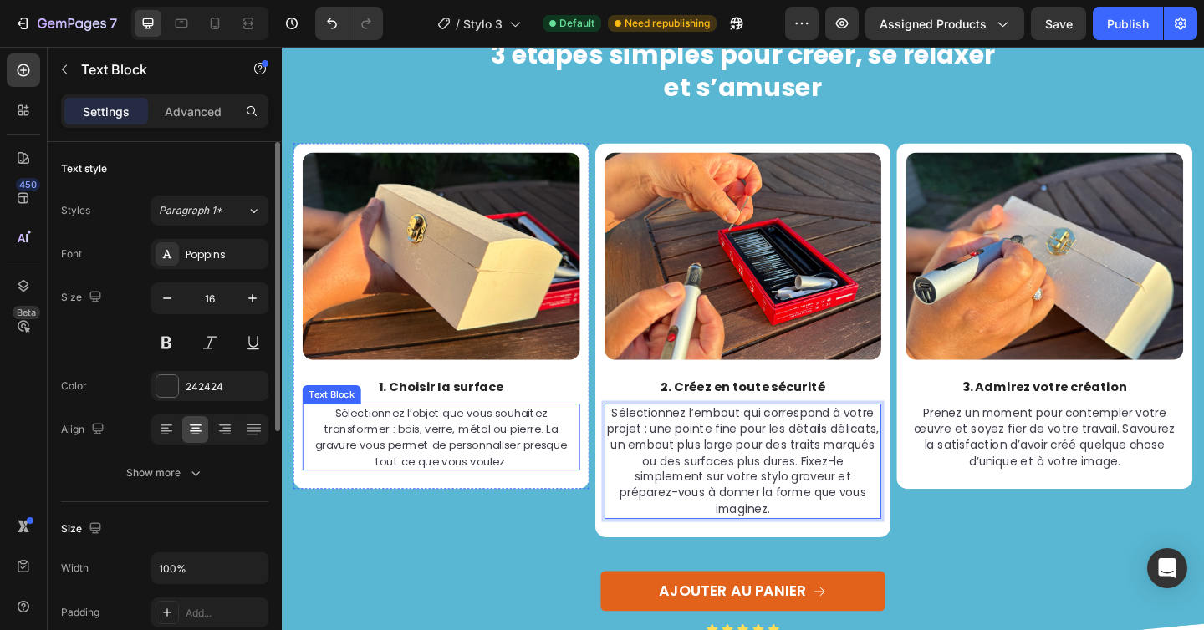
click at [489, 470] on p "Sélectionnez l’objet que vous souhaitez transformer : bois, verre, métal ou pie…" at bounding box center [455, 471] width 298 height 69
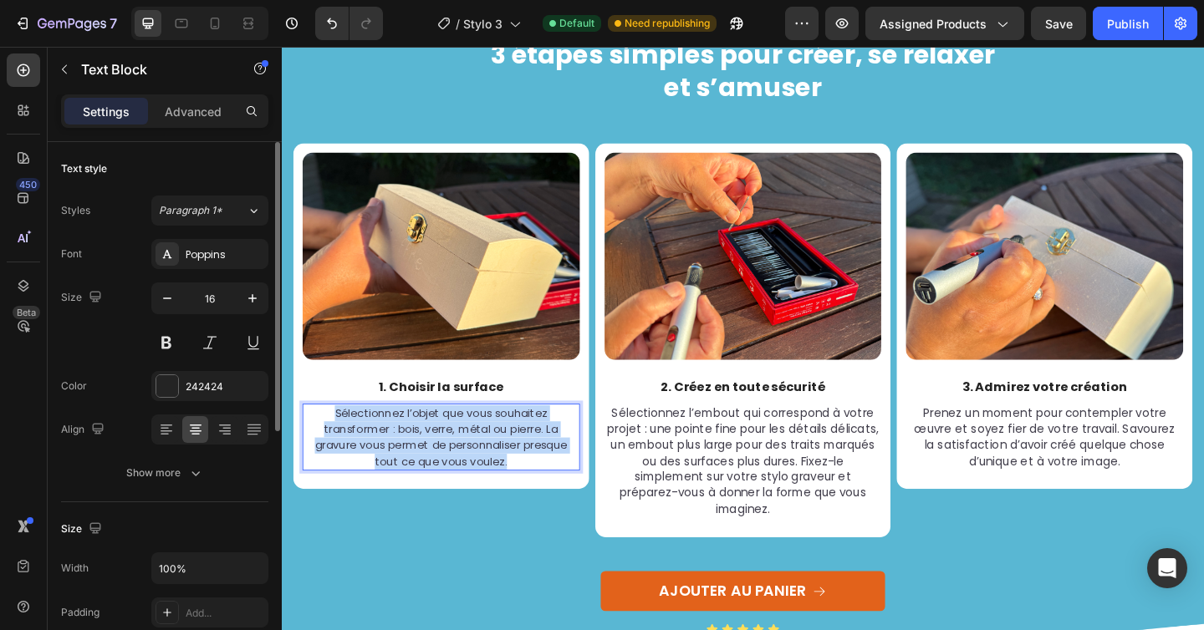
click at [489, 470] on p "Sélectionnez l’objet que vous souhaitez transformer : bois, verre, métal ou pie…" at bounding box center [455, 471] width 298 height 69
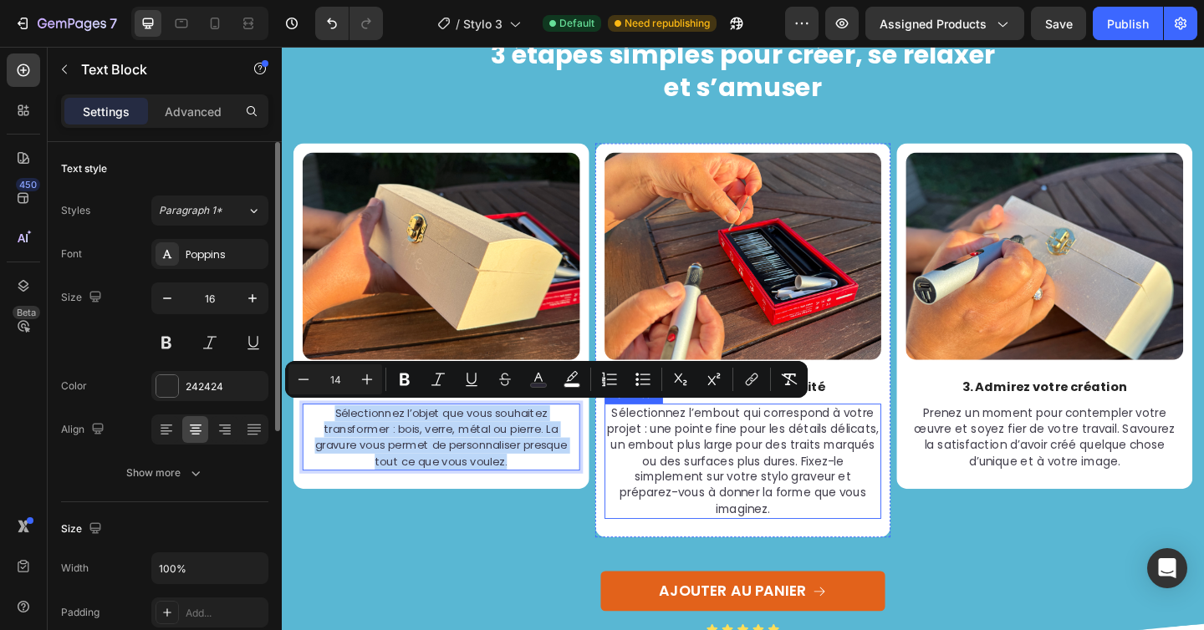
click at [702, 475] on span "Sélectionnez l’embout qui correspond à votre projet : une pointe fine pour les …" at bounding box center [783, 497] width 296 height 122
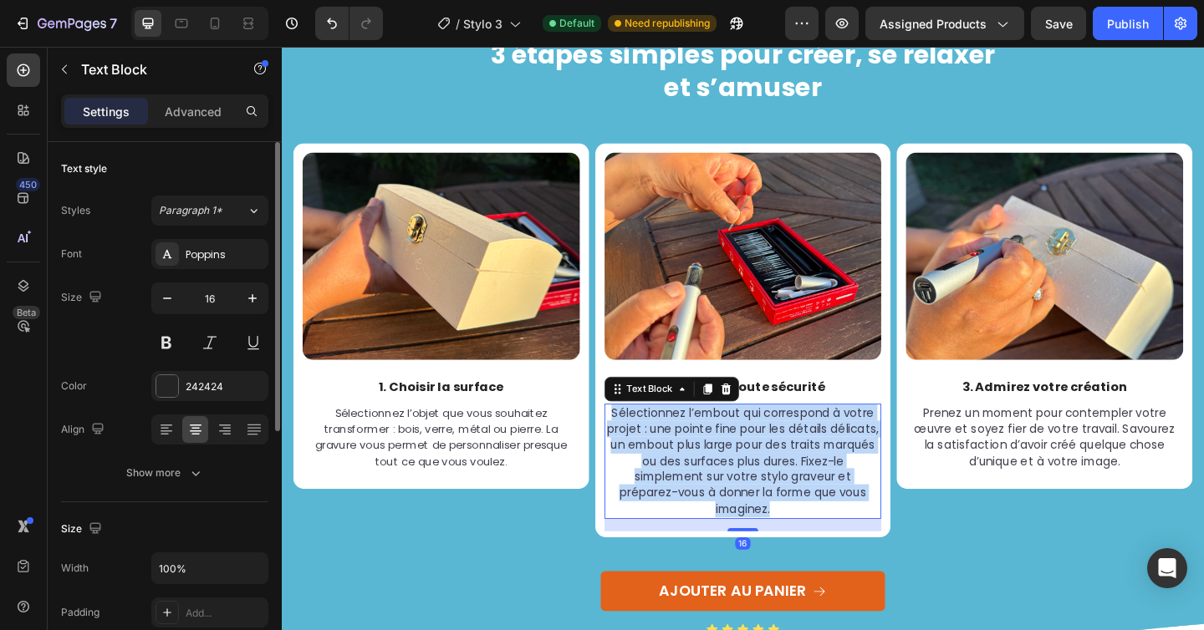
click at [703, 475] on span "Sélectionnez l’embout qui correspond à votre projet : une pointe fine pour les …" at bounding box center [783, 497] width 296 height 122
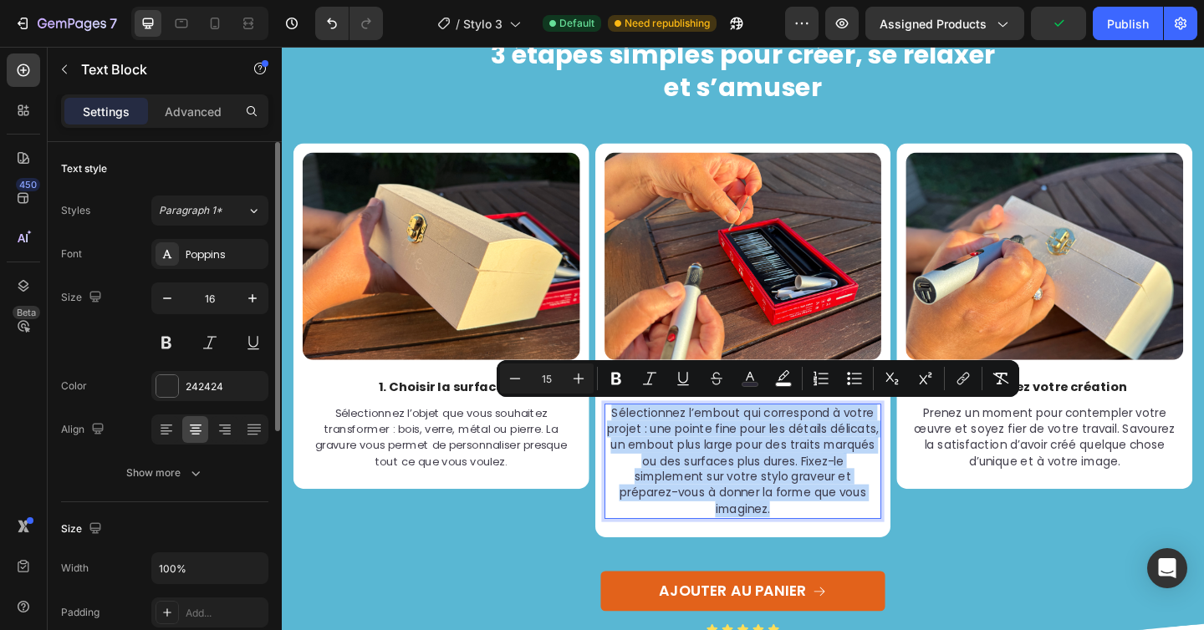
click at [702, 488] on span "Sélectionnez l’embout qui correspond à votre projet : une pointe fine pour les …" at bounding box center [783, 497] width 296 height 122
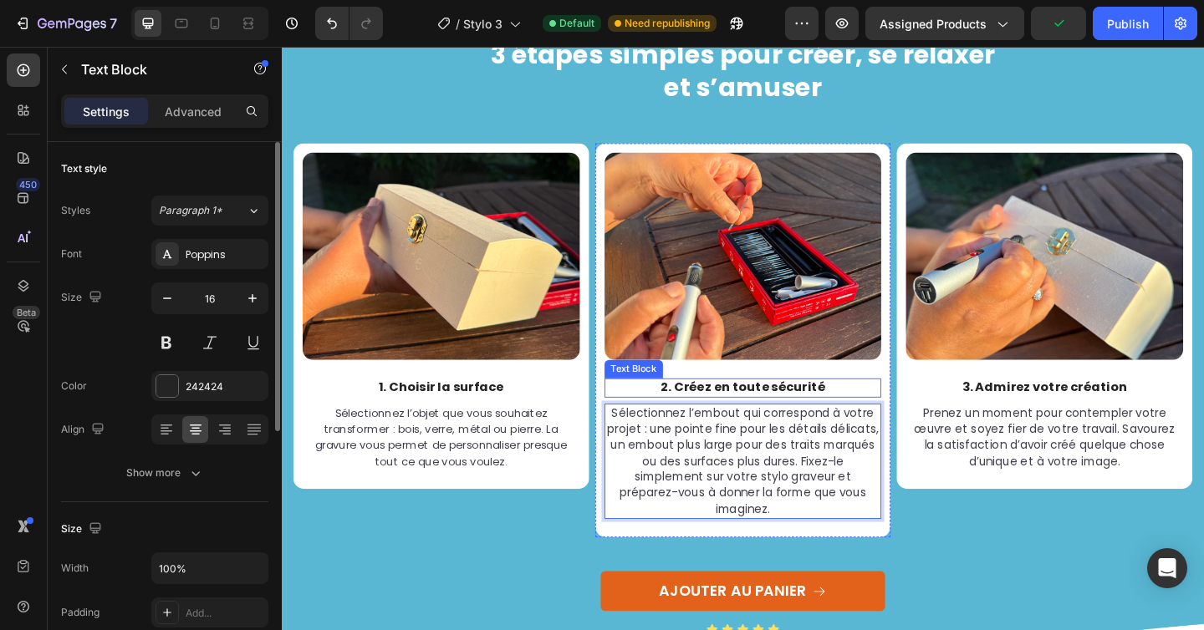
click at [748, 414] on p "2. Créez en toute sécurité" at bounding box center [784, 419] width 298 height 18
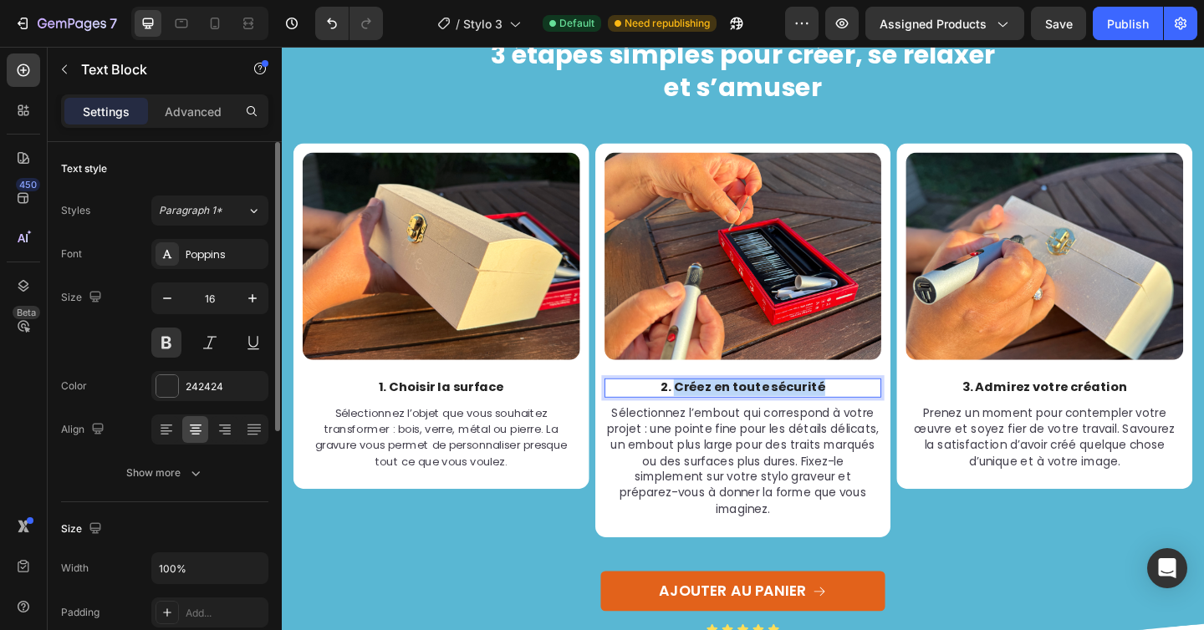
drag, startPoint x: 706, startPoint y: 416, endPoint x: 864, endPoint y: 415, distance: 157.2
click at [864, 415] on p "2. Créez en toute sécurité" at bounding box center [784, 419] width 298 height 18
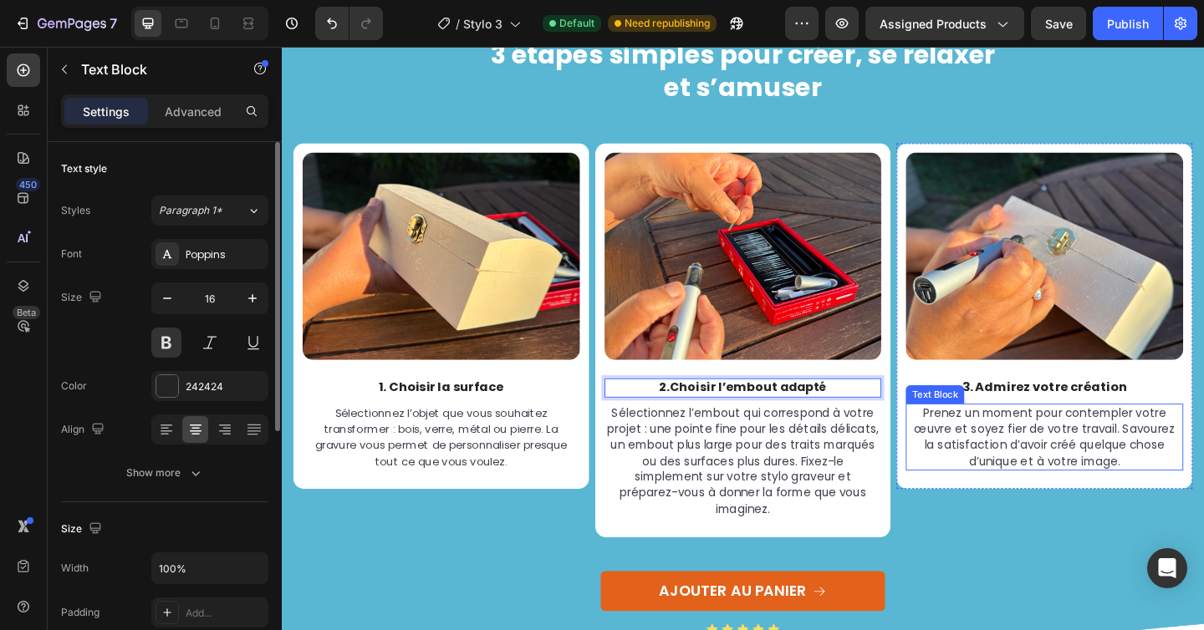
click at [995, 451] on span "Prenez un moment pour contempler votre œuvre et soyez fier de votre travail. Sa…" at bounding box center [1112, 470] width 284 height 69
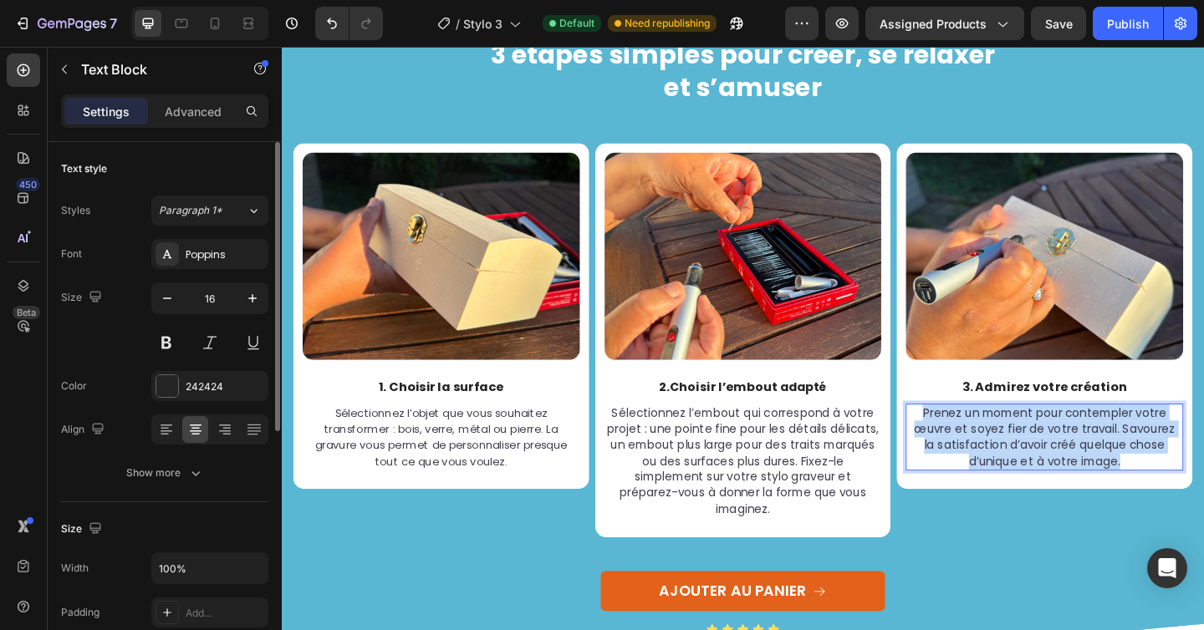
click at [995, 451] on span "Prenez un moment pour contempler votre œuvre et soyez fier de votre travail. Sa…" at bounding box center [1112, 470] width 284 height 69
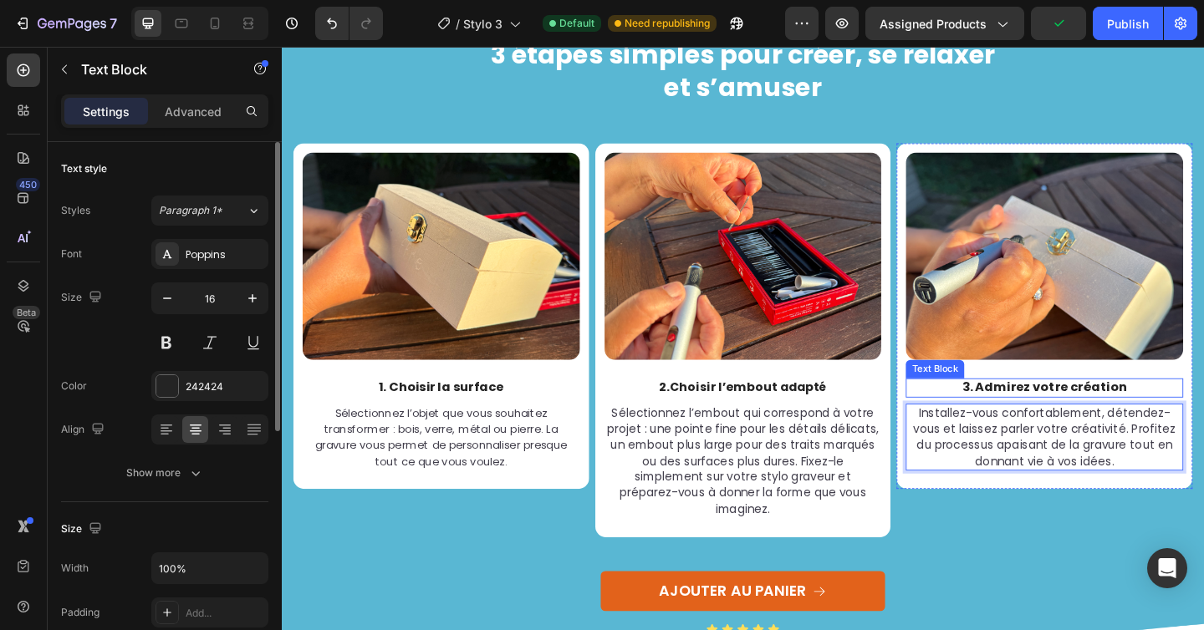
click at [1058, 414] on p "3. Admirez votre création" at bounding box center [1111, 419] width 298 height 18
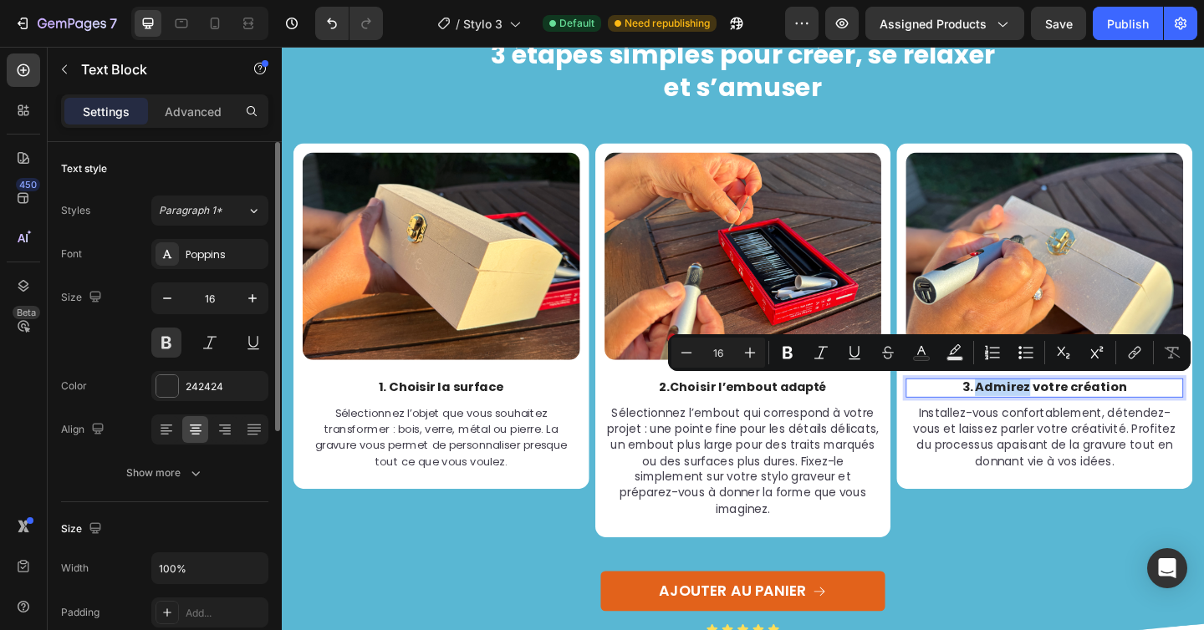
click at [1033, 414] on p "3. Admirez votre création" at bounding box center [1111, 419] width 298 height 18
drag, startPoint x: 1033, startPoint y: 414, endPoint x: 1161, endPoint y: 414, distance: 127.9
click at [1161, 414] on p "3. Admirez votre création" at bounding box center [1111, 419] width 298 height 18
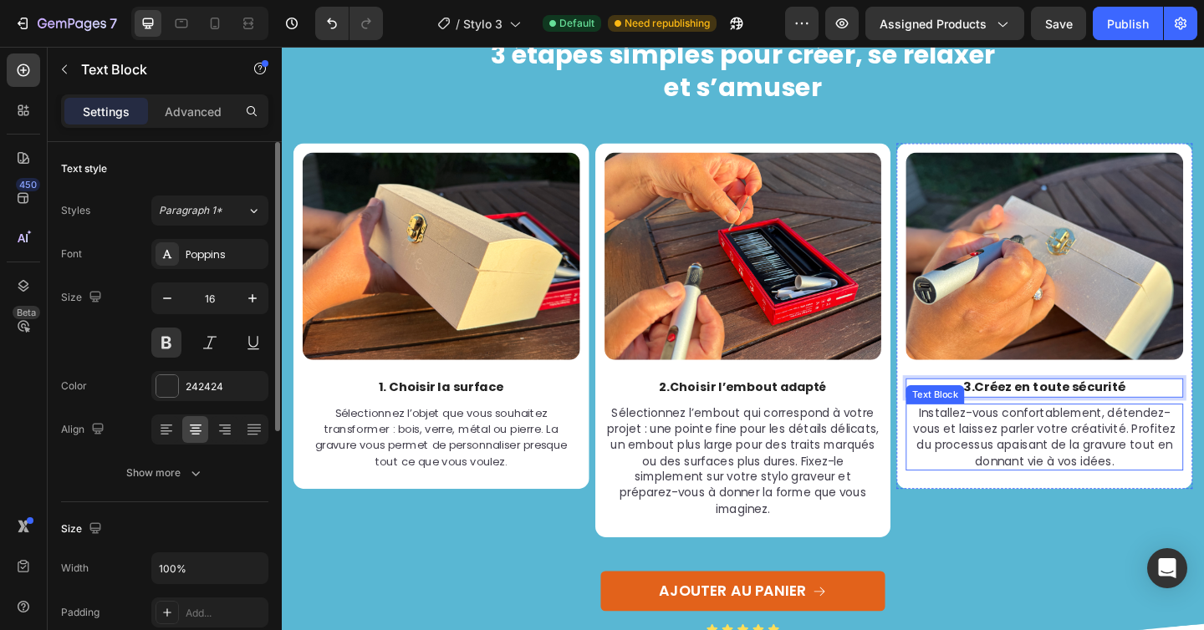
click at [1125, 453] on span "Installez-vous confortablement, détendez-vous et laissez parler votre créativit…" at bounding box center [1112, 470] width 286 height 69
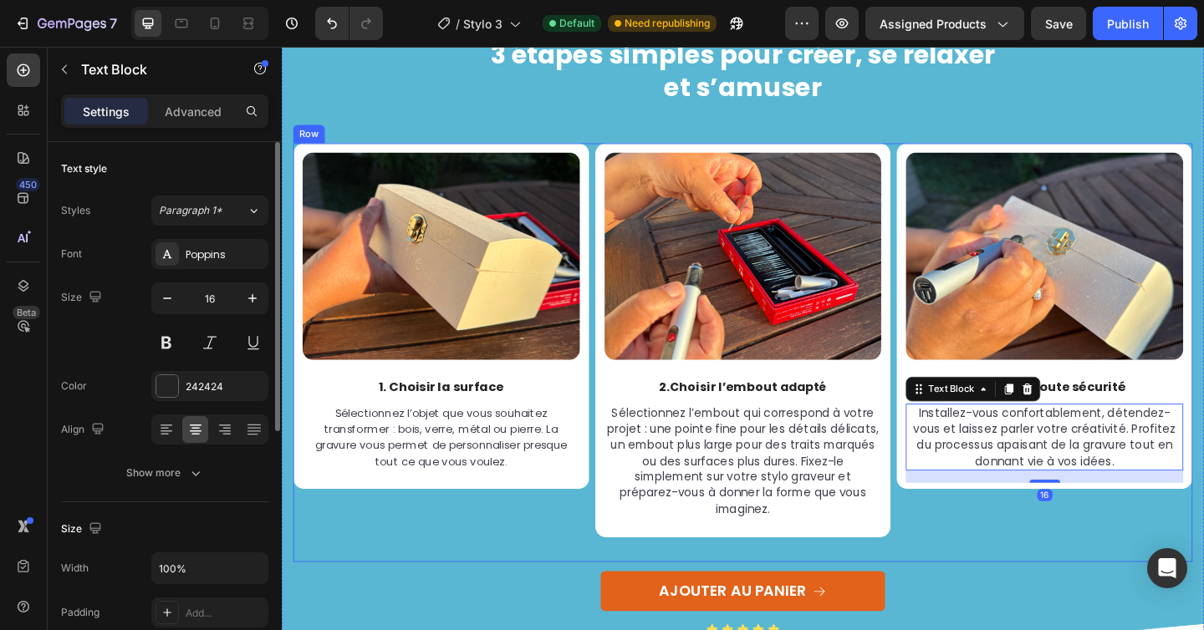
click at [1039, 596] on div "Image 3. Créez en toute sécurité Text Block Installez-vous confortablement, dét…" at bounding box center [1112, 380] width 322 height 456
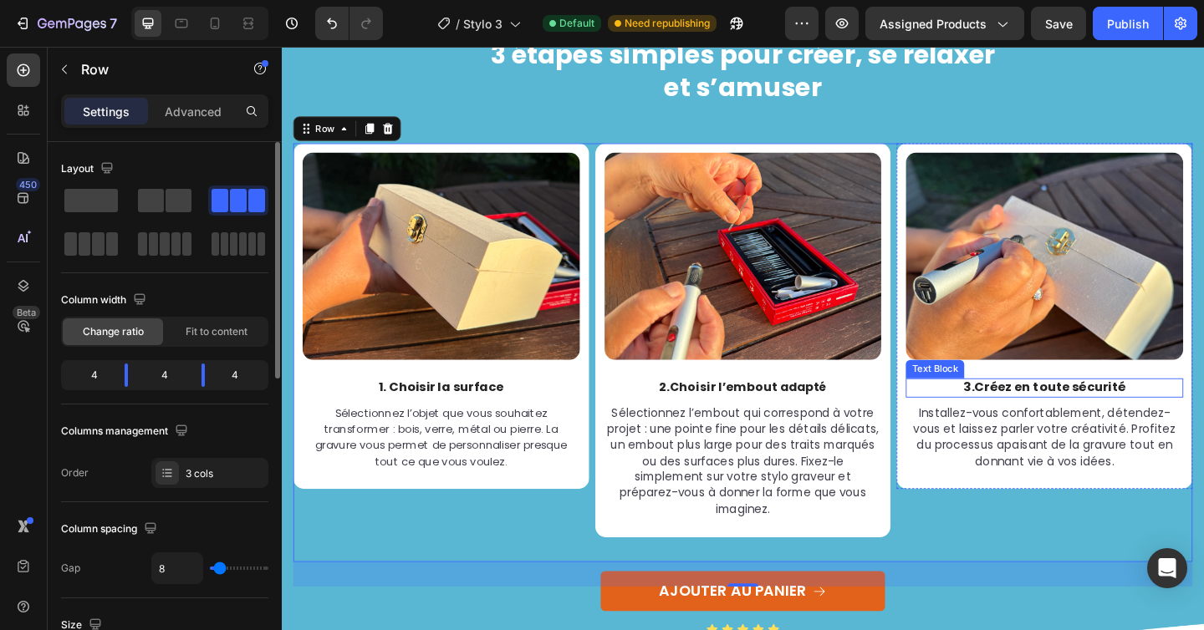
click at [1059, 411] on strong "Créez en toute sécurité" at bounding box center [1117, 417] width 165 height 19
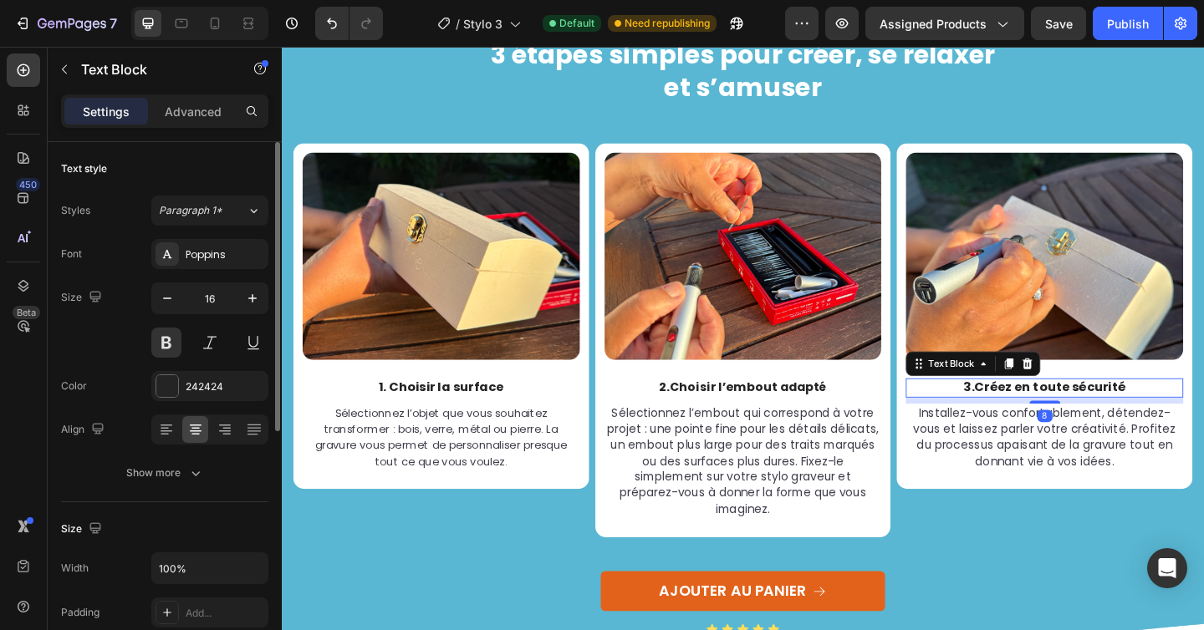
click at [1059, 411] on strong "Créez en toute sécurité" at bounding box center [1117, 417] width 165 height 19
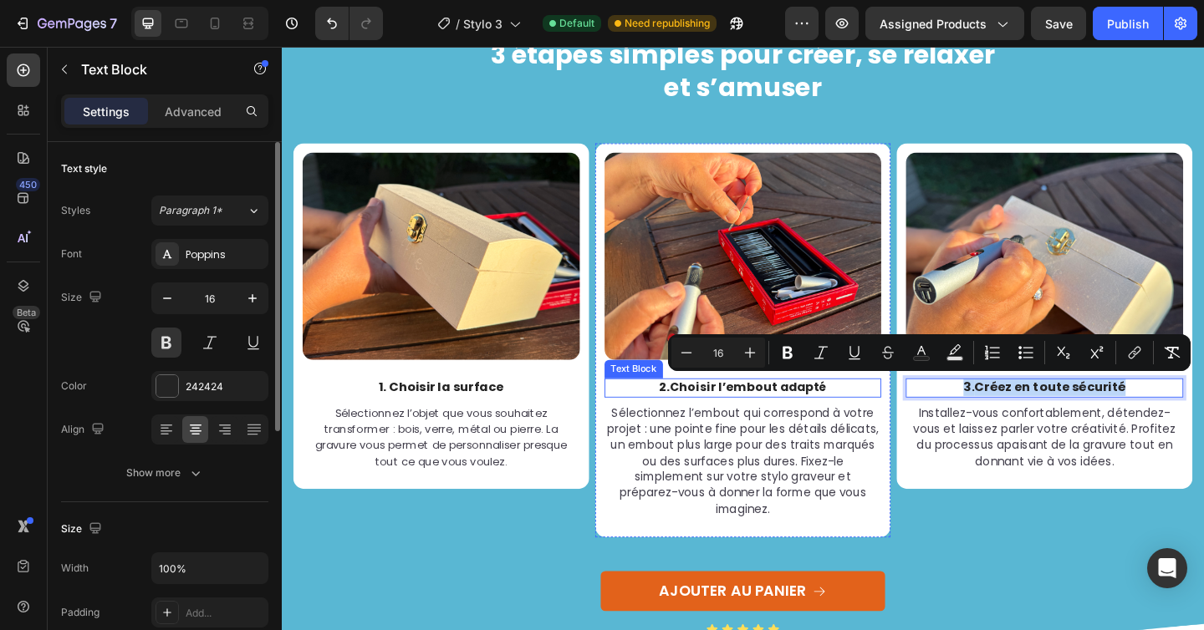
click at [756, 414] on strong "Choisir l’embout adapté" at bounding box center [789, 418] width 171 height 18
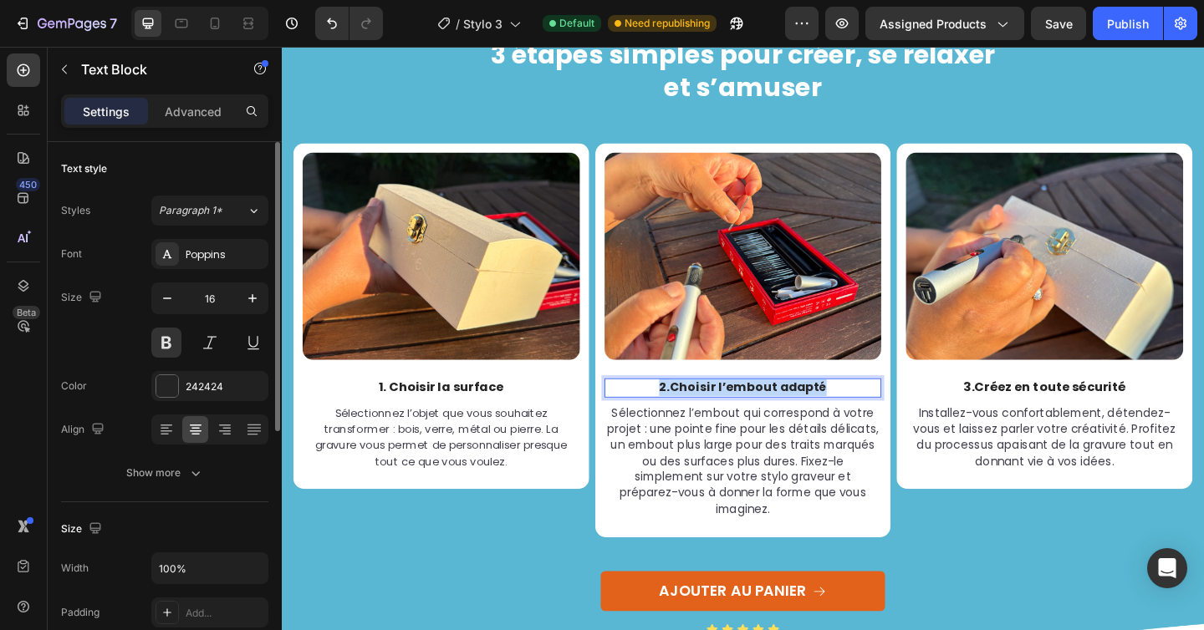
click at [756, 414] on strong "Choisir l’embout adapté" at bounding box center [789, 418] width 171 height 18
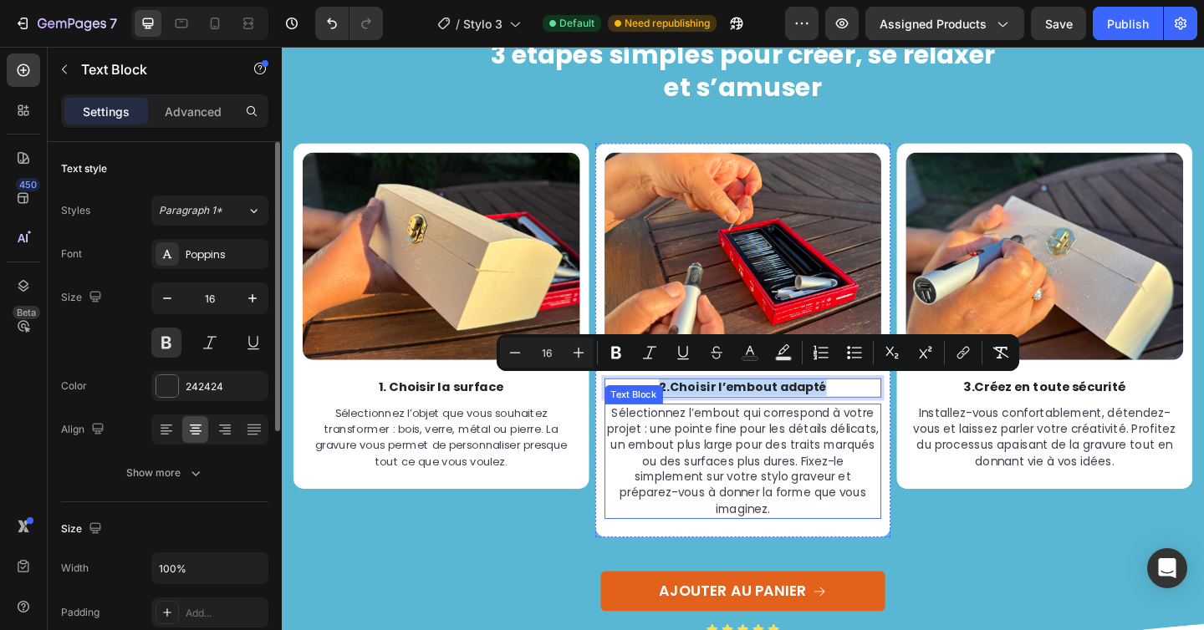
click at [708, 477] on span "Sélectionnez l’embout qui correspond à votre projet : une pointe fine pour les …" at bounding box center [783, 497] width 296 height 122
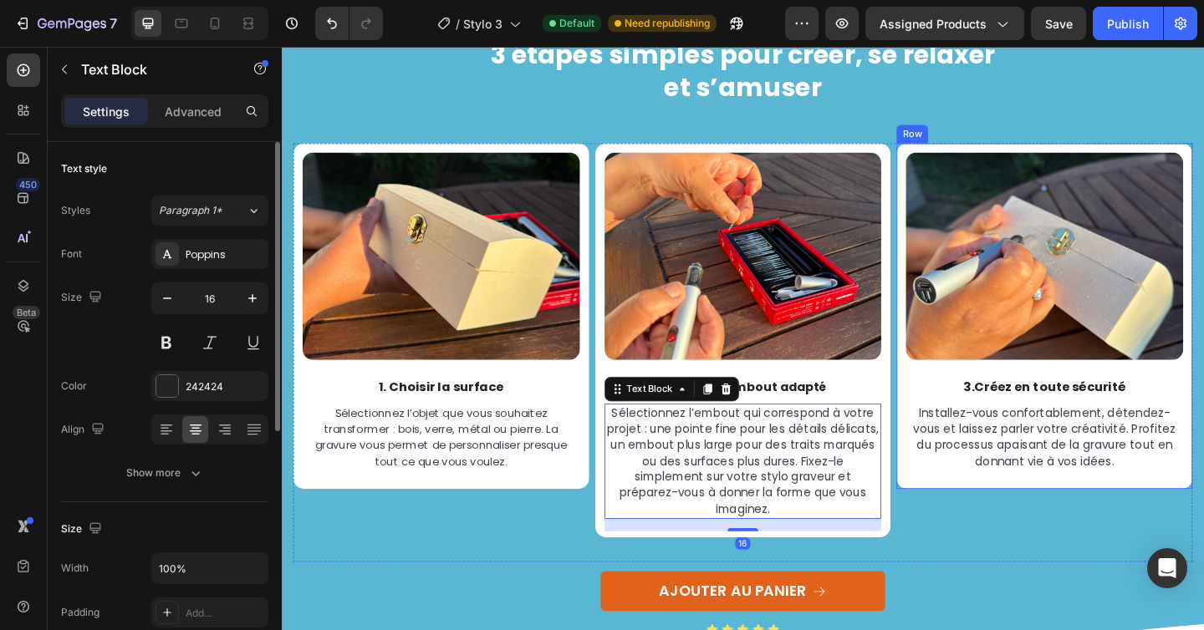
click at [1003, 556] on div "Image 3. Créez en toute sécurité Text Block Installez-vous confortablement, dét…" at bounding box center [1112, 380] width 322 height 456
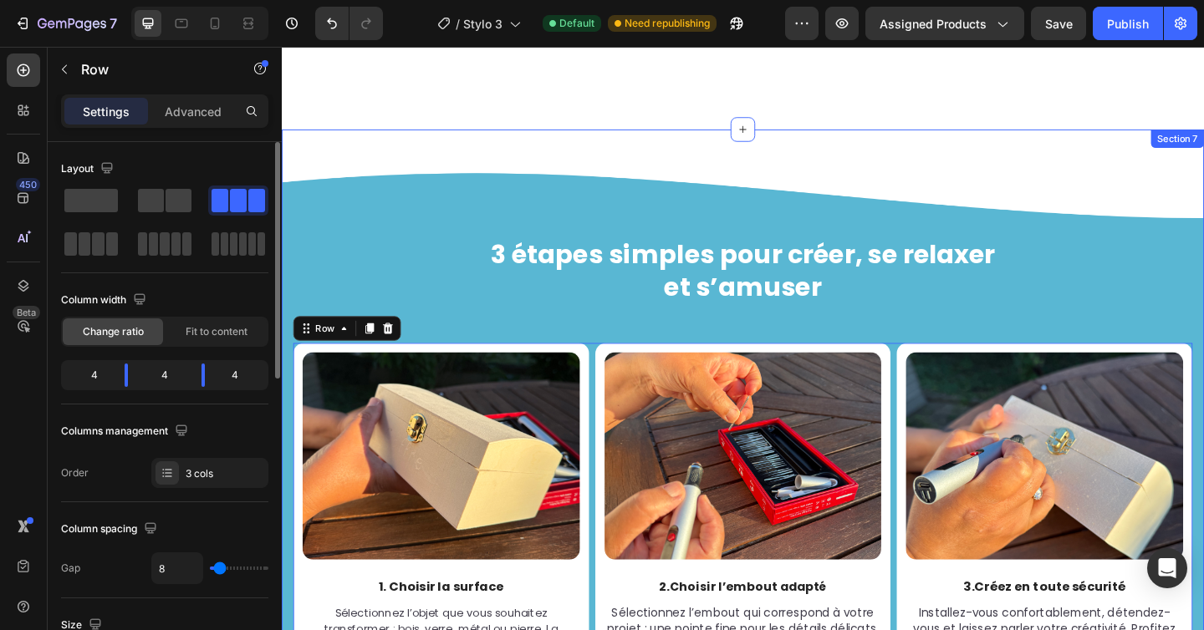
scroll to position [1853, 0]
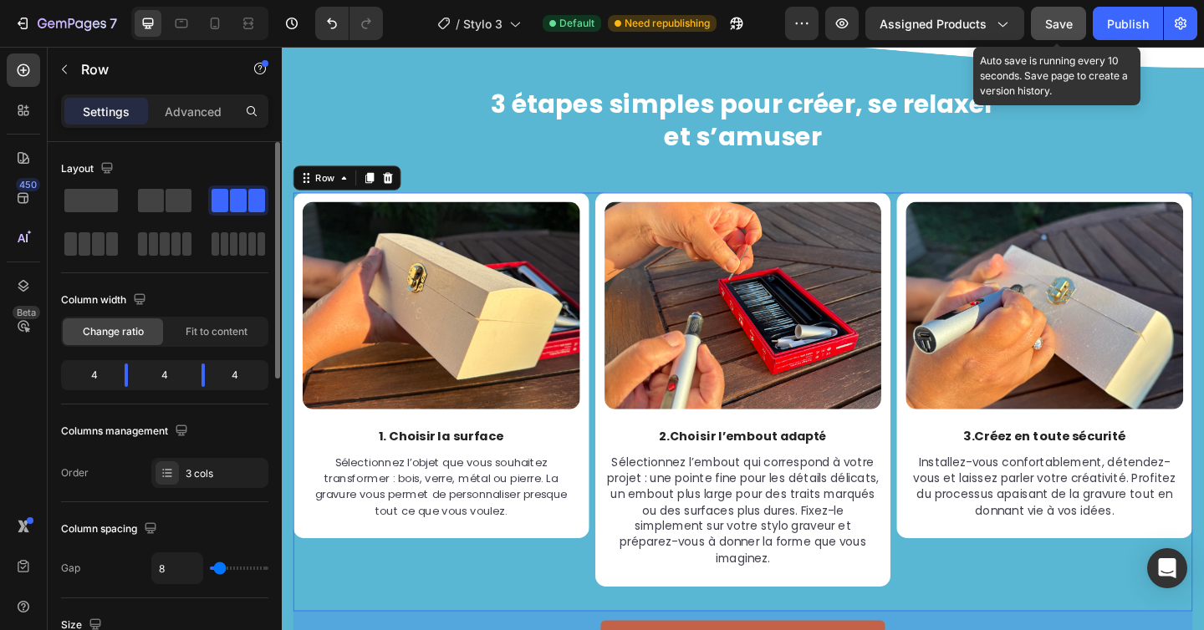
click at [1067, 33] on button "Save" at bounding box center [1058, 23] width 55 height 33
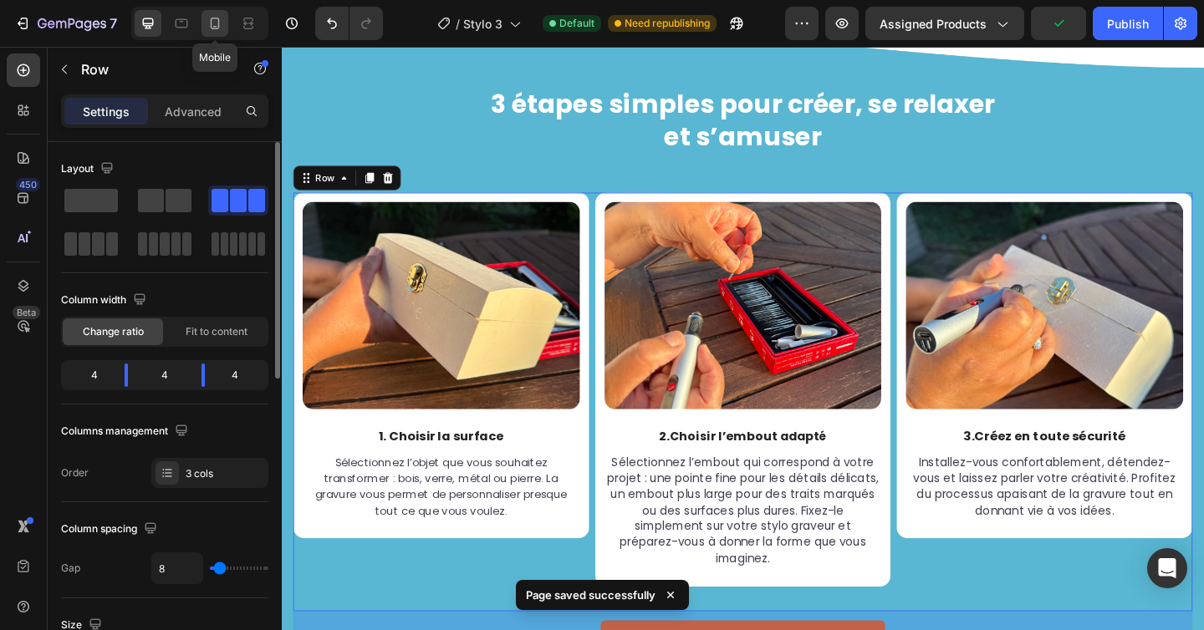
click at [211, 21] on icon at bounding box center [215, 24] width 9 height 12
type input "0"
type input "100%"
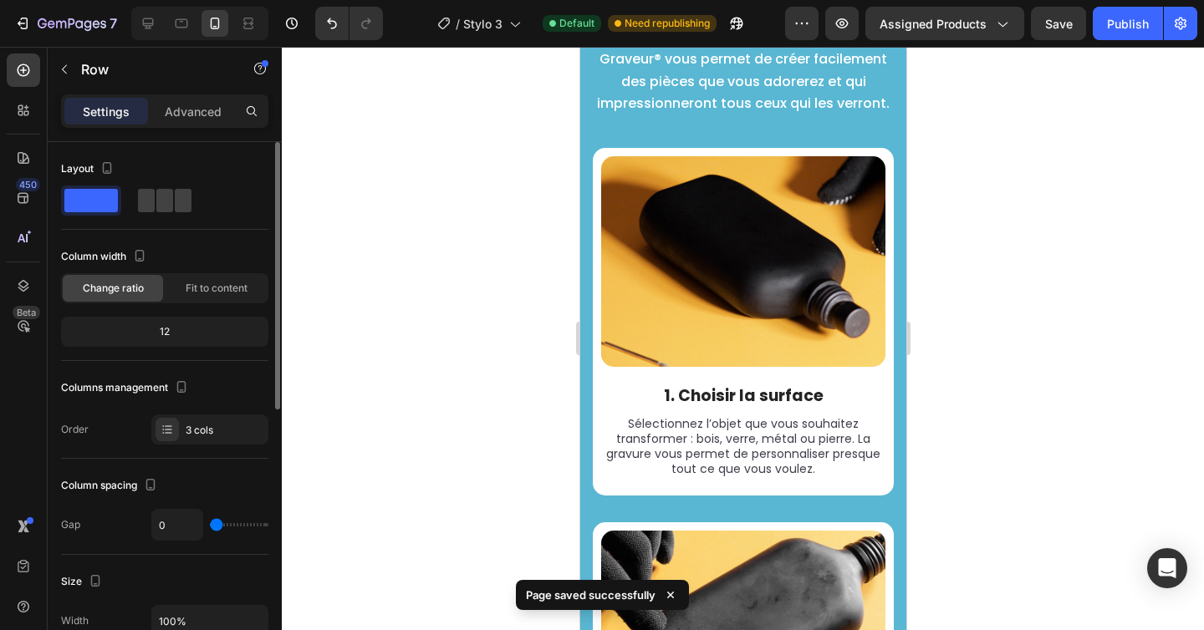
scroll to position [2048, 0]
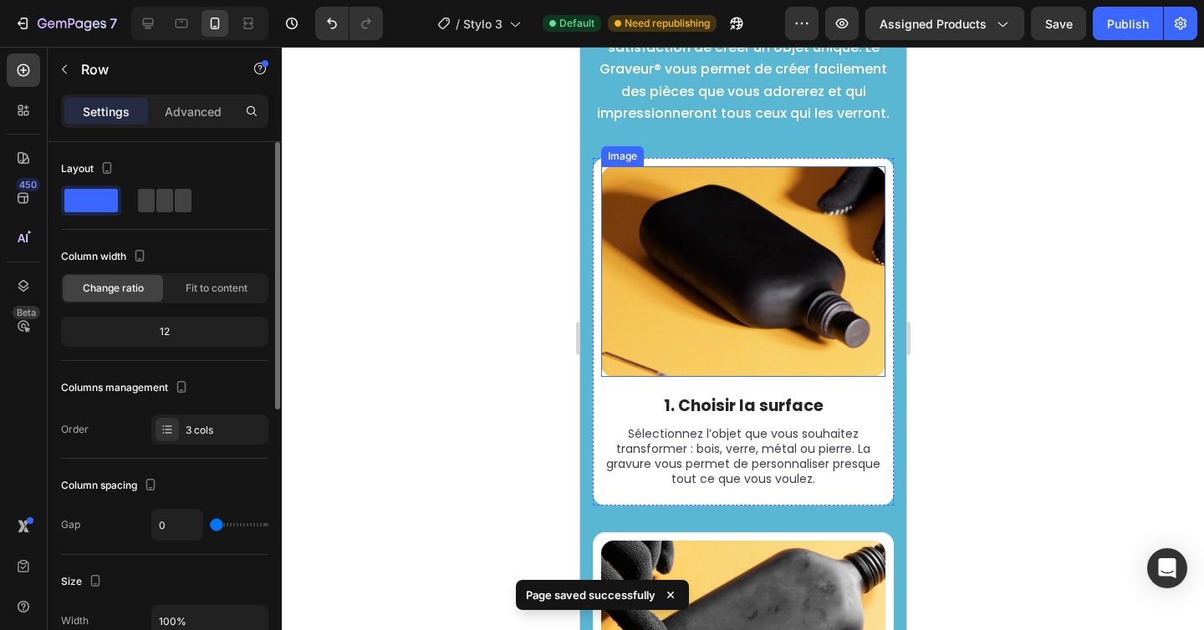
click at [680, 275] on img at bounding box center [742, 271] width 284 height 211
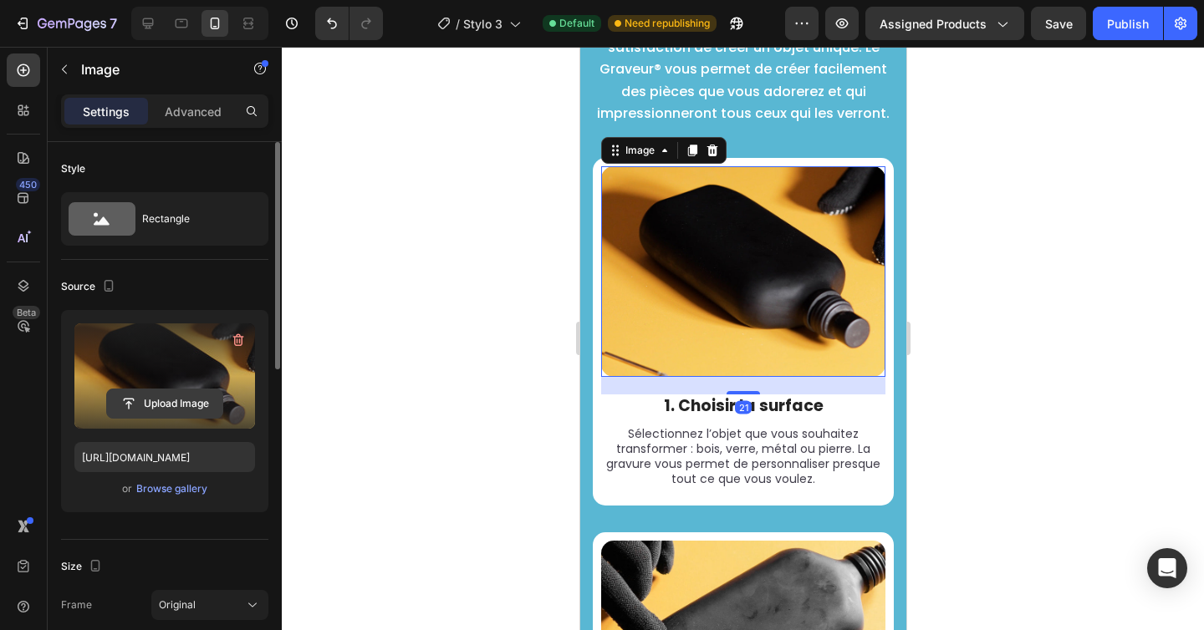
click at [126, 394] on input "file" at bounding box center [164, 404] width 115 height 28
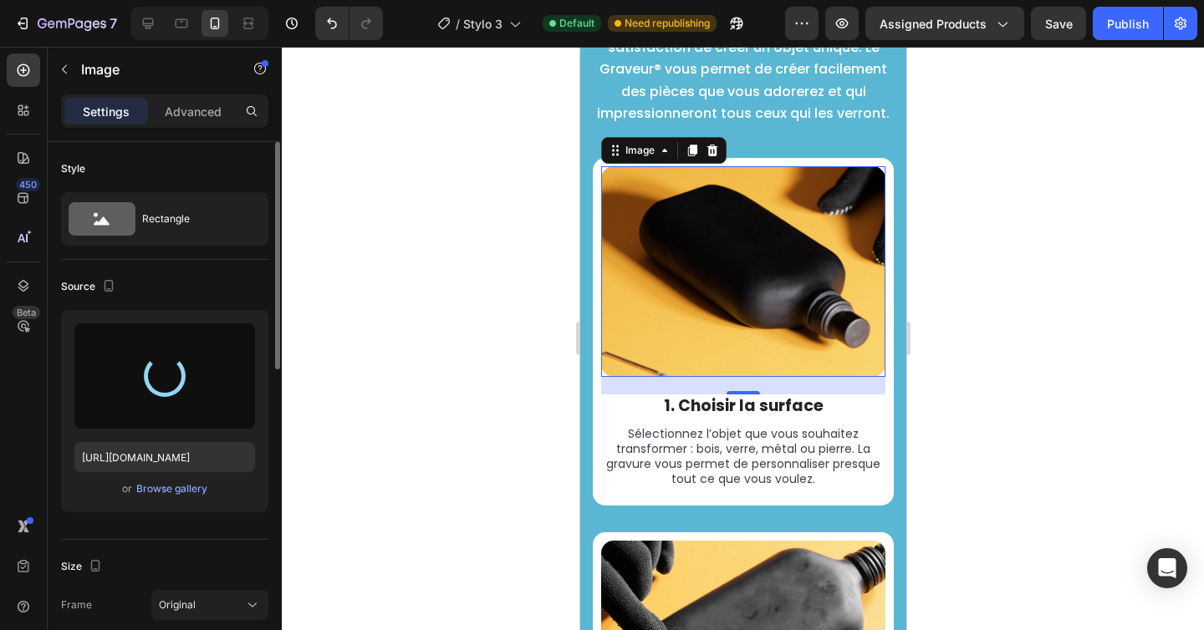
type input "https://cdn.shopify.com/s/files/1/0696/9353/8503/files/gempages_560741977759417…"
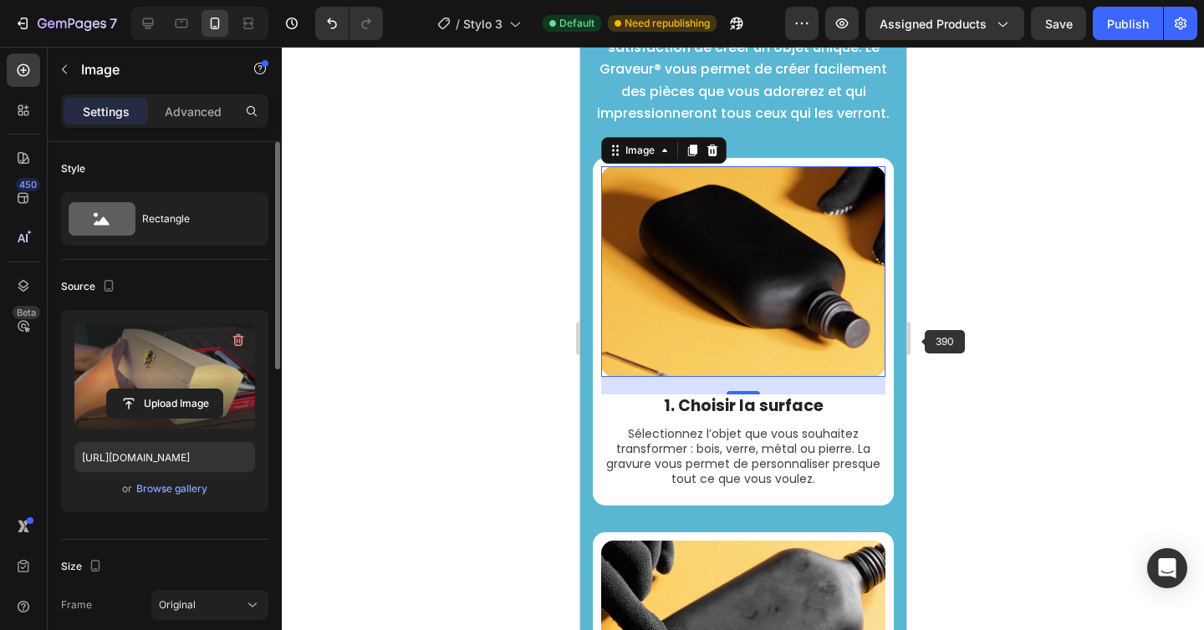
click at [978, 308] on div at bounding box center [743, 339] width 922 height 584
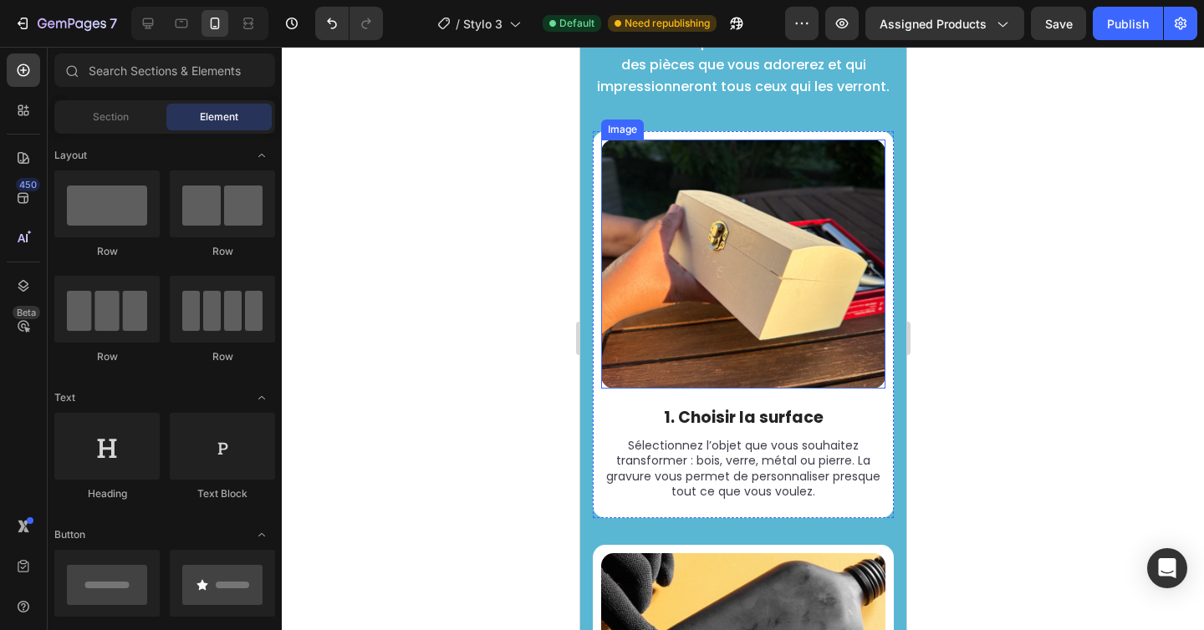
scroll to position [2093, 0]
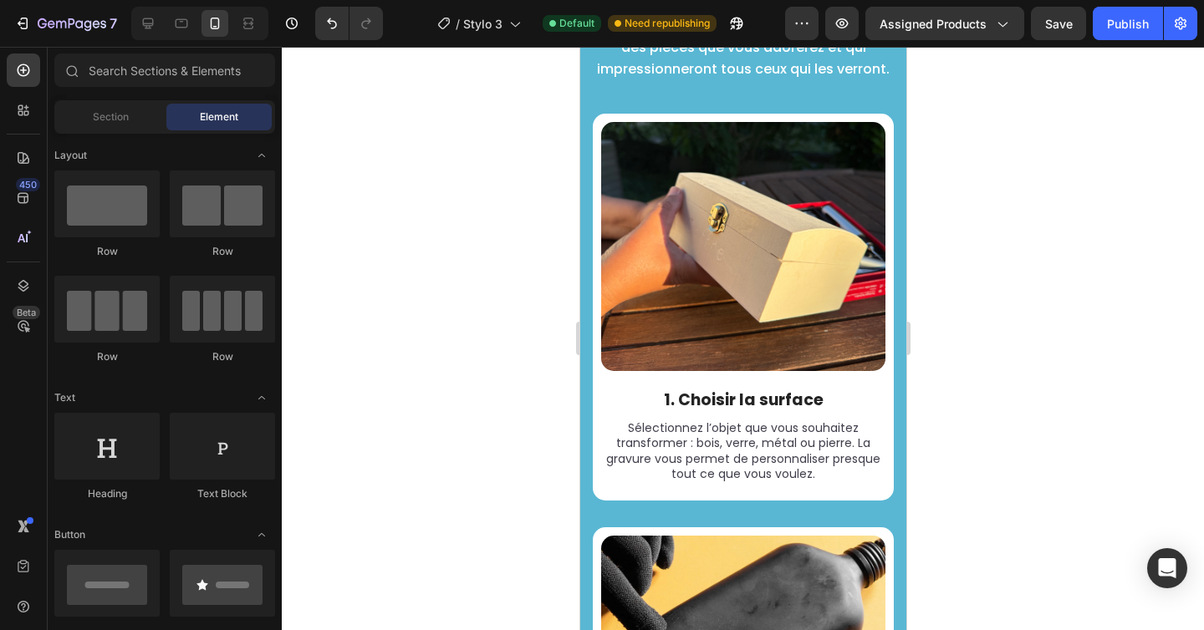
click at [966, 267] on div at bounding box center [743, 339] width 922 height 584
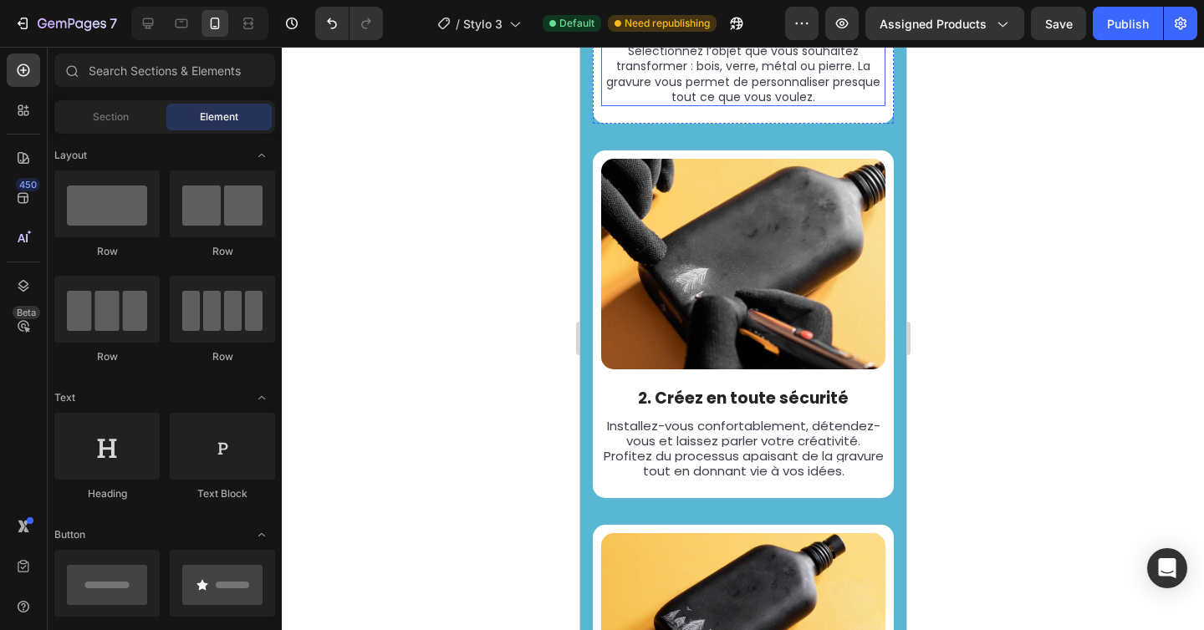
scroll to position [2476, 0]
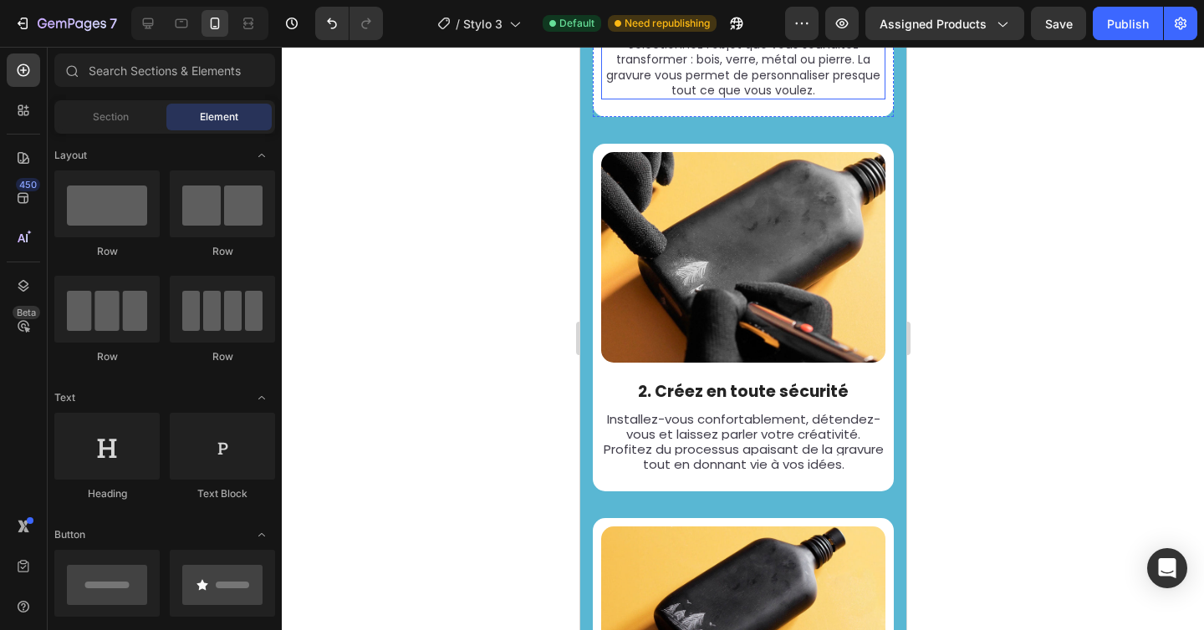
click at [706, 289] on img at bounding box center [742, 257] width 284 height 211
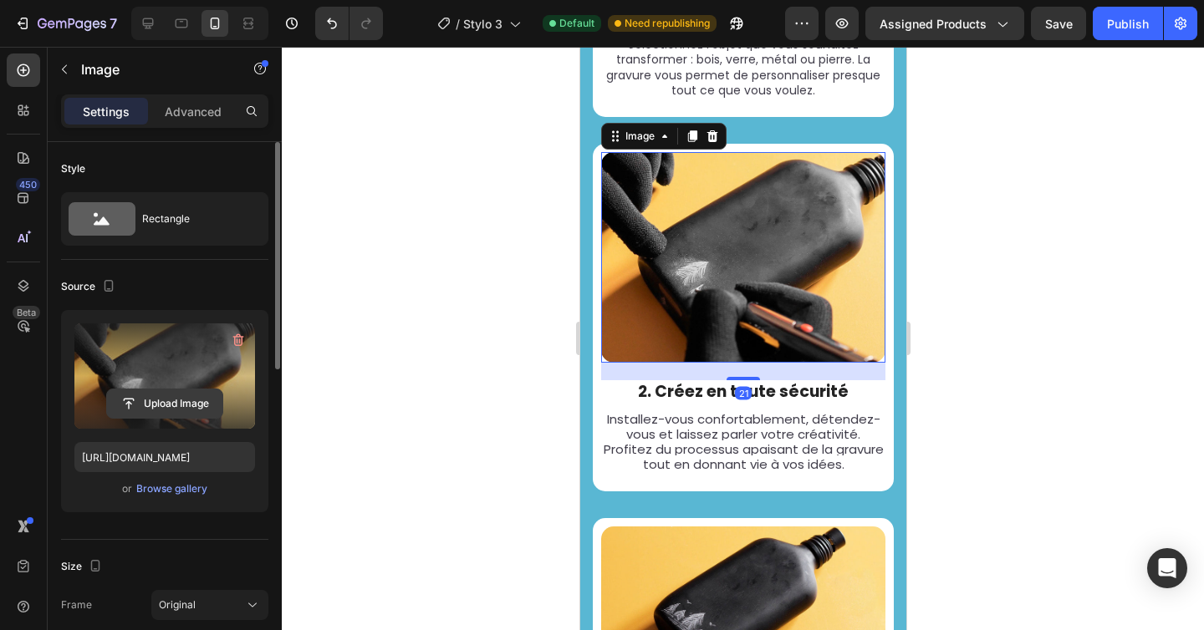
click at [185, 401] on input "file" at bounding box center [164, 404] width 115 height 28
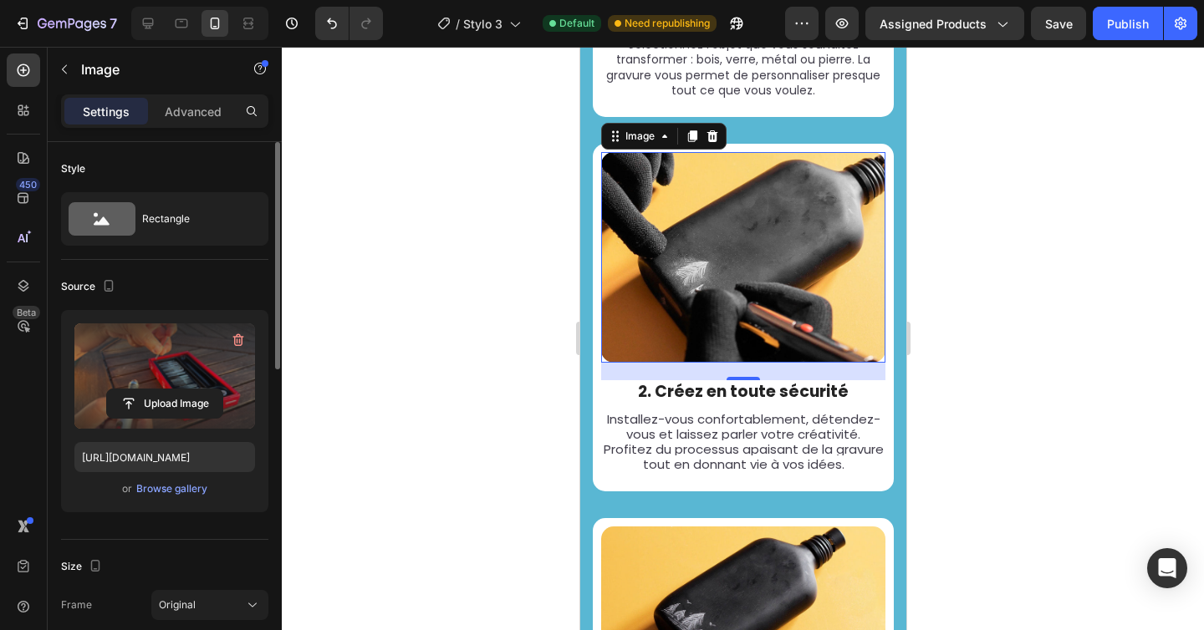
type input "https://cdn.shopify.com/s/files/1/0696/9353/8503/files/gempages_560741977759417…"
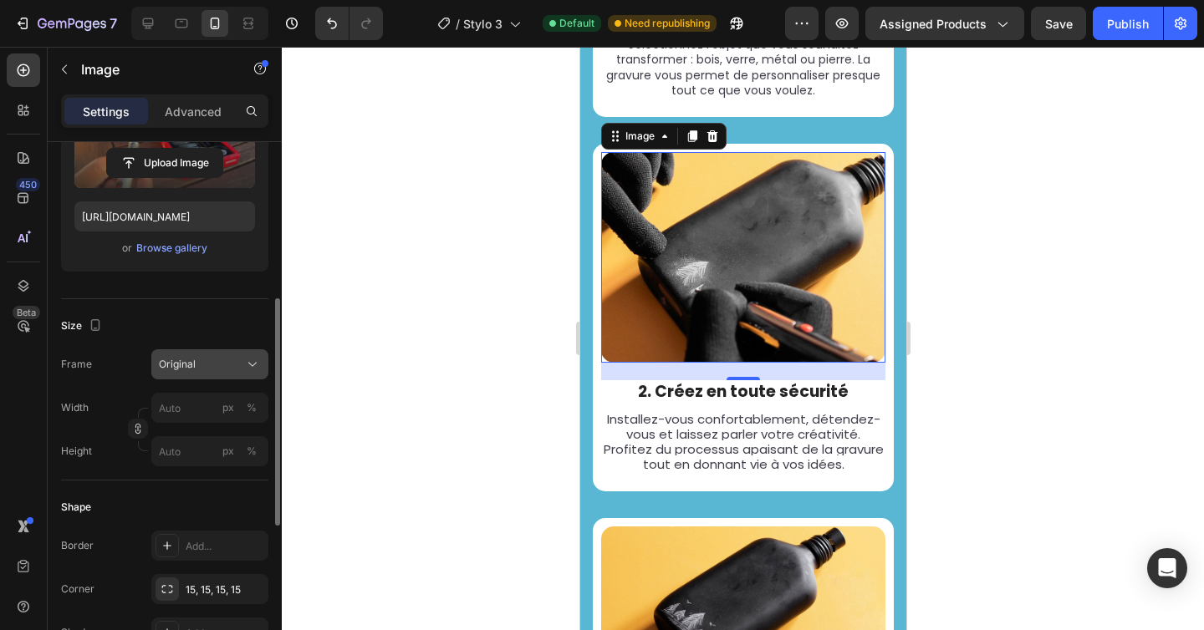
scroll to position [344, 0]
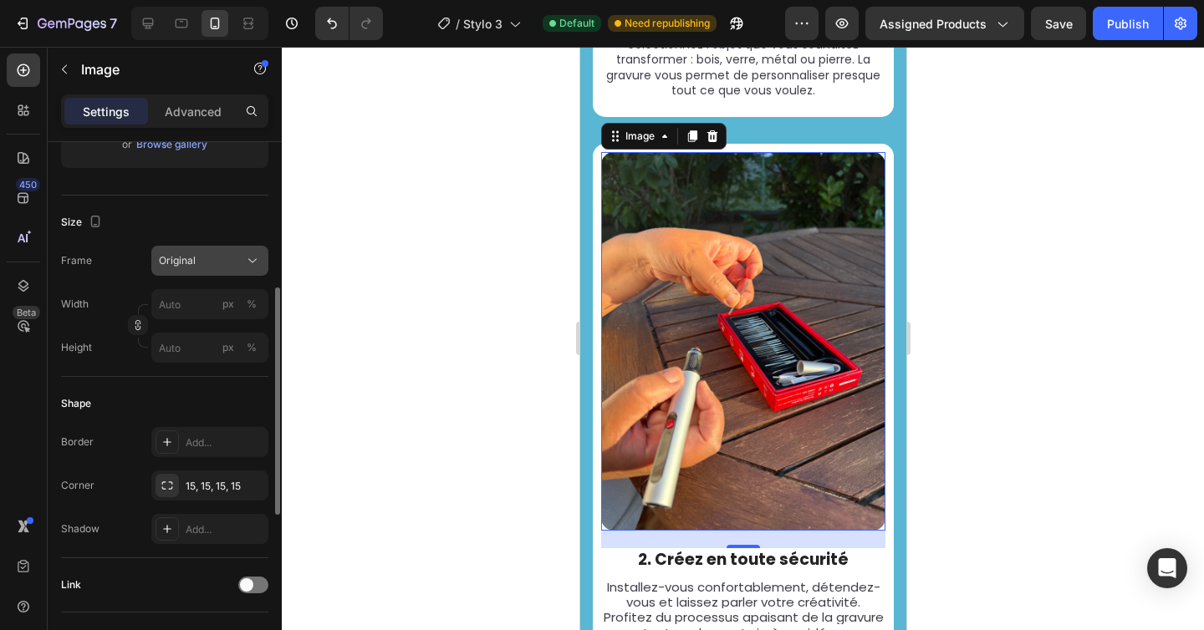
click at [215, 252] on div "Original" at bounding box center [210, 260] width 102 height 17
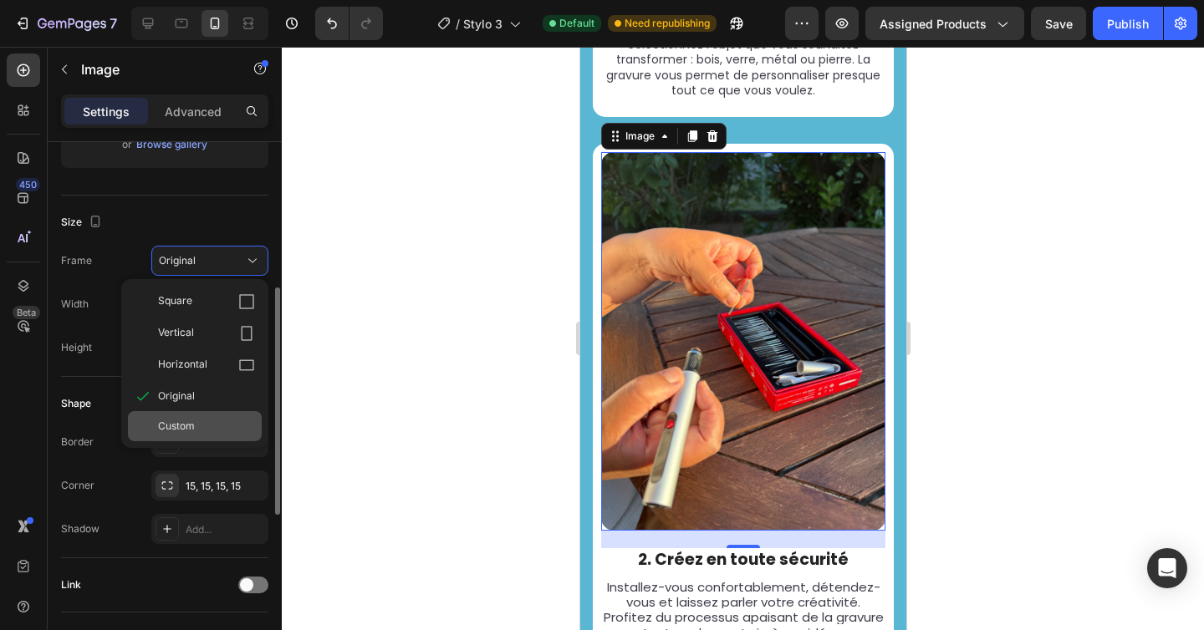
click at [205, 431] on div "Custom" at bounding box center [206, 426] width 97 height 15
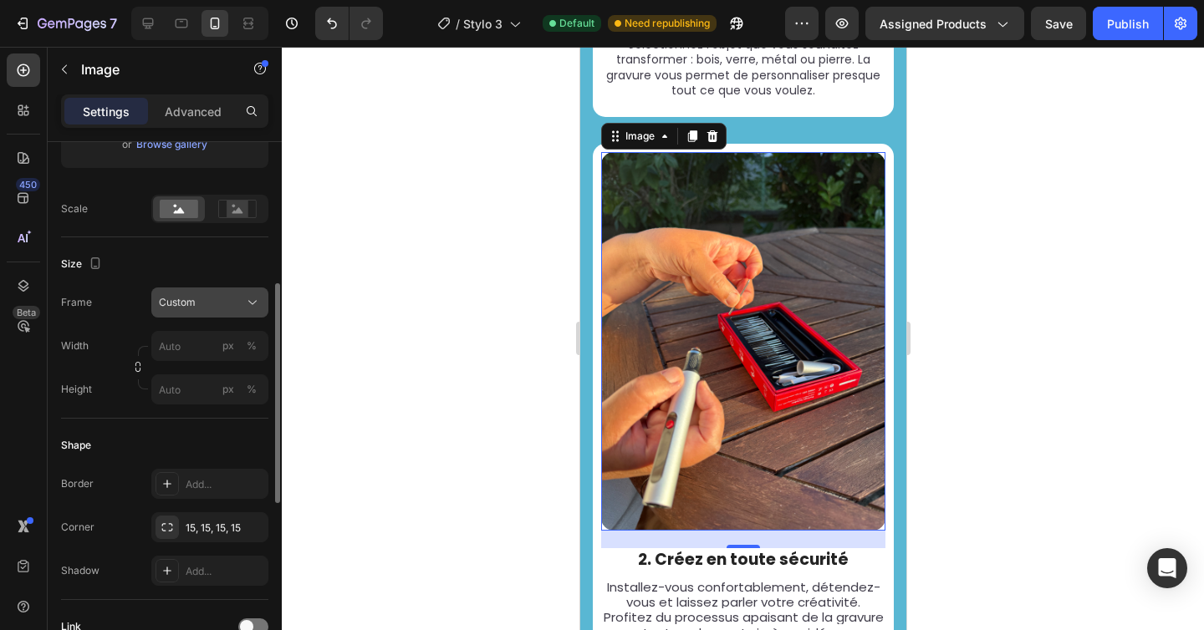
click at [179, 292] on button "Custom" at bounding box center [209, 303] width 117 height 30
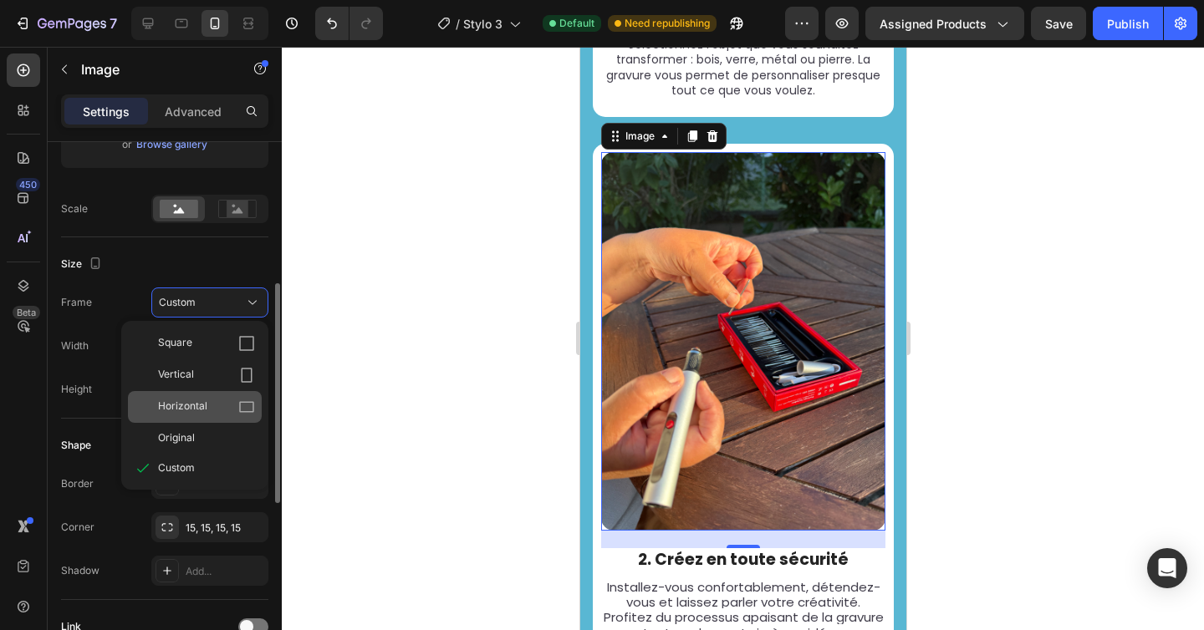
click at [180, 409] on span "Horizontal" at bounding box center [182, 407] width 49 height 17
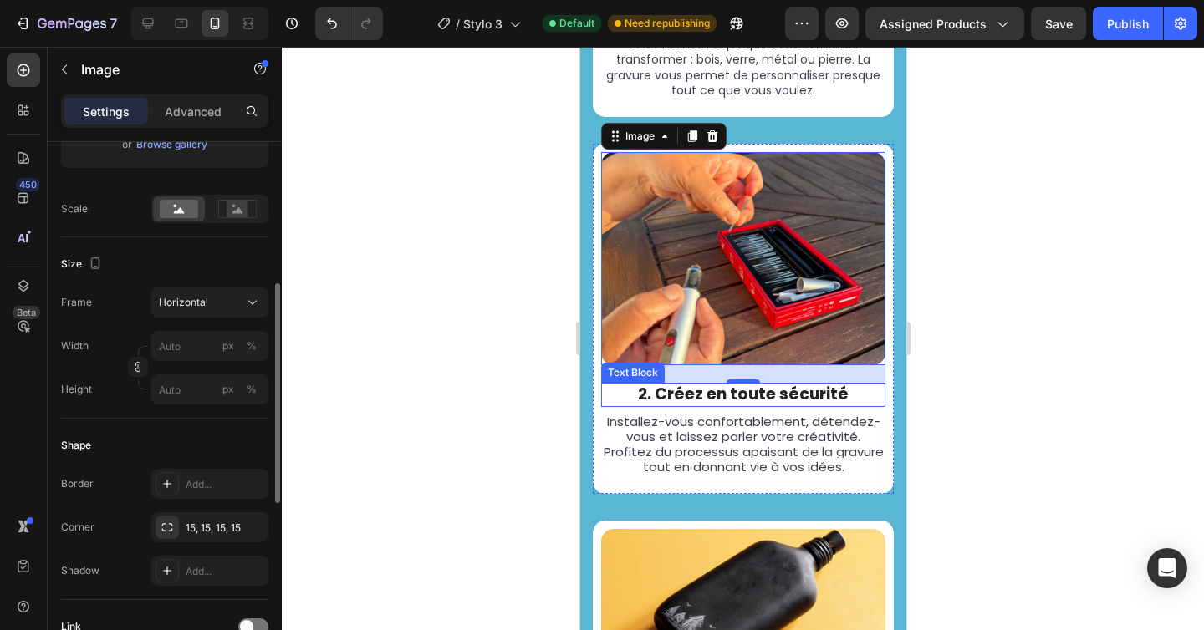
click at [696, 396] on p "2. Créez en toute sécurité" at bounding box center [742, 395] width 281 height 21
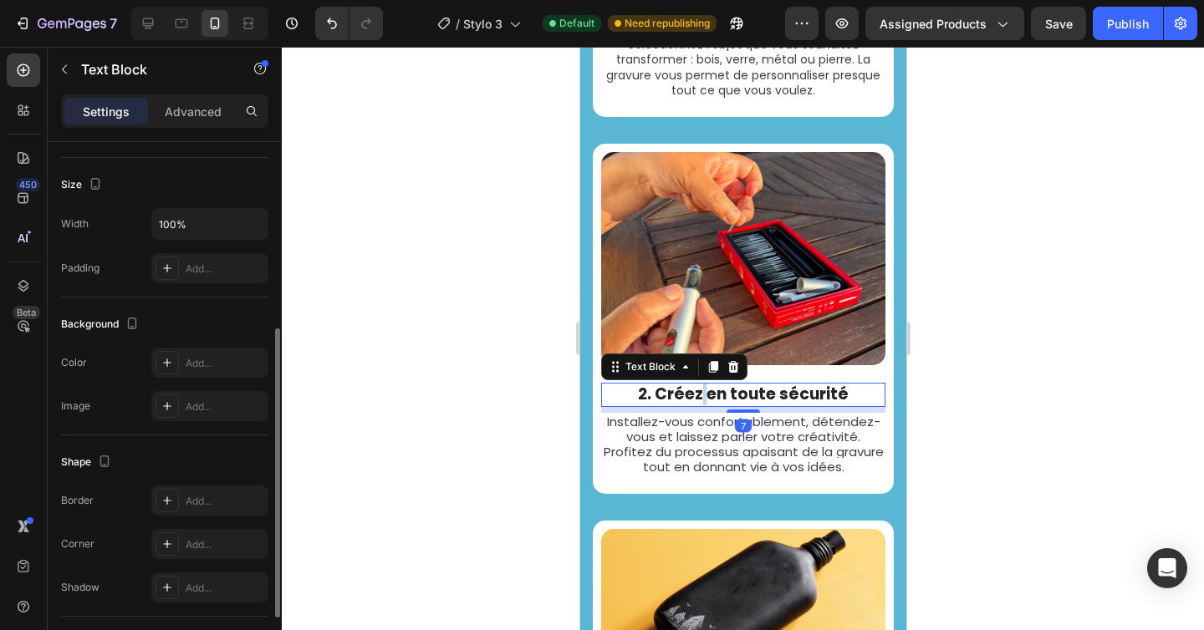
click at [696, 396] on p "2. Créez en toute sécurité" at bounding box center [742, 395] width 281 height 21
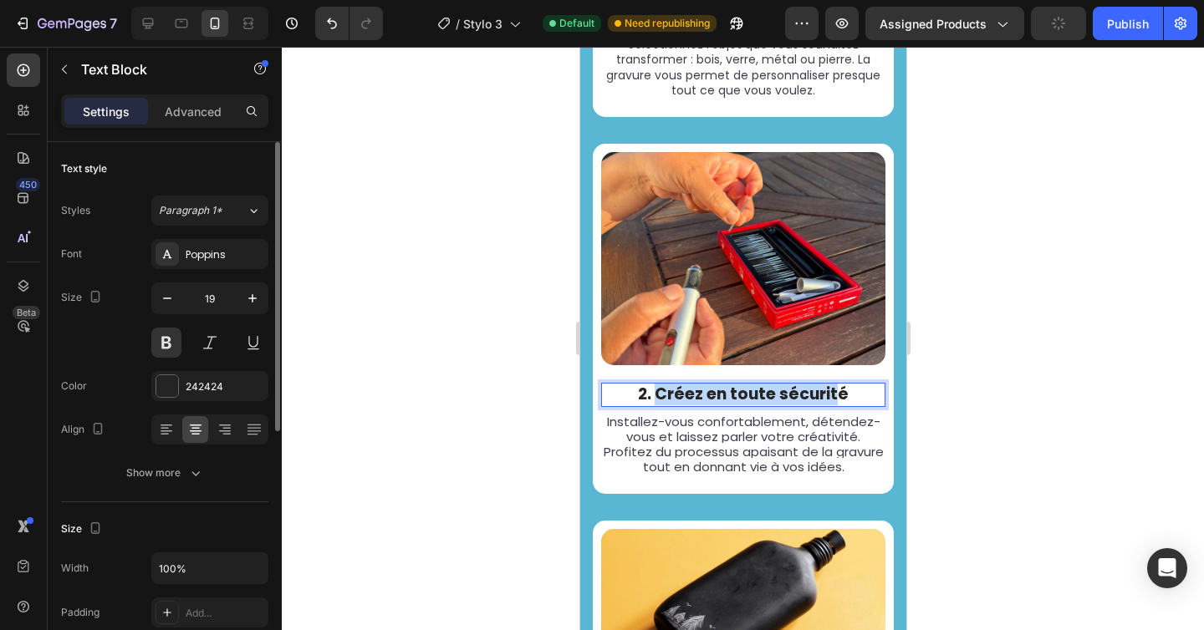
drag, startPoint x: 655, startPoint y: 396, endPoint x: 833, endPoint y: 395, distance: 177.2
click at [833, 395] on p "2. Créez en toute sécurité" at bounding box center [742, 395] width 281 height 21
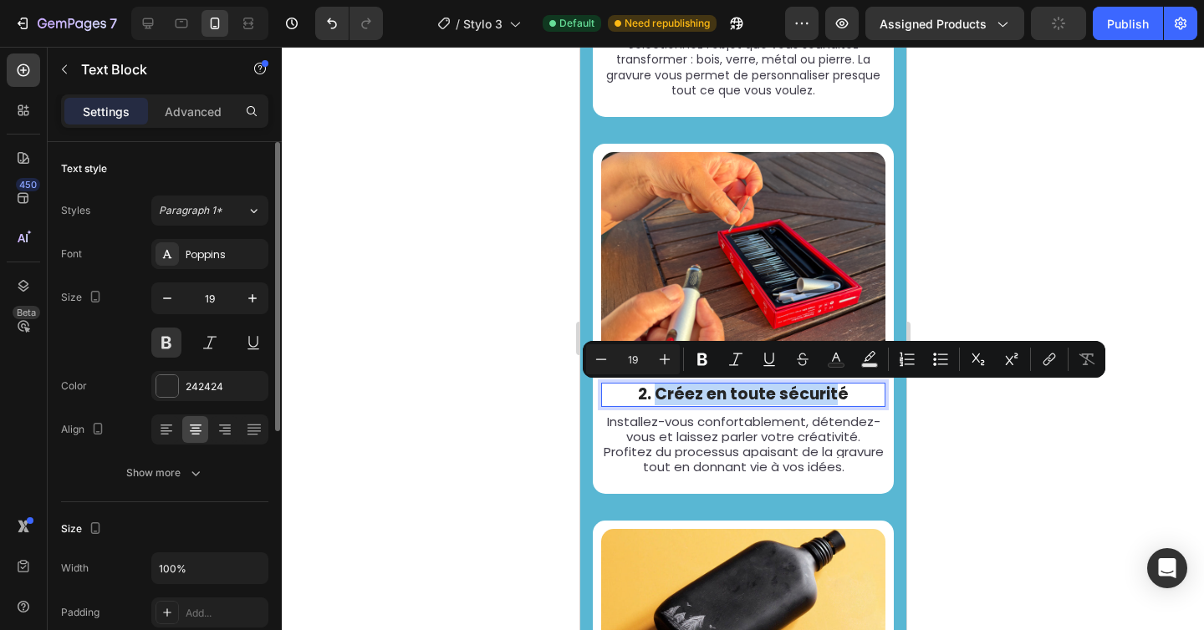
click at [833, 395] on p "2. Créez en toute sécurité" at bounding box center [742, 395] width 281 height 21
drag, startPoint x: 837, startPoint y: 398, endPoint x: 656, endPoint y: 402, distance: 180.6
click at [656, 402] on p "2. Créez en toute sécurité" at bounding box center [742, 395] width 281 height 21
click at [652, 399] on p "2. Créez en toute sécurité" at bounding box center [742, 395] width 281 height 21
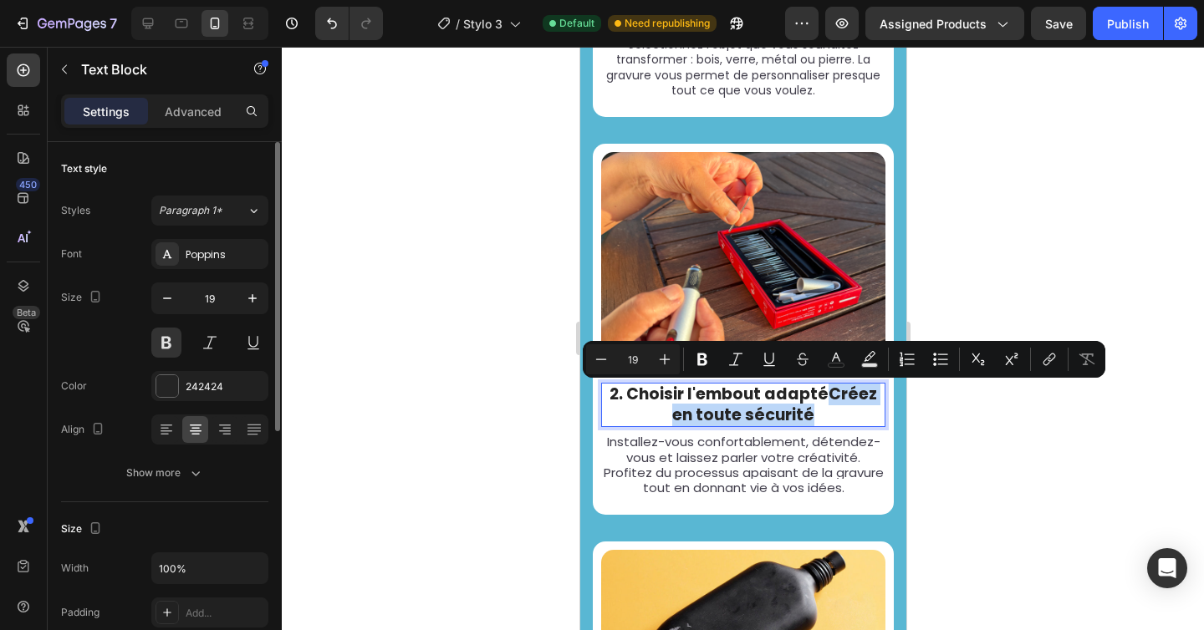
drag, startPoint x: 815, startPoint y: 417, endPoint x: 823, endPoint y: 395, distance: 23.3
click at [823, 395] on p "2. Choisir l'embout adaptéCréez en toute sécurité" at bounding box center [742, 405] width 281 height 41
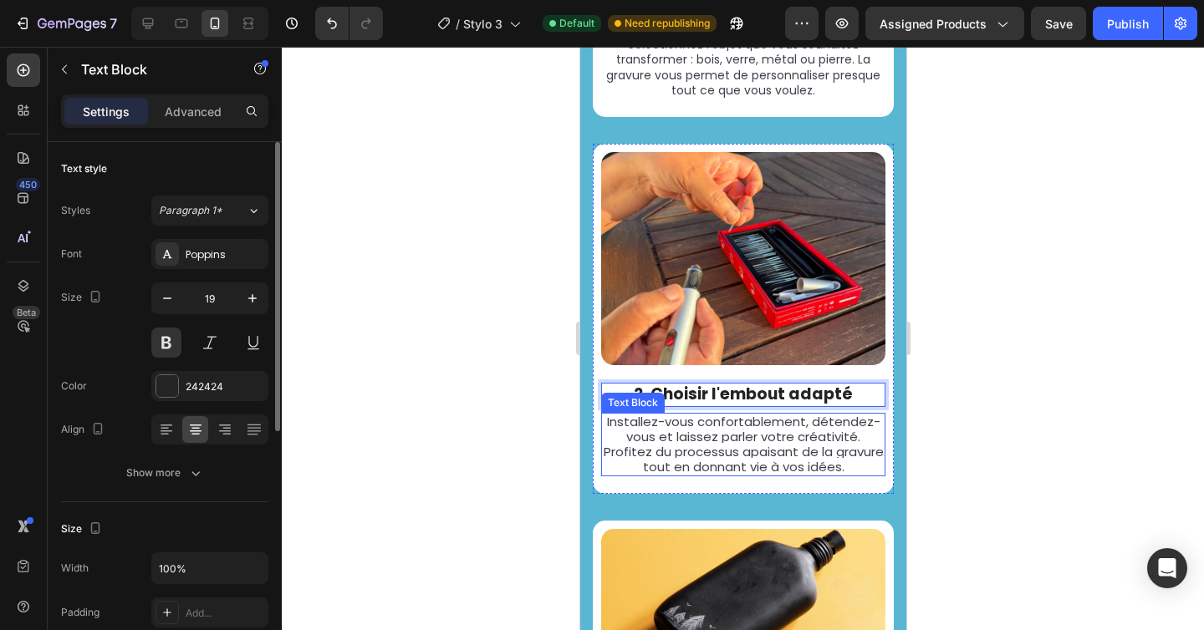
click at [747, 449] on span "Installez-vous confortablement, détendez-vous et laissez parler votre créativit…" at bounding box center [743, 445] width 280 height 64
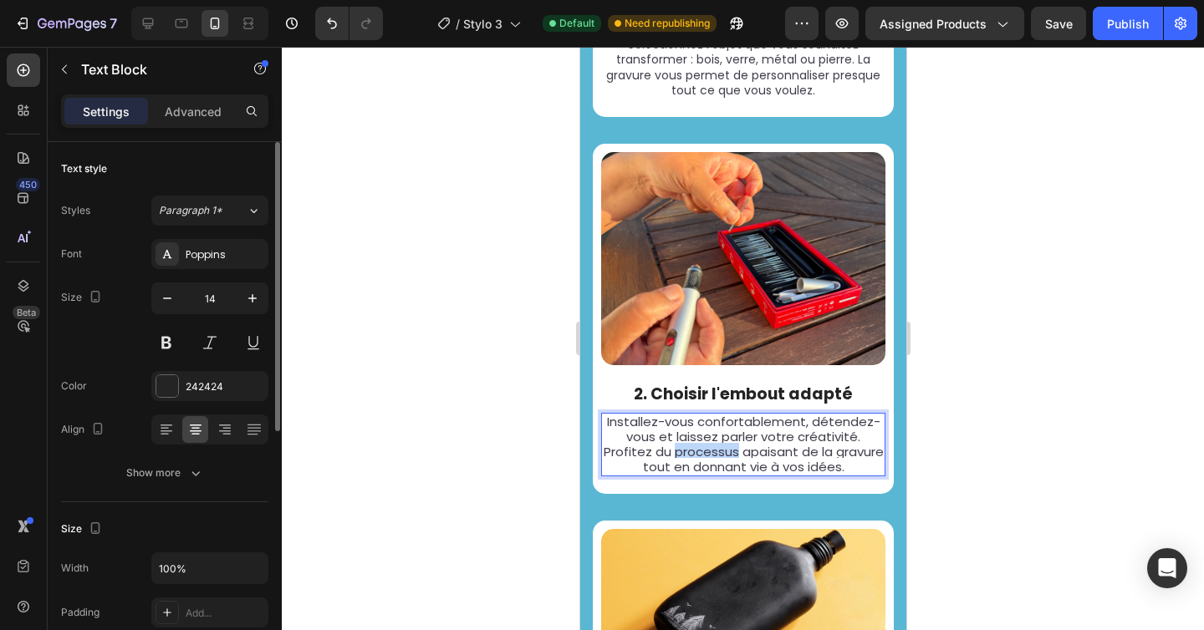
click at [747, 449] on span "Installez-vous confortablement, détendez-vous et laissez parler votre créativit…" at bounding box center [743, 445] width 280 height 64
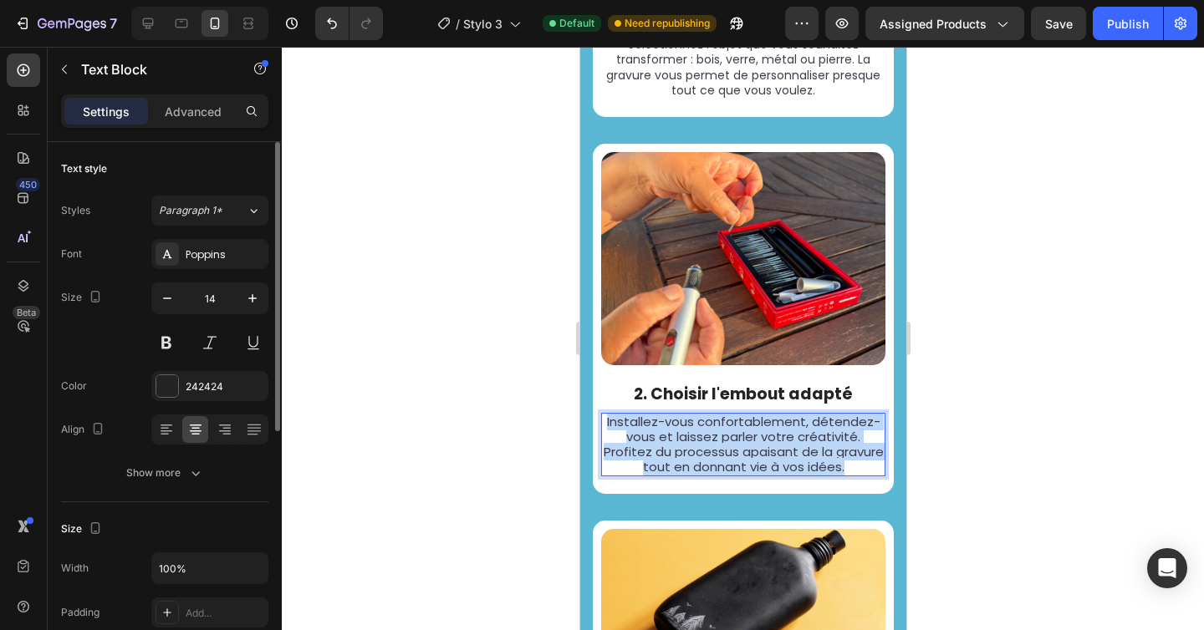
click at [747, 449] on span "Installez-vous confortablement, détendez-vous et laissez parler votre créativit…" at bounding box center [743, 445] width 280 height 64
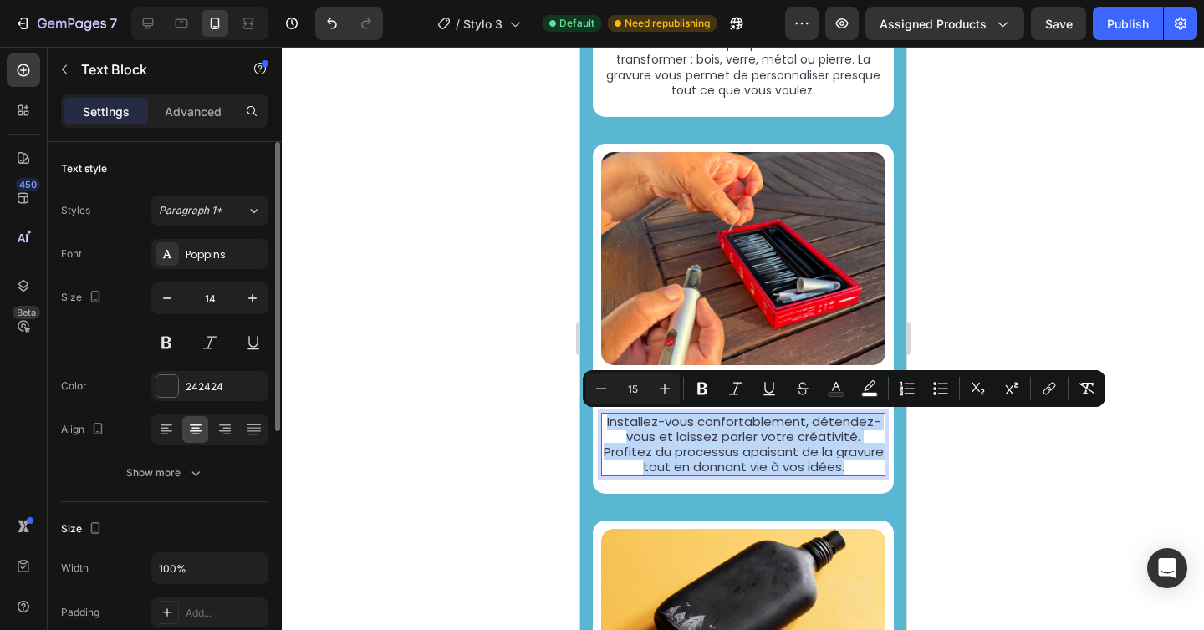
click at [662, 425] on span "Installez-vous confortablement, détendez-vous et laissez parler votre créativit…" at bounding box center [743, 445] width 280 height 64
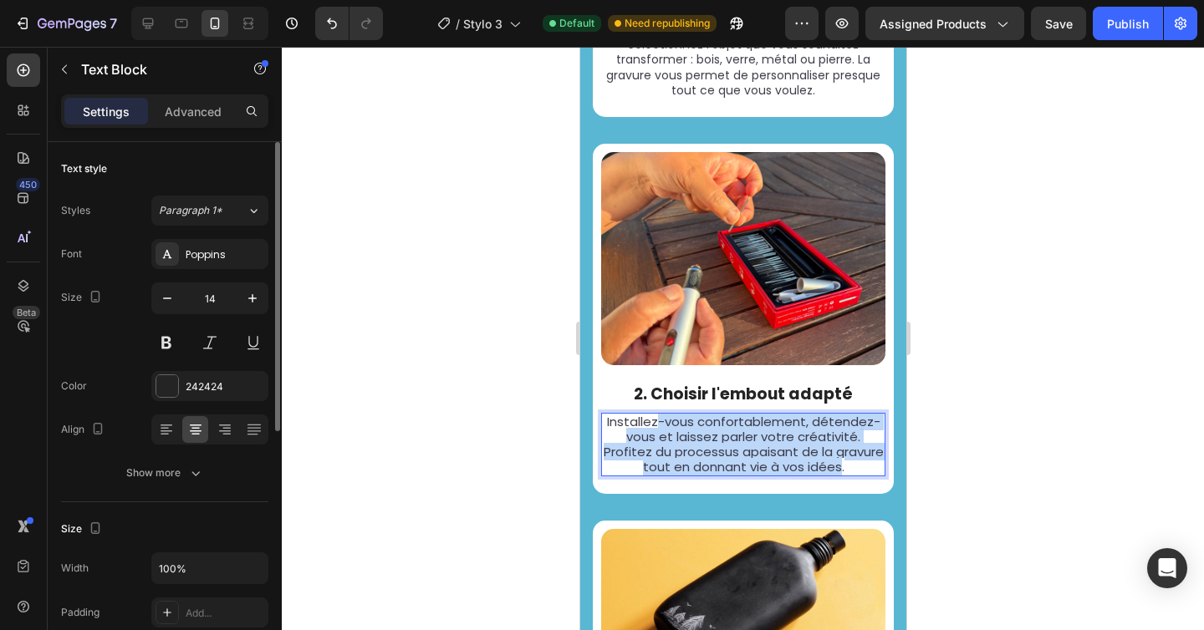
drag, startPoint x: 652, startPoint y: 424, endPoint x: 859, endPoint y: 472, distance: 212.9
click at [859, 472] on span "Installez-vous confortablement, détendez-vous et laissez parler votre créativit…" at bounding box center [743, 445] width 280 height 64
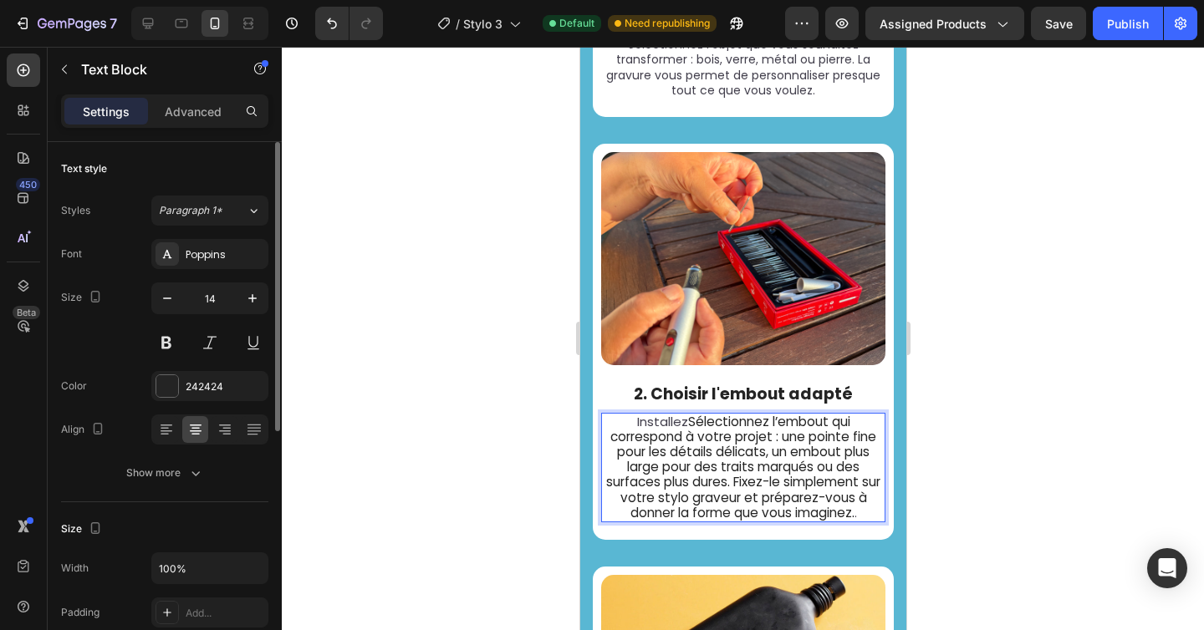
click at [677, 423] on span "Installez" at bounding box center [661, 422] width 51 height 18
click at [844, 520] on p "Sélectionnez l’embout qui correspond à votre projet : une pointe fine pour les …" at bounding box center [742, 468] width 281 height 106
click at [956, 413] on div at bounding box center [743, 339] width 922 height 584
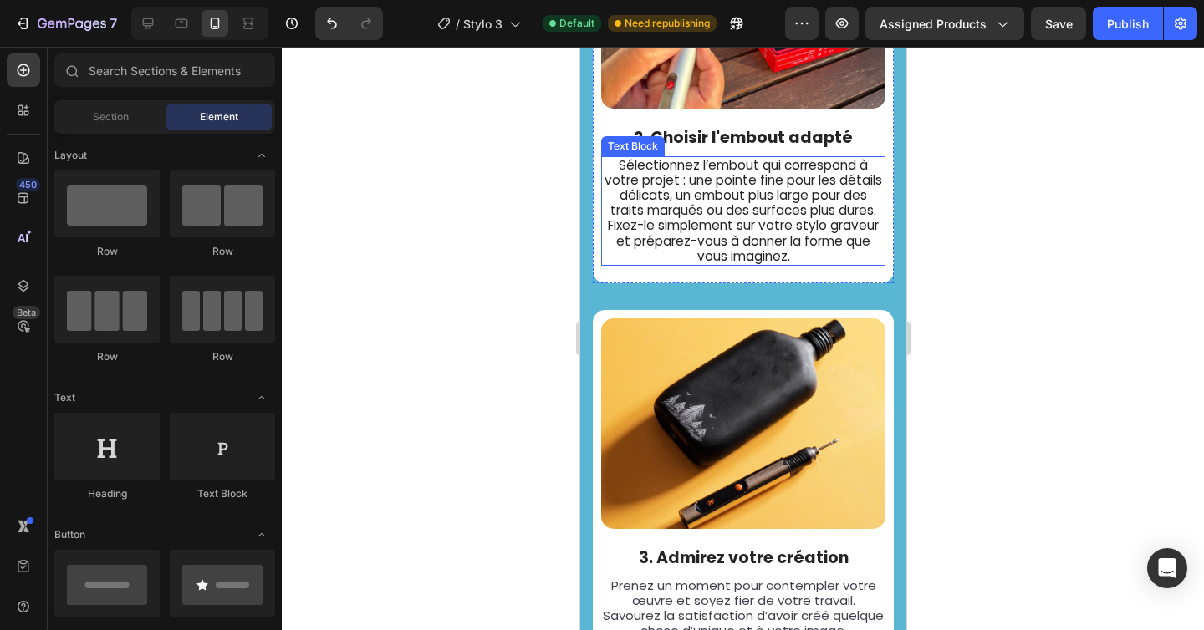
scroll to position [2908, 0]
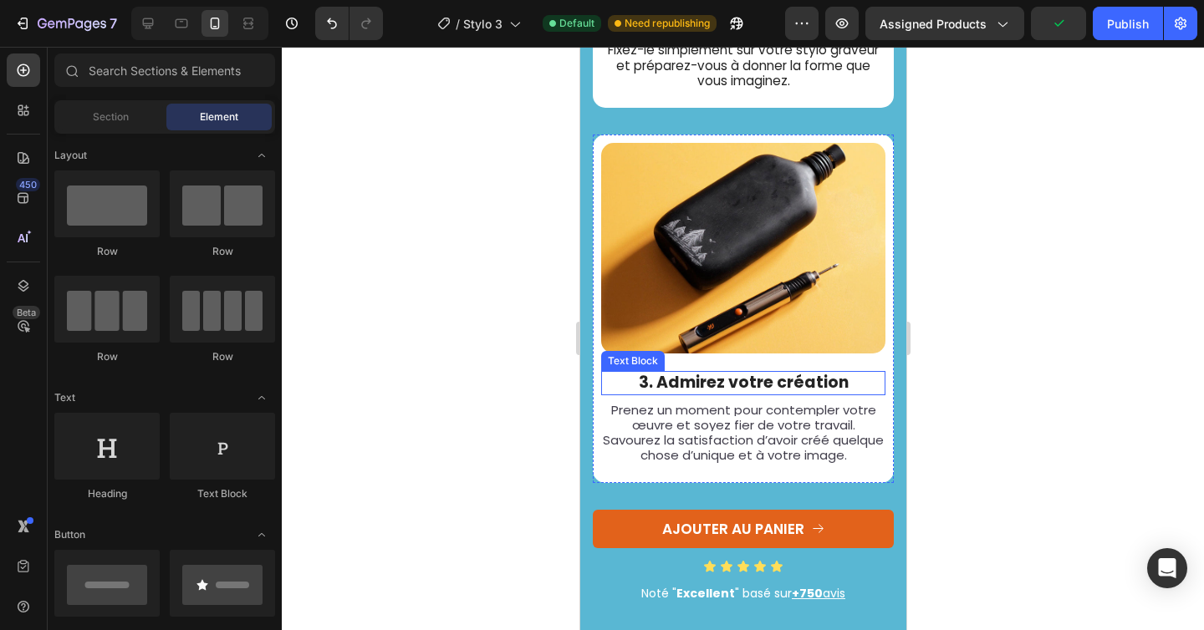
click at [688, 379] on p "3. Admirez votre création" at bounding box center [742, 383] width 281 height 21
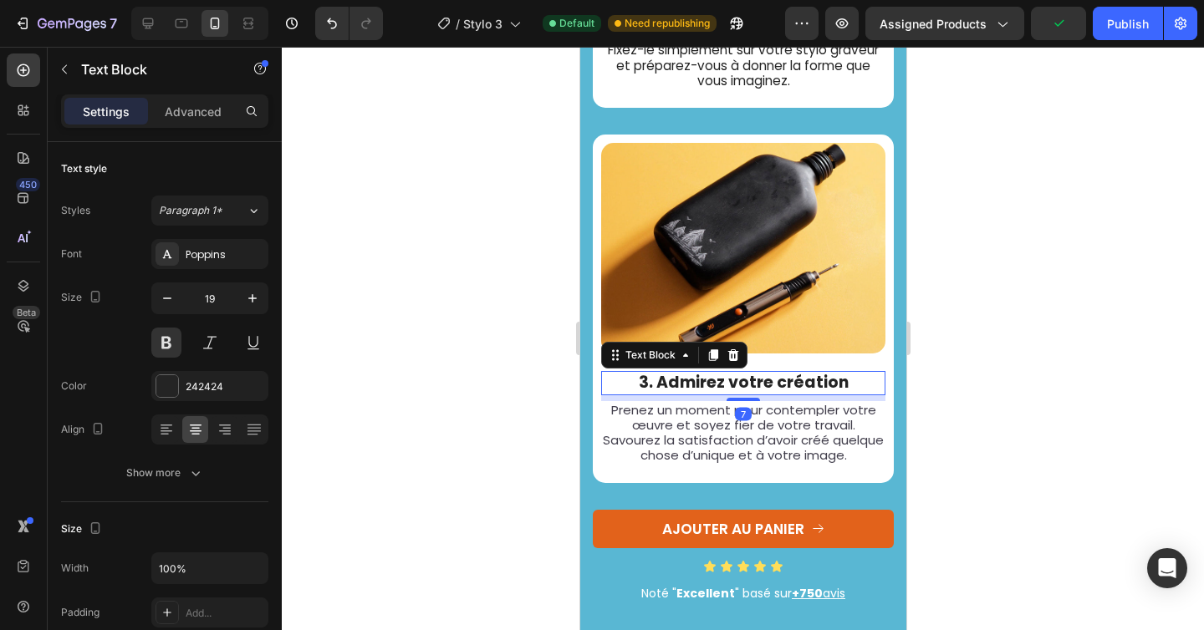
click at [655, 379] on p "3. Admirez votre création" at bounding box center [742, 383] width 281 height 21
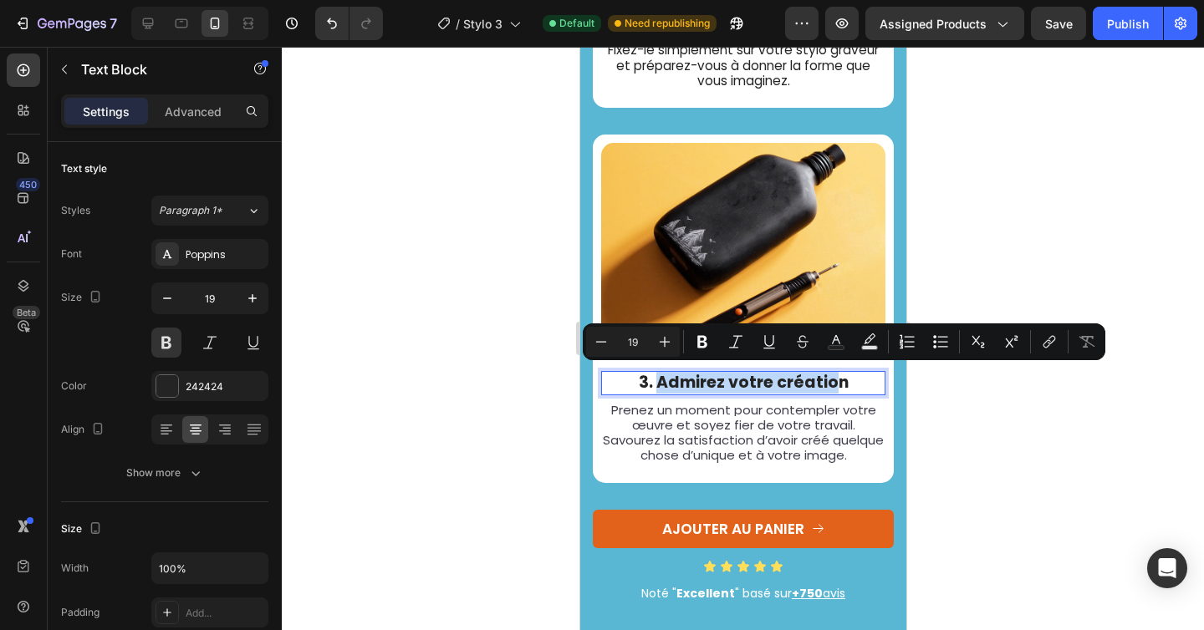
drag, startPoint x: 653, startPoint y: 379, endPoint x: 823, endPoint y: 380, distance: 169.7
click at [823, 380] on p "3. Admirez votre création" at bounding box center [742, 383] width 281 height 21
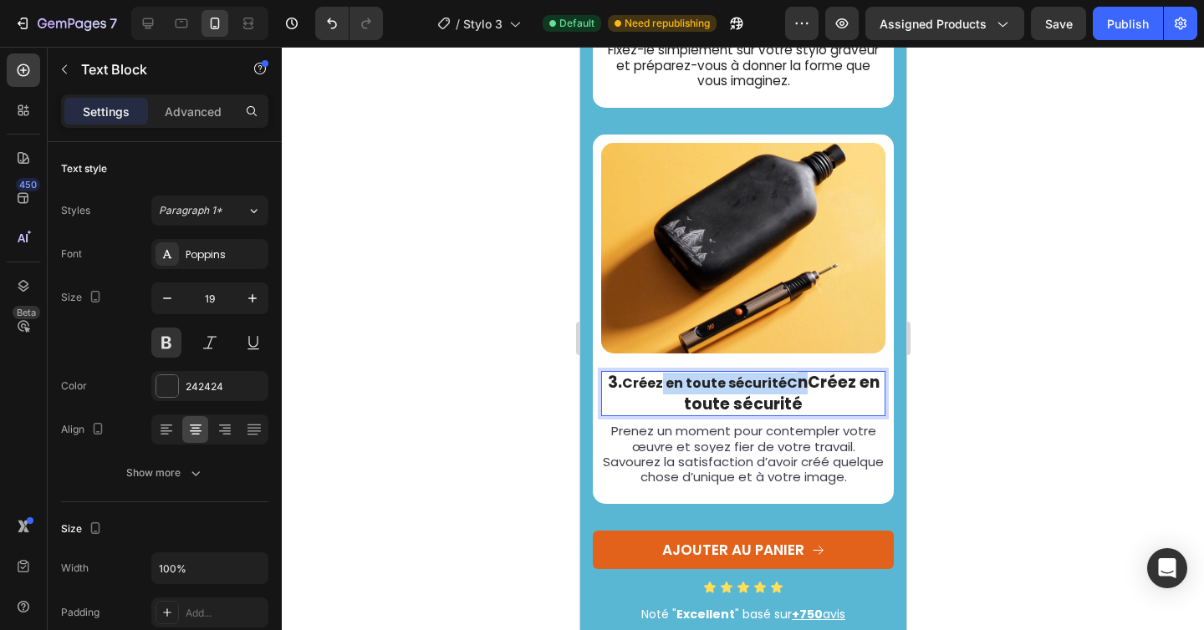
drag, startPoint x: 801, startPoint y: 378, endPoint x: 655, endPoint y: 381, distance: 146.3
click at [655, 381] on p "3. Créez en toute sécuritéC nCréez en toute sécurité" at bounding box center [742, 394] width 281 height 42
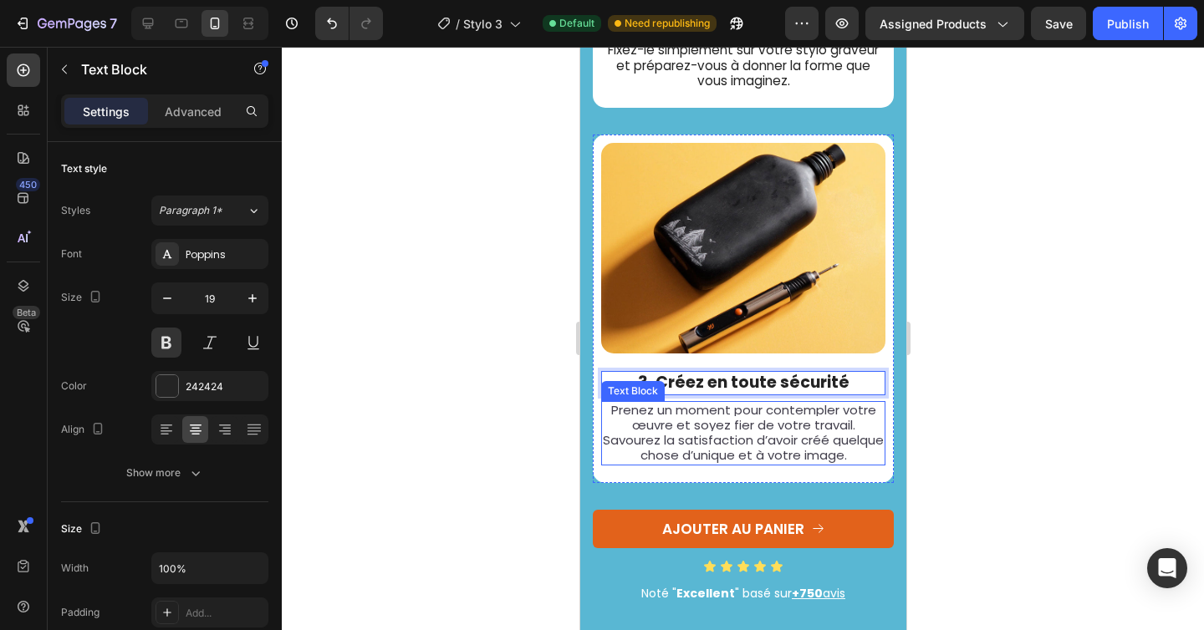
click at [742, 417] on span "Prenez un moment pour contempler votre œuvre et soyez fier de votre travail. Sa…" at bounding box center [742, 433] width 281 height 64
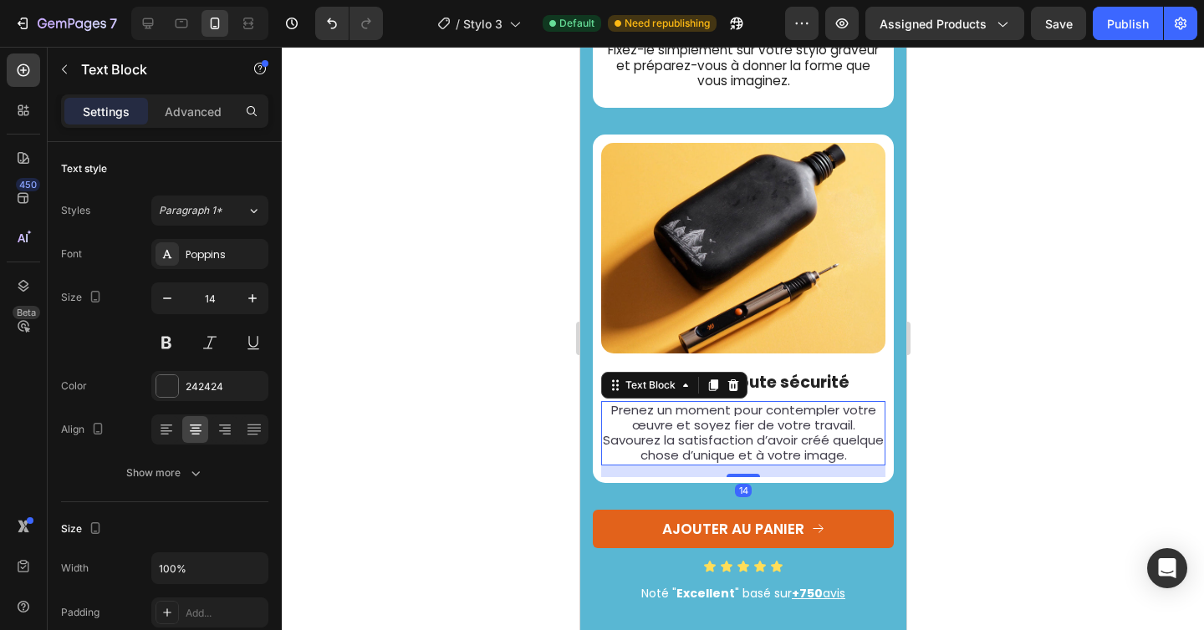
click at [742, 417] on span "Prenez un moment pour contempler votre œuvre et soyez fier de votre travail. Sa…" at bounding box center [742, 433] width 281 height 64
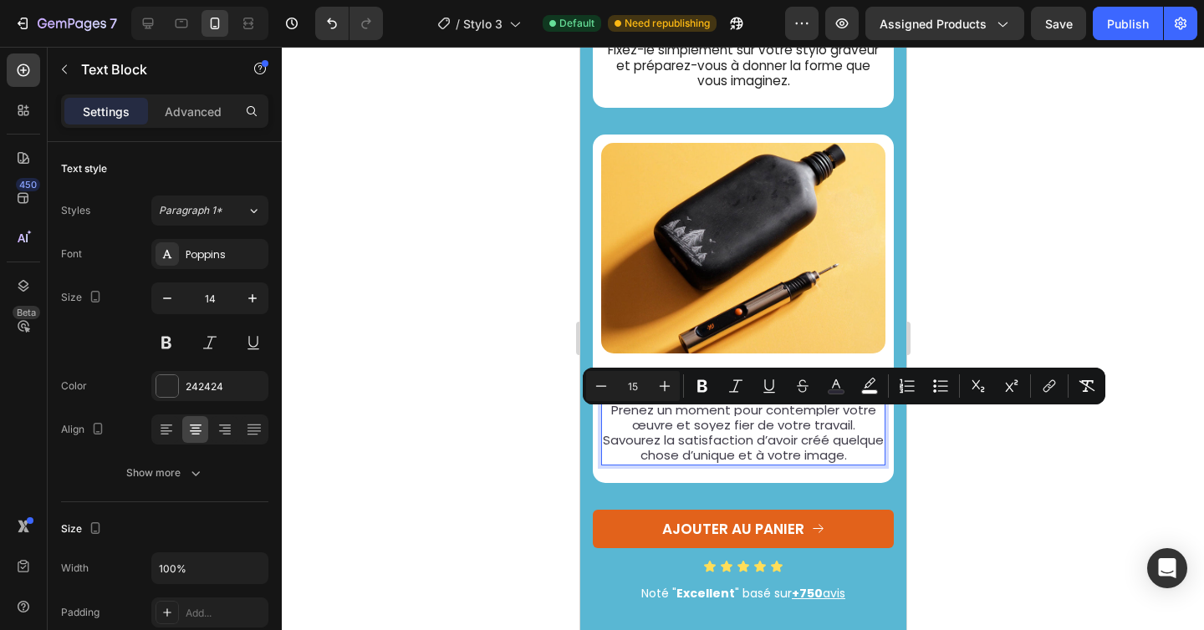
click at [823, 441] on span "Prenez un moment pour contempler votre œuvre et soyez fier de votre travail. Sa…" at bounding box center [742, 433] width 281 height 64
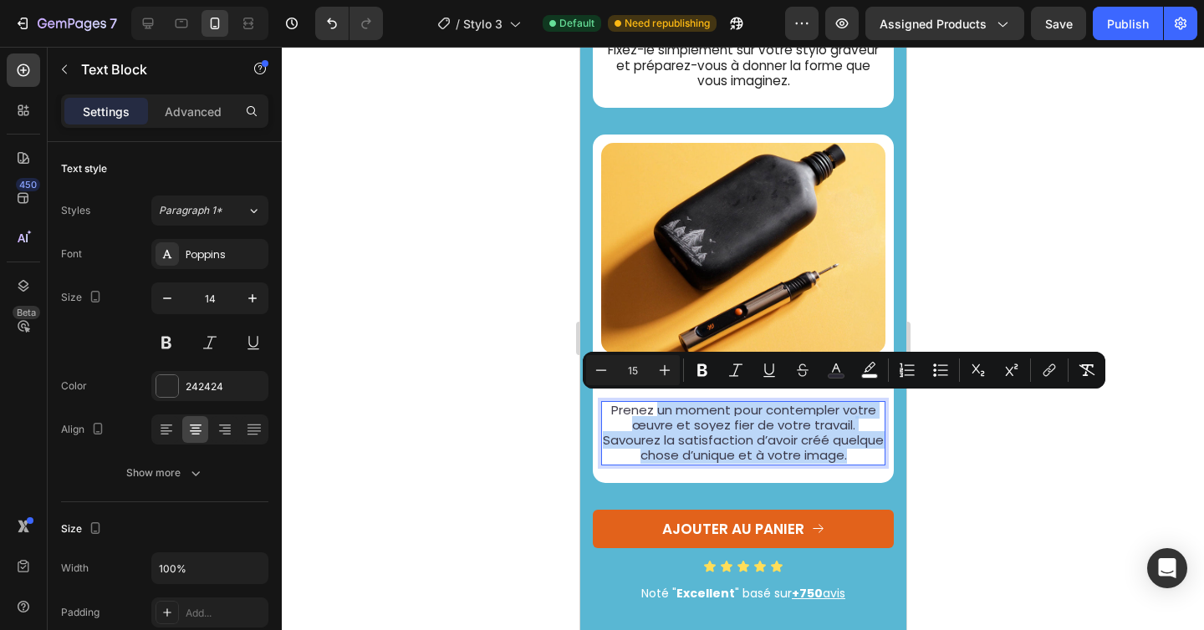
drag, startPoint x: 865, startPoint y: 453, endPoint x: 650, endPoint y: 407, distance: 220.5
click at [650, 407] on span "Prenez un moment pour contempler votre œuvre et soyez fier de votre travail. Sa…" at bounding box center [742, 433] width 281 height 64
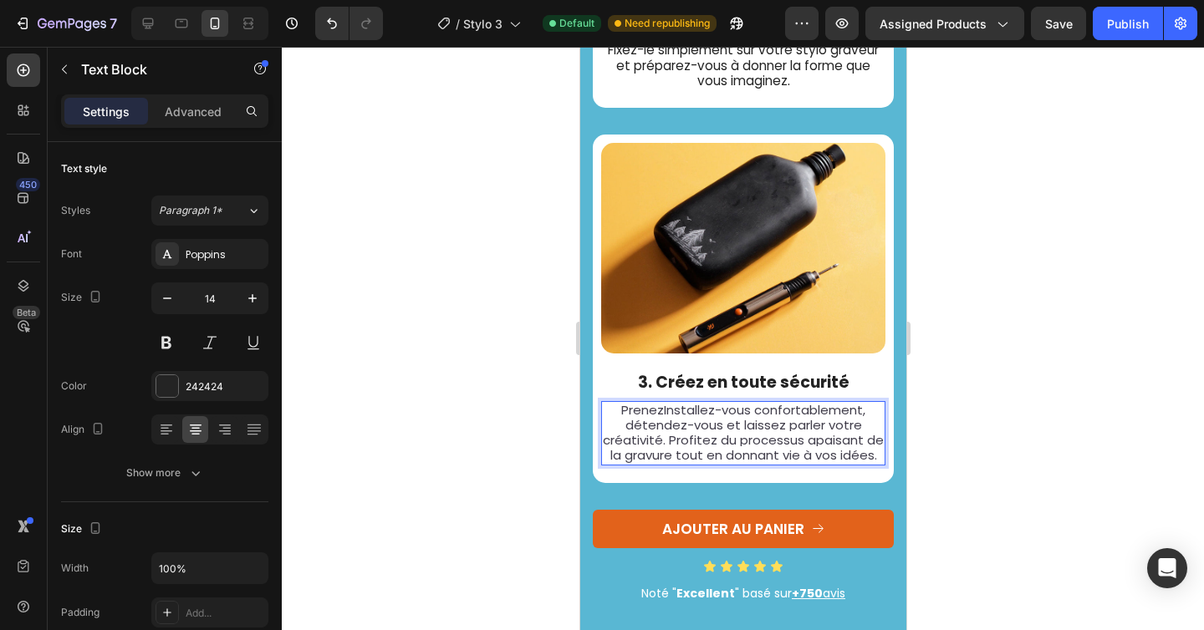
click at [655, 405] on span "PrenezInstallez-vous confortablement, détendez-vous et laissez parler votre cré…" at bounding box center [742, 433] width 281 height 64
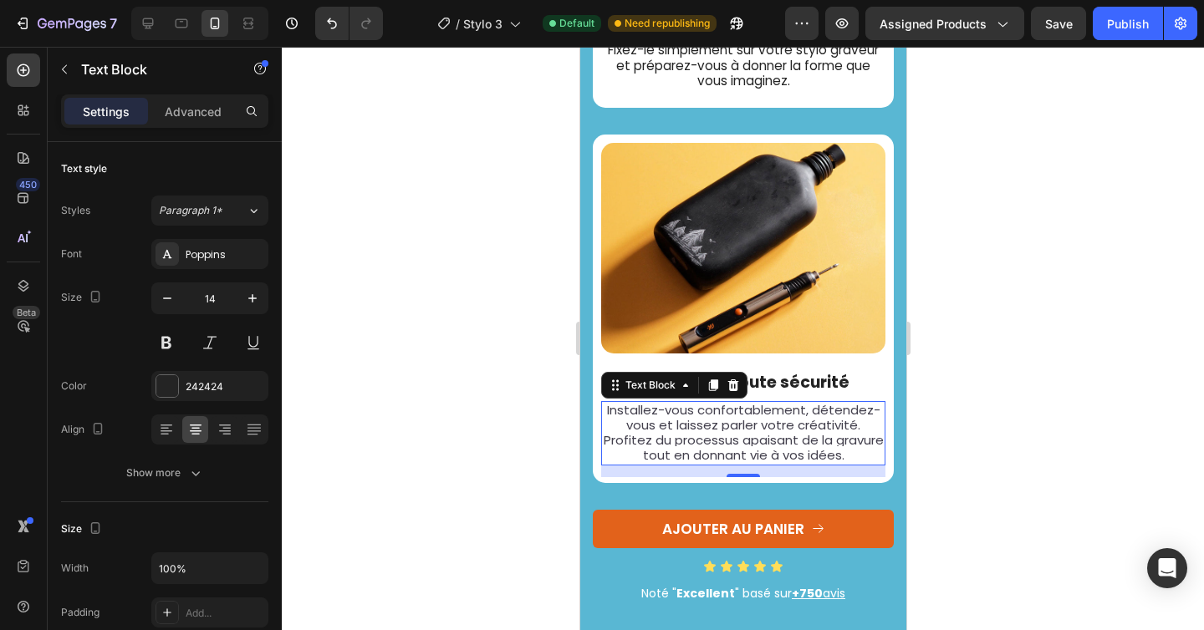
click at [496, 375] on div at bounding box center [743, 339] width 922 height 584
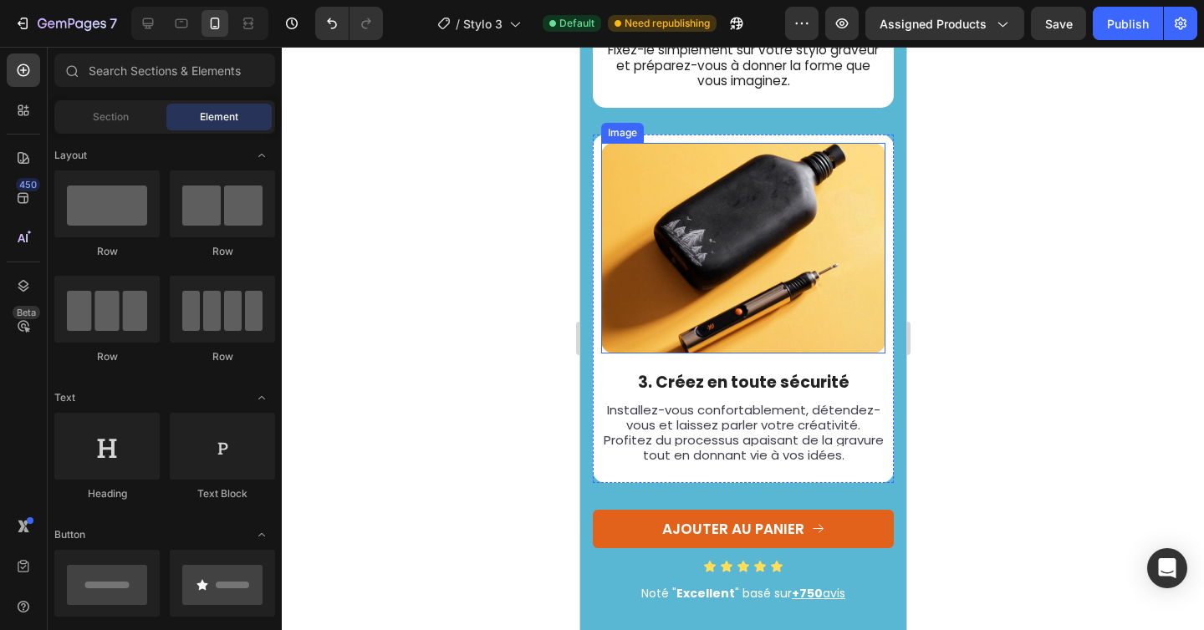
click at [684, 258] on img at bounding box center [742, 248] width 284 height 211
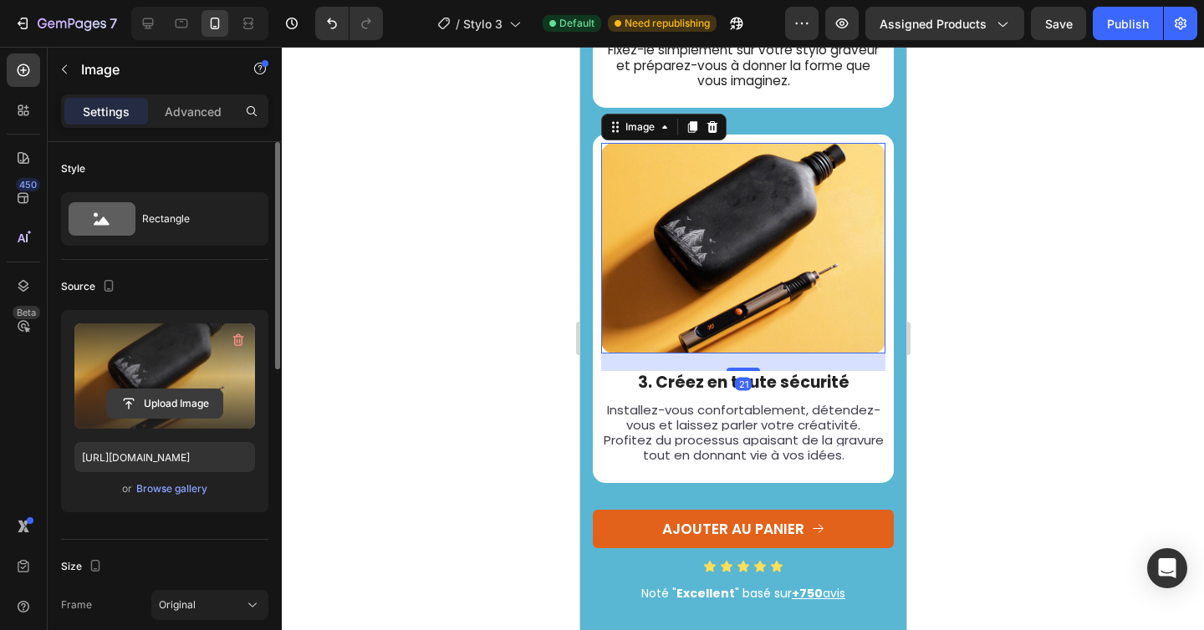
click at [180, 395] on input "file" at bounding box center [164, 404] width 115 height 28
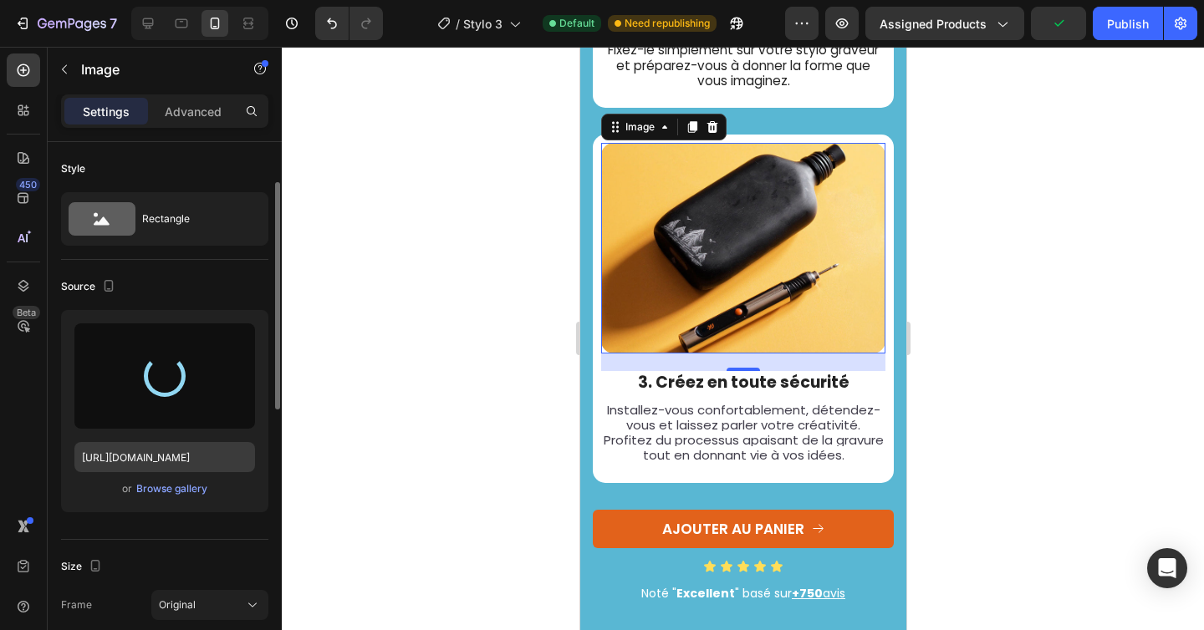
scroll to position [112, 0]
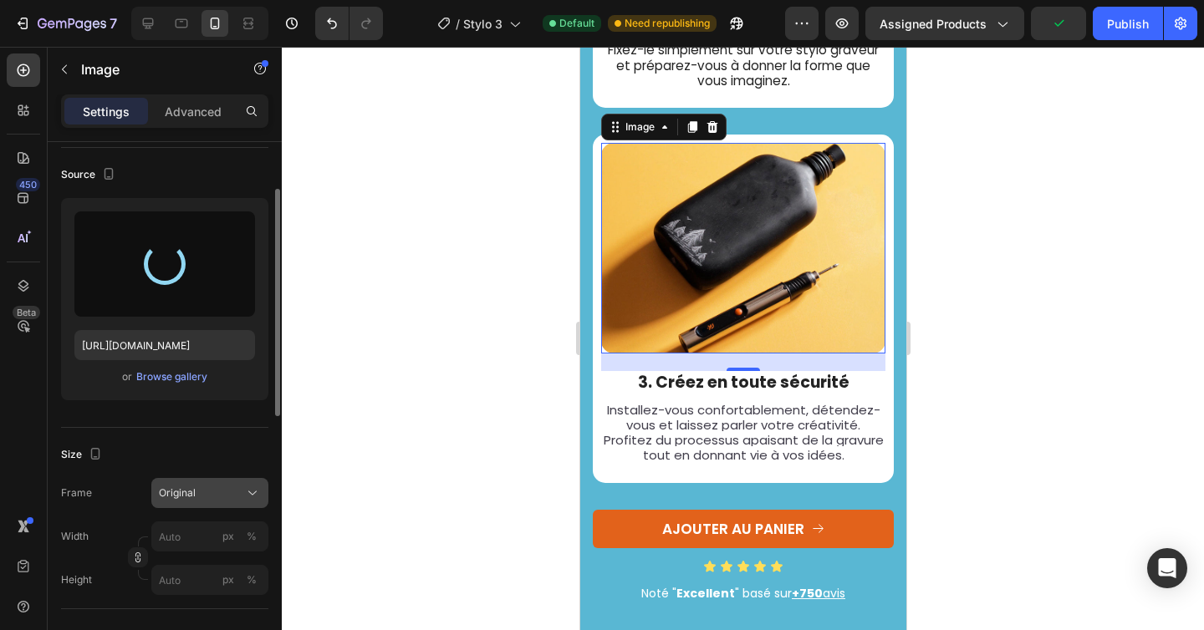
click at [207, 500] on div "Original" at bounding box center [200, 493] width 82 height 15
type input "https://cdn.shopify.com/s/files/1/0696/9353/8503/files/gempages_560741977759417…"
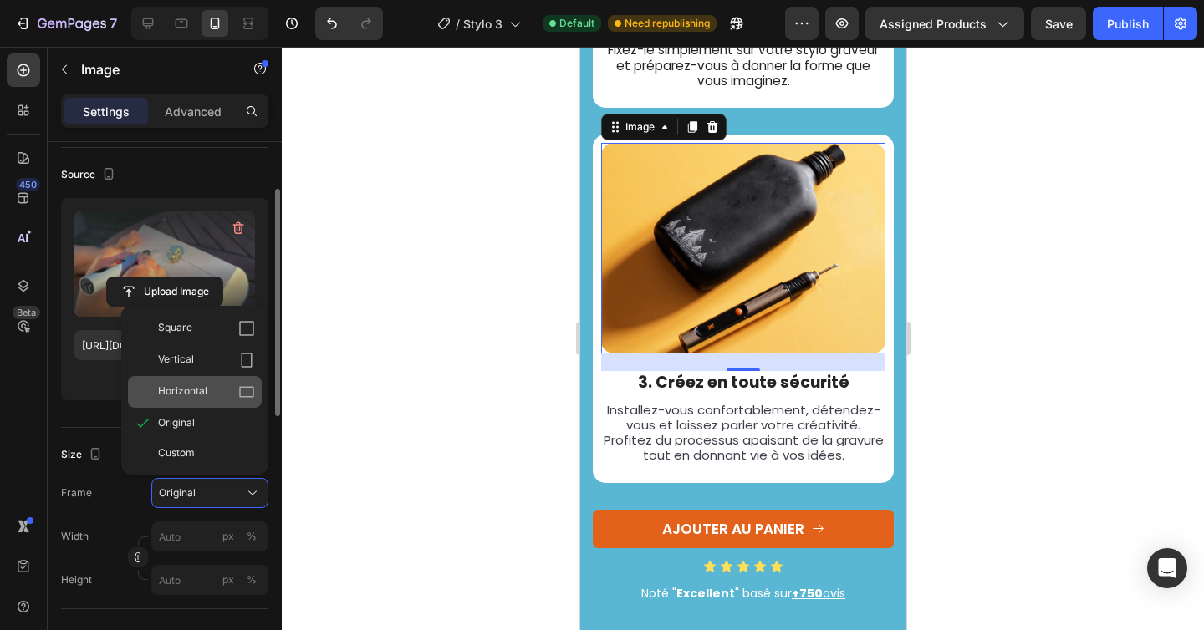
click at [200, 400] on span "Horizontal" at bounding box center [182, 392] width 49 height 17
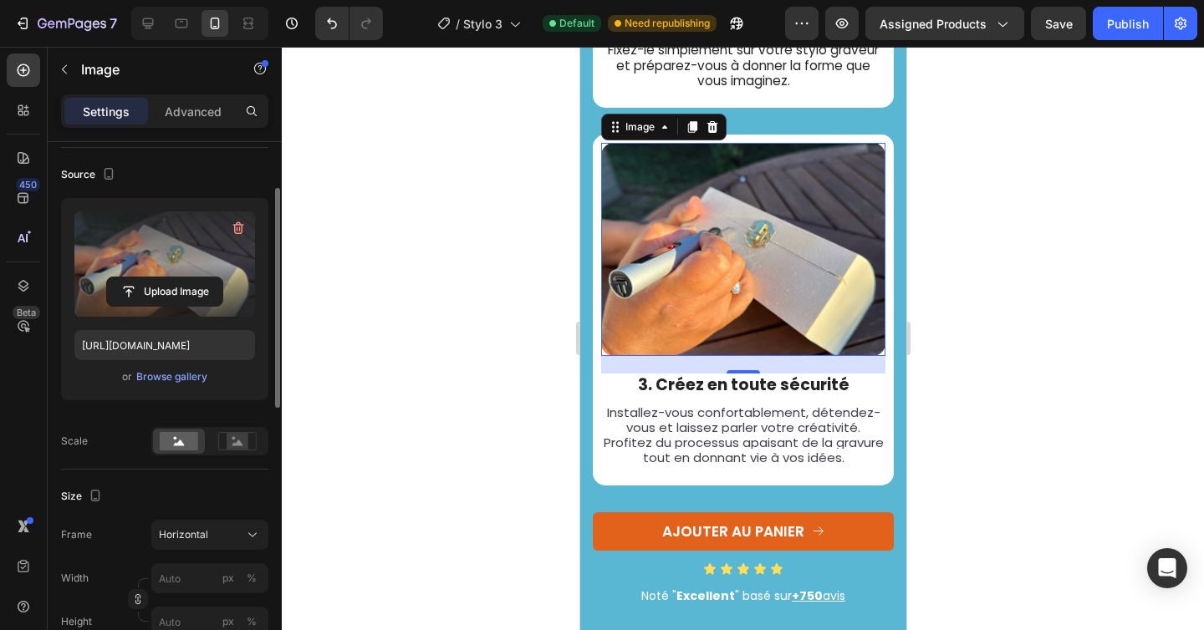
click at [535, 352] on div at bounding box center [743, 339] width 922 height 584
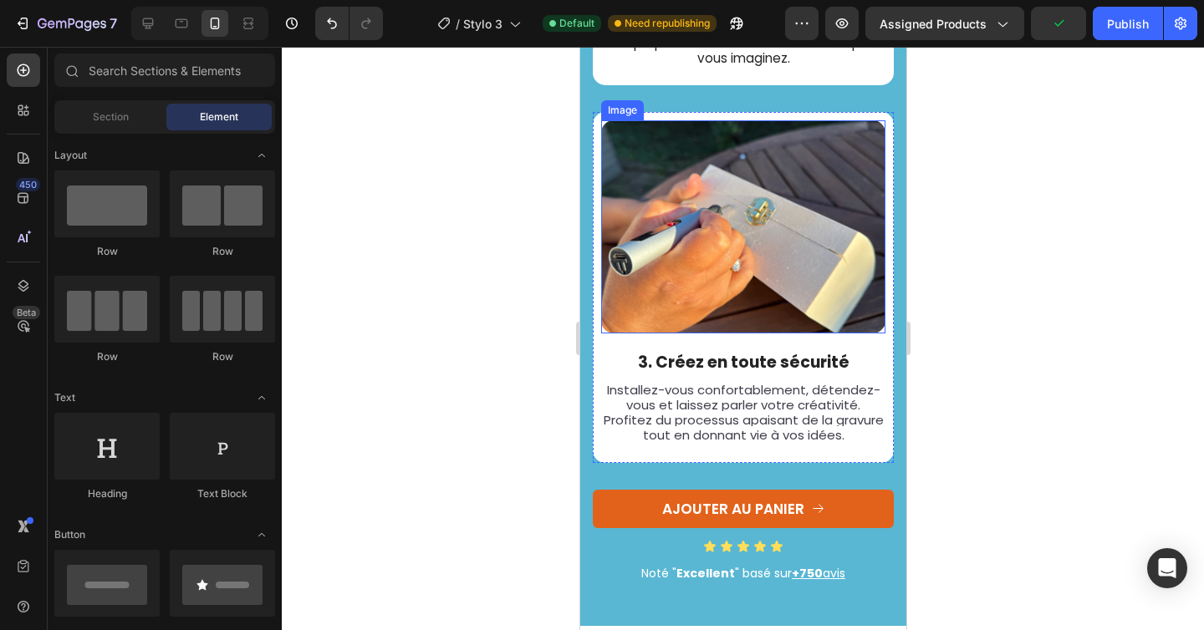
scroll to position [2617, 0]
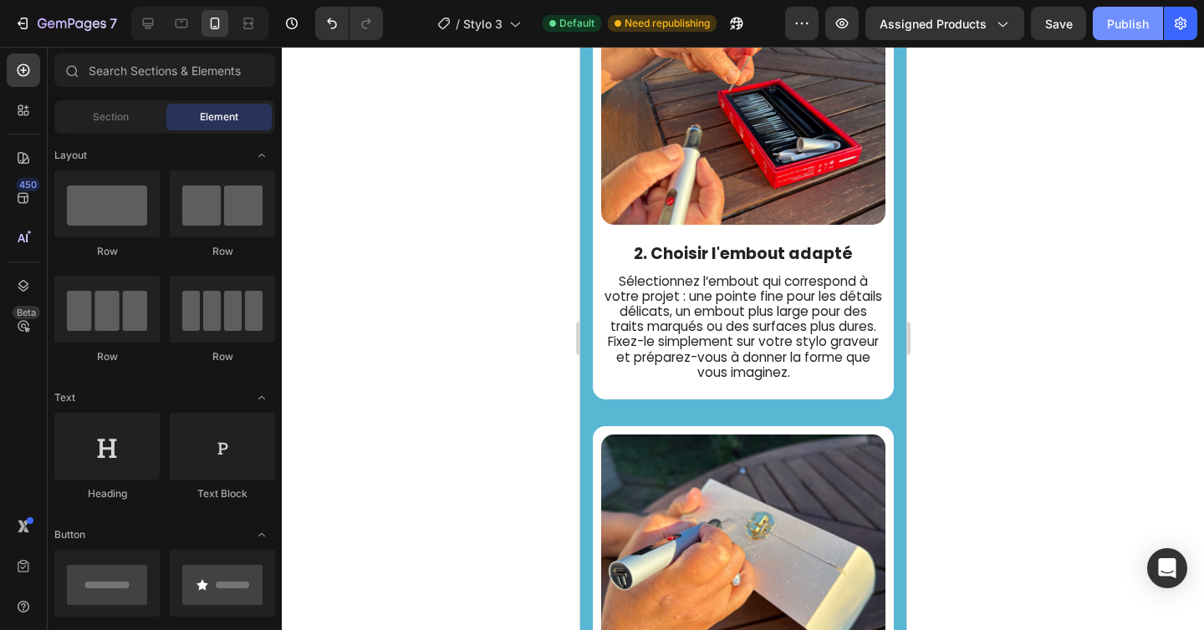
click at [1114, 30] on div "Publish" at bounding box center [1128, 24] width 42 height 18
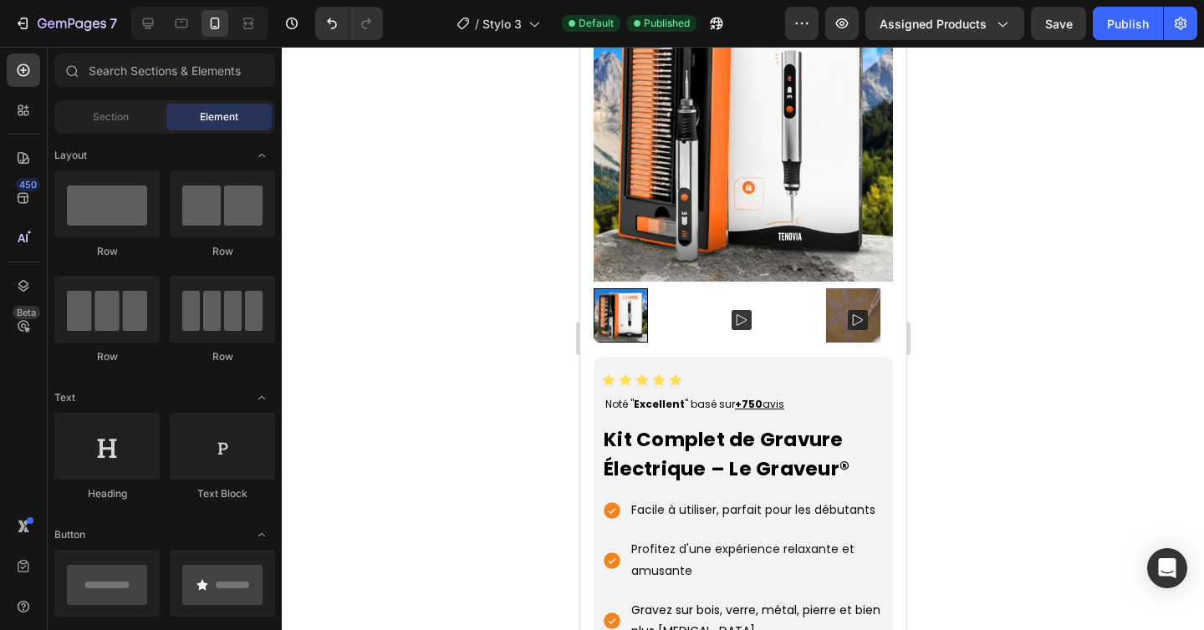
scroll to position [0, 0]
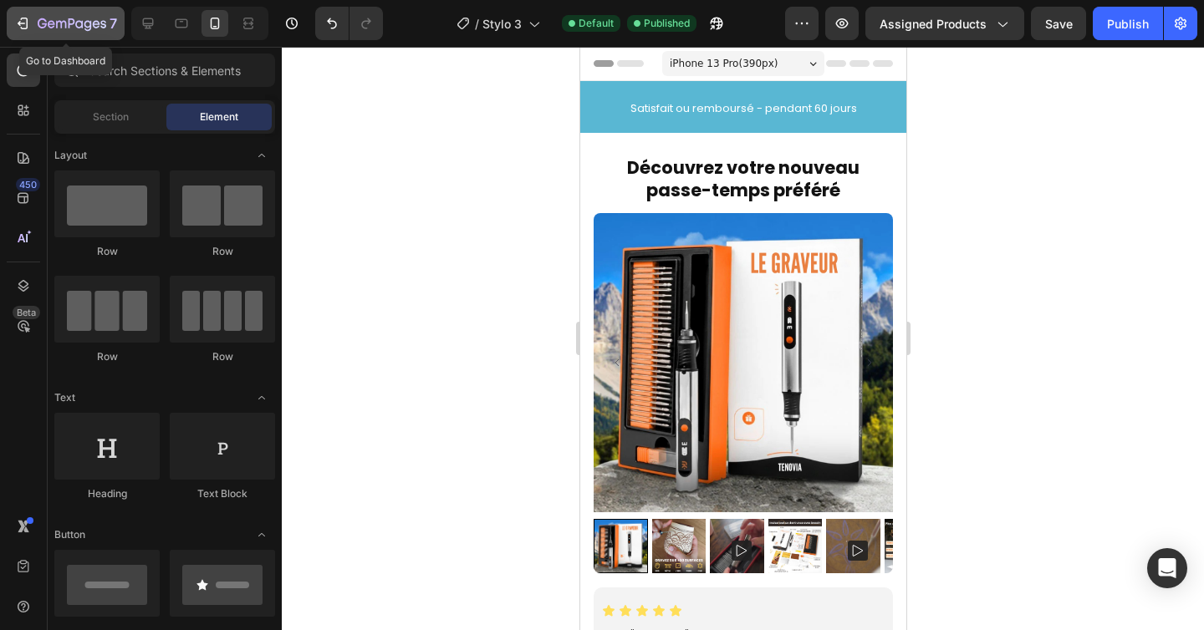
click at [66, 25] on icon "button" at bounding box center [61, 25] width 10 height 8
